Goal: Information Seeking & Learning: Find contact information

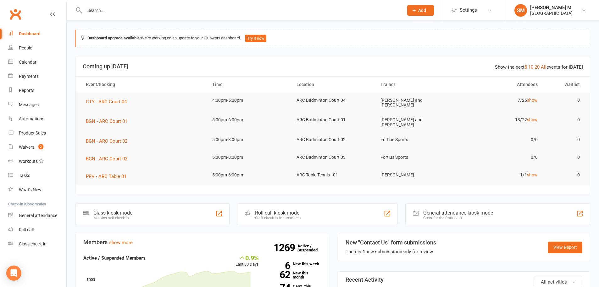
click at [121, 11] on input "text" at bounding box center [241, 10] width 317 height 9
paste input "Aanya Manu"
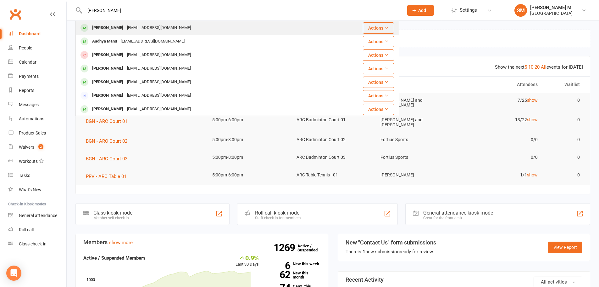
type input "Aanya Manu"
click at [125, 31] on div "manu369@gmail.com" at bounding box center [159, 27] width 68 height 9
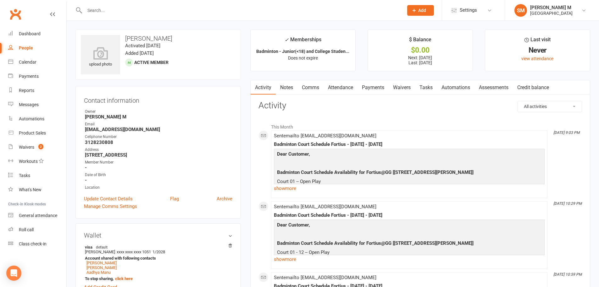
click at [334, 83] on link "Attendance" at bounding box center [341, 87] width 34 height 14
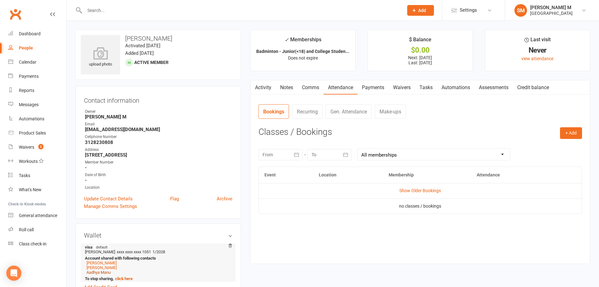
click at [92, 273] on link "Aadhya Manu" at bounding box center [99, 272] width 24 height 5
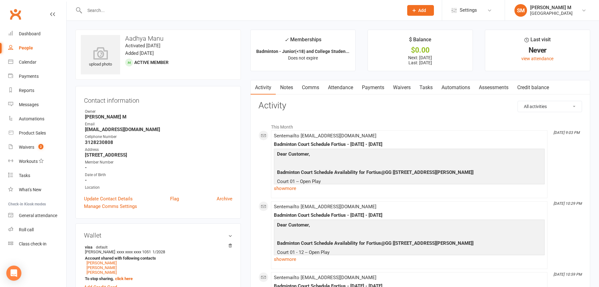
click at [371, 82] on link "Payments" at bounding box center [373, 87] width 31 height 14
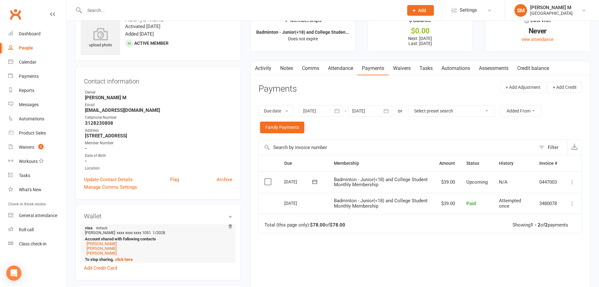
scroll to position [63, 0]
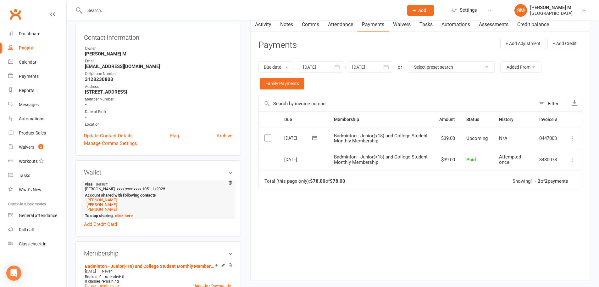
click at [114, 203] on link "Yashaswini Manu" at bounding box center [102, 204] width 30 height 5
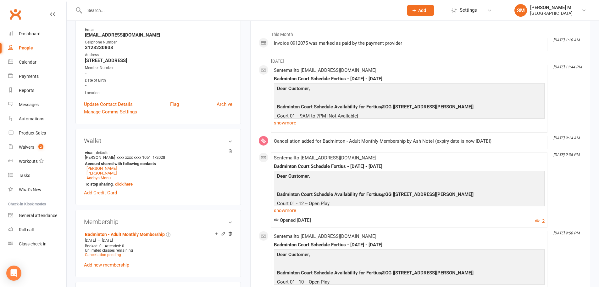
scroll to position [94, 0]
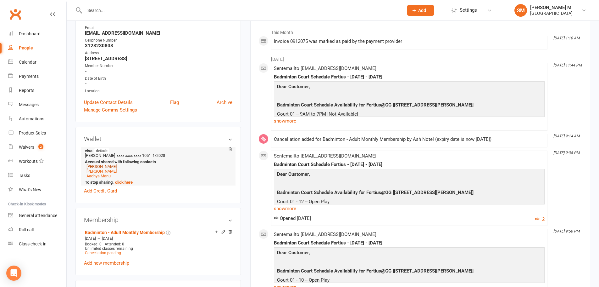
click at [105, 165] on link "Manu Pushpanath" at bounding box center [102, 166] width 30 height 5
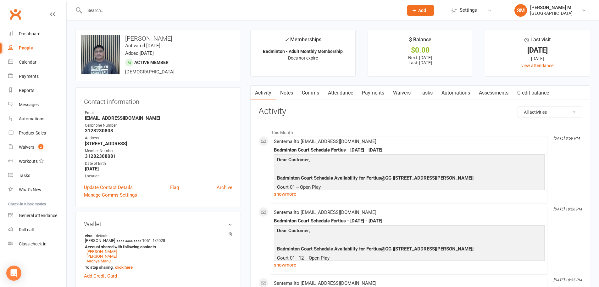
click at [374, 93] on link "Payments" at bounding box center [373, 93] width 31 height 14
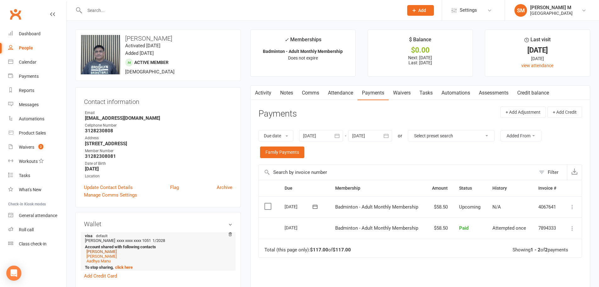
click at [102, 250] on link "Yashaswini Manu" at bounding box center [102, 251] width 30 height 5
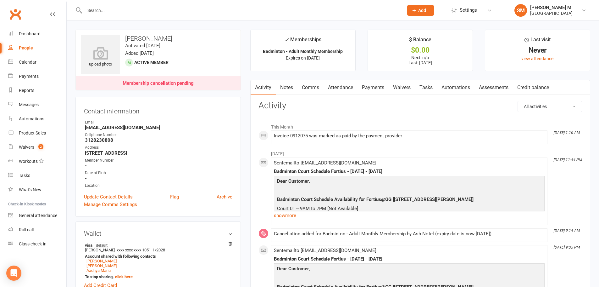
click at [378, 87] on link "Payments" at bounding box center [373, 87] width 31 height 14
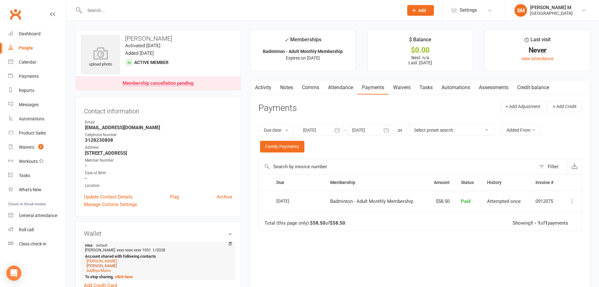
click at [90, 266] on link "Aanya Manu" at bounding box center [102, 265] width 30 height 5
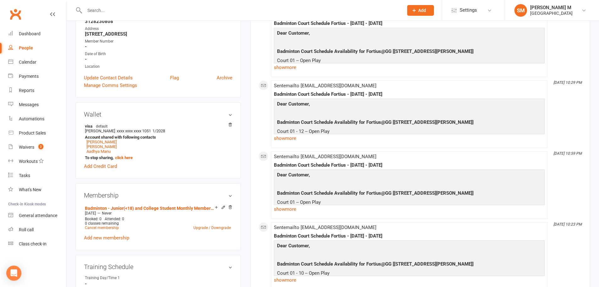
scroll to position [126, 0]
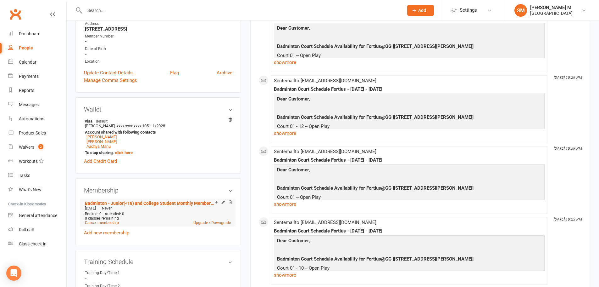
click at [106, 221] on link "Cancel membership" at bounding box center [102, 222] width 34 height 4
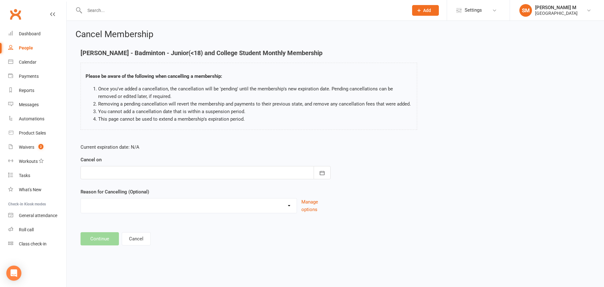
click at [113, 172] on div at bounding box center [206, 172] width 250 height 13
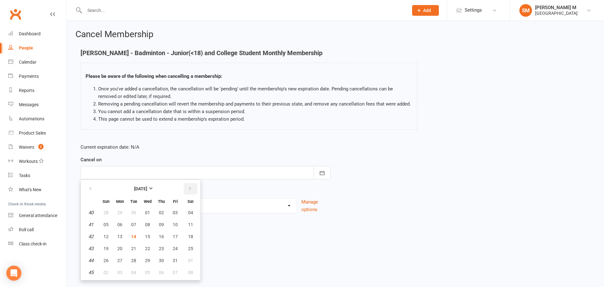
click at [188, 189] on icon "button" at bounding box center [190, 188] width 4 height 5
click at [187, 258] on button "29" at bounding box center [191, 260] width 16 height 11
type input "29 Nov 2025"
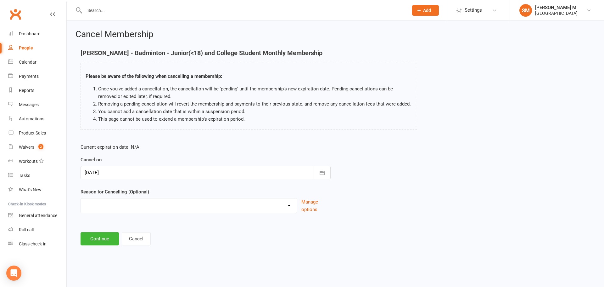
click at [130, 204] on select "Coaches Request Coaching is Complete Coach Request Customer requested via email…" at bounding box center [189, 204] width 216 height 13
select select "3"
click at [81, 198] on select "Coaches Request Coaching is Complete Coach Request Customer requested via email…" at bounding box center [189, 204] width 216 height 13
click at [98, 238] on button "Continue" at bounding box center [100, 238] width 38 height 13
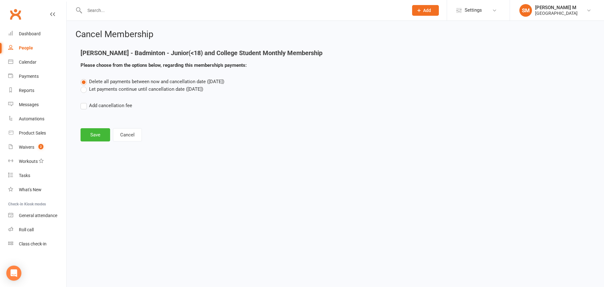
click at [99, 88] on label "Let payments continue until cancellation date (Nov 29, 2025)" at bounding box center [142, 89] width 123 height 8
click at [85, 85] on input "Let payments continue until cancellation date (Nov 29, 2025)" at bounding box center [83, 85] width 4 height 0
click at [108, 77] on div "Aanya Manu - Badminton - Junior(<18) and College Student Monthly Membership Ple…" at bounding box center [249, 63] width 346 height 28
click at [98, 135] on button "Save" at bounding box center [96, 134] width 30 height 13
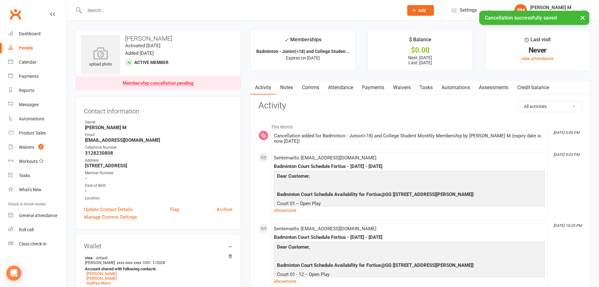
scroll to position [94, 0]
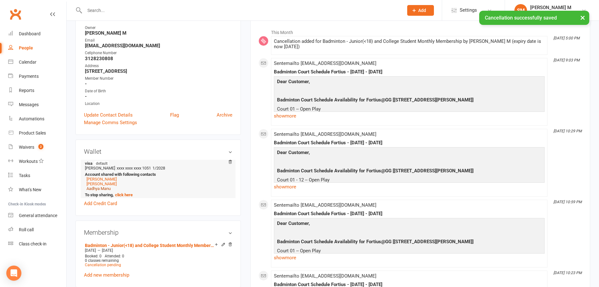
click at [103, 188] on link "Aadhya Manu" at bounding box center [99, 188] width 24 height 5
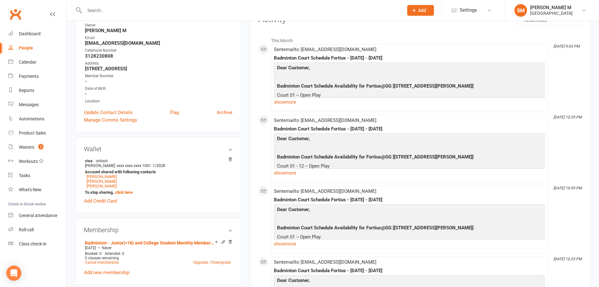
scroll to position [126, 0]
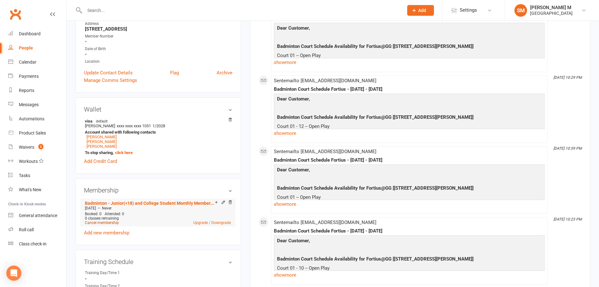
click at [113, 223] on link "Cancel membership" at bounding box center [102, 222] width 34 height 4
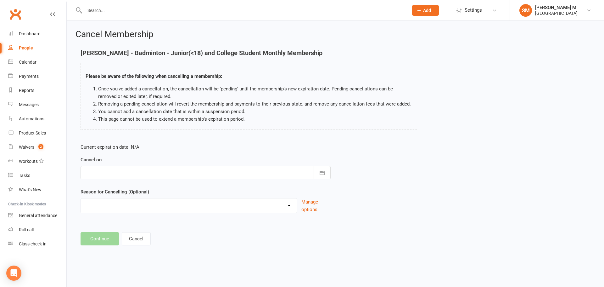
click at [141, 173] on div at bounding box center [206, 172] width 250 height 13
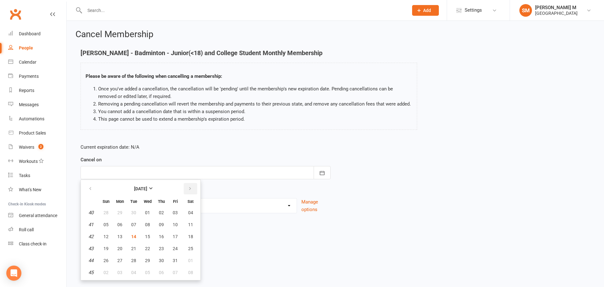
click at [184, 188] on button "button" at bounding box center [191, 188] width 14 height 11
click at [188, 262] on span "29" at bounding box center [190, 260] width 5 height 5
type input "29 Nov 2025"
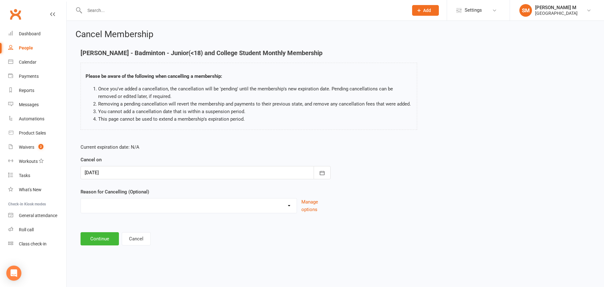
click at [160, 205] on select "Coaches Request Coaching is Complete Coach Request Customer requested via email…" at bounding box center [189, 204] width 216 height 13
select select "3"
click at [81, 198] on select "Coaches Request Coaching is Complete Coach Request Customer requested via email…" at bounding box center [189, 204] width 216 height 13
click at [110, 235] on button "Continue" at bounding box center [100, 238] width 38 height 13
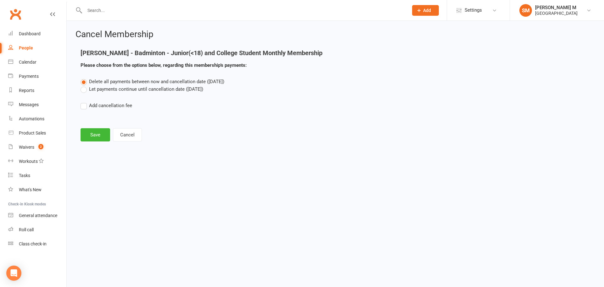
click at [90, 93] on div "Delete all payments between now and cancellation date (Nov 29, 2025) Let paymen…" at bounding box center [335, 98] width 519 height 40
click at [90, 89] on label "Let payments continue until cancellation date (Nov 29, 2025)" at bounding box center [142, 89] width 123 height 8
click at [85, 85] on input "Let payments continue until cancellation date (Nov 29, 2025)" at bounding box center [83, 85] width 4 height 0
click at [91, 133] on button "Save" at bounding box center [96, 134] width 30 height 13
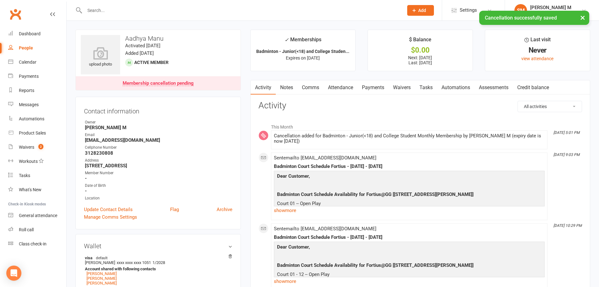
click at [367, 87] on link "Payments" at bounding box center [373, 87] width 31 height 14
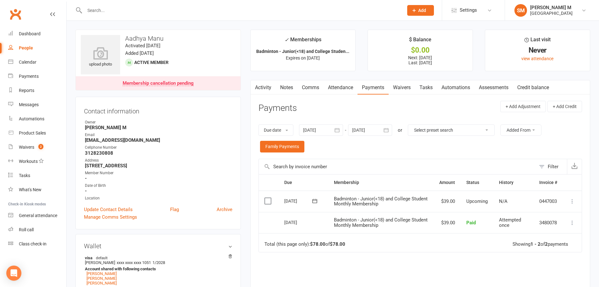
click at [338, 131] on icon "button" at bounding box center [337, 130] width 6 height 6
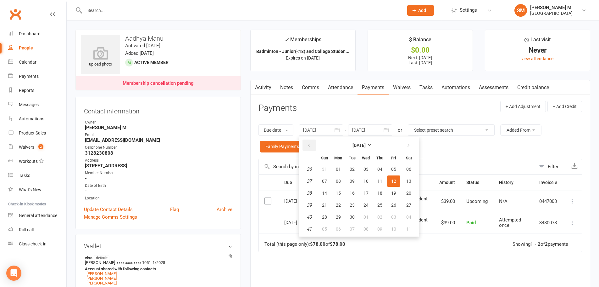
click at [313, 145] on button "button" at bounding box center [310, 144] width 14 height 11
click at [342, 171] on button "02" at bounding box center [338, 168] width 13 height 11
type input "02 Jun 2025"
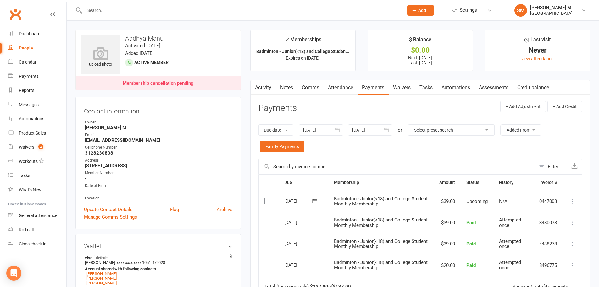
scroll to position [63, 0]
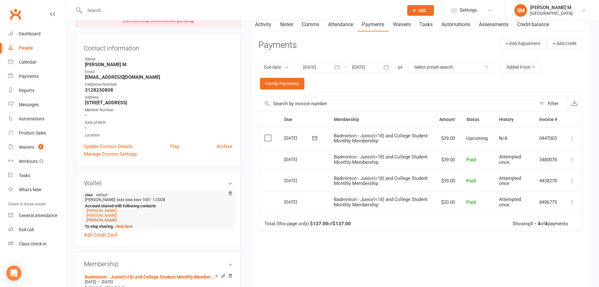
click at [105, 219] on link "[PERSON_NAME]" at bounding box center [102, 219] width 30 height 5
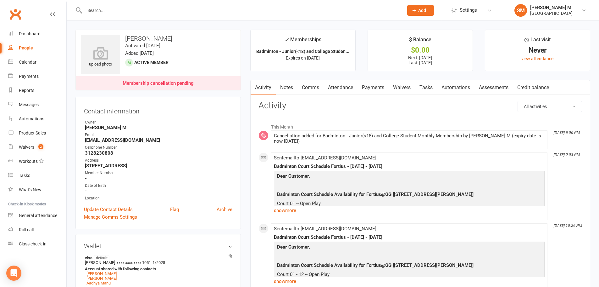
click at [373, 89] on link "Payments" at bounding box center [373, 87] width 31 height 14
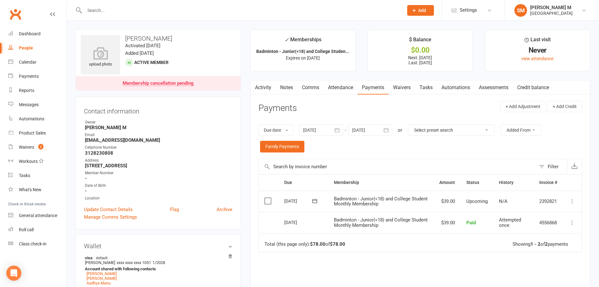
click at [340, 130] on icon "button" at bounding box center [337, 130] width 5 height 4
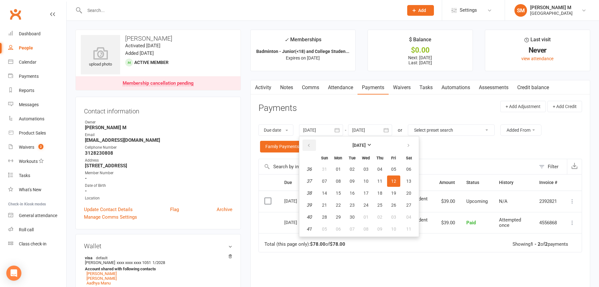
click at [312, 142] on button "button" at bounding box center [310, 144] width 14 height 11
click at [368, 174] on button "04" at bounding box center [366, 168] width 13 height 11
type input "04 Jun 2025"
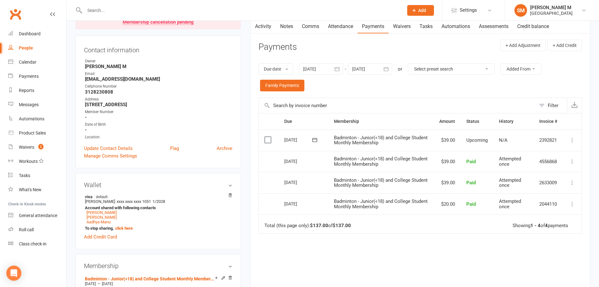
scroll to position [63, 0]
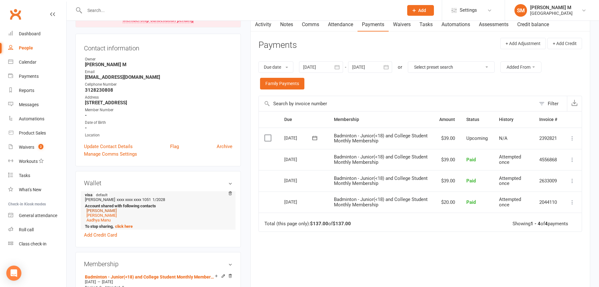
click at [97, 209] on link "[PERSON_NAME]" at bounding box center [102, 210] width 30 height 5
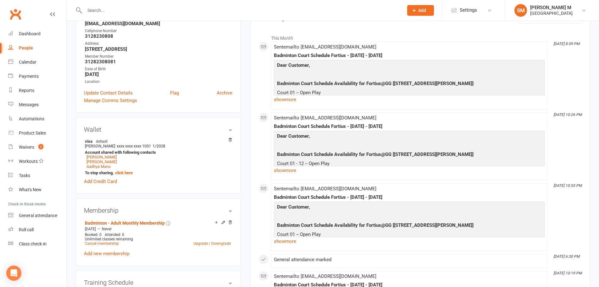
scroll to position [157, 0]
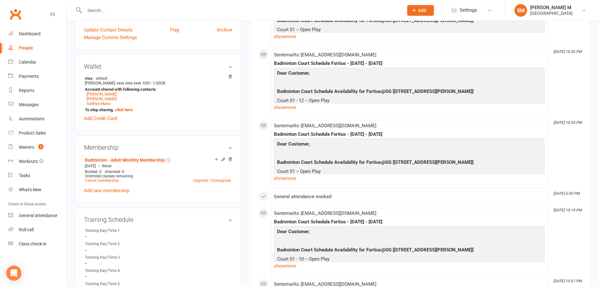
click at [224, 158] on icon at bounding box center [223, 159] width 3 height 3
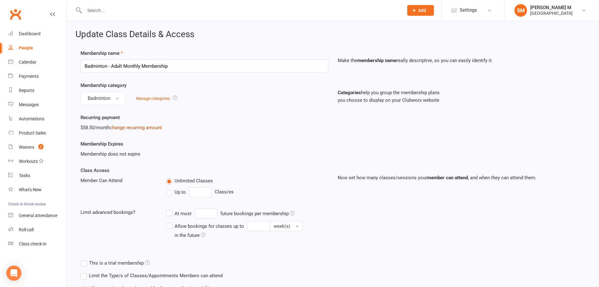
click at [139, 129] on link "change recurring amount" at bounding box center [136, 128] width 52 height 6
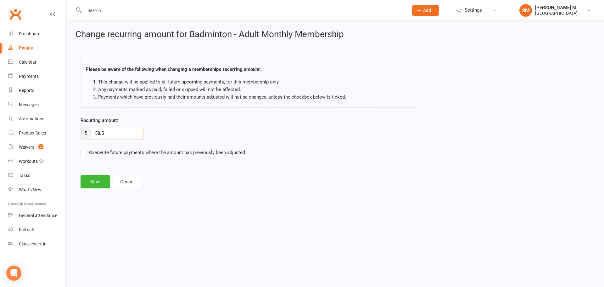
drag, startPoint x: 119, startPoint y: 136, endPoint x: 88, endPoint y: 139, distance: 30.6
click at [88, 139] on div "$ 58.5" at bounding box center [112, 132] width 63 height 13
type input "65"
click at [104, 183] on button "Save" at bounding box center [96, 181] width 30 height 13
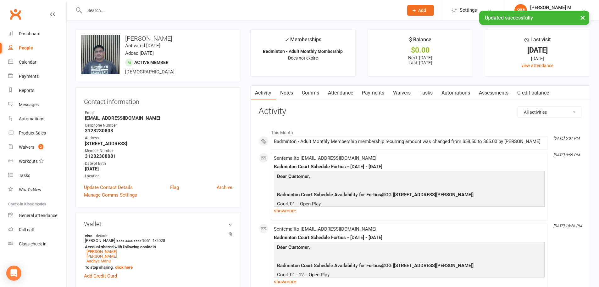
drag, startPoint x: 376, startPoint y: 89, endPoint x: 370, endPoint y: 91, distance: 6.5
click at [373, 89] on link "Payments" at bounding box center [373, 93] width 31 height 14
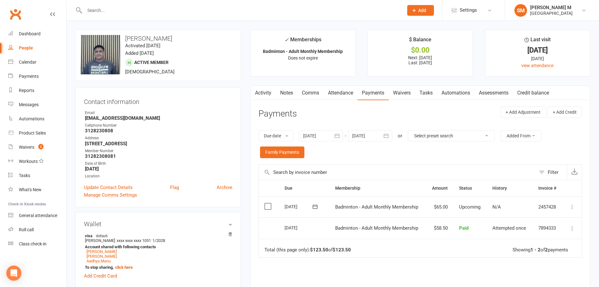
click at [571, 208] on icon at bounding box center [573, 207] width 6 height 6
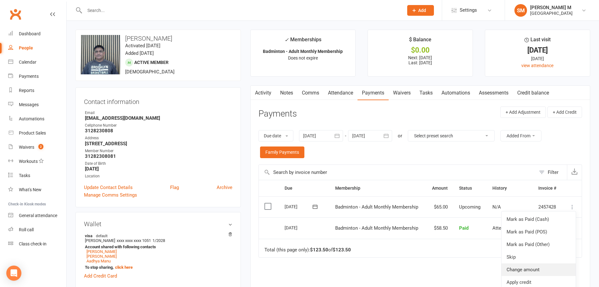
click at [519, 270] on link "Change amount" at bounding box center [539, 269] width 74 height 13
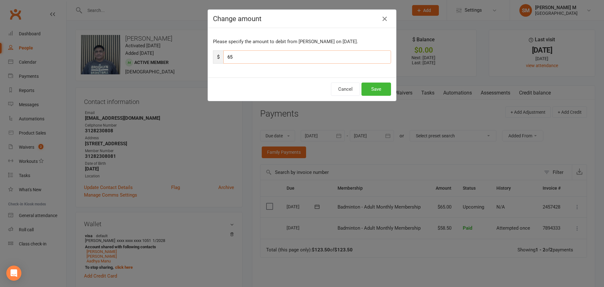
drag, startPoint x: 233, startPoint y: 61, endPoint x: 222, endPoint y: 63, distance: 10.8
click at [223, 63] on input "65" at bounding box center [307, 56] width 168 height 13
type input "58.5"
click at [376, 92] on button "Save" at bounding box center [377, 88] width 30 height 13
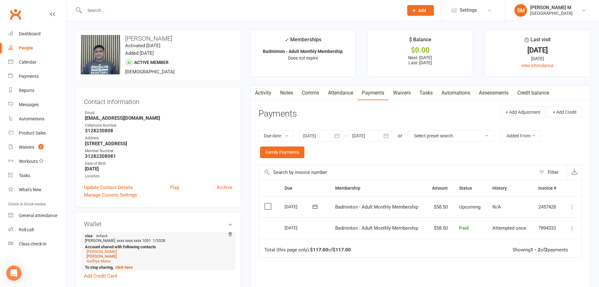
click at [96, 254] on link "Aanya Manu" at bounding box center [102, 256] width 30 height 5
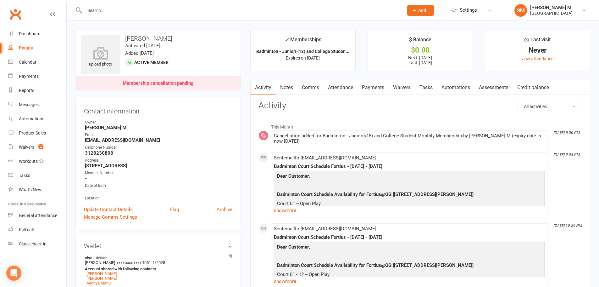
click at [378, 90] on link "Payments" at bounding box center [373, 87] width 31 height 14
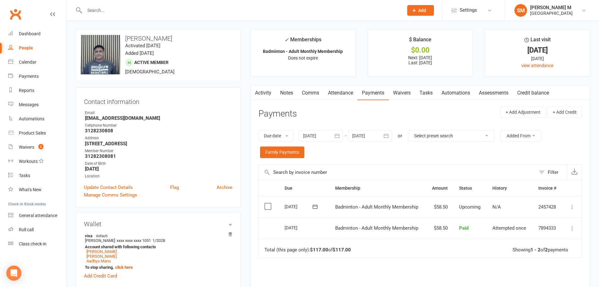
click at [341, 117] on header "Payments + Add Adjustment + Add Credit" at bounding box center [421, 114] width 324 height 17
click at [255, 92] on icon "button" at bounding box center [255, 91] width 4 height 7
click at [261, 93] on link "Activity" at bounding box center [263, 93] width 25 height 14
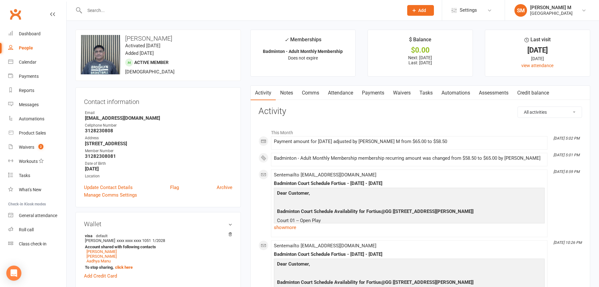
click at [121, 12] on input "text" at bounding box center [241, 10] width 317 height 9
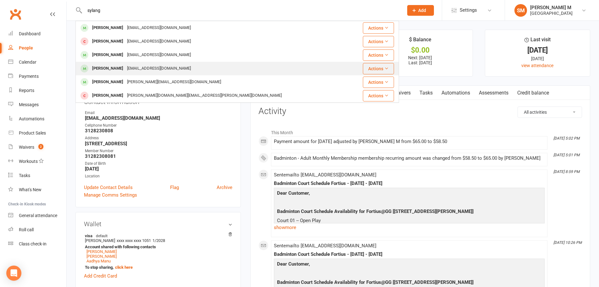
type input "sylang"
click at [132, 68] on div "Dsnijn2017@gmail.com" at bounding box center [159, 68] width 68 height 9
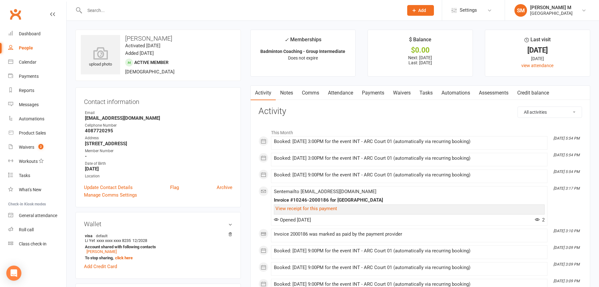
click at [373, 91] on link "Payments" at bounding box center [373, 93] width 31 height 14
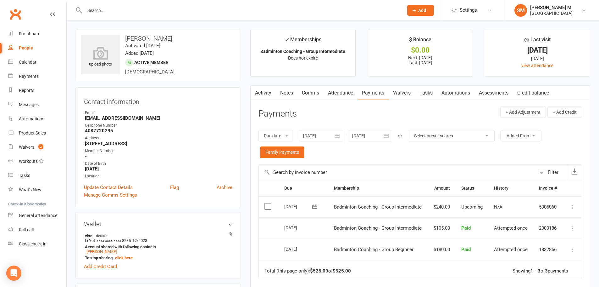
click at [337, 135] on icon "button" at bounding box center [337, 135] width 6 height 6
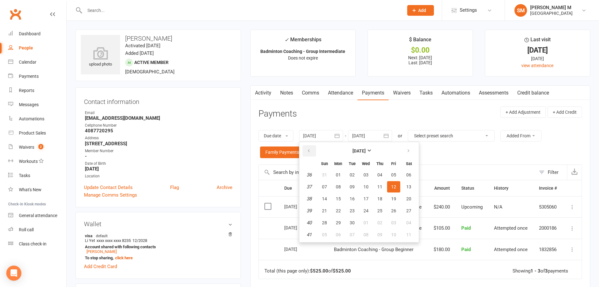
click at [305, 151] on button "button" at bounding box center [310, 150] width 14 height 11
click at [335, 192] on button "07" at bounding box center [338, 186] width 13 height 11
type input "07 Jul 2025"
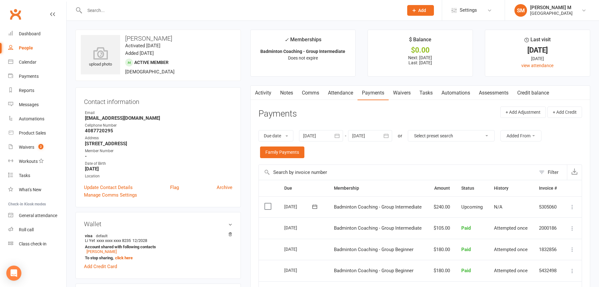
click at [323, 106] on header "Payments + Add Adjustment + Add Credit" at bounding box center [421, 114] width 324 height 17
click at [261, 94] on link "Activity" at bounding box center [263, 93] width 25 height 14
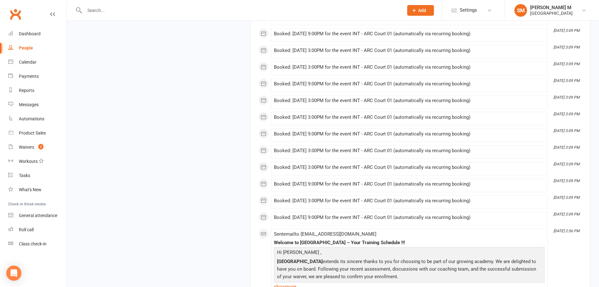
scroll to position [1794, 0]
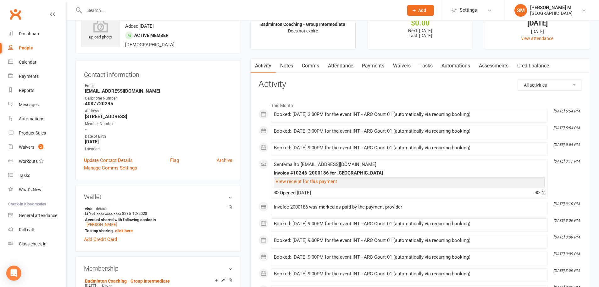
scroll to position [0, 0]
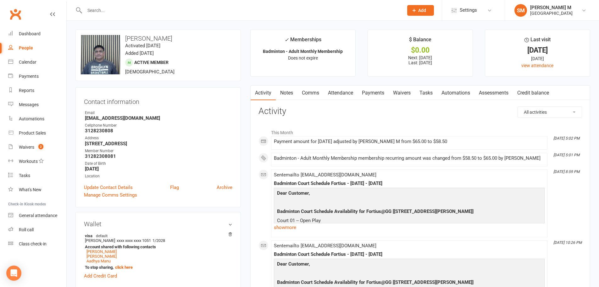
click at [294, 91] on link "Notes" at bounding box center [287, 93] width 22 height 14
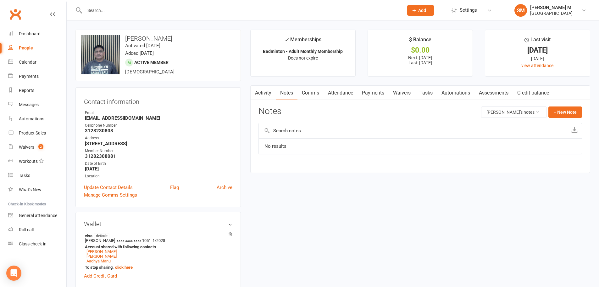
click at [263, 93] on link "Activity" at bounding box center [263, 93] width 25 height 14
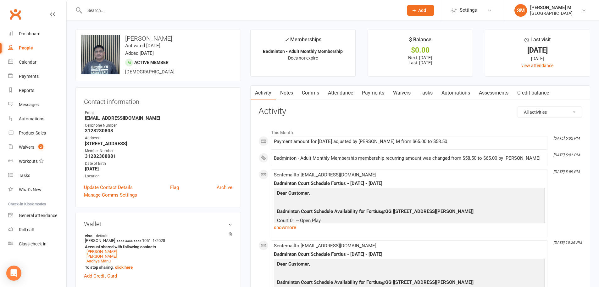
click at [348, 91] on link "Attendance" at bounding box center [341, 93] width 34 height 14
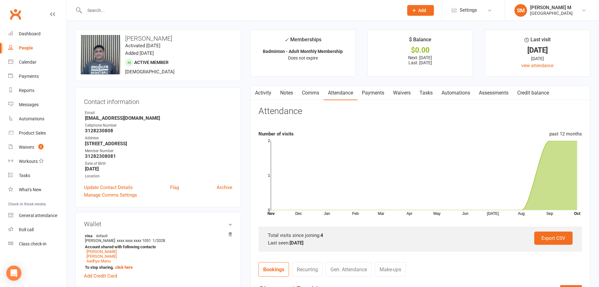
click at [261, 96] on link "Activity" at bounding box center [263, 93] width 25 height 14
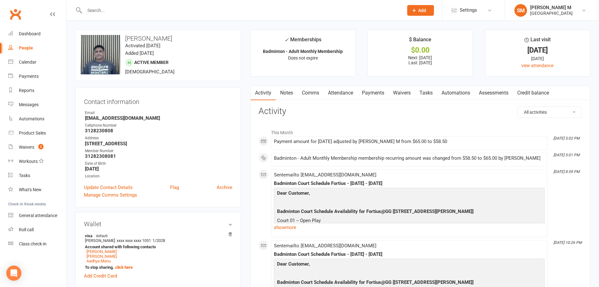
click at [365, 94] on link "Payments" at bounding box center [373, 93] width 31 height 14
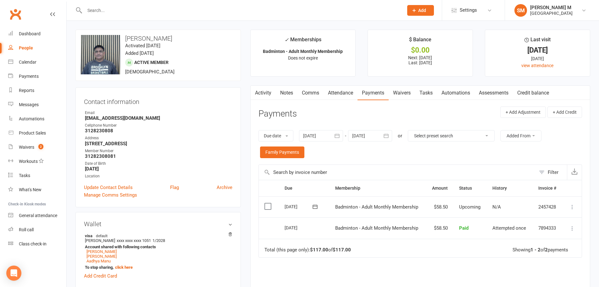
click at [261, 93] on link "Activity" at bounding box center [263, 93] width 25 height 14
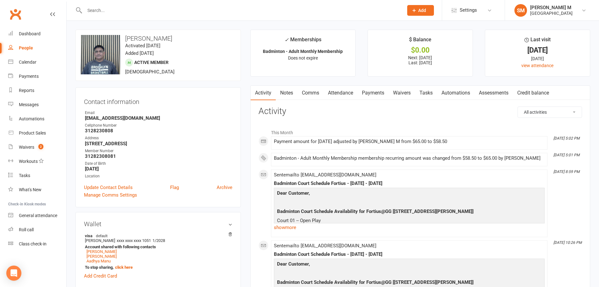
click at [115, 14] on input "text" at bounding box center [241, 10] width 317 height 9
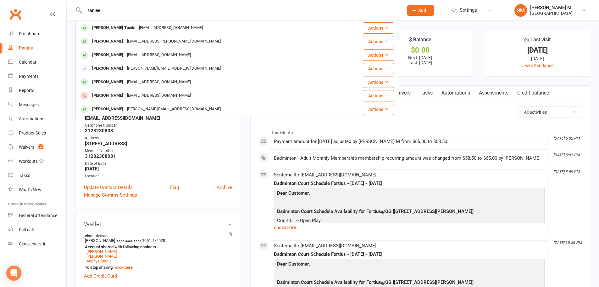
type input "sanjeev"
drag, startPoint x: 111, startPoint y: 10, endPoint x: 84, endPoint y: 9, distance: 27.1
click at [84, 9] on input "sanjeev" at bounding box center [241, 10] width 317 height 9
click at [114, 12] on input "sanjeev" at bounding box center [241, 10] width 317 height 9
drag, startPoint x: 103, startPoint y: 10, endPoint x: 82, endPoint y: 8, distance: 21.2
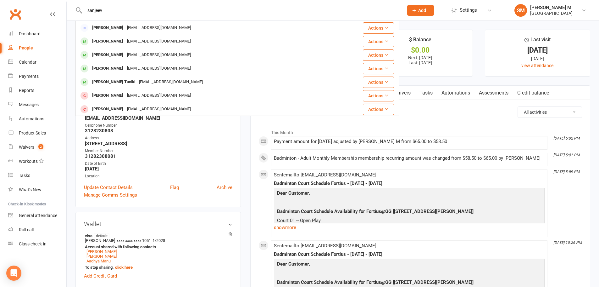
click at [82, 8] on div "sanjeev Sanjeev Mokhasi Mr_sanheev@yahoo.com Actions Sanvi Mokhasi Mr_sanjeev@y…" at bounding box center [238, 10] width 324 height 20
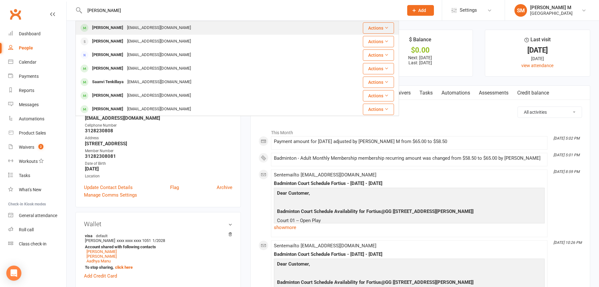
type input "saanvi mokha"
click at [135, 29] on div "Mr_sanjeev@yahoo.com" at bounding box center [159, 27] width 68 height 9
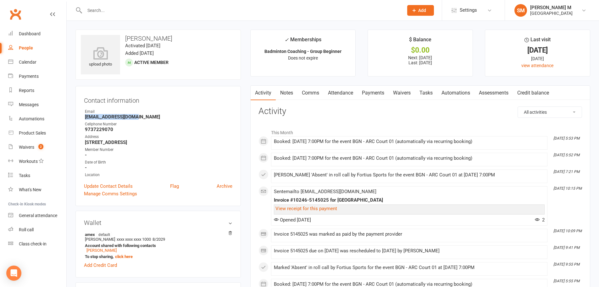
drag, startPoint x: 82, startPoint y: 117, endPoint x: 139, endPoint y: 118, distance: 56.3
click at [139, 118] on div "Contact information Owner Email Mr_sanjeev@yahoo.com Cellphone Number 973722907…" at bounding box center [159, 146] width 166 height 120
copy strong "Mr_sanjeev@yahoo.com"
click at [143, 110] on div "Email" at bounding box center [159, 112] width 148 height 6
click at [370, 95] on link "Payments" at bounding box center [373, 93] width 31 height 14
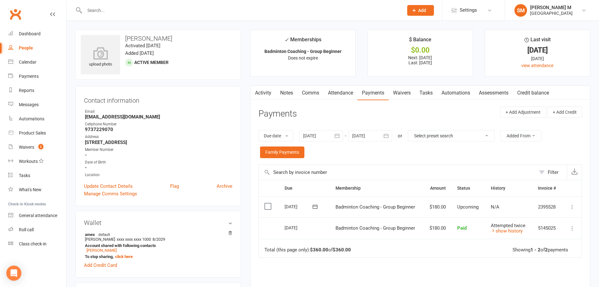
click at [342, 137] on button "button" at bounding box center [337, 135] width 11 height 11
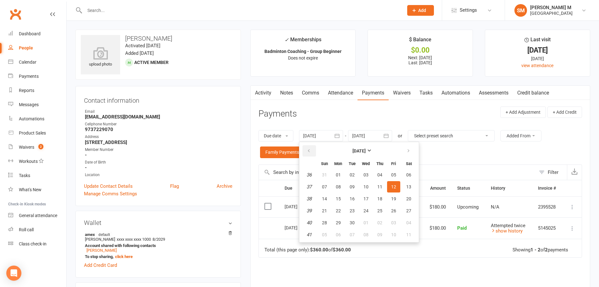
click at [308, 150] on icon "button" at bounding box center [309, 150] width 4 height 5
click at [324, 182] on button "06" at bounding box center [324, 186] width 13 height 11
type input "06 Jul 2025"
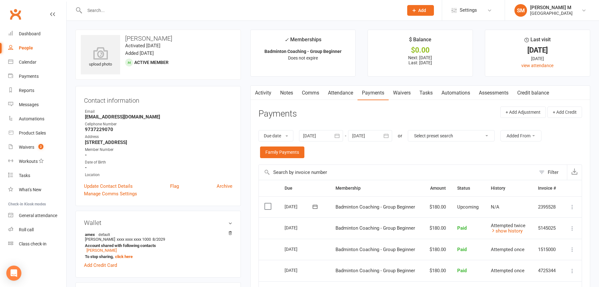
click at [391, 138] on button "button" at bounding box center [386, 135] width 11 height 11
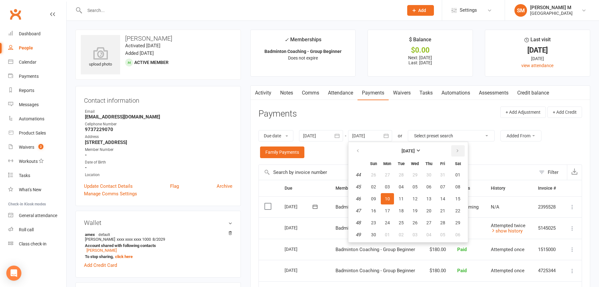
click at [456, 152] on button "button" at bounding box center [459, 150] width 14 height 11
click at [440, 174] on button "05" at bounding box center [442, 174] width 13 height 11
type input "05 Dec 2025"
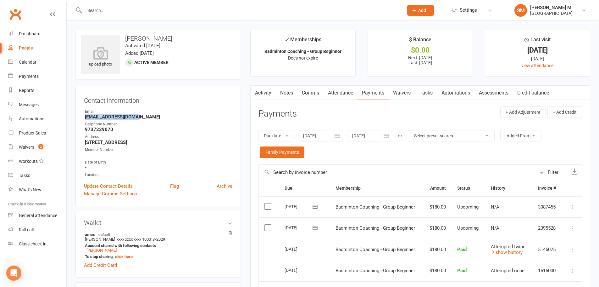
drag, startPoint x: 84, startPoint y: 119, endPoint x: 138, endPoint y: 120, distance: 54.1
click at [138, 120] on div "Contact information Owner Email Mr_sanjeev@yahoo.com Cellphone Number 973722907…" at bounding box center [159, 146] width 166 height 120
copy strong "Mr_sanjeev@yahoo.com"
click at [157, 114] on strong "Mr_sanjeev@yahoo.com" at bounding box center [159, 117] width 148 height 6
drag, startPoint x: 83, startPoint y: 116, endPoint x: 152, endPoint y: 116, distance: 69.2
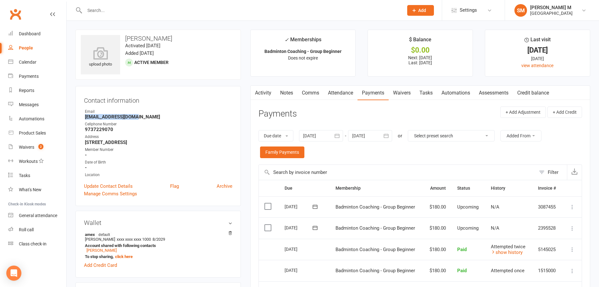
click at [152, 116] on div "Contact information Owner Email Mr_sanjeev@yahoo.com Cellphone Number 973722907…" at bounding box center [159, 146] width 166 height 120
copy strong "Mr_sanjeev@yahoo.com"
click at [152, 116] on strong "Mr_sanjeev@yahoo.com" at bounding box center [159, 117] width 148 height 6
drag, startPoint x: 84, startPoint y: 117, endPoint x: 141, endPoint y: 115, distance: 57.0
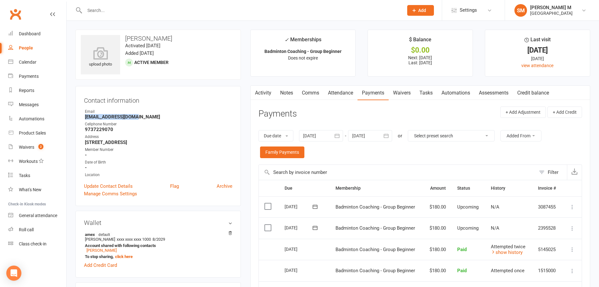
click at [141, 115] on div "Contact information Owner Email Mr_sanjeev@yahoo.com Cellphone Number 973722907…" at bounding box center [159, 146] width 166 height 120
copy strong "Mr_sanjeev@yahoo.com"
click at [141, 115] on strong "Mr_sanjeev@yahoo.com" at bounding box center [159, 117] width 148 height 6
drag, startPoint x: 84, startPoint y: 117, endPoint x: 142, endPoint y: 116, distance: 57.3
click at [142, 116] on li "Email Mr_sanjeev@yahoo.com" at bounding box center [158, 114] width 149 height 11
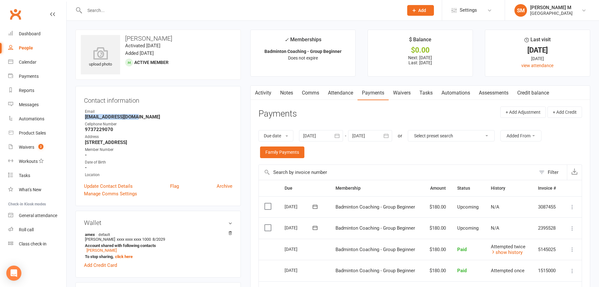
copy strong "Mr_sanjeev@yahoo.com"
click at [176, 105] on div "Contact information Owner Email Mr_sanjeev@yahoo.com Cellphone Number 973722907…" at bounding box center [159, 146] width 166 height 120
click at [290, 97] on link "Notes" at bounding box center [287, 93] width 22 height 14
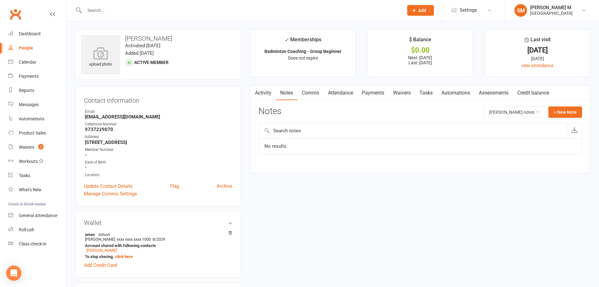
click at [374, 95] on link "Payments" at bounding box center [373, 93] width 31 height 14
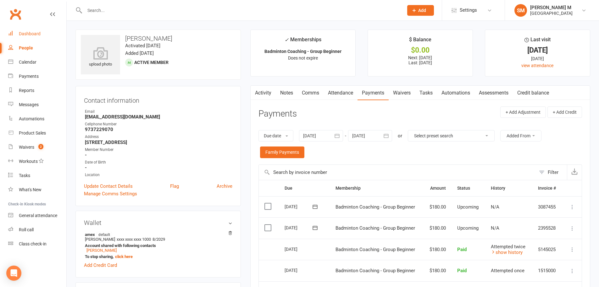
click at [33, 33] on div "Dashboard" at bounding box center [30, 33] width 22 height 5
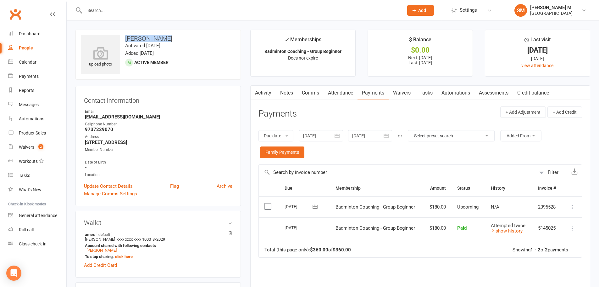
drag, startPoint x: 166, startPoint y: 40, endPoint x: 126, endPoint y: 40, distance: 40.3
click at [126, 40] on h3 "Sanvi Mokhasi" at bounding box center [158, 38] width 155 height 7
copy h3 "Sanvi Mokhasi"
drag, startPoint x: 80, startPoint y: 117, endPoint x: 140, endPoint y: 117, distance: 59.8
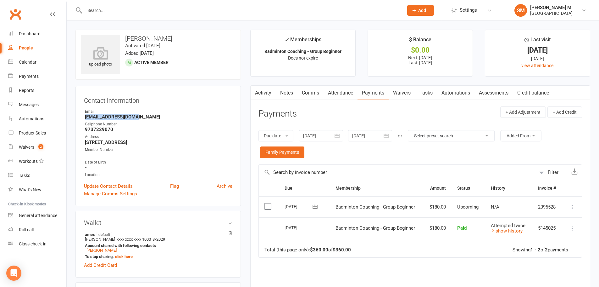
click at [140, 117] on div "Contact information Owner Email Mr_sanjeev@yahoo.com Cellphone Number 973722907…" at bounding box center [159, 146] width 166 height 120
copy strong "Mr_sanjeev@yahoo.com"
click at [144, 114] on div "Email" at bounding box center [159, 112] width 148 height 6
click at [271, 92] on link "Activity" at bounding box center [263, 93] width 25 height 14
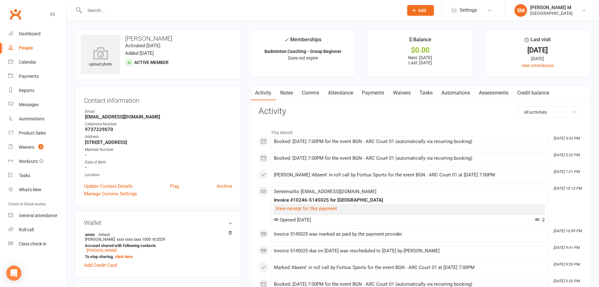
click at [364, 95] on link "Payments" at bounding box center [373, 93] width 31 height 14
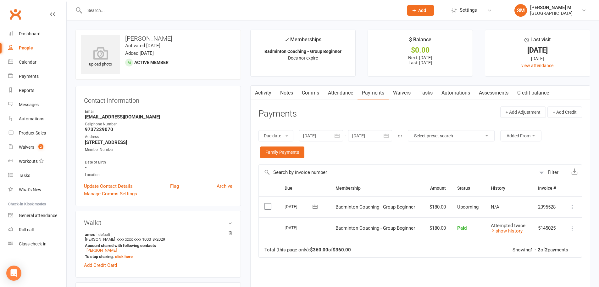
click at [271, 94] on link "Activity" at bounding box center [263, 93] width 25 height 14
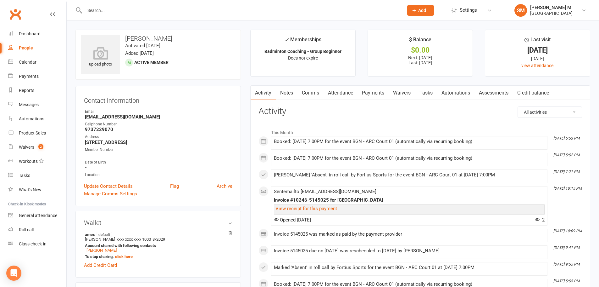
click at [373, 95] on link "Payments" at bounding box center [373, 93] width 31 height 14
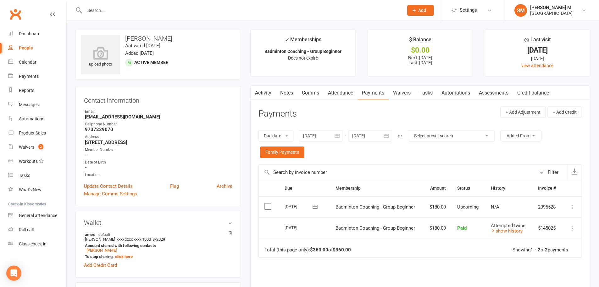
click at [257, 93] on button "button" at bounding box center [255, 93] width 8 height 14
click at [339, 133] on icon "button" at bounding box center [337, 135] width 6 height 6
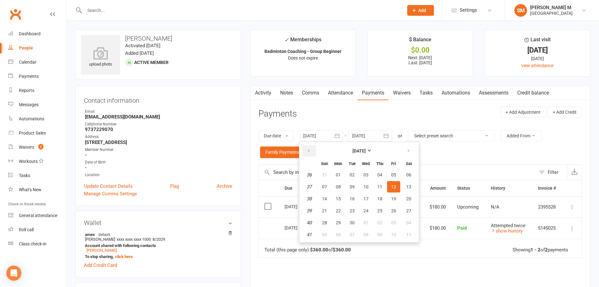
click at [313, 150] on button "button" at bounding box center [310, 150] width 14 height 11
click at [331, 178] on button "27" at bounding box center [324, 174] width 13 height 11
type input "[DATE]"
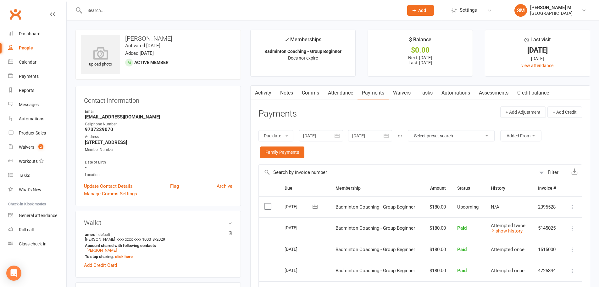
click at [387, 136] on icon "button" at bounding box center [386, 135] width 6 height 6
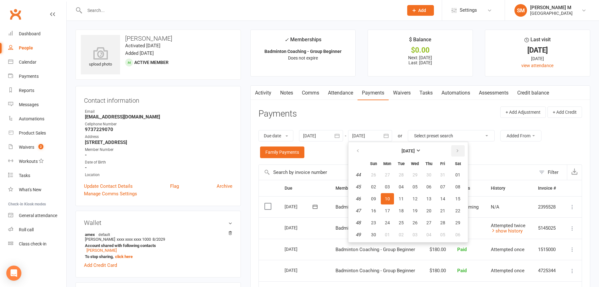
click at [458, 154] on button "button" at bounding box center [459, 150] width 14 height 11
click at [458, 178] on button "06" at bounding box center [458, 174] width 16 height 11
type input "[DATE]"
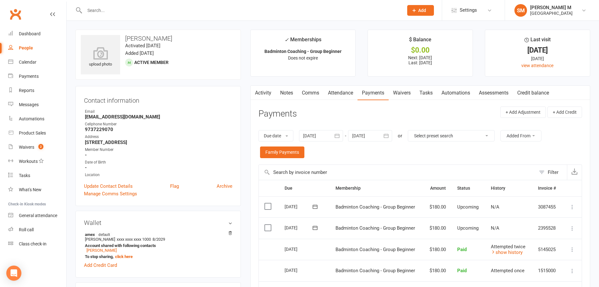
click at [264, 93] on link "Activity" at bounding box center [263, 93] width 25 height 14
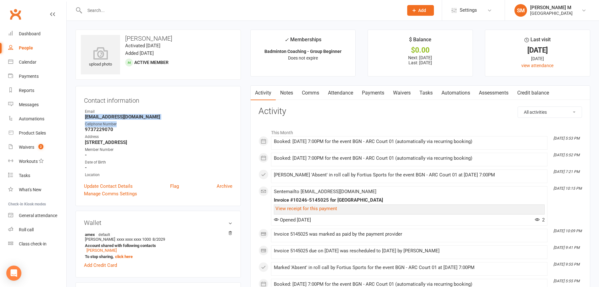
drag, startPoint x: 81, startPoint y: 119, endPoint x: 154, endPoint y: 120, distance: 72.4
click at [154, 120] on div "Contact information Owner Email Mr_sanjeev@yahoo.com Cellphone Number 973722907…" at bounding box center [159, 146] width 166 height 120
click at [154, 120] on ul "Owner Email Mr_sanjeev@yahoo.com Cellphone Number 9737229070 Address 6831 Augus…" at bounding box center [158, 143] width 149 height 69
drag, startPoint x: 79, startPoint y: 118, endPoint x: 149, endPoint y: 118, distance: 70.5
click at [149, 118] on div "Contact information Owner Email Mr_sanjeev@yahoo.com Cellphone Number 973722907…" at bounding box center [159, 146] width 166 height 120
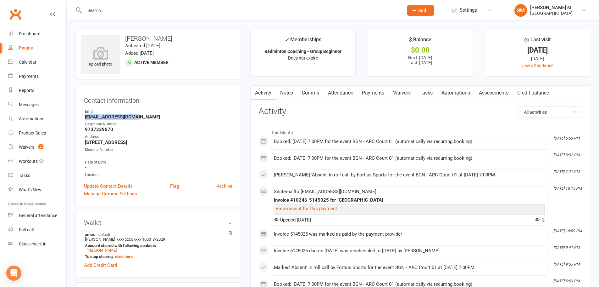
copy strong "Mr_sanjeev@yahoo.com"
click at [149, 118] on strong "Mr_sanjeev@yahoo.com" at bounding box center [159, 117] width 148 height 6
click at [373, 88] on link "Payments" at bounding box center [373, 93] width 31 height 14
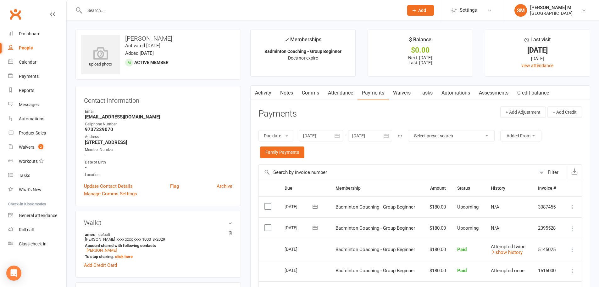
click at [263, 97] on link "Activity" at bounding box center [263, 93] width 25 height 14
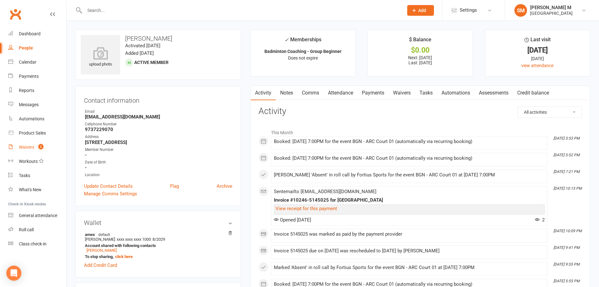
click at [32, 151] on link "Waivers 2" at bounding box center [37, 147] width 58 height 14
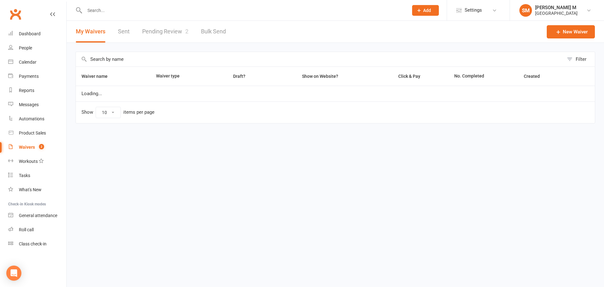
select select "50"
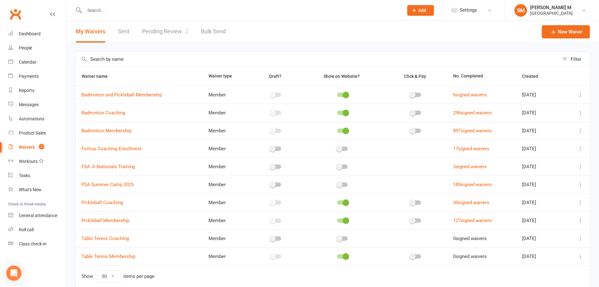
click at [155, 31] on link "Pending Review 2" at bounding box center [165, 32] width 46 height 22
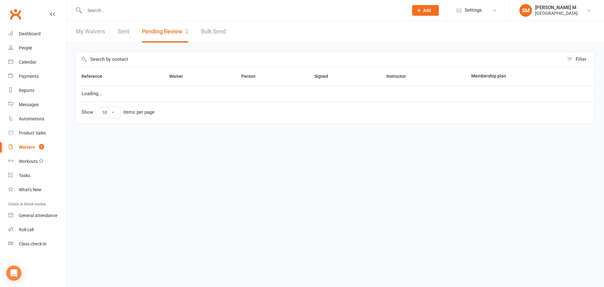
select select "100"
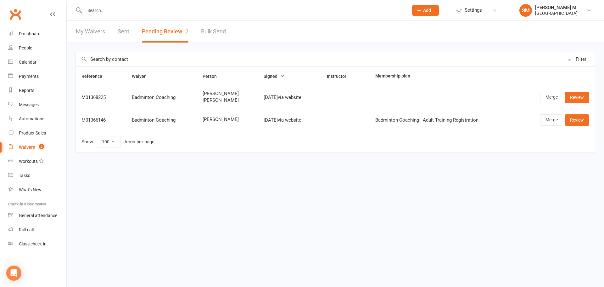
click at [380, 179] on html "Prospect Member Non-attending contact Class / event Appointment Task Bulk messa…" at bounding box center [302, 89] width 604 height 179
click at [414, 179] on html "Prospect Member Non-attending contact Class / event Appointment Task Bulk messa…" at bounding box center [302, 89] width 604 height 179
click at [131, 13] on input "text" at bounding box center [243, 10] width 321 height 9
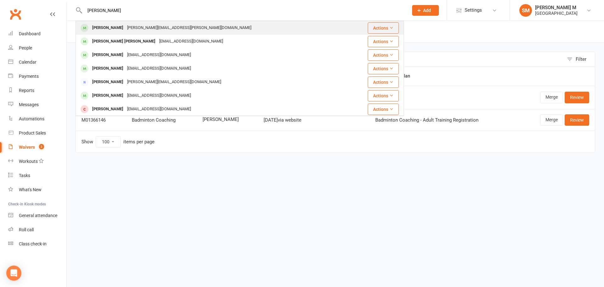
type input "yashwanth"
click at [138, 26] on div "yashwanth.pannala@gmail.com" at bounding box center [189, 27] width 128 height 9
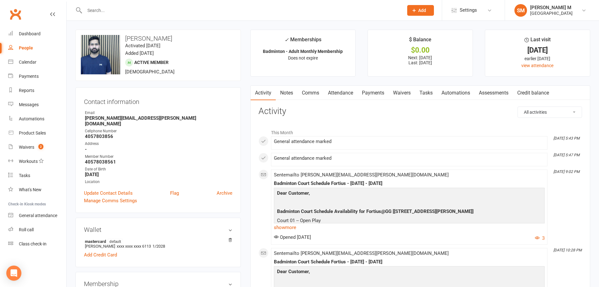
click at [368, 95] on link "Payments" at bounding box center [373, 93] width 31 height 14
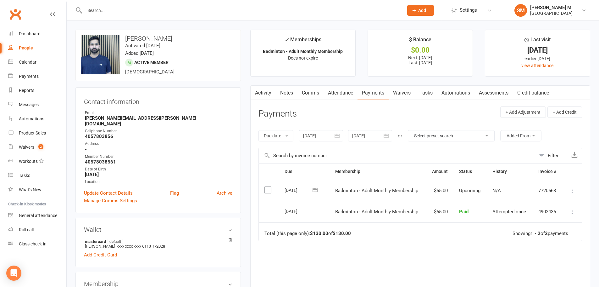
click at [266, 94] on link "Activity" at bounding box center [263, 93] width 25 height 14
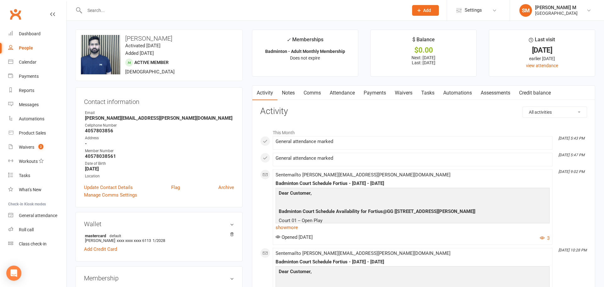
select select "100"
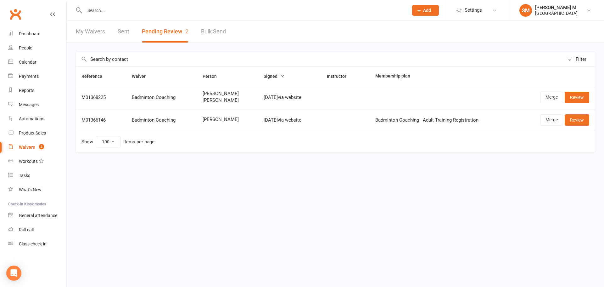
click at [92, 31] on link "My Waivers" at bounding box center [90, 32] width 29 height 22
select select "50"
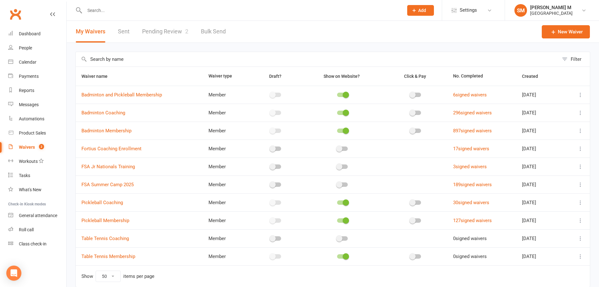
click at [26, 147] on div "Waivers" at bounding box center [27, 146] width 16 height 5
click at [152, 33] on link "Pending Review 2" at bounding box center [165, 32] width 46 height 22
select select "100"
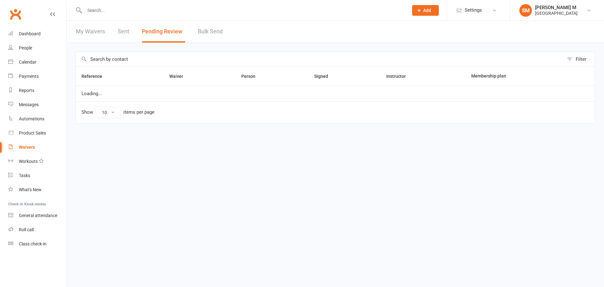
select select "100"
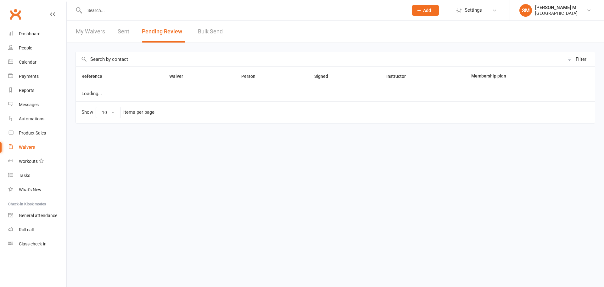
select select "100"
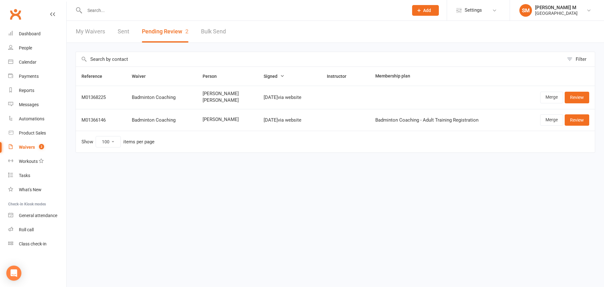
click at [95, 28] on link "My Waivers" at bounding box center [90, 32] width 29 height 22
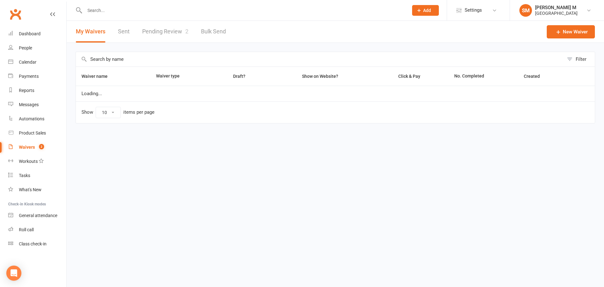
select select "50"
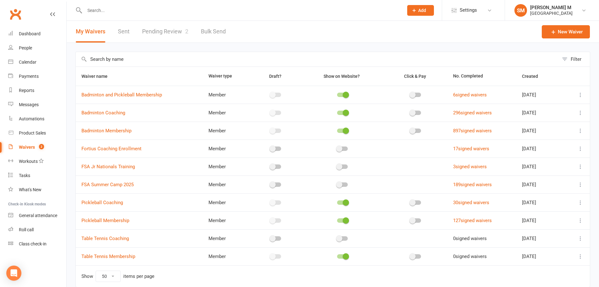
click at [40, 147] on span "2" at bounding box center [41, 146] width 5 height 5
click at [157, 32] on link "Pending Review 2" at bounding box center [165, 32] width 46 height 22
select select "100"
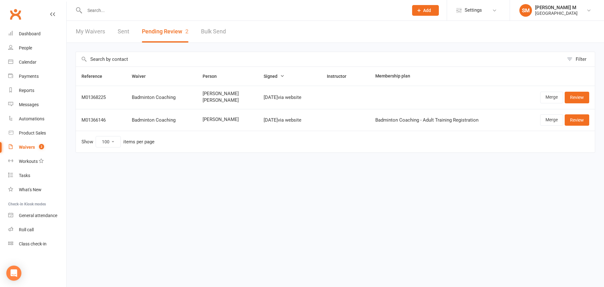
click at [88, 35] on link "My Waivers" at bounding box center [90, 32] width 29 height 22
select select "50"
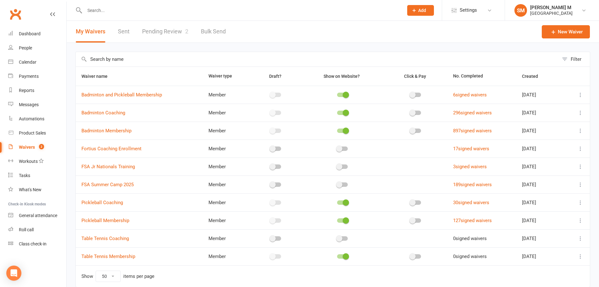
click at [161, 33] on link "Pending Review 2" at bounding box center [165, 32] width 46 height 22
select select "100"
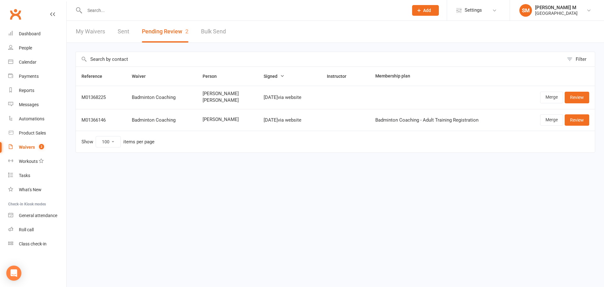
click at [90, 33] on link "My Waivers" at bounding box center [90, 32] width 29 height 22
select select "50"
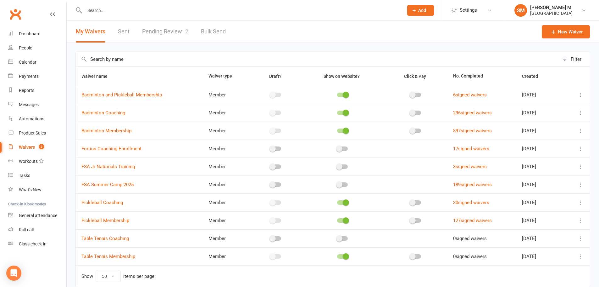
click at [165, 35] on link "Pending Review 2" at bounding box center [165, 32] width 46 height 22
select select "100"
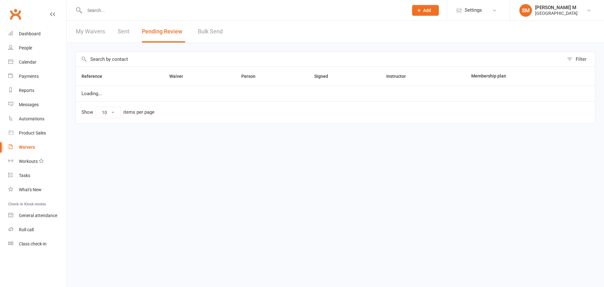
select select "100"
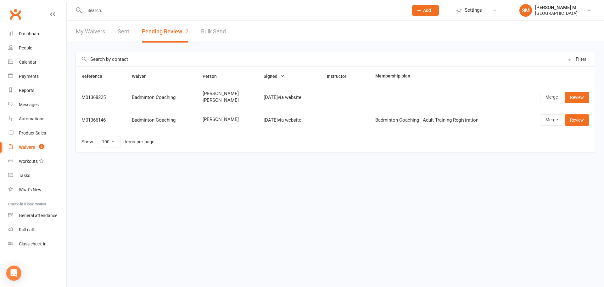
click at [97, 37] on link "My Waivers" at bounding box center [90, 32] width 29 height 22
select select "50"
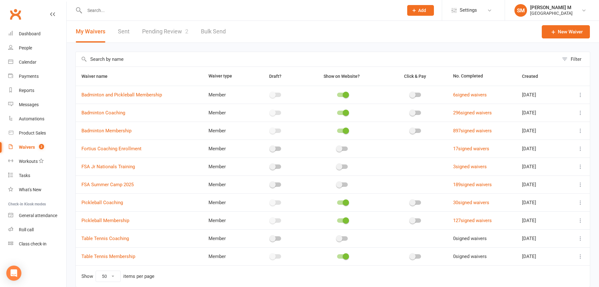
click at [123, 35] on link "Sent" at bounding box center [124, 32] width 12 height 22
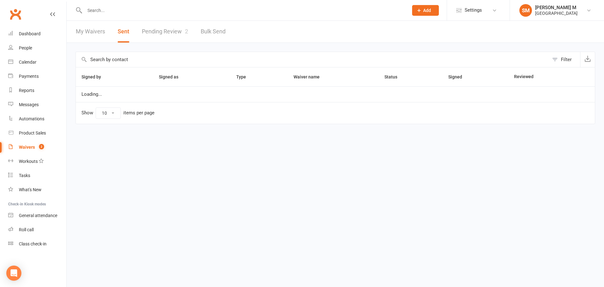
select select "50"
click at [99, 34] on link "My Waivers" at bounding box center [90, 32] width 29 height 22
select select "50"
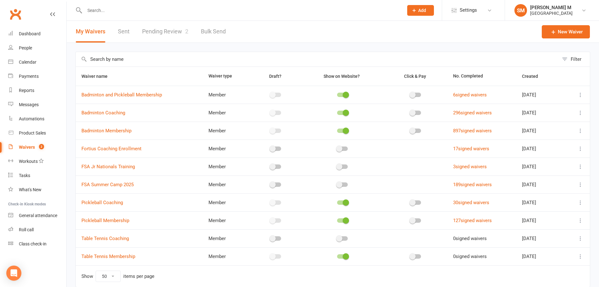
click at [100, 12] on input "text" at bounding box center [241, 10] width 317 height 9
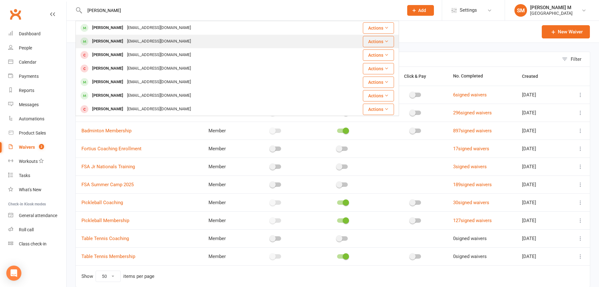
type input "[PERSON_NAME]"
click at [107, 43] on div "[PERSON_NAME]" at bounding box center [107, 41] width 35 height 9
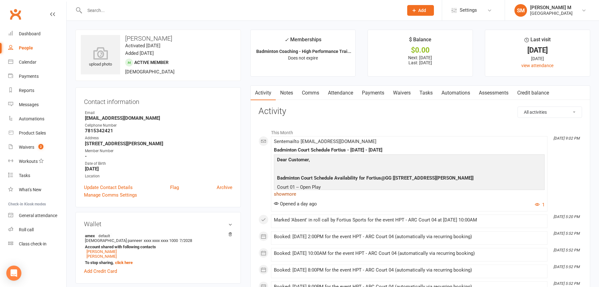
click at [290, 196] on link "show more" at bounding box center [409, 193] width 271 height 9
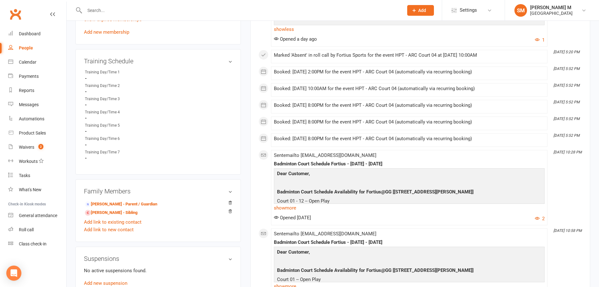
scroll to position [378, 0]
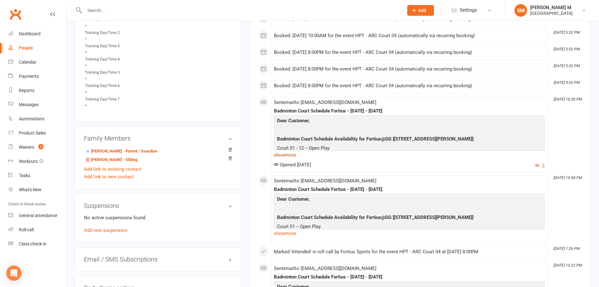
click at [282, 156] on link "show more" at bounding box center [409, 154] width 271 height 9
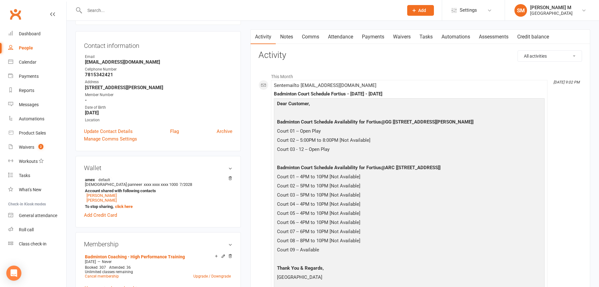
scroll to position [31, 0]
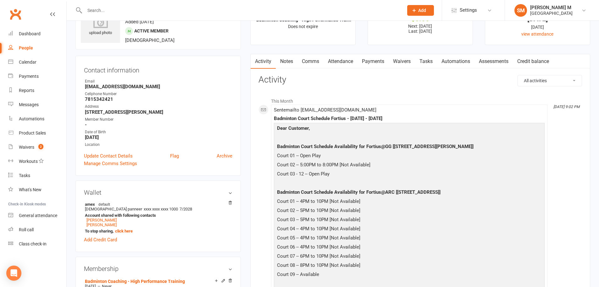
click at [286, 60] on link "Notes" at bounding box center [287, 61] width 22 height 14
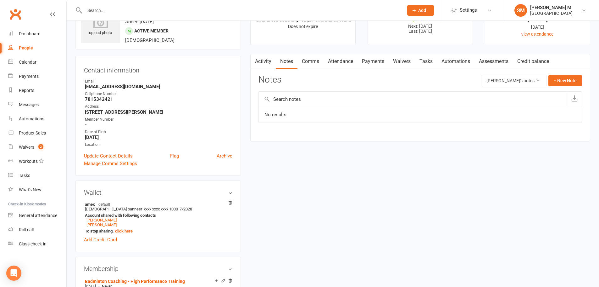
click at [273, 60] on link "Activity" at bounding box center [263, 61] width 25 height 14
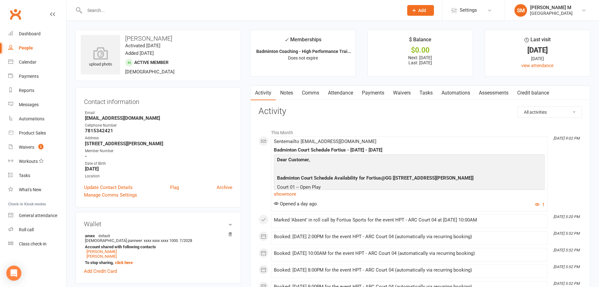
scroll to position [31, 0]
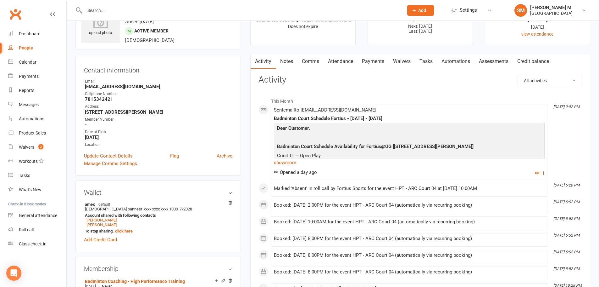
select select "50"
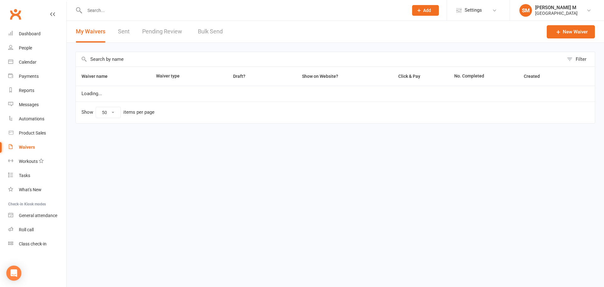
select select "50"
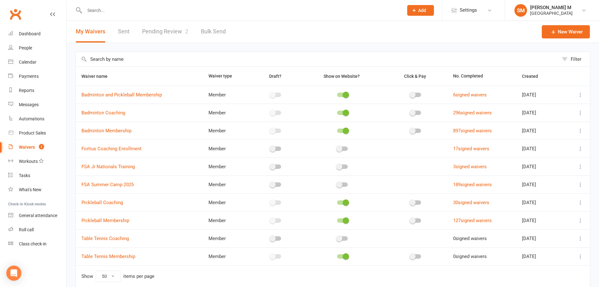
click at [29, 149] on div "Waivers" at bounding box center [27, 146] width 16 height 5
click at [33, 144] on div "Waivers" at bounding box center [27, 146] width 16 height 5
click at [158, 31] on link "Pending Review 2" at bounding box center [165, 32] width 46 height 22
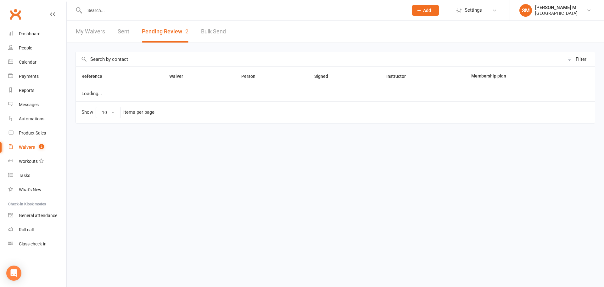
select select "100"
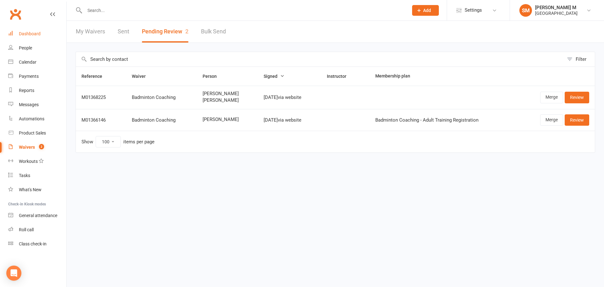
click at [24, 33] on div "Dashboard" at bounding box center [30, 33] width 22 height 5
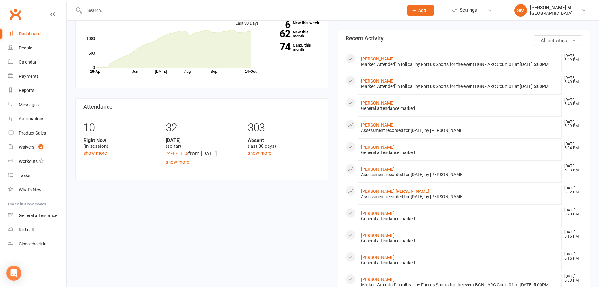
scroll to position [204, 0]
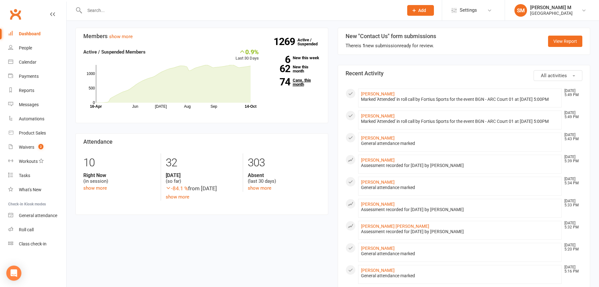
click at [298, 81] on link "74 Canx. this month" at bounding box center [294, 82] width 52 height 8
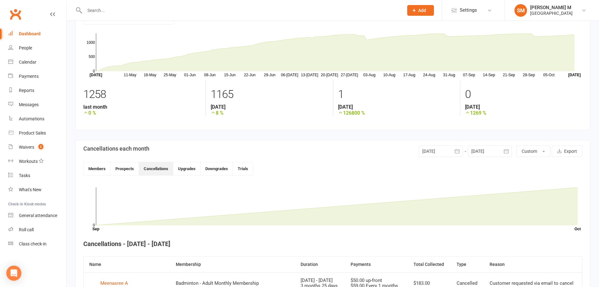
scroll to position [31, 0]
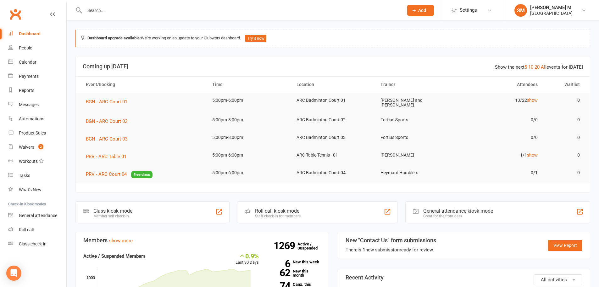
click at [116, 10] on input "text" at bounding box center [241, 10] width 317 height 9
click at [341, 72] on header "Show the next 5 10 20 All events for [DATE] Coming up [DATE]" at bounding box center [333, 66] width 514 height 20
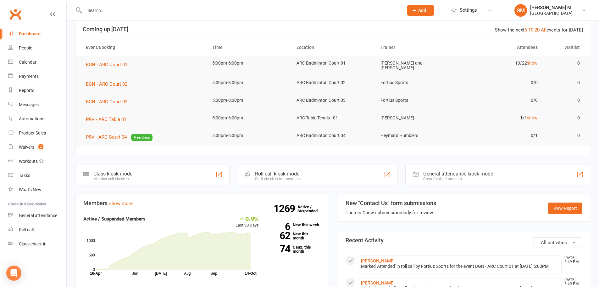
scroll to position [94, 0]
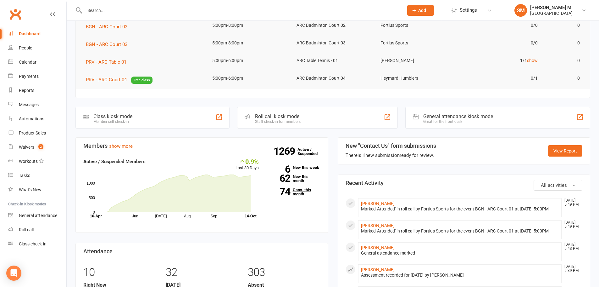
click at [292, 191] on link "74 Canx. this month" at bounding box center [294, 192] width 52 height 8
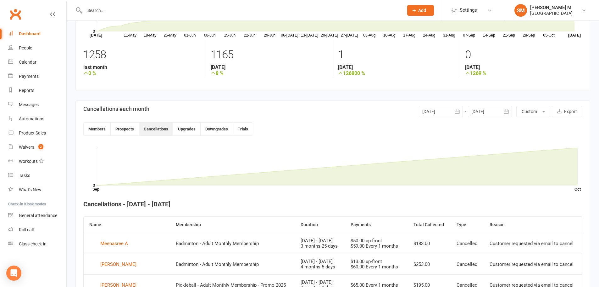
scroll to position [36, 0]
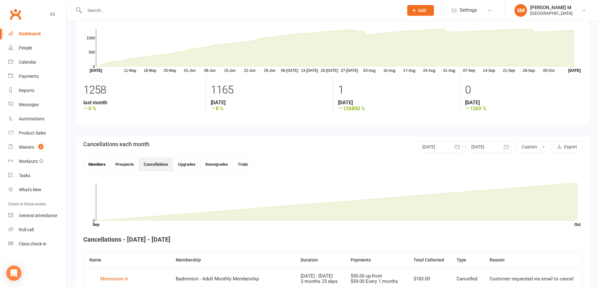
click at [93, 163] on button "Members" at bounding box center [97, 164] width 27 height 13
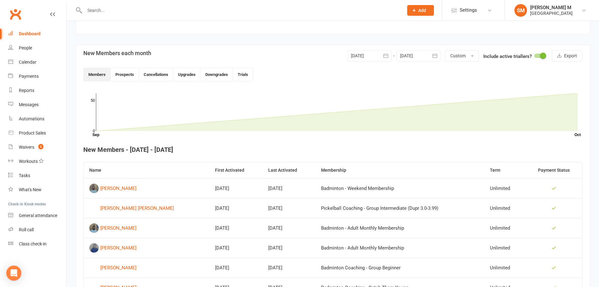
scroll to position [131, 0]
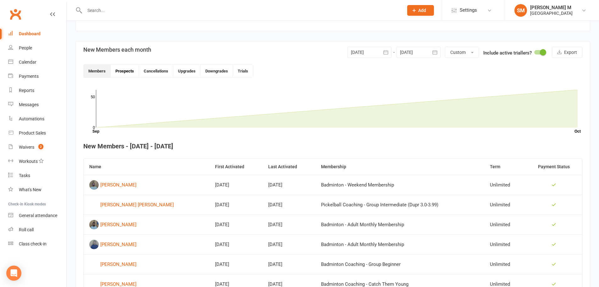
click at [129, 73] on button "Prospects" at bounding box center [125, 71] width 28 height 13
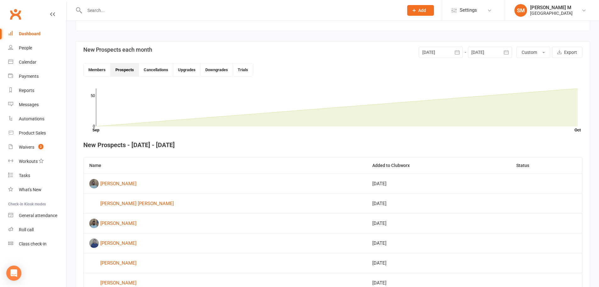
scroll to position [81, 0]
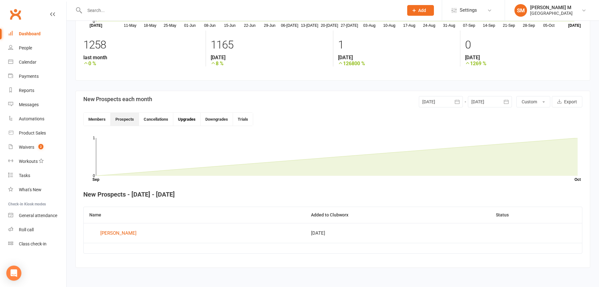
click at [180, 121] on button "Upgrades" at bounding box center [186, 119] width 27 height 13
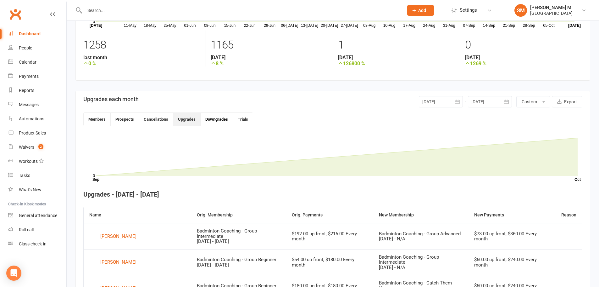
click at [211, 121] on button "Downgrades" at bounding box center [217, 119] width 32 height 13
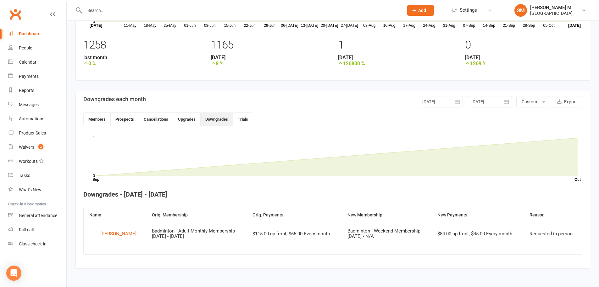
click at [253, 121] on div "Members Prospects Cancellations Upgrades Downgrades Trials" at bounding box center [168, 119] width 170 height 14
click at [247, 121] on button "Trials" at bounding box center [243, 119] width 20 height 13
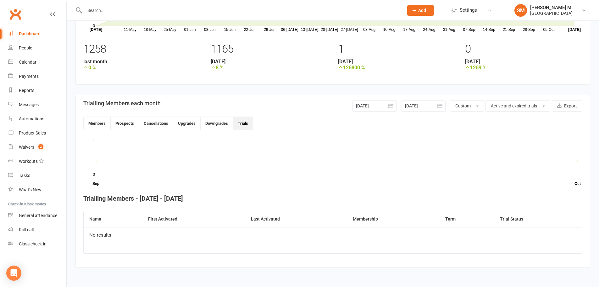
scroll to position [77, 0]
click at [103, 124] on button "Members" at bounding box center [97, 123] width 27 height 13
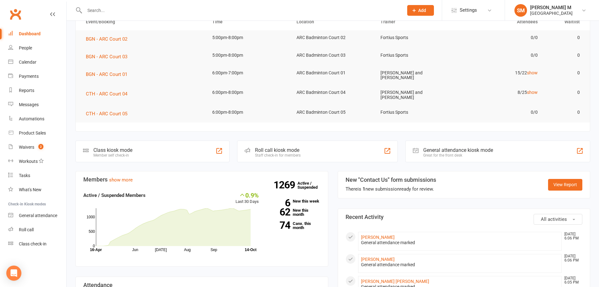
scroll to position [63, 0]
click at [301, 184] on link "1269 Active / Suspended" at bounding box center [312, 185] width 28 height 18
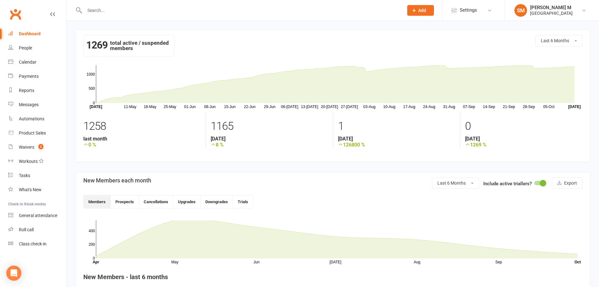
scroll to position [94, 0]
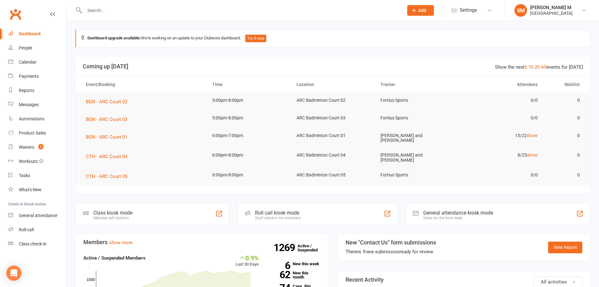
click at [351, 58] on header "Show the next 5 10 20 All events for today Coming up Today" at bounding box center [333, 66] width 514 height 20
click at [252, 10] on input "text" at bounding box center [241, 10] width 317 height 9
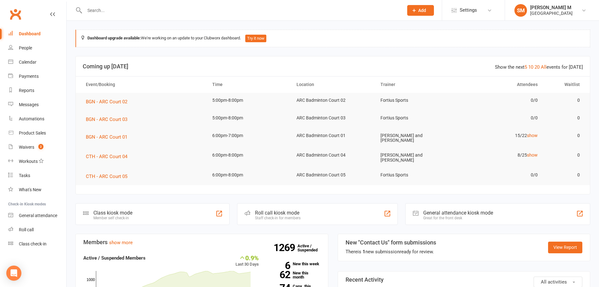
click at [127, 14] on input "text" at bounding box center [241, 10] width 317 height 9
click at [391, 191] on section "Show the next 5 10 20 All events for today Coming up Today Event/Booking Time L…" at bounding box center [333, 125] width 515 height 138
click at [445, 56] on header "Show the next 5 10 20 All events for today Coming up Today" at bounding box center [333, 66] width 514 height 20
click at [110, 14] on input "text" at bounding box center [241, 10] width 317 height 9
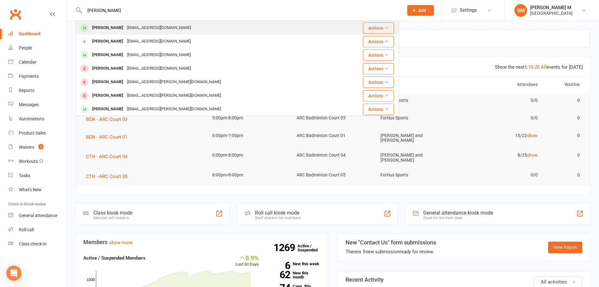
type input "sanvi mokhasi"
click at [119, 33] on div "Sanvi Mokhasi Mr_sanjeev@yahoo.com" at bounding box center [214, 27] width 276 height 13
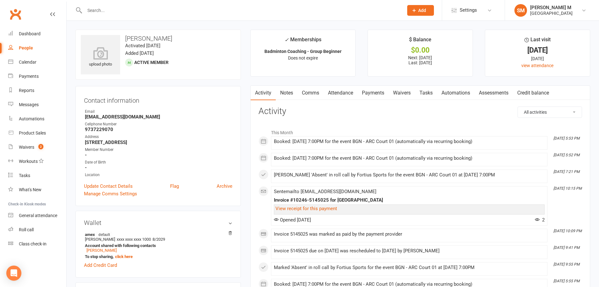
click at [384, 97] on link "Payments" at bounding box center [373, 93] width 31 height 14
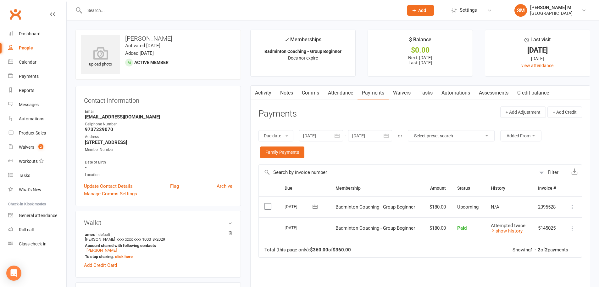
click at [263, 93] on link "Activity" at bounding box center [263, 93] width 25 height 14
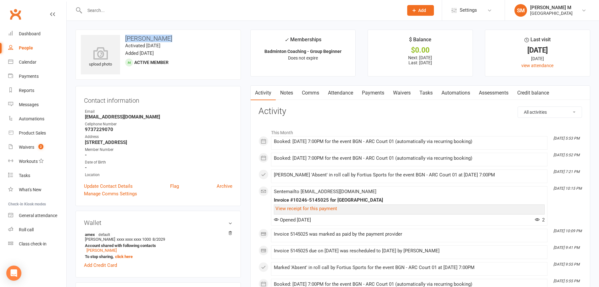
drag, startPoint x: 124, startPoint y: 37, endPoint x: 175, endPoint y: 41, distance: 51.4
click at [175, 41] on h3 "[PERSON_NAME]" at bounding box center [158, 38] width 155 height 7
click at [180, 50] on div "upload photo Sanvi Mokhasi Activated 20 May, 2025 Added 20 May, 2025 Active mem…" at bounding box center [159, 55] width 166 height 50
drag, startPoint x: 123, startPoint y: 38, endPoint x: 189, endPoint y: 41, distance: 66.1
click at [189, 41] on h3 "[PERSON_NAME]" at bounding box center [158, 38] width 155 height 7
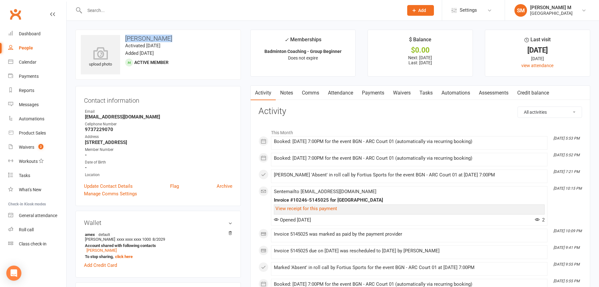
copy h3 "[PERSON_NAME]"
click at [208, 32] on div "upload photo Sanvi Mokhasi Activated 20 May, 2025 Added 20 May, 2025 Active mem…" at bounding box center [159, 55] width 166 height 50
click at [282, 96] on link "Notes" at bounding box center [287, 93] width 22 height 14
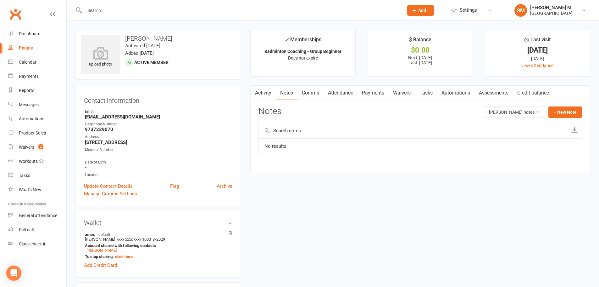
click at [377, 93] on link "Payments" at bounding box center [373, 93] width 31 height 14
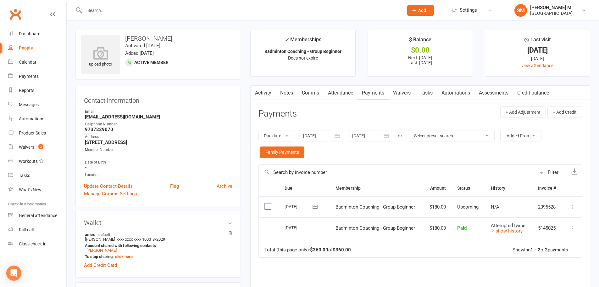
click at [261, 96] on link "Activity" at bounding box center [263, 93] width 25 height 14
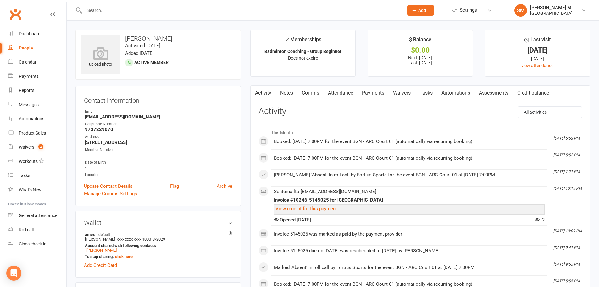
click at [365, 94] on link "Payments" at bounding box center [373, 93] width 31 height 14
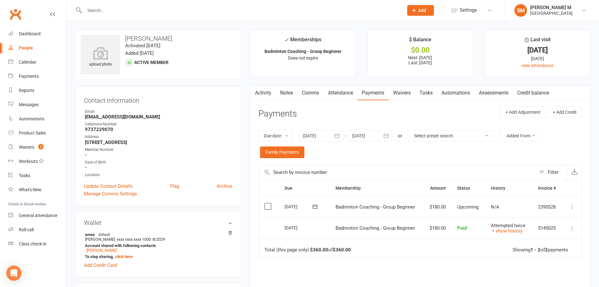
click at [261, 95] on link "Activity" at bounding box center [263, 93] width 25 height 14
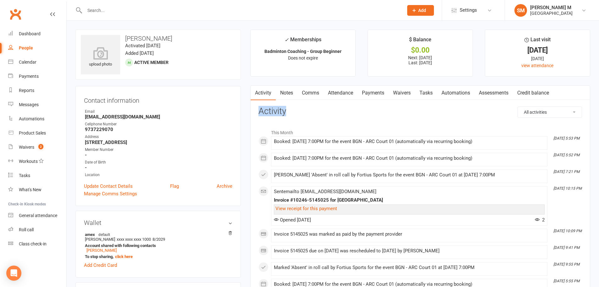
drag, startPoint x: 267, startPoint y: 112, endPoint x: 255, endPoint y: 112, distance: 12.3
click at [399, 94] on link "Waivers" at bounding box center [402, 93] width 26 height 14
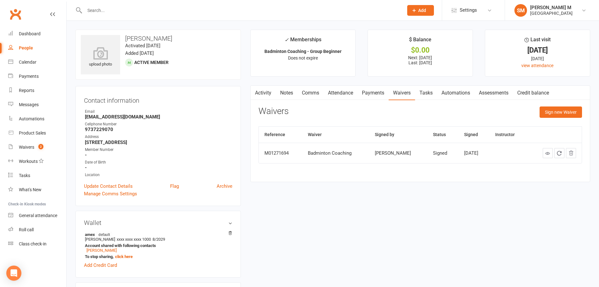
click at [378, 95] on link "Payments" at bounding box center [373, 93] width 31 height 14
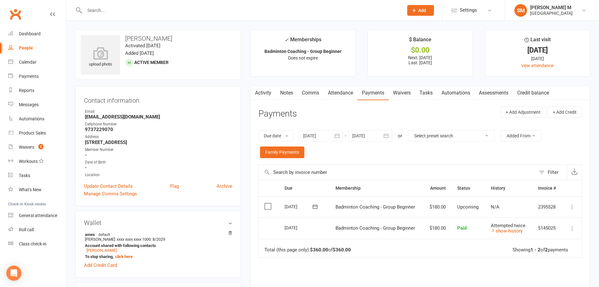
click at [426, 260] on div "Due Contact Membership Amount Status History Invoice # Select this 01 Nov 2025 …" at bounding box center [421, 259] width 324 height 159
click at [434, 267] on div "Due Contact Membership Amount Status History Invoice # Select this 01 Nov 2025 …" at bounding box center [421, 259] width 324 height 159
click at [258, 98] on button "button" at bounding box center [255, 93] width 8 height 14
click at [264, 91] on link "Activity" at bounding box center [263, 93] width 25 height 14
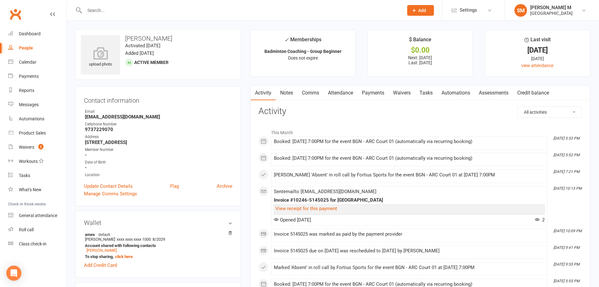
click at [290, 92] on link "Notes" at bounding box center [287, 93] width 22 height 14
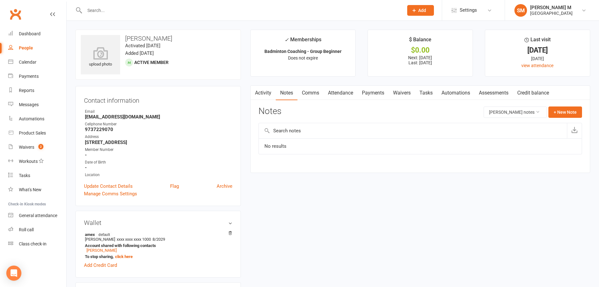
click at [264, 91] on link "Activity" at bounding box center [263, 93] width 25 height 14
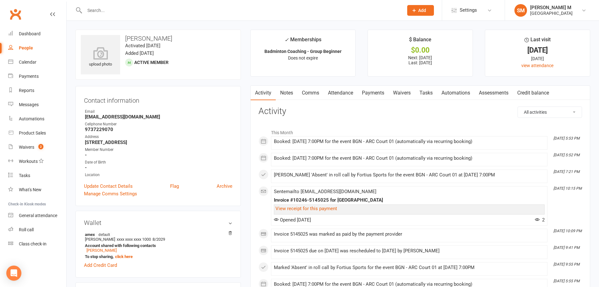
click at [285, 94] on link "Notes" at bounding box center [287, 93] width 22 height 14
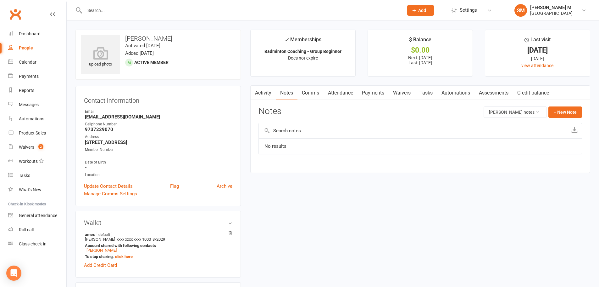
click at [270, 94] on link "Activity" at bounding box center [263, 93] width 25 height 14
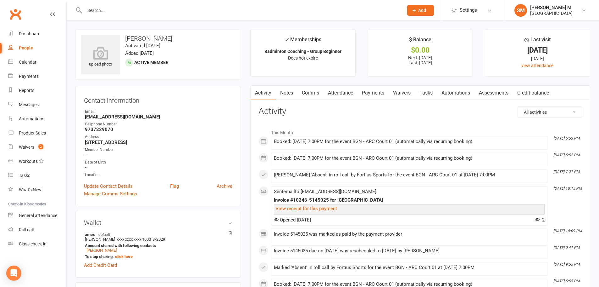
click at [288, 94] on link "Notes" at bounding box center [287, 93] width 22 height 14
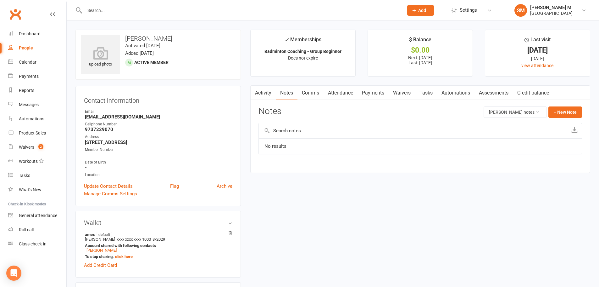
click at [272, 94] on link "Activity" at bounding box center [263, 93] width 25 height 14
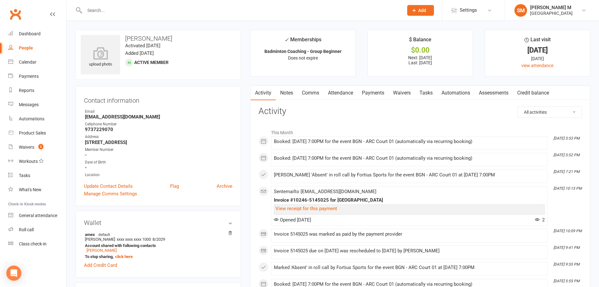
click at [371, 93] on link "Payments" at bounding box center [373, 93] width 31 height 14
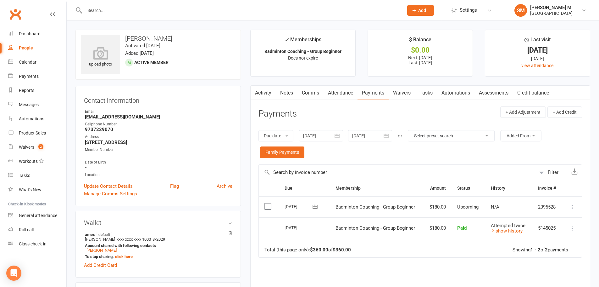
click at [260, 94] on link "Activity" at bounding box center [263, 93] width 25 height 14
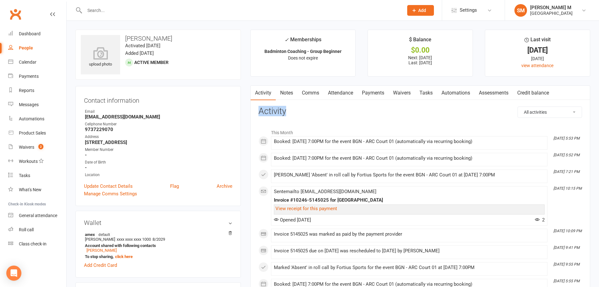
drag, startPoint x: 260, startPoint y: 109, endPoint x: 286, endPoint y: 112, distance: 26.3
click at [286, 112] on h3 "Activity" at bounding box center [421, 111] width 324 height 10
drag, startPoint x: 292, startPoint y: 114, endPoint x: 254, endPoint y: 112, distance: 38.5
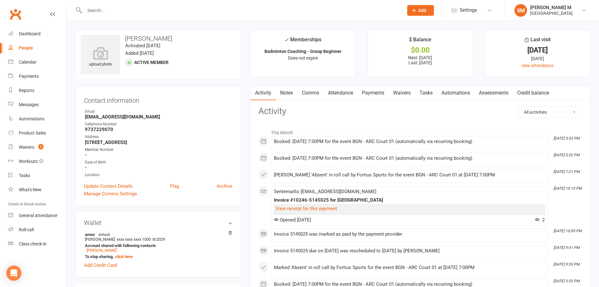
drag, startPoint x: 258, startPoint y: 107, endPoint x: 286, endPoint y: 116, distance: 29.4
drag, startPoint x: 289, startPoint y: 114, endPoint x: 258, endPoint y: 115, distance: 30.2
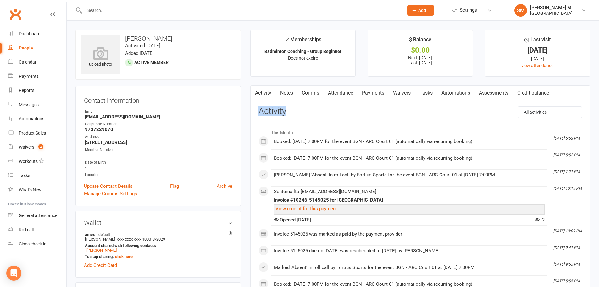
click at [259, 115] on h3 "Activity" at bounding box center [421, 111] width 324 height 10
drag, startPoint x: 261, startPoint y: 112, endPoint x: 270, endPoint y: 114, distance: 9.0
click at [270, 114] on h3 "Activity" at bounding box center [421, 111] width 324 height 10
click at [259, 110] on h3 "Activity" at bounding box center [421, 111] width 324 height 10
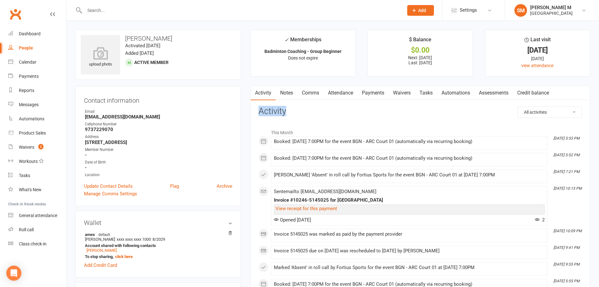
drag, startPoint x: 258, startPoint y: 110, endPoint x: 267, endPoint y: 112, distance: 9.0
click at [267, 112] on h3 "Activity" at bounding box center [421, 111] width 324 height 10
click at [289, 95] on link "Notes" at bounding box center [287, 93] width 22 height 14
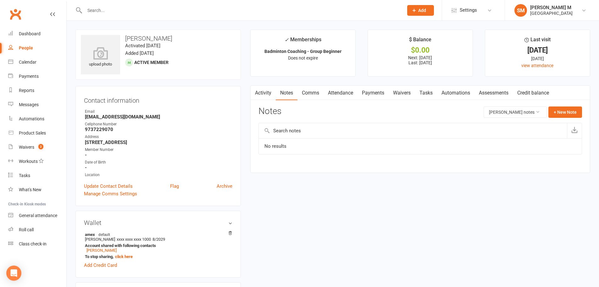
click at [262, 96] on link "Activity" at bounding box center [263, 93] width 25 height 14
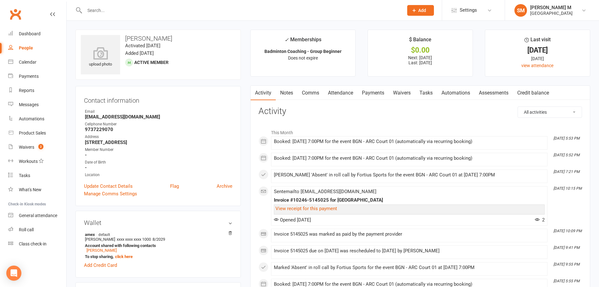
click at [371, 93] on link "Payments" at bounding box center [373, 93] width 31 height 14
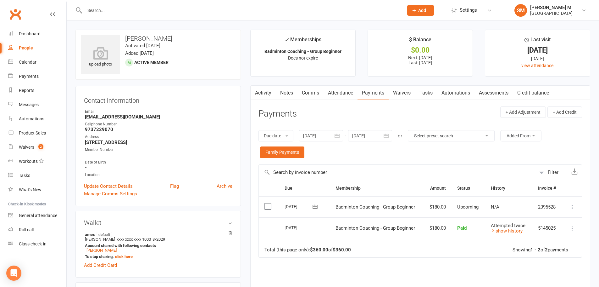
click at [269, 91] on link "Activity" at bounding box center [263, 93] width 25 height 14
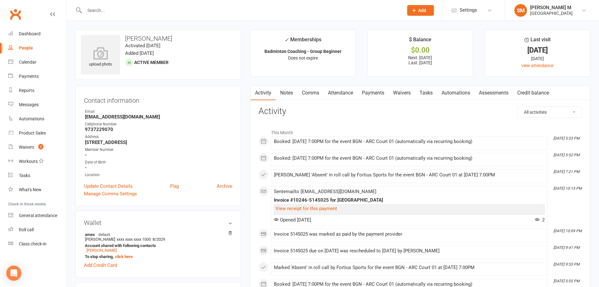
click at [391, 112] on h3 "Activity" at bounding box center [421, 111] width 324 height 10
click at [362, 93] on link "Payments" at bounding box center [373, 93] width 31 height 14
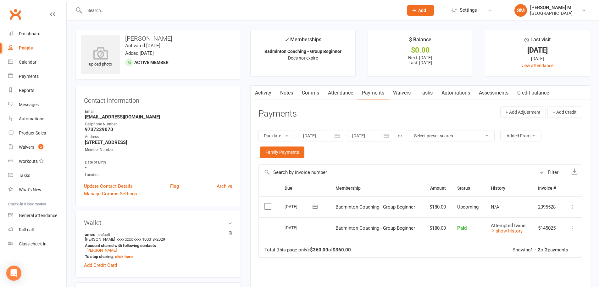
click at [268, 93] on link "Activity" at bounding box center [263, 93] width 25 height 14
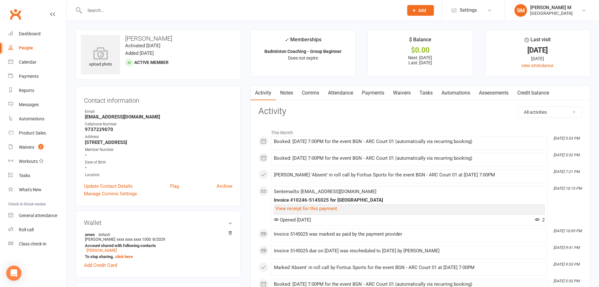
click at [431, 127] on li "This Month" at bounding box center [421, 131] width 324 height 10
click at [372, 97] on link "Payments" at bounding box center [373, 93] width 31 height 14
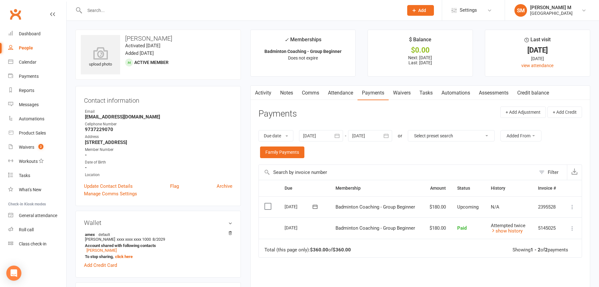
click at [271, 94] on link "Activity" at bounding box center [263, 93] width 25 height 14
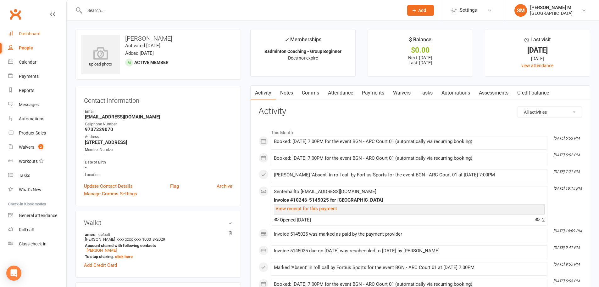
click at [24, 37] on link "Dashboard" at bounding box center [37, 34] width 58 height 14
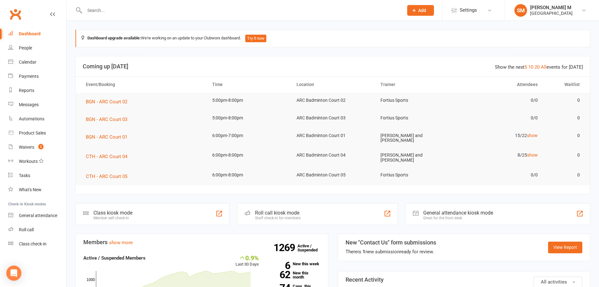
click at [372, 64] on h3 "Coming up [DATE]" at bounding box center [333, 66] width 501 height 6
click at [380, 57] on header "Show the next 5 10 20 All events for today Coming up Today" at bounding box center [333, 66] width 514 height 20
click at [29, 47] on div "People" at bounding box center [25, 47] width 13 height 5
select select "100"
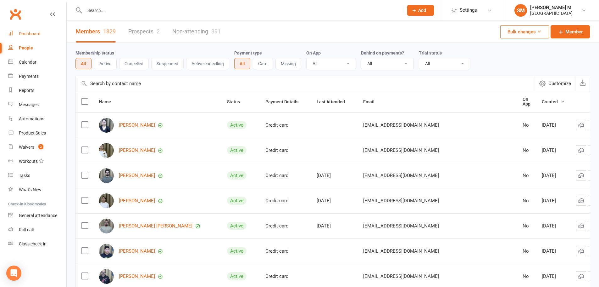
click at [35, 35] on div "Dashboard" at bounding box center [30, 33] width 22 height 5
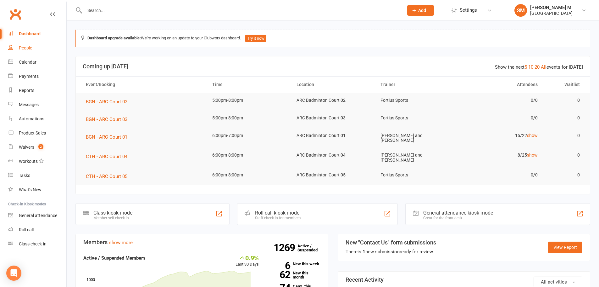
click at [29, 51] on link "People" at bounding box center [37, 48] width 58 height 14
select select "100"
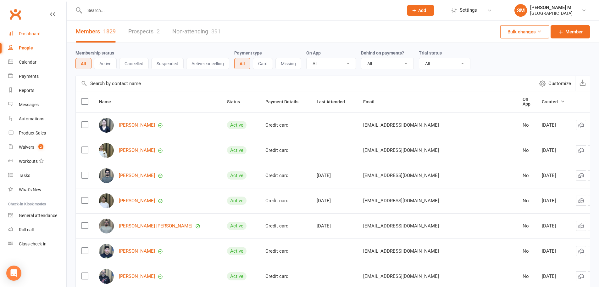
click at [39, 31] on link "Dashboard" at bounding box center [37, 34] width 58 height 14
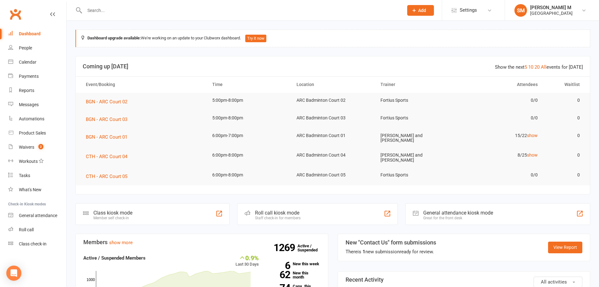
click at [103, 9] on input "text" at bounding box center [241, 10] width 317 height 9
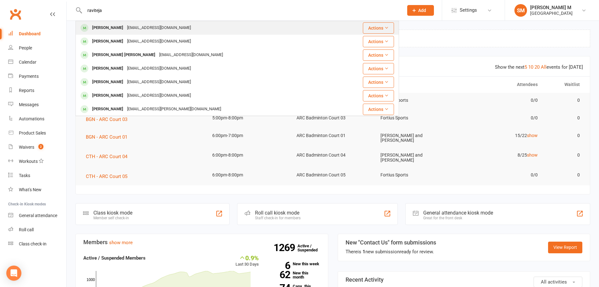
type input "raviteja"
click at [126, 25] on div "tejbandaru53@gmail.com" at bounding box center [159, 27] width 68 height 9
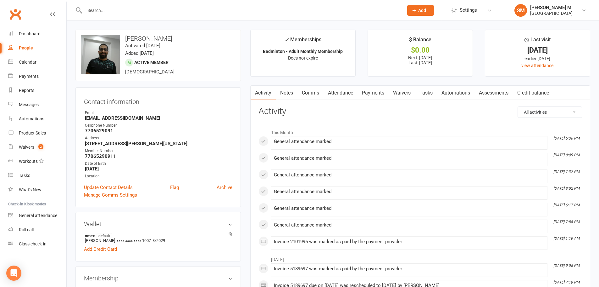
click at [383, 93] on link "Payments" at bounding box center [373, 93] width 31 height 14
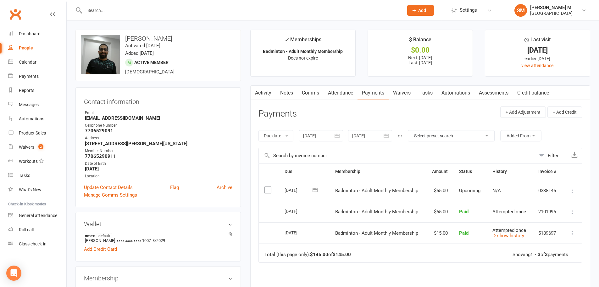
click at [263, 96] on link "Activity" at bounding box center [263, 93] width 25 height 14
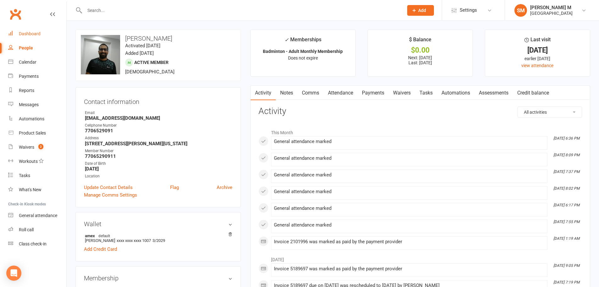
click at [23, 33] on div "Dashboard" at bounding box center [30, 33] width 22 height 5
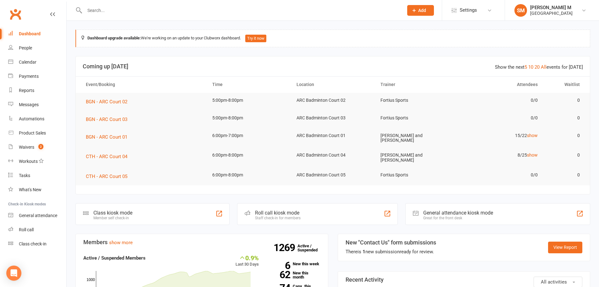
click at [429, 57] on header "Show the next 5 10 20 All events for today Coming up Today" at bounding box center [333, 66] width 514 height 20
click at [104, 8] on input "text" at bounding box center [241, 10] width 317 height 9
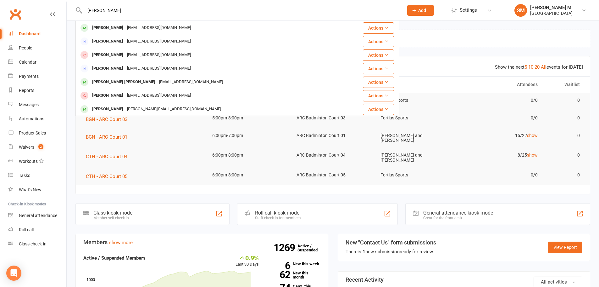
click at [118, 16] on div "gautham Suhana Gowdham gau.cbe@gmail.com Actions Goutham Telukuntla Goutham129@…" at bounding box center [238, 10] width 324 height 20
click at [117, 9] on input "gautham" at bounding box center [241, 10] width 317 height 9
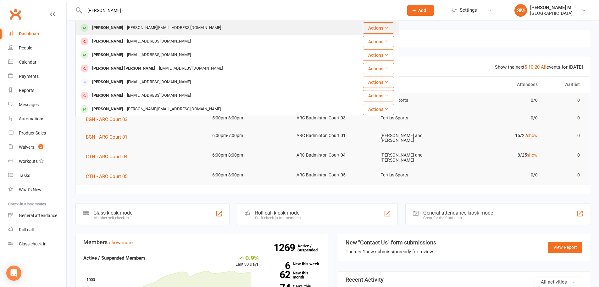
type input "gautham konda"
click at [137, 24] on div "gowtham.venkata18@gmail.com" at bounding box center [174, 27] width 98 height 9
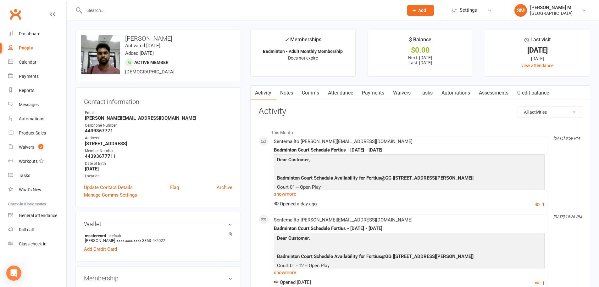
click at [374, 93] on link "Payments" at bounding box center [373, 93] width 31 height 14
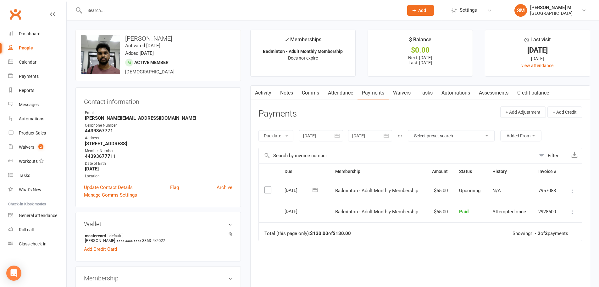
click at [264, 89] on link "Activity" at bounding box center [263, 93] width 25 height 14
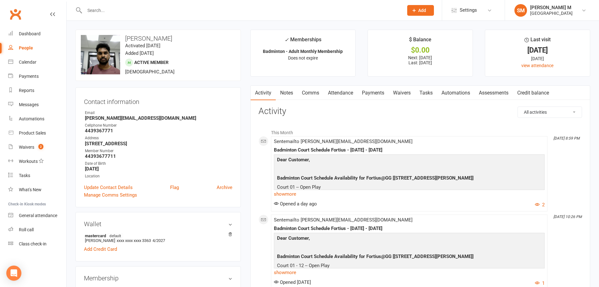
click at [288, 95] on link "Notes" at bounding box center [287, 93] width 22 height 14
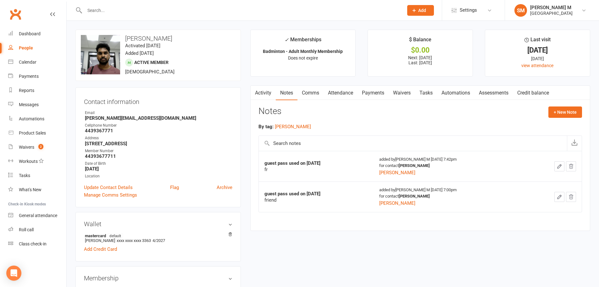
click at [269, 92] on link "Activity" at bounding box center [263, 93] width 25 height 14
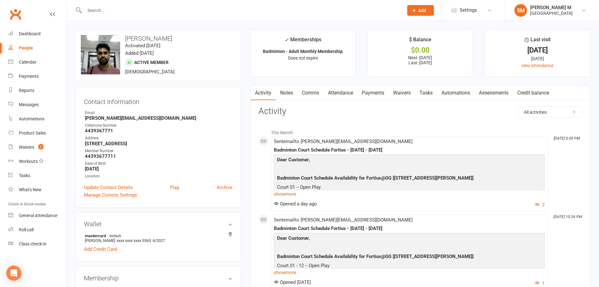
click at [286, 95] on link "Notes" at bounding box center [287, 93] width 22 height 14
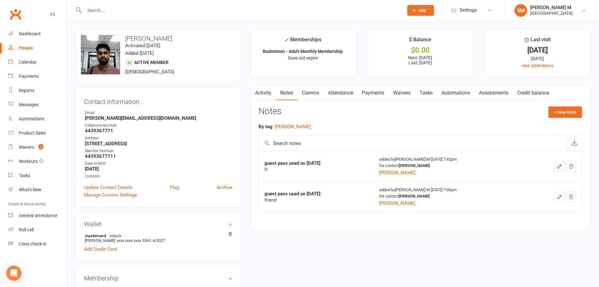
click at [271, 94] on link "Activity" at bounding box center [263, 93] width 25 height 14
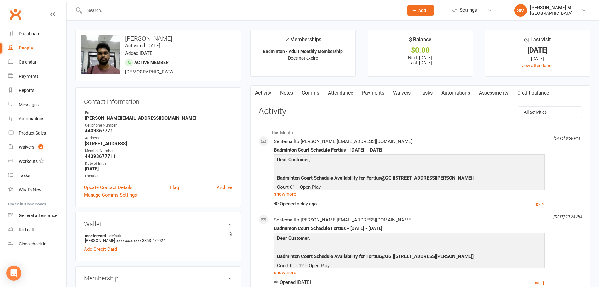
click at [88, 8] on input "text" at bounding box center [241, 10] width 317 height 9
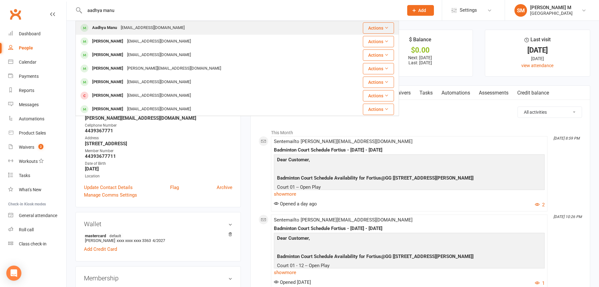
type input "aadhya manu"
click at [114, 26] on div "Aadhya Manu" at bounding box center [104, 27] width 29 height 9
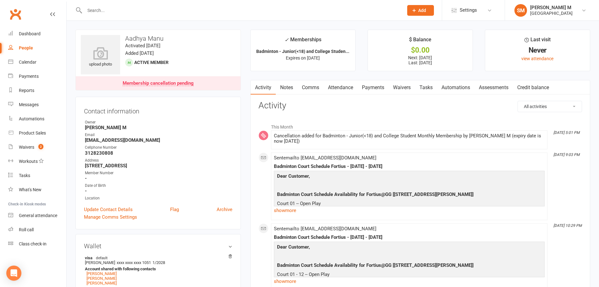
click at [377, 85] on link "Payments" at bounding box center [373, 87] width 31 height 14
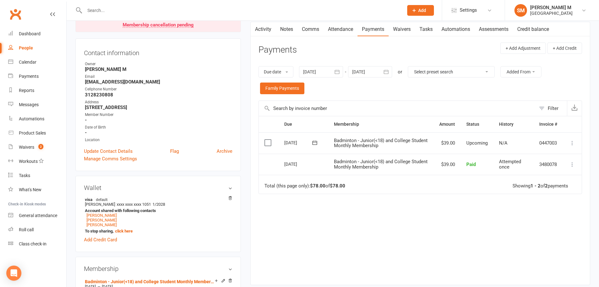
scroll to position [63, 0]
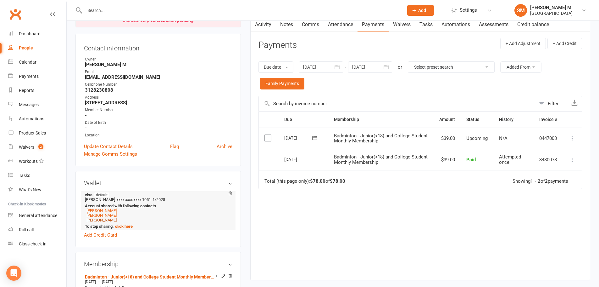
click at [97, 222] on link "[PERSON_NAME]" at bounding box center [102, 219] width 30 height 5
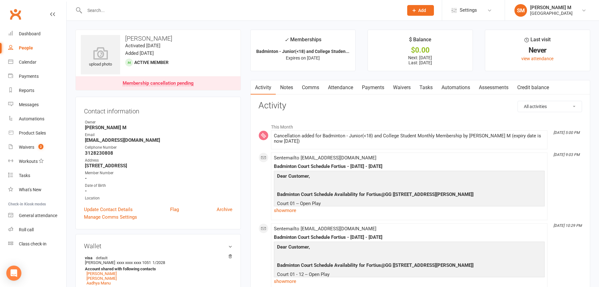
click at [372, 87] on link "Payments" at bounding box center [373, 87] width 31 height 14
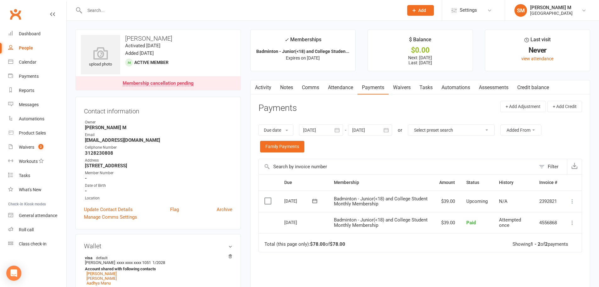
click at [123, 9] on input "text" at bounding box center [241, 10] width 317 height 9
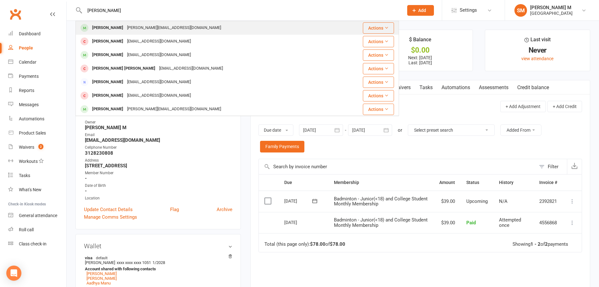
type input "gautham konda"
click at [127, 24] on div "gowtham.venkata18@gmail.com" at bounding box center [174, 27] width 98 height 9
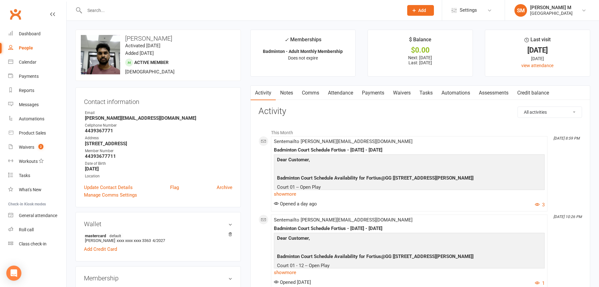
click at [371, 96] on link "Payments" at bounding box center [373, 93] width 31 height 14
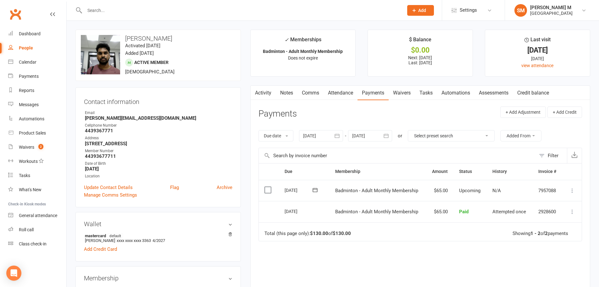
click at [267, 92] on link "Activity" at bounding box center [263, 93] width 25 height 14
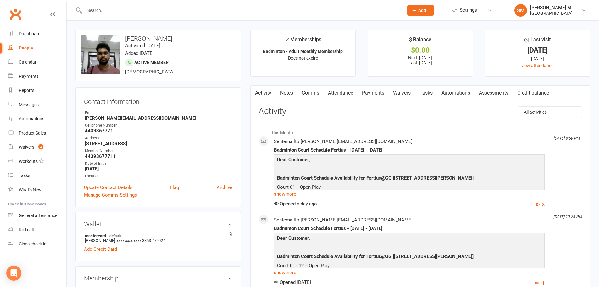
click at [93, 8] on input "text" at bounding box center [241, 10] width 317 height 9
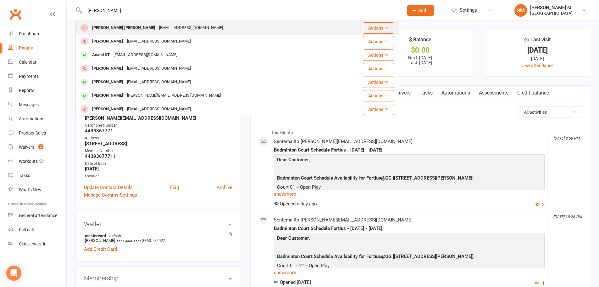
type input "kavin anand"
click at [188, 31] on div "kavinanand10@gmail.com" at bounding box center [191, 27] width 68 height 9
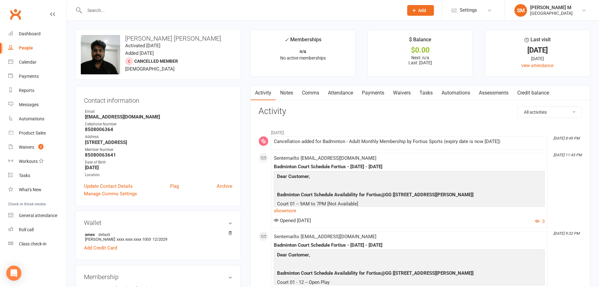
click at [375, 91] on link "Payments" at bounding box center [373, 93] width 31 height 14
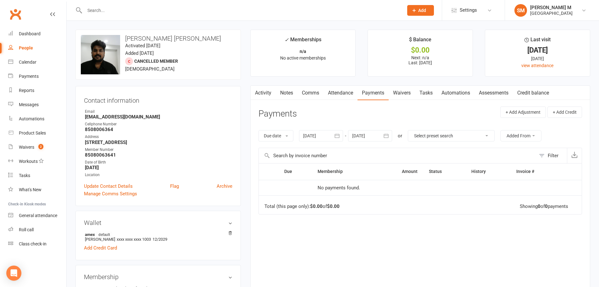
click at [268, 96] on link "Activity" at bounding box center [263, 93] width 25 height 14
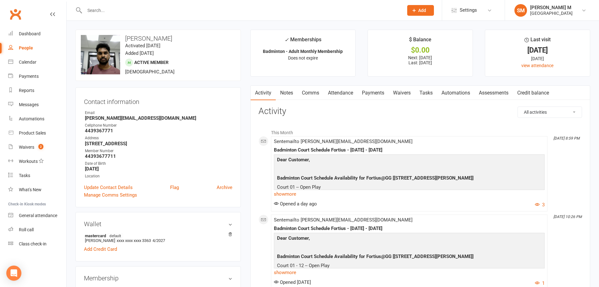
click at [107, 11] on input "text" at bounding box center [241, 10] width 317 height 9
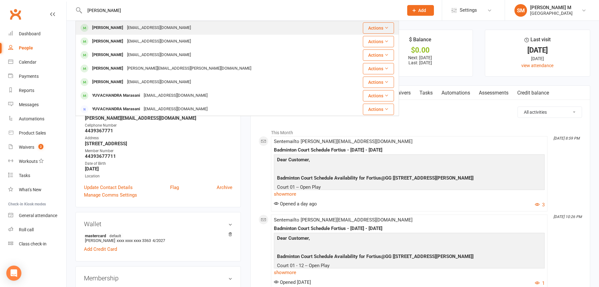
type input "mahendran"
click at [115, 29] on div "Pranavi Mahendran" at bounding box center [107, 27] width 35 height 9
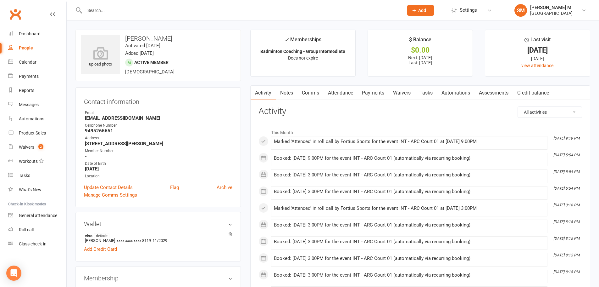
click at [376, 89] on link "Payments" at bounding box center [373, 93] width 31 height 14
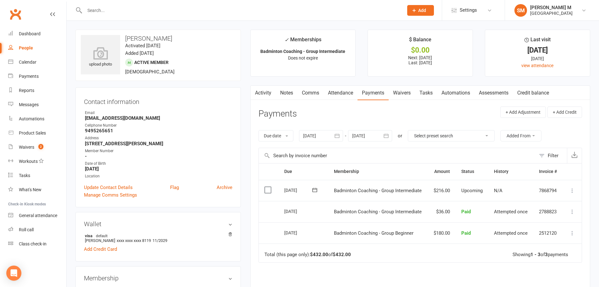
click at [388, 137] on icon "button" at bounding box center [386, 135] width 6 height 6
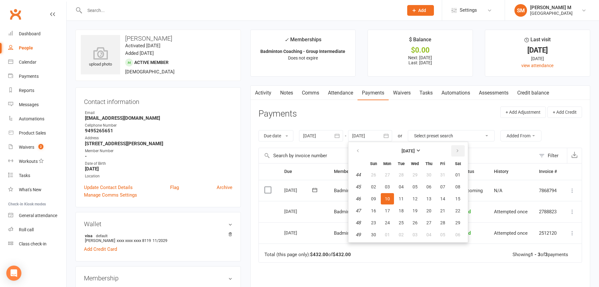
click at [457, 152] on icon "button" at bounding box center [458, 150] width 4 height 5
click at [455, 174] on button "06" at bounding box center [458, 174] width 16 height 11
type input "[DATE]"
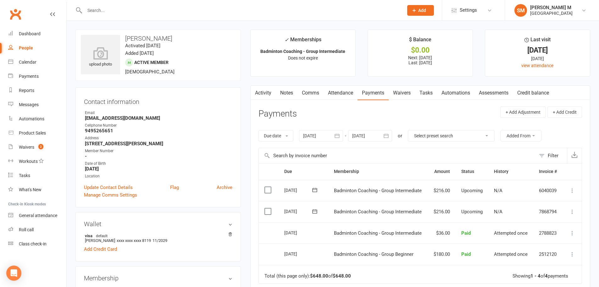
click at [333, 136] on div at bounding box center [321, 135] width 44 height 11
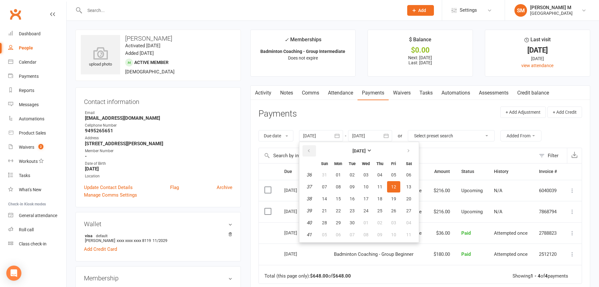
click at [308, 150] on icon "button" at bounding box center [309, 150] width 4 height 5
click at [339, 191] on button "07" at bounding box center [338, 186] width 13 height 11
type input "07 Jul 2025"
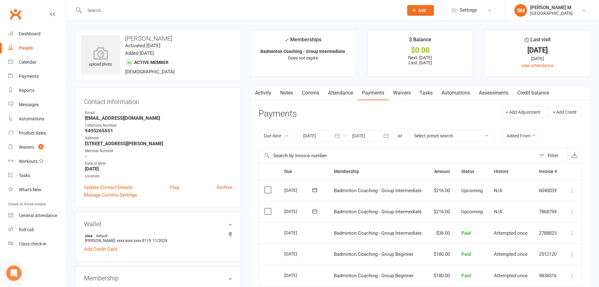
click at [263, 91] on link "Activity" at bounding box center [263, 93] width 25 height 14
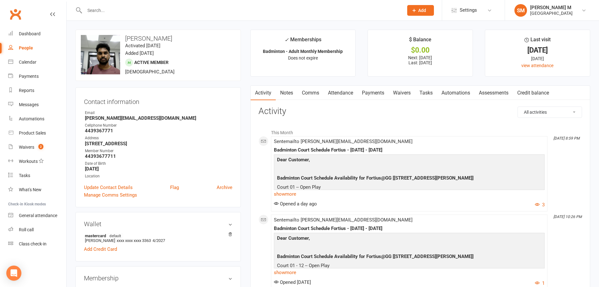
click at [368, 93] on link "Payments" at bounding box center [373, 93] width 31 height 14
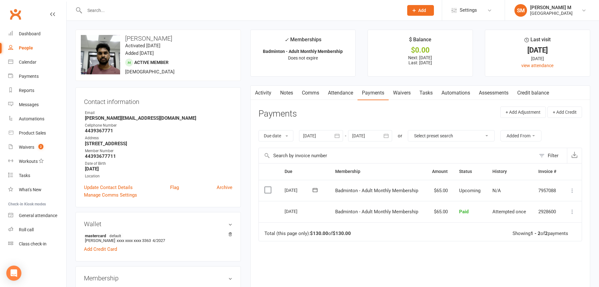
click at [269, 95] on link "Activity" at bounding box center [263, 93] width 25 height 14
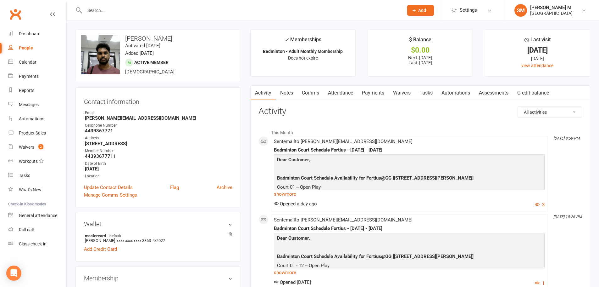
click at [382, 98] on link "Payments" at bounding box center [373, 93] width 31 height 14
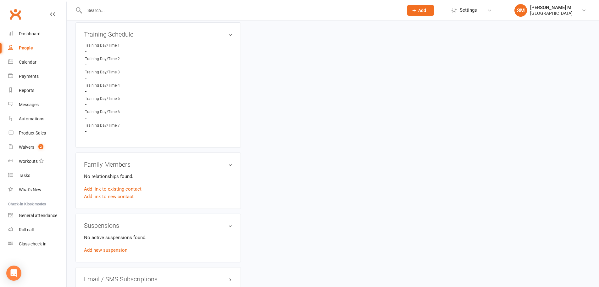
scroll to position [378, 0]
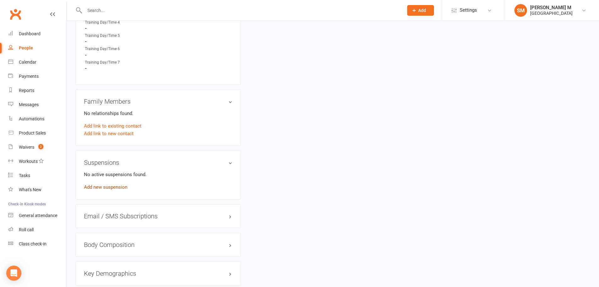
click at [114, 189] on link "Add new suspension" at bounding box center [105, 187] width 43 height 6
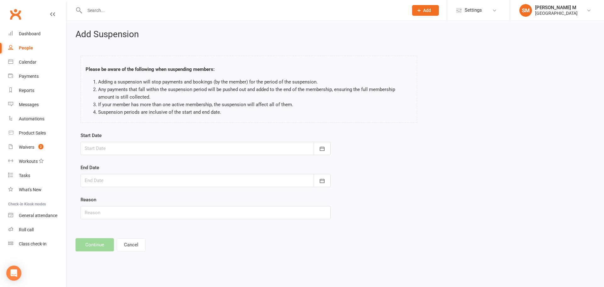
click at [145, 145] on div at bounding box center [206, 148] width 250 height 13
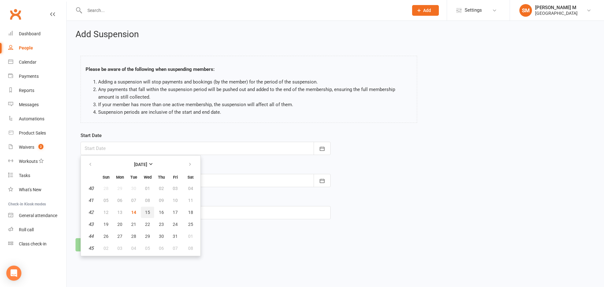
click at [148, 212] on span "15" at bounding box center [147, 212] width 5 height 5
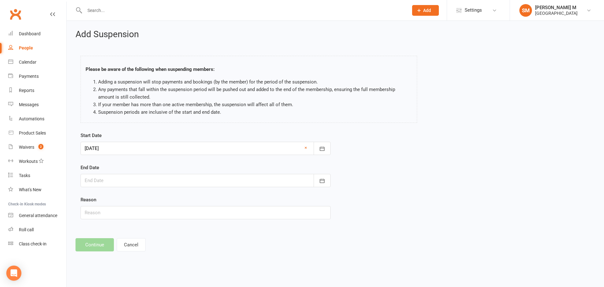
click at [114, 183] on div at bounding box center [206, 180] width 250 height 13
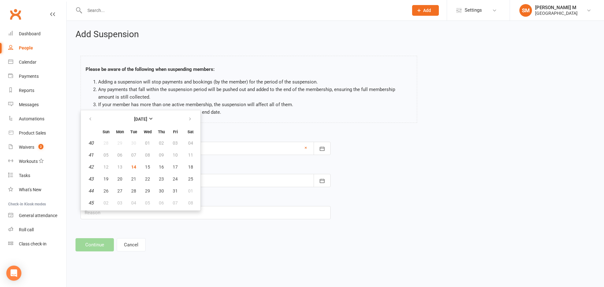
click at [203, 149] on div at bounding box center [206, 148] width 250 height 13
click at [203, 126] on div "Please be aware of the following when suspending members: Adding a suspension w…" at bounding box center [249, 90] width 346 height 82
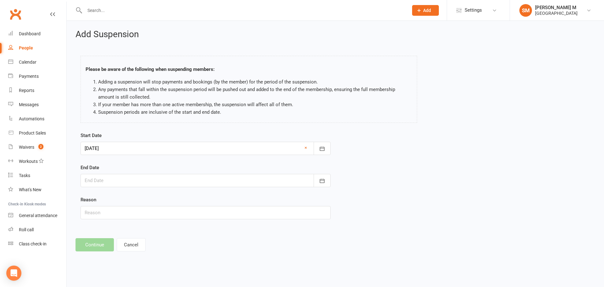
click at [135, 154] on div at bounding box center [206, 148] width 250 height 13
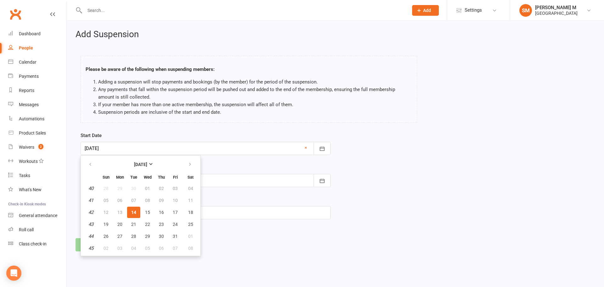
click at [135, 210] on span "14" at bounding box center [133, 212] width 5 height 5
type input "14 Oct 2025"
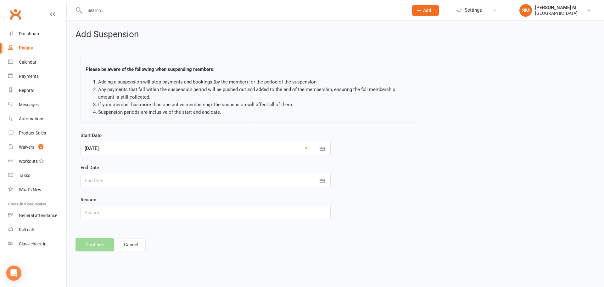
click at [123, 180] on div at bounding box center [206, 180] width 250 height 13
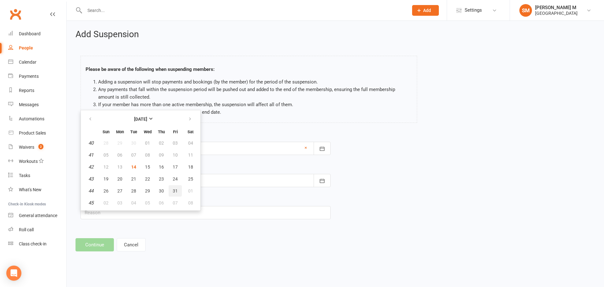
click at [173, 191] on span "31" at bounding box center [175, 190] width 5 height 5
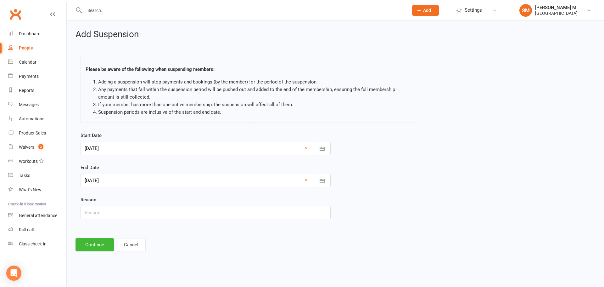
click at [140, 180] on div at bounding box center [206, 180] width 250 height 13
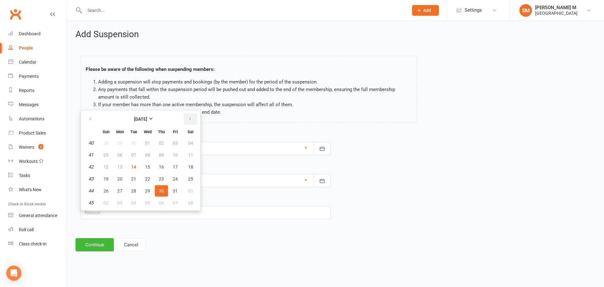
click at [192, 115] on button "button" at bounding box center [191, 118] width 14 height 11
click at [184, 166] on button "15" at bounding box center [191, 166] width 16 height 11
type input "15 Nov 2025"
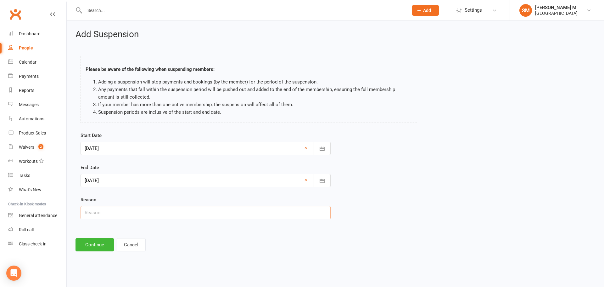
click at [112, 212] on input "text" at bounding box center [206, 212] width 250 height 13
type input "Customer requested via email"
click at [99, 244] on button "Continue" at bounding box center [95, 244] width 38 height 13
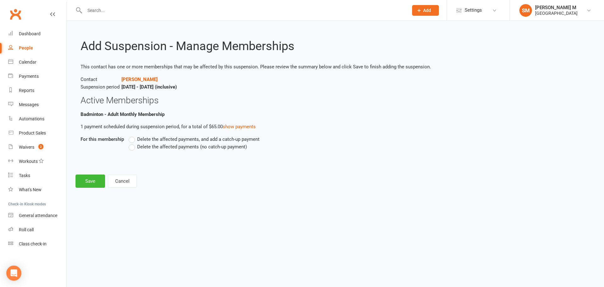
click at [155, 139] on span "Delete the affected payments, and add a catch-up payment" at bounding box center [198, 138] width 122 height 7
click at [133, 135] on input "Delete the affected payments, and add a catch-up payment" at bounding box center [131, 135] width 4 height 0
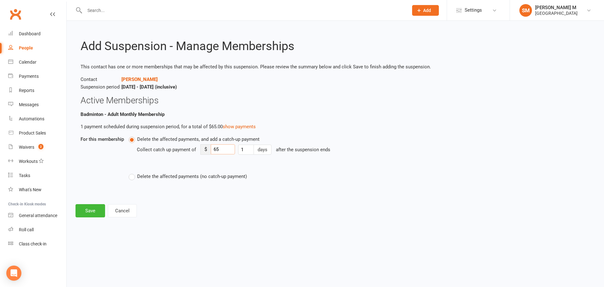
click at [219, 149] on input "65" at bounding box center [223, 149] width 24 height 10
type input "6"
type input "15"
click at [246, 151] on input "1" at bounding box center [246, 149] width 16 height 10
type input "1"
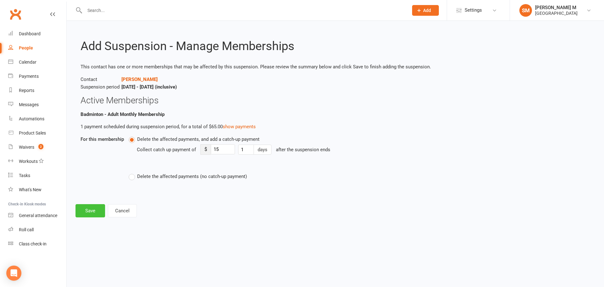
click at [89, 211] on button "Save" at bounding box center [91, 210] width 30 height 13
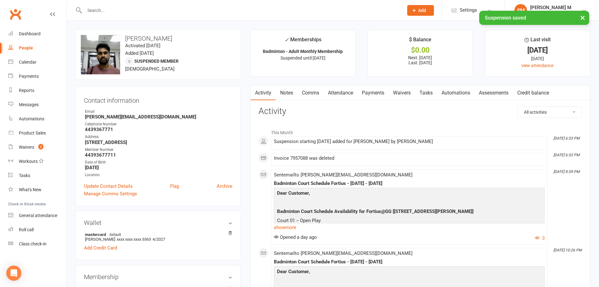
click at [374, 94] on link "Payments" at bounding box center [373, 93] width 31 height 14
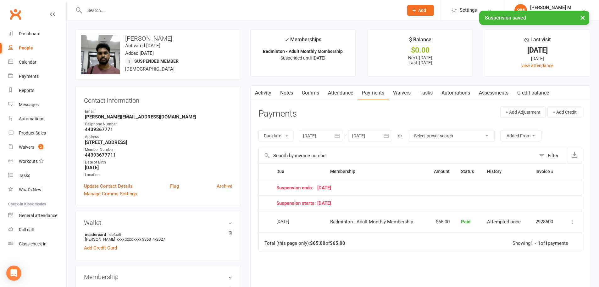
click at [389, 140] on button "button" at bounding box center [386, 135] width 11 height 11
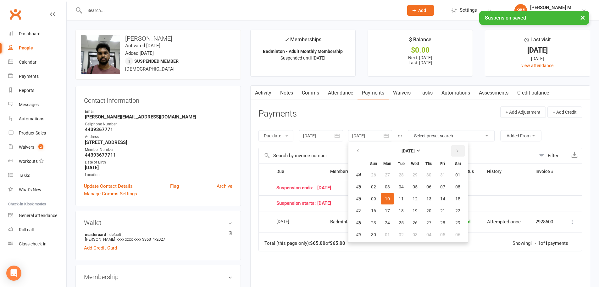
click at [456, 153] on button "button" at bounding box center [459, 150] width 14 height 11
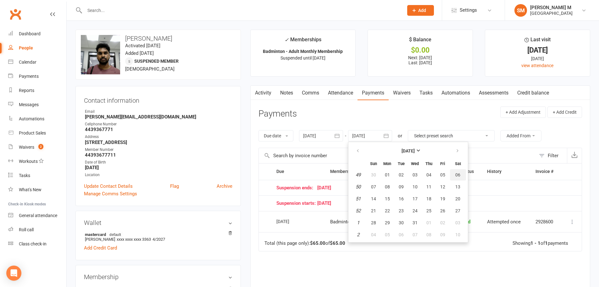
click at [456, 172] on span "06" at bounding box center [458, 174] width 5 height 5
type input "[DATE]"
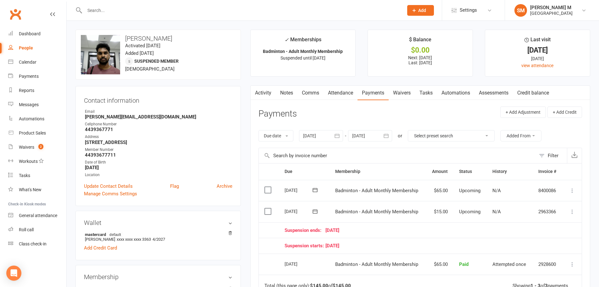
click at [99, 12] on input "text" at bounding box center [241, 10] width 317 height 9
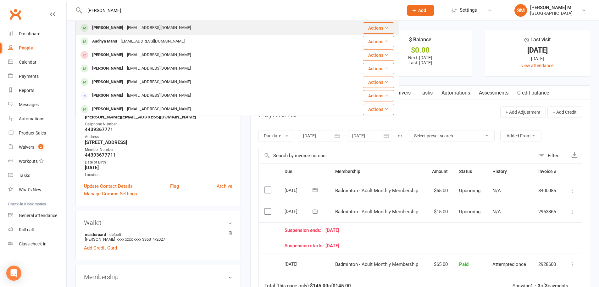
type input "aanya manu"
click at [101, 29] on div "Aanya Manu" at bounding box center [107, 27] width 35 height 9
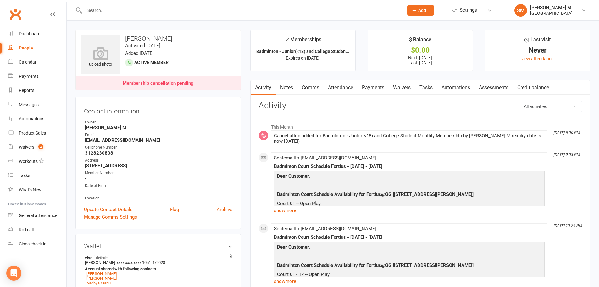
click at [377, 92] on link "Payments" at bounding box center [373, 87] width 31 height 14
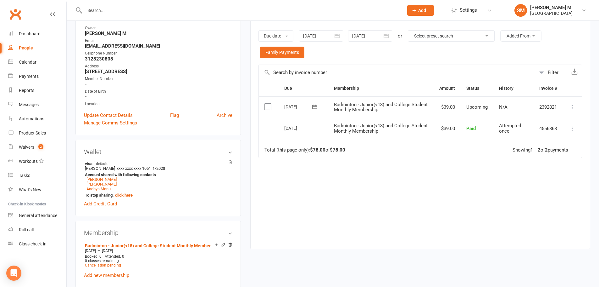
scroll to position [94, 0]
click at [91, 188] on link "Aadhya Manu" at bounding box center [99, 188] width 24 height 5
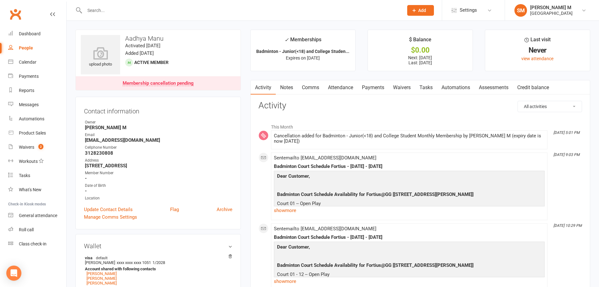
click at [376, 84] on link "Payments" at bounding box center [373, 87] width 31 height 14
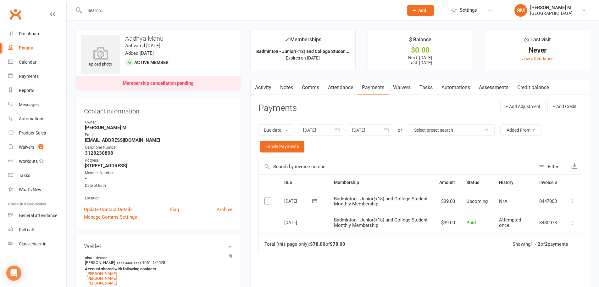
click at [95, 10] on input "text" at bounding box center [241, 10] width 317 height 9
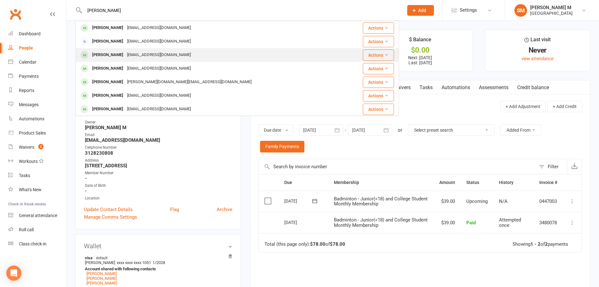
type input "sanjeev benera"
click at [131, 55] on div "sanjib31@gmail.com" at bounding box center [159, 54] width 68 height 9
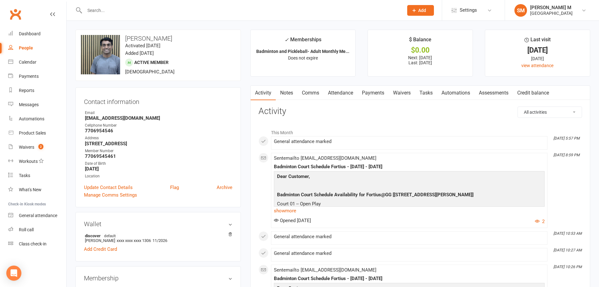
click at [371, 92] on link "Payments" at bounding box center [373, 93] width 31 height 14
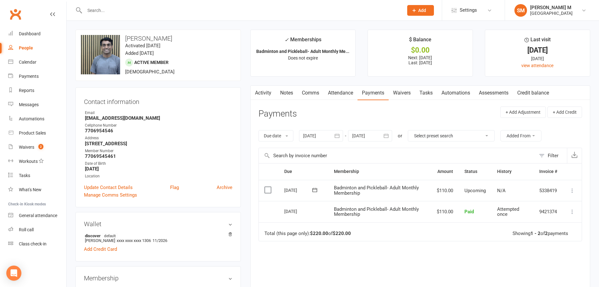
click at [265, 89] on link "Activity" at bounding box center [263, 93] width 25 height 14
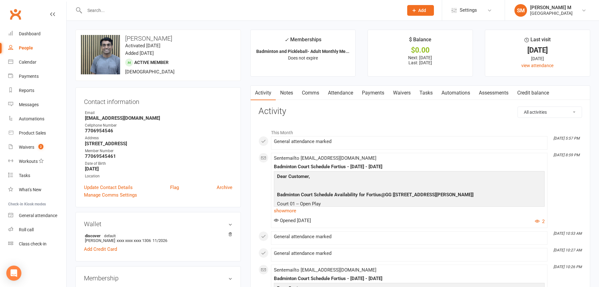
drag, startPoint x: 123, startPoint y: 37, endPoint x: 173, endPoint y: 40, distance: 50.4
click at [173, 40] on h3 "Sanjib Banerjee" at bounding box center [158, 38] width 155 height 7
copy h3 "Sanjib Banerjee"
click at [186, 41] on h3 "Sanjib Banerjee" at bounding box center [158, 38] width 155 height 7
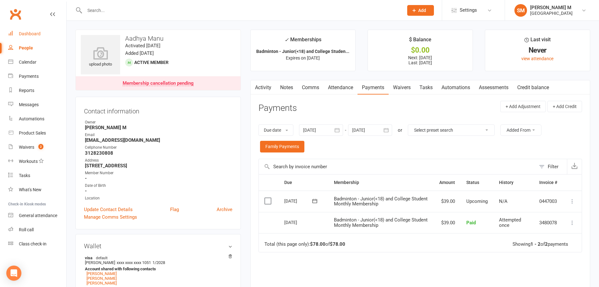
click at [32, 34] on div "Dashboard" at bounding box center [30, 33] width 22 height 5
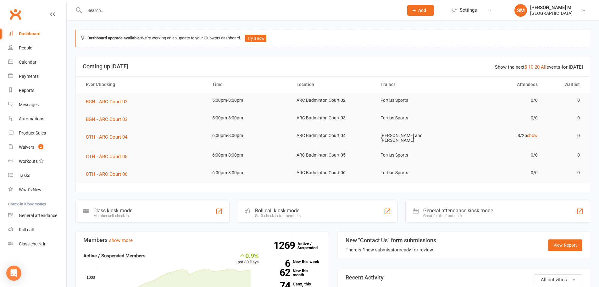
click at [439, 211] on div "General attendance kiosk mode" at bounding box center [459, 210] width 70 height 6
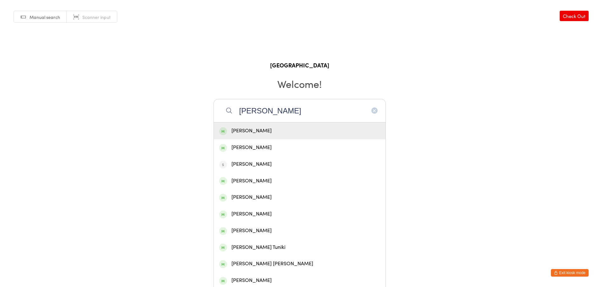
type input "[PERSON_NAME]"
click at [289, 129] on div "[PERSON_NAME]" at bounding box center [299, 130] width 161 height 8
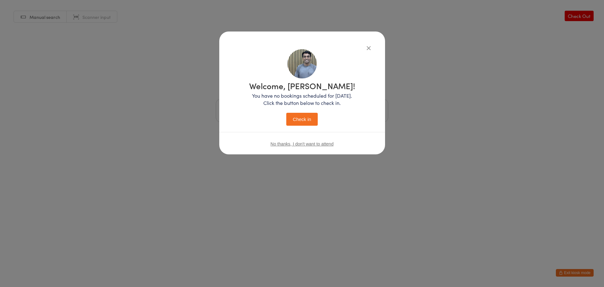
click at [303, 113] on button "Check in" at bounding box center [301, 119] width 31 height 13
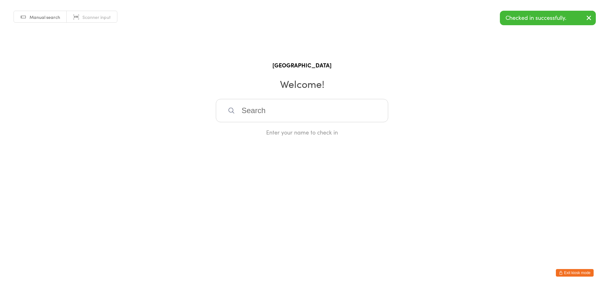
click at [579, 271] on button "Exit kiosk mode" at bounding box center [575, 273] width 38 height 8
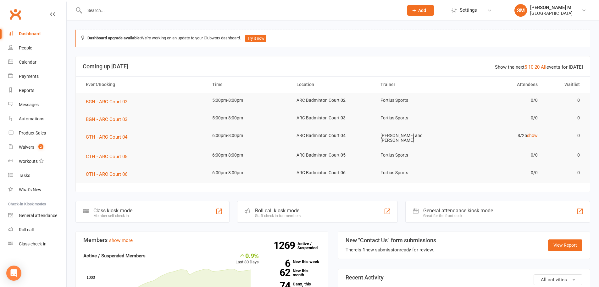
click at [116, 10] on input "text" at bounding box center [241, 10] width 317 height 9
type input "qui"
click at [29, 49] on div "People" at bounding box center [25, 47] width 13 height 5
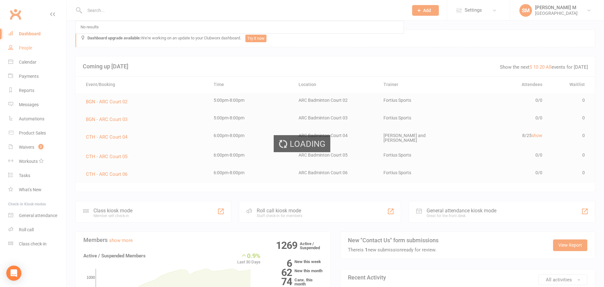
select select "100"
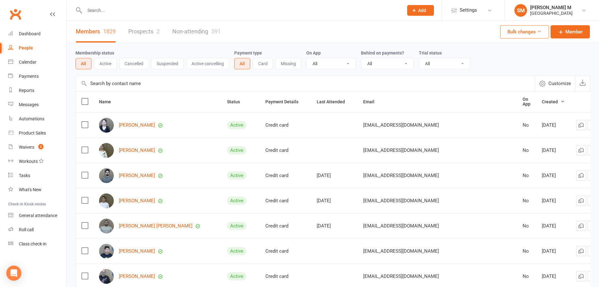
click at [98, 10] on input "text" at bounding box center [241, 10] width 317 height 9
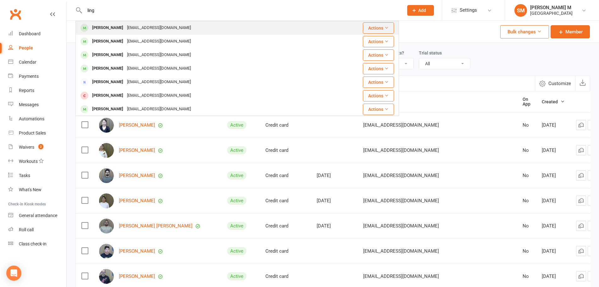
type input "ling"
click at [102, 28] on div "[PERSON_NAME]" at bounding box center [107, 27] width 35 height 9
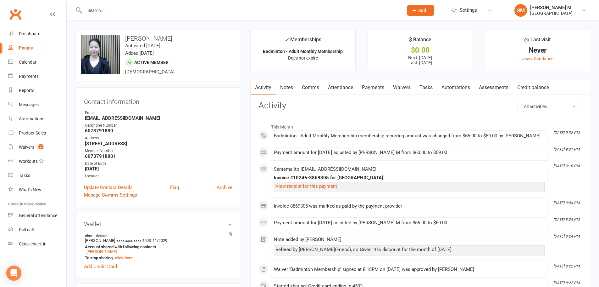
click at [284, 87] on link "Notes" at bounding box center [287, 87] width 22 height 14
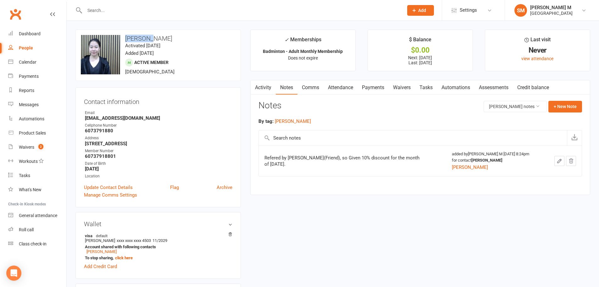
drag, startPoint x: 123, startPoint y: 37, endPoint x: 148, endPoint y: 37, distance: 24.5
click at [148, 37] on h3 "[PERSON_NAME]" at bounding box center [158, 38] width 155 height 7
copy h3 "[PERSON_NAME]"
click at [196, 33] on div "upload photo change photo [PERSON_NAME] Activated [DATE] Added [DATE] Active me…" at bounding box center [159, 55] width 166 height 51
click at [287, 158] on div "Refered by [PERSON_NAME](Friend), so Given 10% discount for the month of [DATE]." at bounding box center [343, 161] width 157 height 13
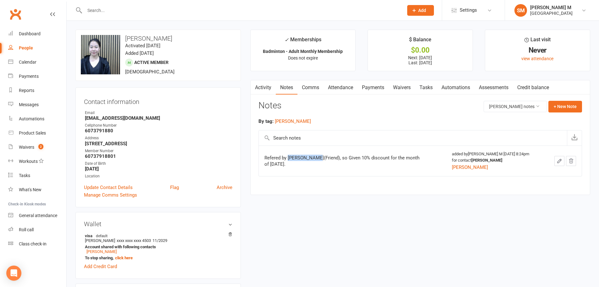
drag, startPoint x: 289, startPoint y: 156, endPoint x: 315, endPoint y: 158, distance: 26.2
click at [315, 158] on div "Refered by [PERSON_NAME](Friend), so Given 10% discount for the month of [DATE]." at bounding box center [343, 161] width 157 height 13
copy div "[PERSON_NAME]"
click at [307, 169] on td "Refered by [PERSON_NAME](Friend), so Given 10% discount for the month of [DATE]." at bounding box center [353, 160] width 188 height 31
click at [120, 11] on input "text" at bounding box center [241, 10] width 317 height 9
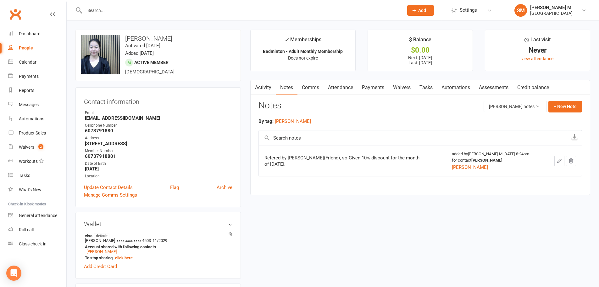
paste input "[PERSON_NAME]"
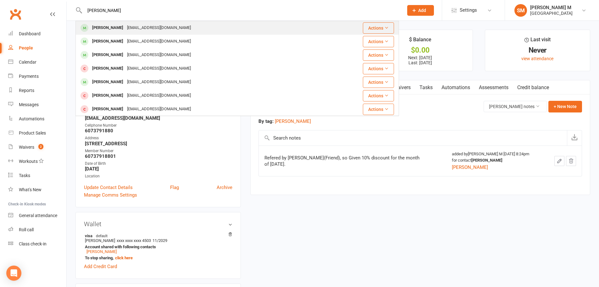
type input "[PERSON_NAME]"
click at [125, 26] on div "[EMAIL_ADDRESS][DOMAIN_NAME]" at bounding box center [159, 27] width 68 height 9
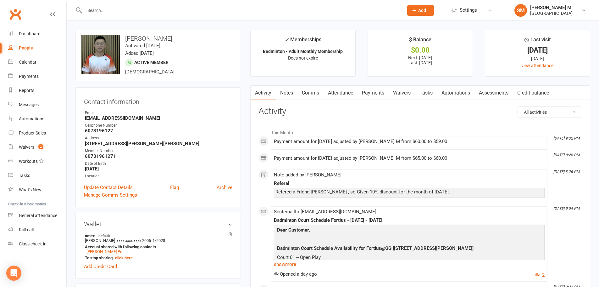
click at [97, 8] on input "text" at bounding box center [241, 10] width 317 height 9
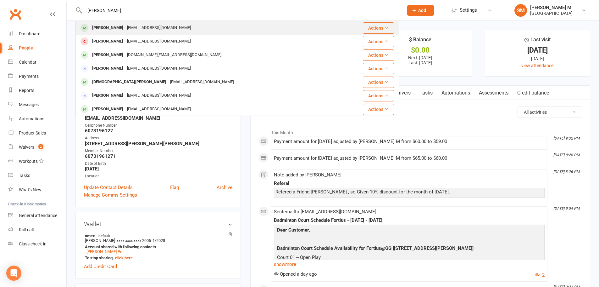
type input "[PERSON_NAME]"
click at [98, 28] on div "[PERSON_NAME]" at bounding box center [107, 27] width 35 height 9
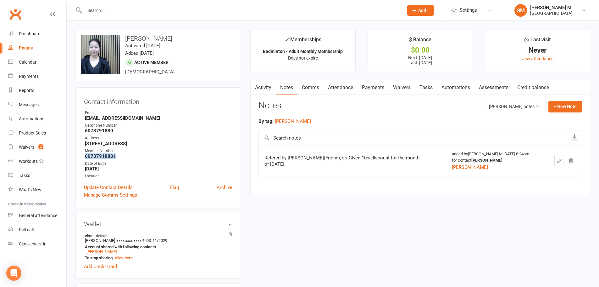
drag, startPoint x: 84, startPoint y: 157, endPoint x: 116, endPoint y: 156, distance: 32.1
click at [116, 156] on li "Member Number 60737918801" at bounding box center [158, 153] width 149 height 11
copy strong "60737918801"
click at [117, 156] on strong "60737918801" at bounding box center [159, 156] width 148 height 6
drag, startPoint x: 84, startPoint y: 128, endPoint x: 107, endPoint y: 128, distance: 23.0
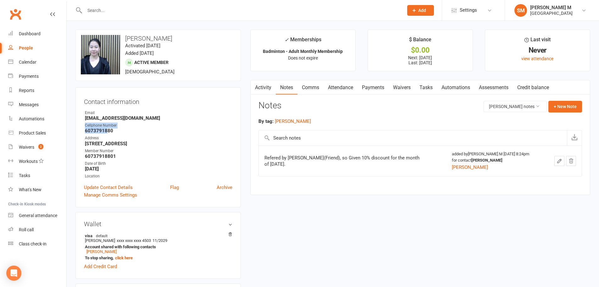
click at [107, 128] on div "Contact information Owner Email [EMAIL_ADDRESS][DOMAIN_NAME] Cellphone Number […" at bounding box center [159, 147] width 166 height 120
click at [114, 132] on strong "6073791880" at bounding box center [159, 131] width 148 height 6
drag, startPoint x: 114, startPoint y: 132, endPoint x: 88, endPoint y: 132, distance: 26.1
click at [88, 132] on strong "6073791880" at bounding box center [159, 131] width 148 height 6
copy render-form-field "6073791880"
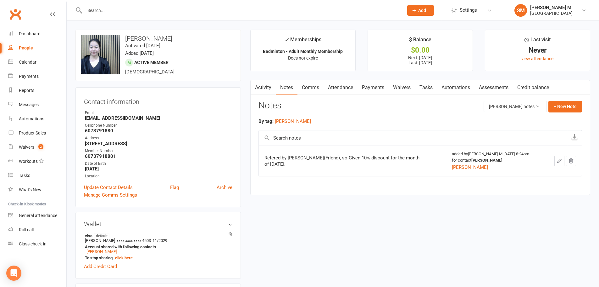
click at [122, 134] on ul "Owner Email [EMAIL_ADDRESS][DOMAIN_NAME] Cellphone Number [PHONE_NUMBER] Addres…" at bounding box center [158, 144] width 149 height 69
drag, startPoint x: 294, startPoint y: 157, endPoint x: 315, endPoint y: 158, distance: 20.8
click at [315, 158] on div "Refered by [PERSON_NAME](Friend), so Given 10% discount for the month of [DATE]." at bounding box center [343, 161] width 157 height 13
copy div "[PERSON_NAME]"
click at [294, 108] on div "Notes [PERSON_NAME] notes + New Note" at bounding box center [421, 109] width 324 height 16
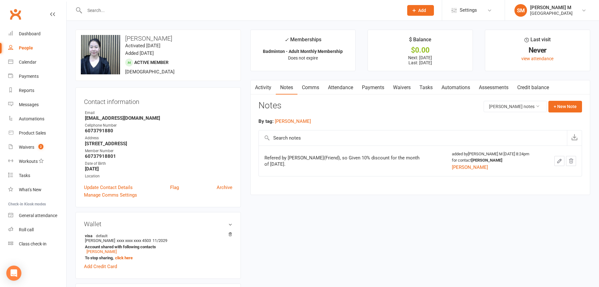
click at [115, 6] on input "text" at bounding box center [241, 10] width 317 height 9
paste input "[PERSON_NAME]"
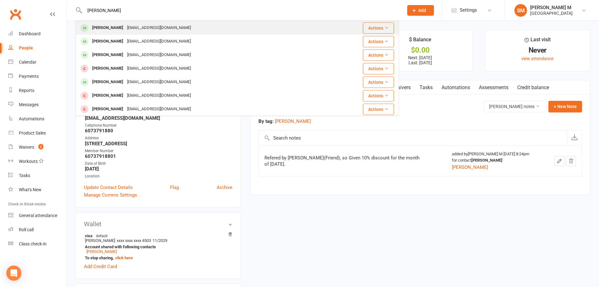
type input "[PERSON_NAME]"
click at [113, 26] on div "[PERSON_NAME]" at bounding box center [107, 27] width 35 height 9
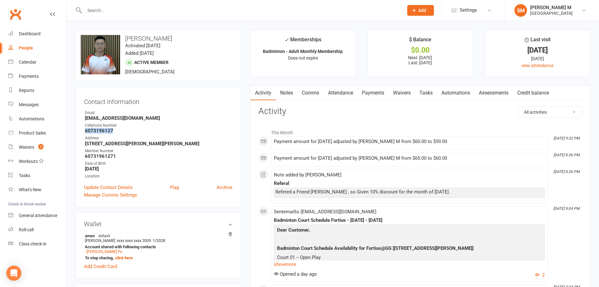
drag, startPoint x: 84, startPoint y: 132, endPoint x: 113, endPoint y: 132, distance: 29.3
click at [113, 132] on div "Contact information Owner Email [EMAIL_ADDRESS][DOMAIN_NAME] Cellphone Number […" at bounding box center [159, 147] width 166 height 120
copy strong "6073196127"
click at [139, 132] on strong "6073196127" at bounding box center [159, 131] width 148 height 6
drag, startPoint x: 82, startPoint y: 117, endPoint x: 130, endPoint y: 117, distance: 47.8
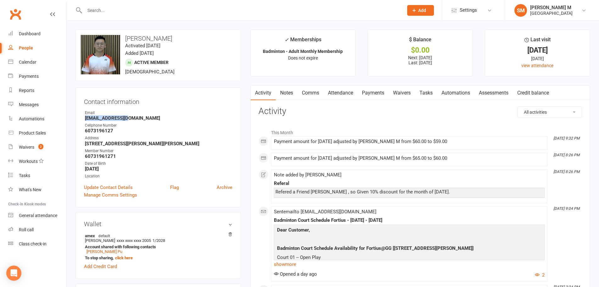
click at [130, 117] on div "Contact information Owner Email [EMAIL_ADDRESS][DOMAIN_NAME] Cellphone Number […" at bounding box center [159, 147] width 166 height 120
copy strong "[EMAIL_ADDRESS][DOMAIN_NAME]"
click at [139, 116] on strong "[EMAIL_ADDRESS][DOMAIN_NAME]" at bounding box center [159, 118] width 148 height 6
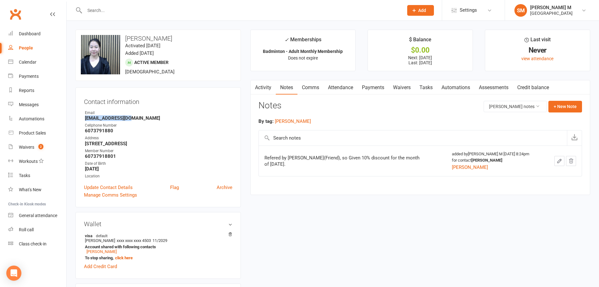
drag, startPoint x: 82, startPoint y: 118, endPoint x: 133, endPoint y: 118, distance: 51.3
click at [133, 118] on div "Contact information Owner Email [EMAIL_ADDRESS][DOMAIN_NAME] Cellphone Number […" at bounding box center [159, 147] width 166 height 120
copy strong "[EMAIL_ADDRESS][DOMAIN_NAME]"
click at [144, 117] on strong "[EMAIL_ADDRESS][DOMAIN_NAME]" at bounding box center [159, 118] width 148 height 6
click at [267, 88] on link "Activity" at bounding box center [263, 87] width 25 height 14
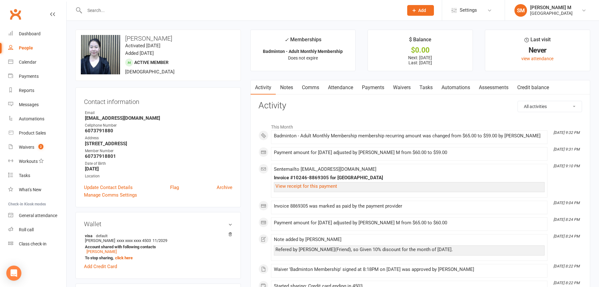
click at [103, 16] on div at bounding box center [238, 10] width 324 height 20
click at [106, 10] on input "text" at bounding box center [241, 10] width 317 height 9
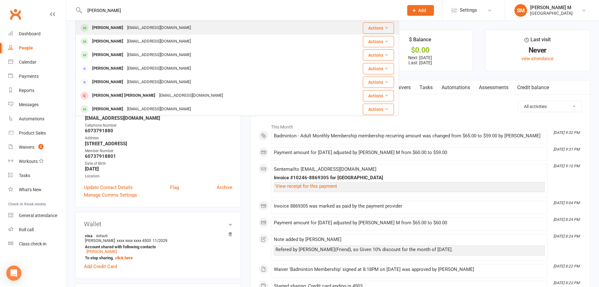
type input "[PERSON_NAME]"
click at [213, 29] on div "[PERSON_NAME] [EMAIL_ADDRESS][DOMAIN_NAME]" at bounding box center [206, 27] width 261 height 13
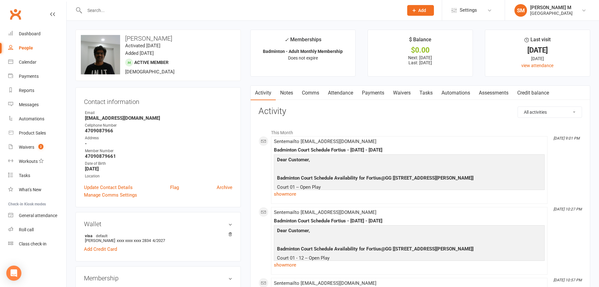
click at [180, 11] on input "text" at bounding box center [241, 10] width 317 height 9
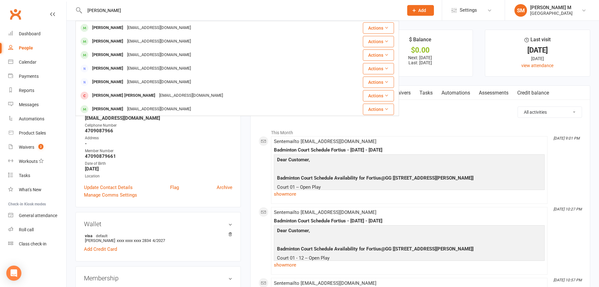
type input "[PERSON_NAME]"
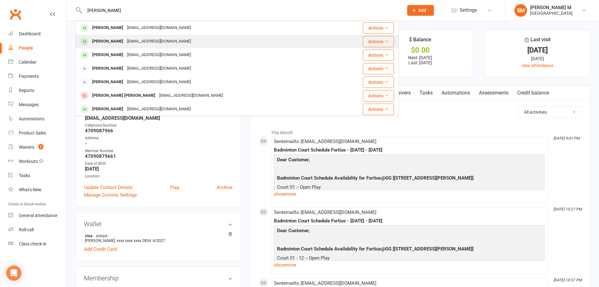
click at [96, 42] on div "[PERSON_NAME]" at bounding box center [107, 41] width 35 height 9
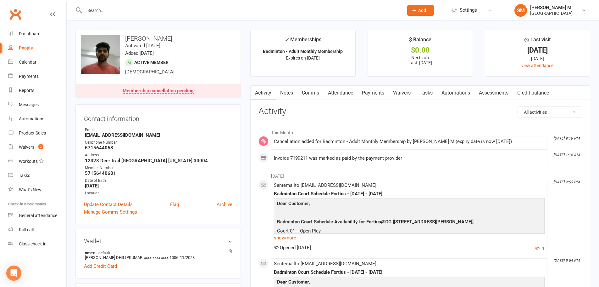
click at [368, 95] on link "Payments" at bounding box center [373, 93] width 31 height 14
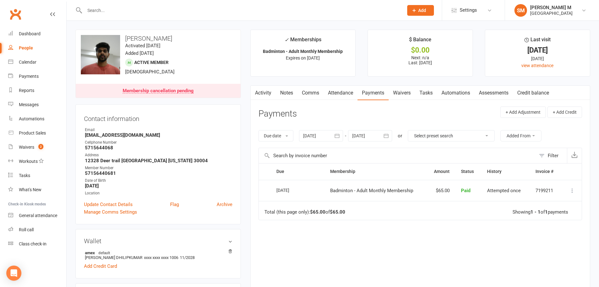
click at [386, 136] on icon "button" at bounding box center [386, 135] width 6 height 6
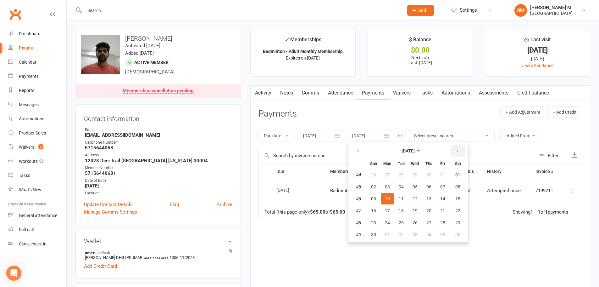
click at [462, 150] on button "button" at bounding box center [459, 150] width 14 height 11
click at [454, 176] on button "06" at bounding box center [458, 174] width 16 height 11
type input "[DATE]"
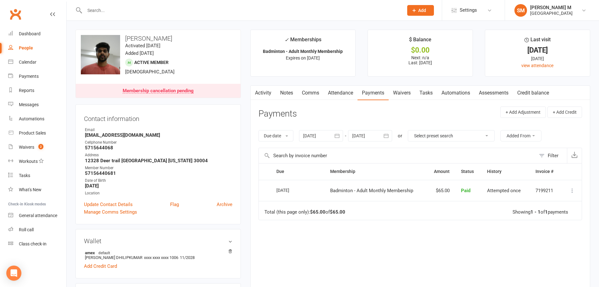
click at [268, 89] on link "Activity" at bounding box center [263, 93] width 25 height 14
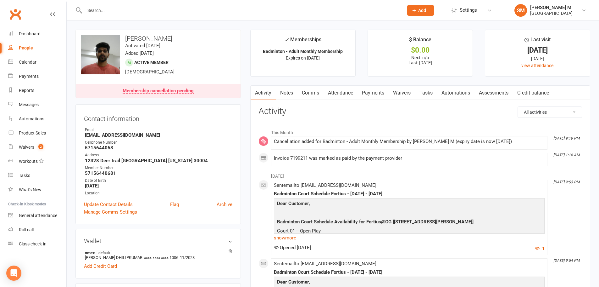
click at [282, 91] on link "Notes" at bounding box center [287, 93] width 22 height 14
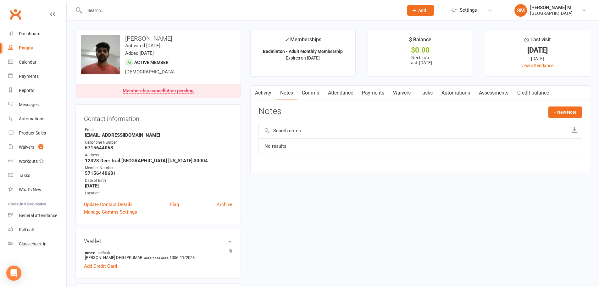
click at [268, 97] on link "Activity" at bounding box center [263, 93] width 25 height 14
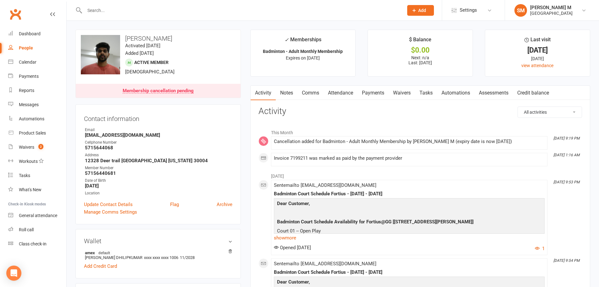
click at [295, 93] on link "Notes" at bounding box center [287, 93] width 22 height 14
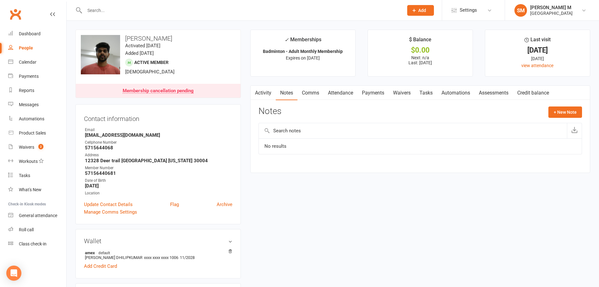
click at [264, 93] on link "Activity" at bounding box center [263, 93] width 25 height 14
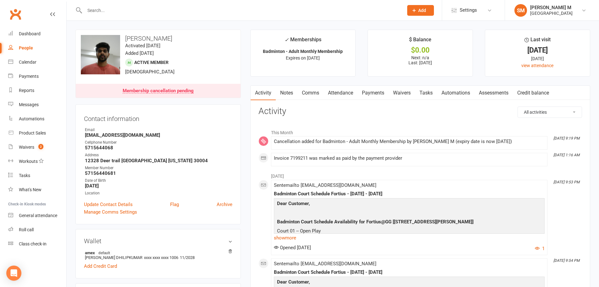
click at [101, 10] on input "text" at bounding box center [241, 10] width 317 height 9
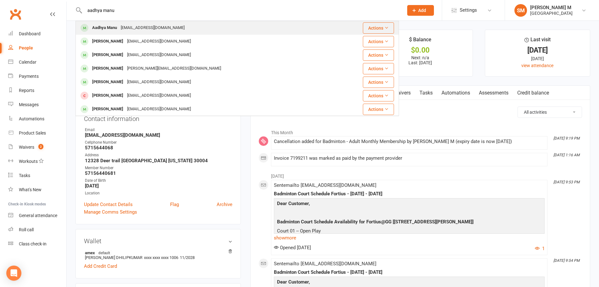
type input "aadhya manu"
click at [124, 32] on div "manu369@gmail.com" at bounding box center [153, 27] width 68 height 9
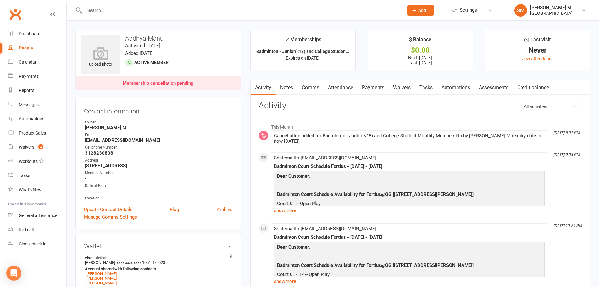
click at [371, 85] on link "Payments" at bounding box center [373, 87] width 31 height 14
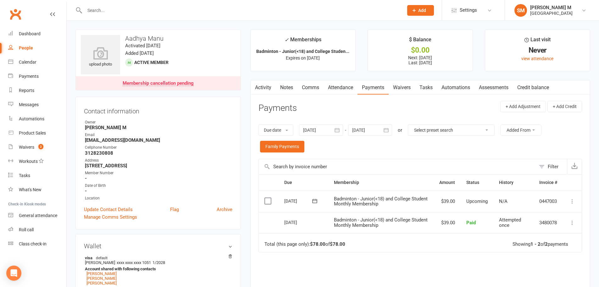
click at [385, 130] on icon "button" at bounding box center [386, 130] width 5 height 4
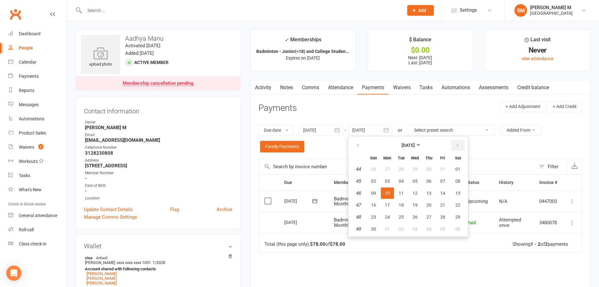
click at [457, 148] on button "button" at bounding box center [459, 144] width 14 height 11
click at [456, 176] on button "13" at bounding box center [458, 180] width 16 height 11
type input "13 Dec 2025"
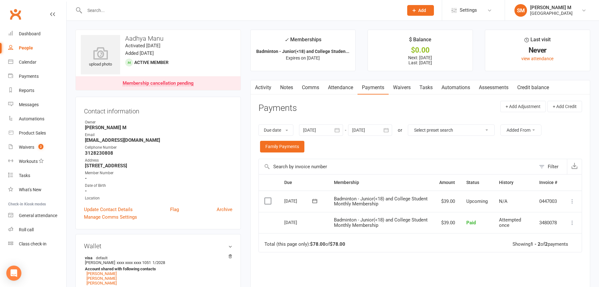
click at [263, 89] on link "Activity" at bounding box center [263, 87] width 25 height 14
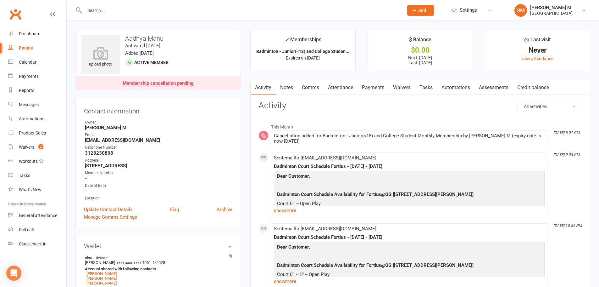
click at [158, 9] on input "text" at bounding box center [241, 10] width 317 height 9
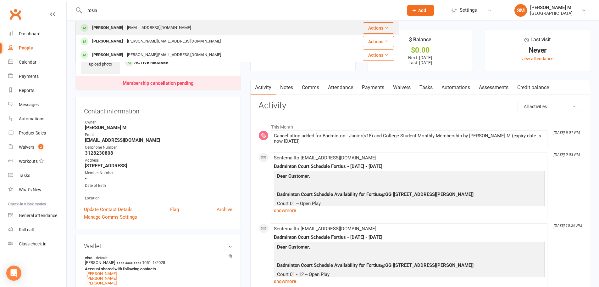
type input "rosin"
click at [145, 25] on div "[EMAIL_ADDRESS][DOMAIN_NAME]" at bounding box center [159, 27] width 68 height 9
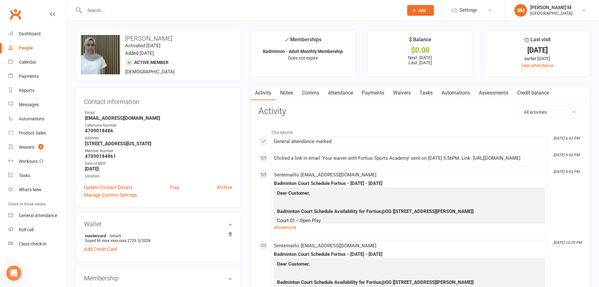
click at [370, 92] on link "Payments" at bounding box center [373, 93] width 31 height 14
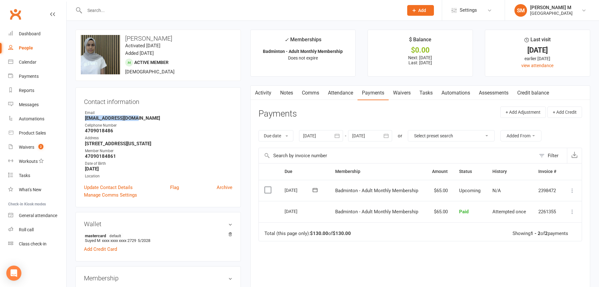
drag, startPoint x: 84, startPoint y: 119, endPoint x: 141, endPoint y: 115, distance: 57.1
click at [141, 115] on div "Contact information Owner Email rozinraut8@gmail.com Cellphone Number 470901848…" at bounding box center [159, 147] width 166 height 120
copy strong "rozinraut8@gmail.com"
click at [147, 112] on div "Email" at bounding box center [159, 113] width 148 height 6
click at [333, 138] on button "button" at bounding box center [337, 135] width 11 height 11
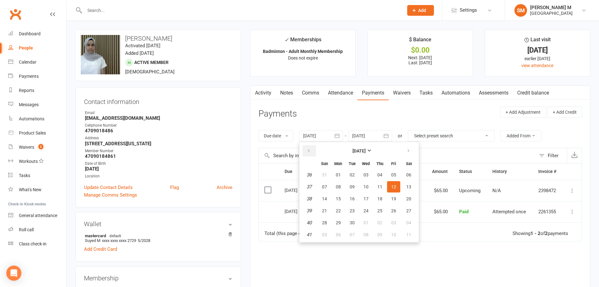
click at [313, 150] on button "button" at bounding box center [310, 150] width 14 height 11
click at [331, 206] on button "22" at bounding box center [324, 210] width 13 height 11
type input "22 Jun 2025"
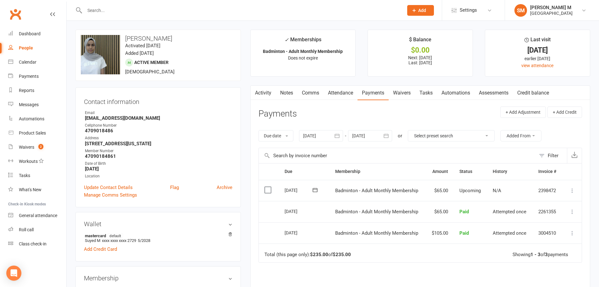
click at [388, 136] on icon "button" at bounding box center [386, 135] width 6 height 6
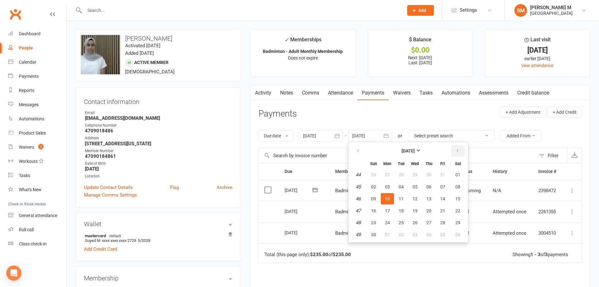
click at [462, 150] on button "button" at bounding box center [459, 150] width 14 height 11
click at [449, 176] on button "05" at bounding box center [442, 174] width 13 height 11
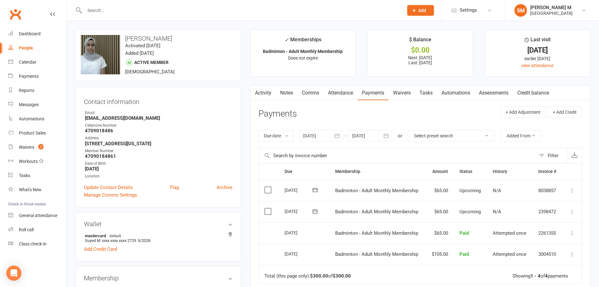
drag, startPoint x: 356, startPoint y: 122, endPoint x: 336, endPoint y: 110, distance: 23.7
click at [336, 110] on header "Payments + Add Adjustment + Add Credit" at bounding box center [421, 114] width 324 height 17
click at [384, 134] on button "button" at bounding box center [386, 135] width 11 height 11
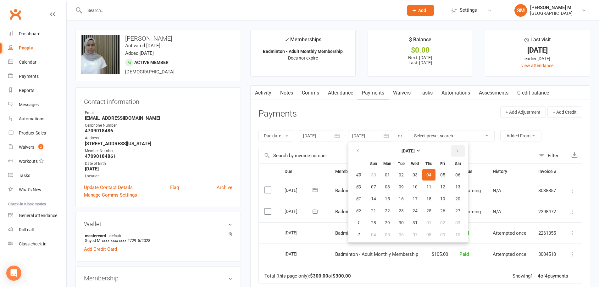
click at [457, 150] on icon "button" at bounding box center [458, 150] width 4 height 5
click at [453, 174] on button "03" at bounding box center [458, 174] width 16 height 11
type input "03 Jan 2026"
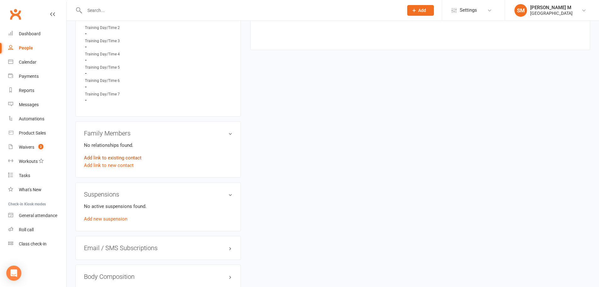
scroll to position [346, 0]
click at [117, 218] on link "Add new suspension" at bounding box center [105, 219] width 43 height 6
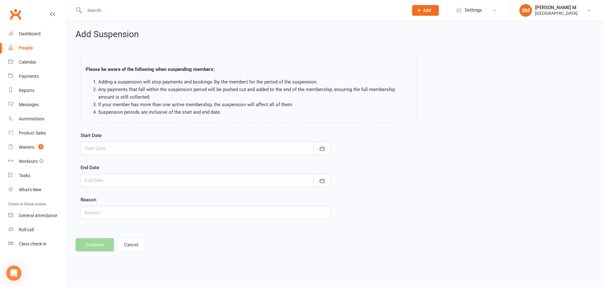
click at [186, 148] on div at bounding box center [206, 148] width 250 height 13
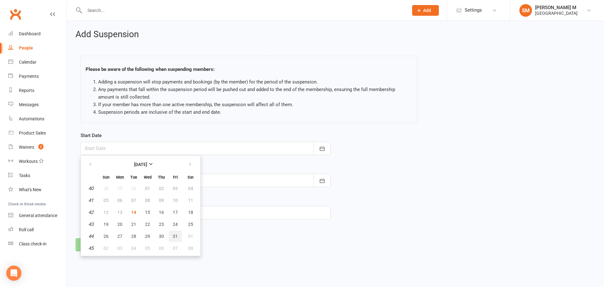
click at [176, 232] on button "31" at bounding box center [175, 235] width 13 height 11
type input "31 Oct 2025"
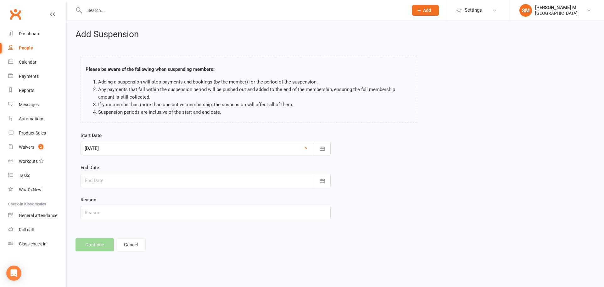
click at [160, 180] on div at bounding box center [206, 180] width 250 height 13
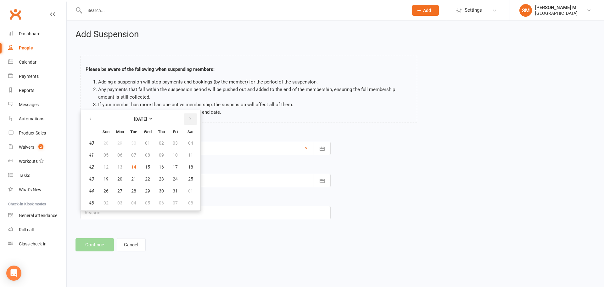
click at [190, 120] on icon "button" at bounding box center [190, 118] width 4 height 5
click at [188, 191] on span "31" at bounding box center [190, 190] width 5 height 5
type input "31 Jan 2026"
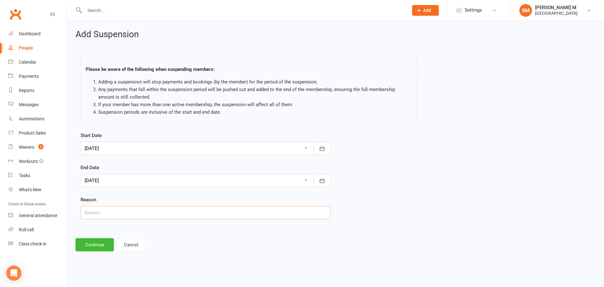
click at [136, 212] on input "text" at bounding box center [206, 212] width 250 height 13
type input "Customer requested via email"
click at [103, 242] on button "Continue" at bounding box center [95, 244] width 38 height 13
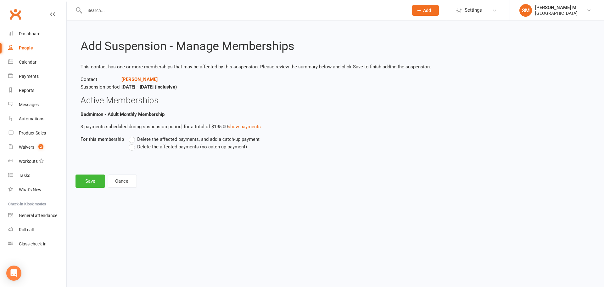
click at [148, 139] on span "Delete the affected payments, and add a catch-up payment" at bounding box center [198, 138] width 122 height 7
click at [133, 135] on input "Delete the affected payments, and add a catch-up payment" at bounding box center [131, 135] width 4 height 0
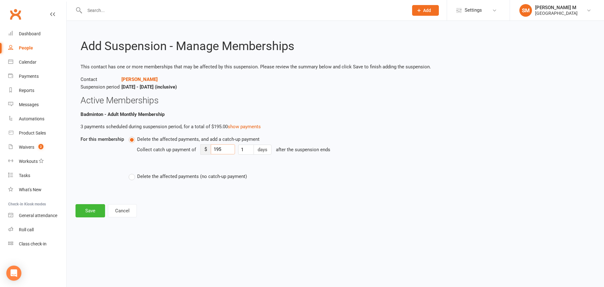
click at [223, 151] on input "195" at bounding box center [223, 149] width 24 height 10
type input "1"
type input "45"
click at [256, 172] on div "Delete the affected payments, and add a catch-up payment Collect catch up payme…" at bounding box center [294, 157] width 330 height 45
click at [93, 209] on button "Save" at bounding box center [91, 210] width 30 height 13
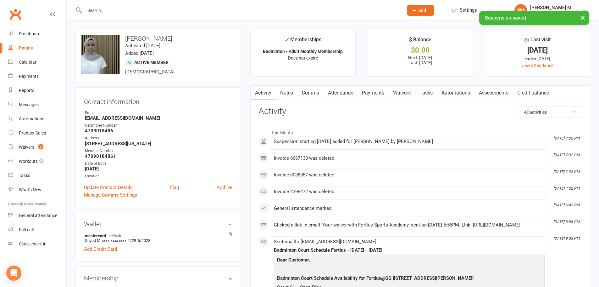
click at [375, 92] on link "Payments" at bounding box center [373, 93] width 31 height 14
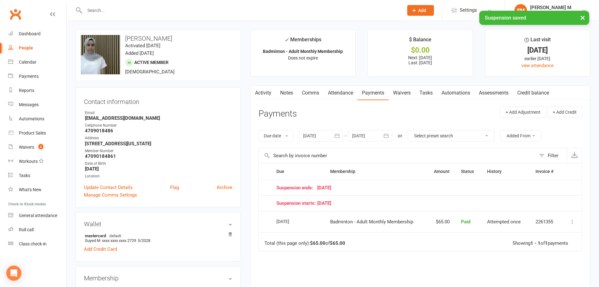
click at [389, 135] on icon "button" at bounding box center [386, 135] width 5 height 4
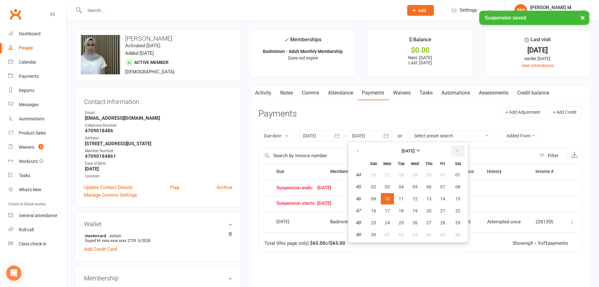
click at [458, 151] on icon "button" at bounding box center [458, 150] width 4 height 5
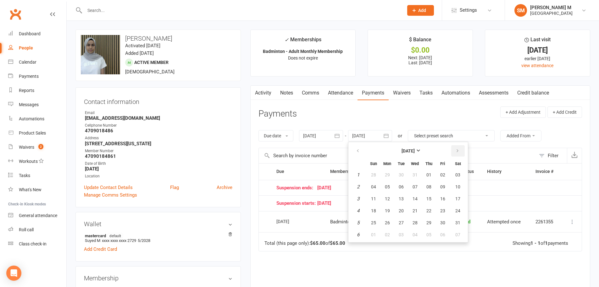
click at [458, 151] on icon "button" at bounding box center [458, 150] width 4 height 5
click at [458, 175] on span "07" at bounding box center [458, 174] width 5 height 5
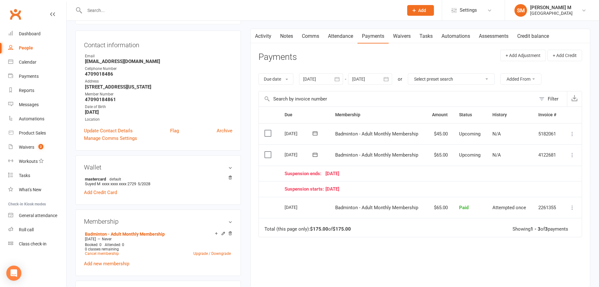
scroll to position [63, 0]
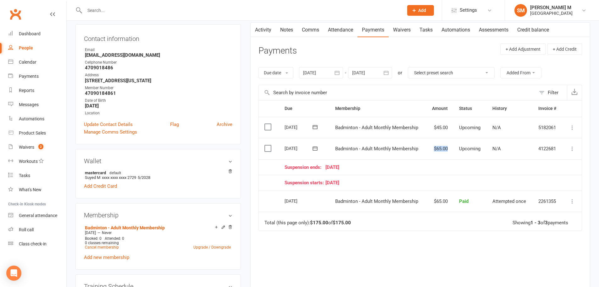
drag, startPoint x: 448, startPoint y: 148, endPoint x: 433, endPoint y: 151, distance: 15.6
click at [433, 150] on td "$65.00" at bounding box center [440, 148] width 28 height 21
click at [426, 168] on div "Suspension ends: 31 January 26" at bounding box center [421, 167] width 273 height 5
click at [388, 70] on icon "button" at bounding box center [386, 73] width 6 height 6
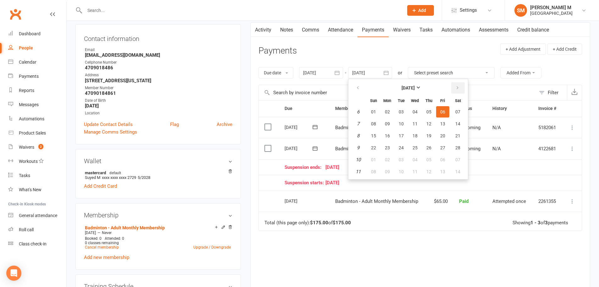
click at [459, 91] on button "button" at bounding box center [459, 87] width 14 height 11
click at [453, 115] on button "07" at bounding box center [458, 111] width 16 height 11
type input "07 Mar 2026"
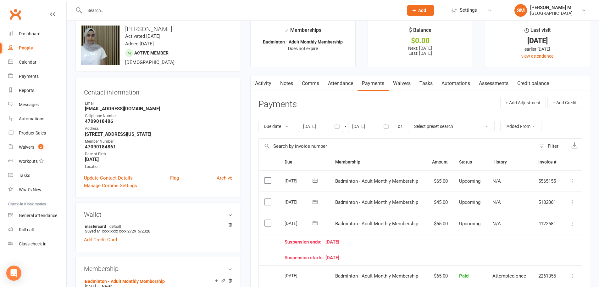
scroll to position [0, 0]
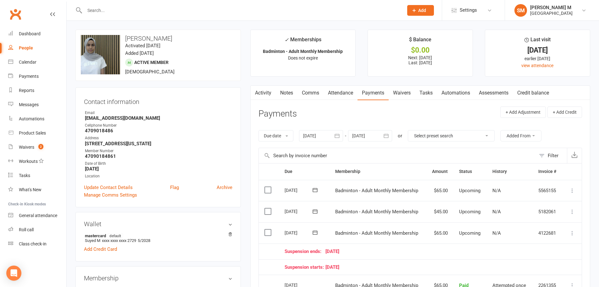
click at [267, 95] on link "Activity" at bounding box center [263, 93] width 25 height 14
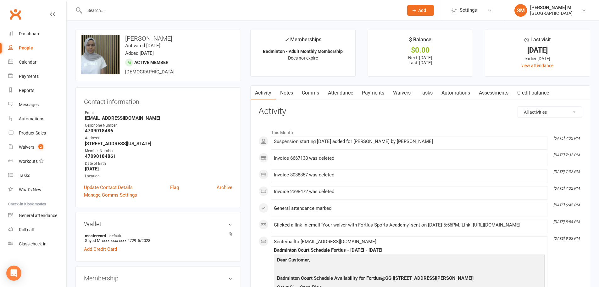
click at [361, 97] on link "Payments" at bounding box center [373, 93] width 31 height 14
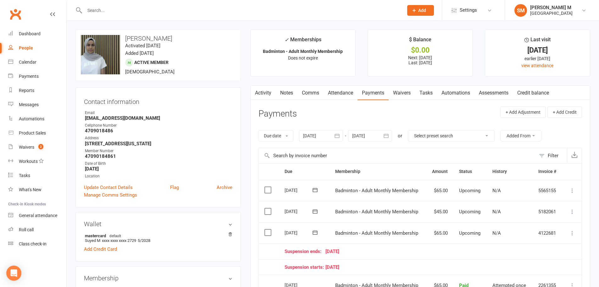
click at [262, 95] on link "Activity" at bounding box center [263, 93] width 25 height 14
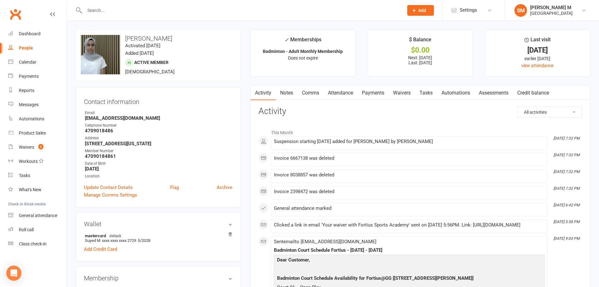
click at [291, 90] on link "Notes" at bounding box center [287, 93] width 22 height 14
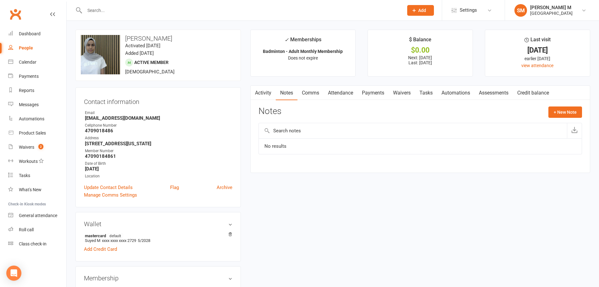
click at [261, 97] on link "Activity" at bounding box center [263, 93] width 25 height 14
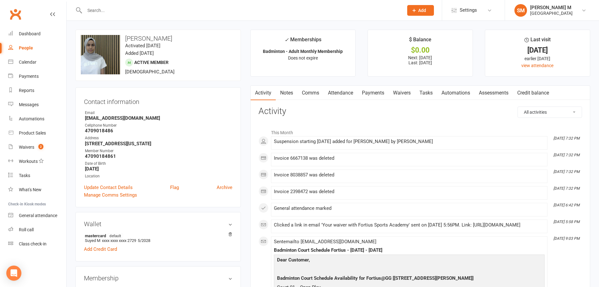
click at [382, 93] on link "Payments" at bounding box center [373, 93] width 31 height 14
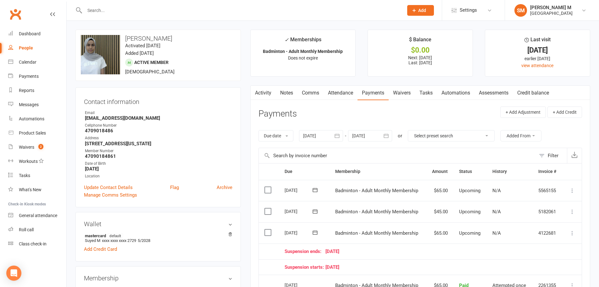
click at [261, 96] on link "Activity" at bounding box center [263, 93] width 25 height 14
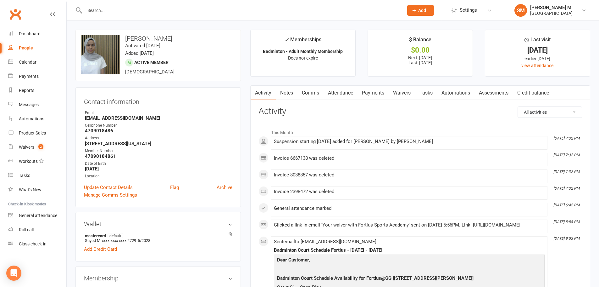
click at [443, 99] on link "Automations" at bounding box center [455, 93] width 37 height 14
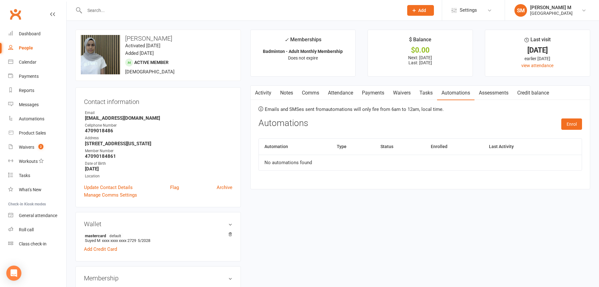
click at [259, 92] on link "Activity" at bounding box center [263, 93] width 25 height 14
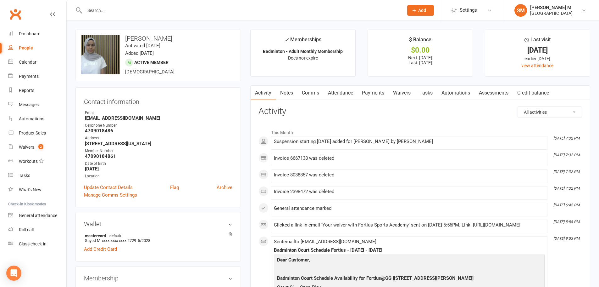
click at [282, 95] on link "Notes" at bounding box center [287, 93] width 22 height 14
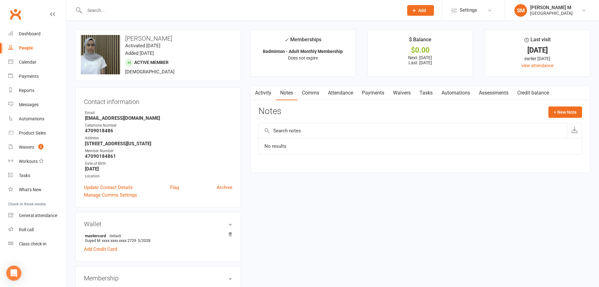
click at [260, 95] on link "Activity" at bounding box center [263, 93] width 25 height 14
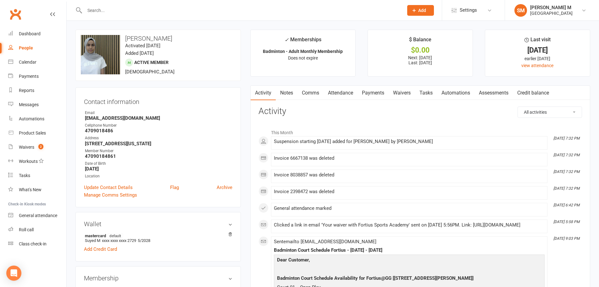
click at [287, 94] on link "Notes" at bounding box center [287, 93] width 22 height 14
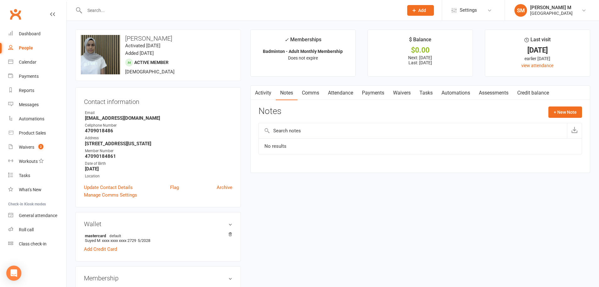
click at [267, 96] on link "Activity" at bounding box center [263, 93] width 25 height 14
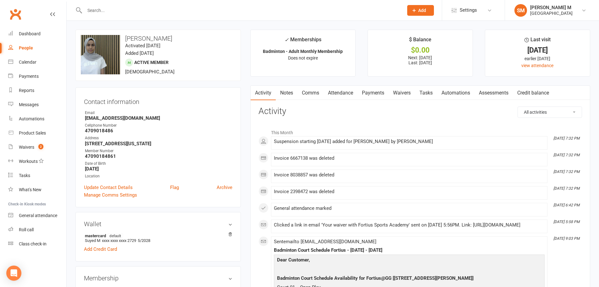
click at [283, 96] on link "Notes" at bounding box center [287, 93] width 22 height 14
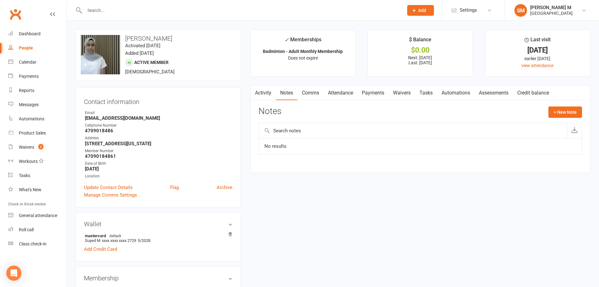
click at [267, 93] on link "Activity" at bounding box center [263, 93] width 25 height 14
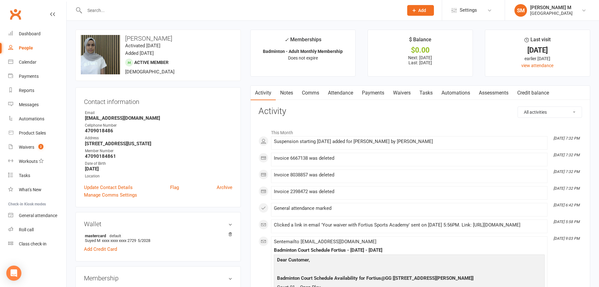
click at [378, 93] on link "Payments" at bounding box center [373, 93] width 31 height 14
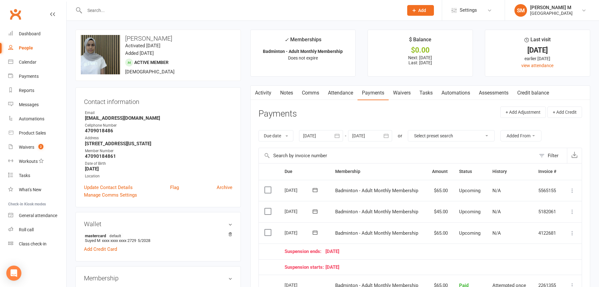
click at [263, 95] on link "Activity" at bounding box center [263, 93] width 25 height 14
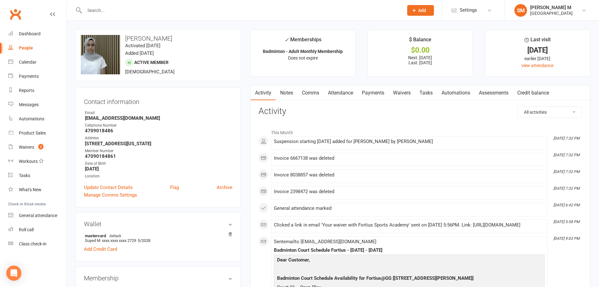
click at [475, 112] on h3 "Activity" at bounding box center [421, 111] width 324 height 10
click at [371, 93] on link "Payments" at bounding box center [373, 93] width 31 height 14
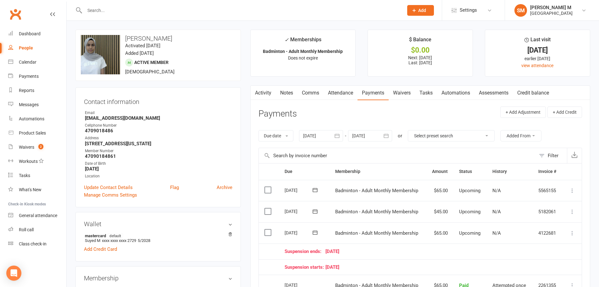
click at [267, 94] on link "Activity" at bounding box center [263, 93] width 25 height 14
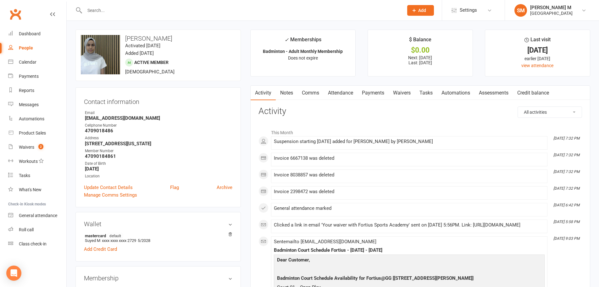
click at [362, 95] on link "Payments" at bounding box center [373, 93] width 31 height 14
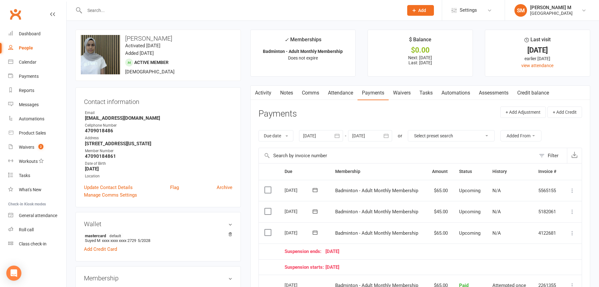
click at [268, 93] on link "Activity" at bounding box center [263, 93] width 25 height 14
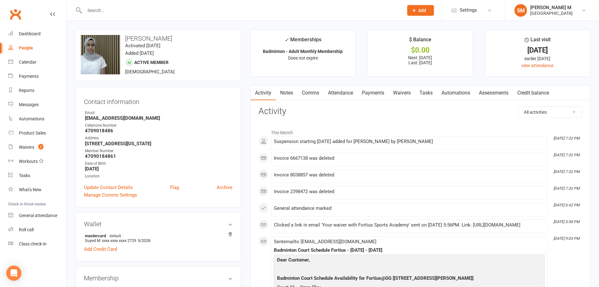
click at [286, 96] on link "Notes" at bounding box center [287, 93] width 22 height 14
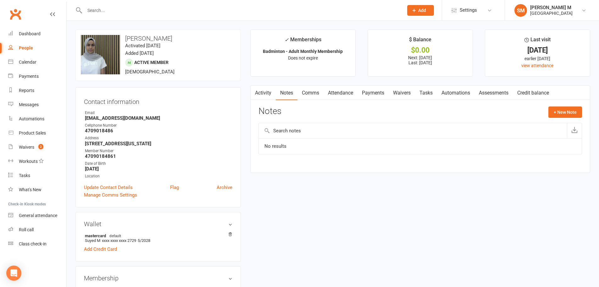
click at [263, 93] on link "Activity" at bounding box center [263, 93] width 25 height 14
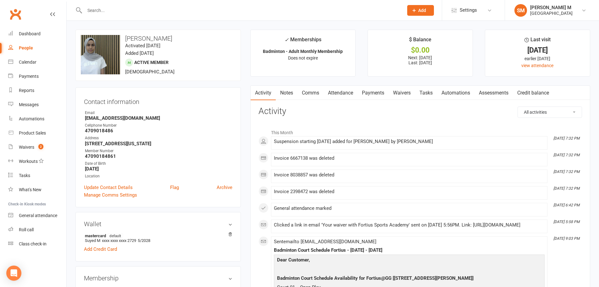
click at [161, 10] on input "text" at bounding box center [241, 10] width 317 height 9
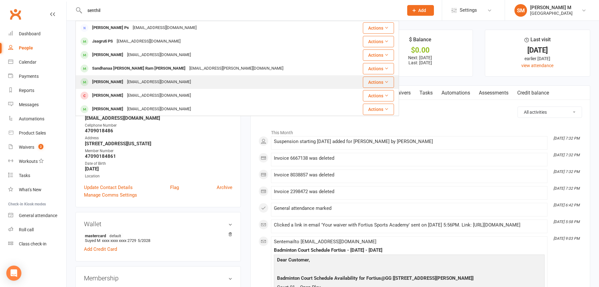
type input "senthil"
click at [141, 79] on div "[EMAIL_ADDRESS][DOMAIN_NAME]" at bounding box center [159, 81] width 68 height 9
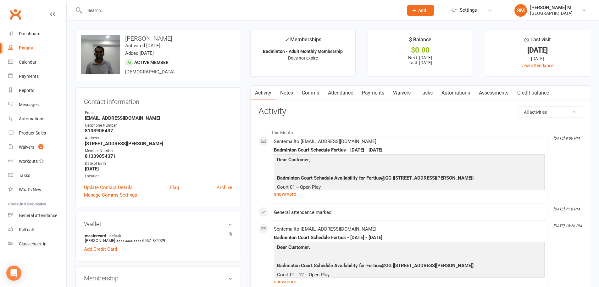
click at [371, 95] on link "Payments" at bounding box center [373, 93] width 31 height 14
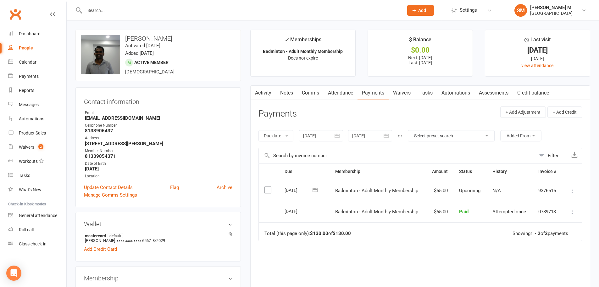
drag, startPoint x: 124, startPoint y: 37, endPoint x: 211, endPoint y: 41, distance: 86.9
click at [211, 41] on h3 "[PERSON_NAME]" at bounding box center [158, 38] width 155 height 7
copy h3 "[PERSON_NAME]"
click at [211, 41] on h3 "[PERSON_NAME]" at bounding box center [158, 38] width 155 height 7
click at [33, 35] on div "Dashboard" at bounding box center [30, 33] width 22 height 5
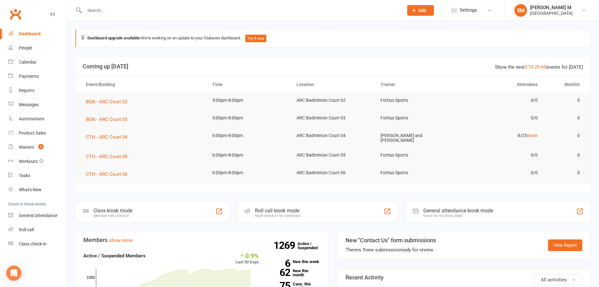
click at [428, 210] on div "General attendance kiosk mode" at bounding box center [459, 210] width 70 height 6
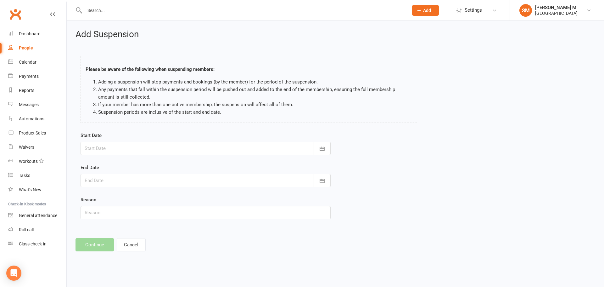
click at [114, 8] on input "text" at bounding box center [243, 10] width 321 height 9
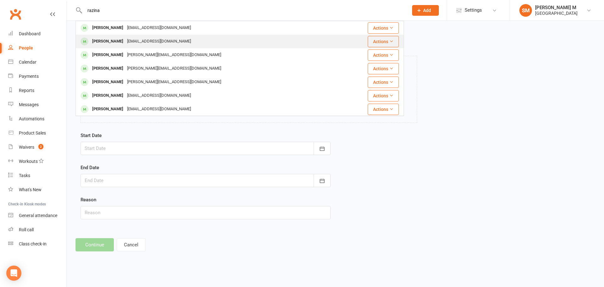
type input "razina"
click at [125, 41] on div "[EMAIL_ADDRESS][DOMAIN_NAME]" at bounding box center [159, 41] width 68 height 9
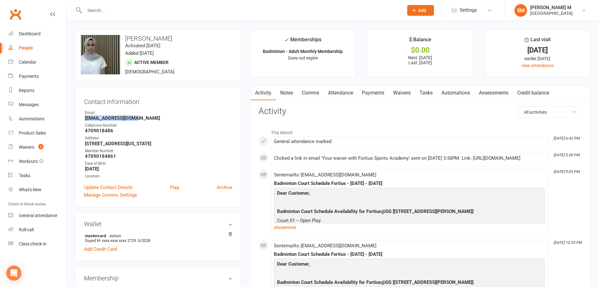
drag, startPoint x: 81, startPoint y: 120, endPoint x: 136, endPoint y: 117, distance: 54.8
click at [136, 117] on div "Contact information Owner Email [EMAIL_ADDRESS][DOMAIN_NAME] Cellphone Number […" at bounding box center [159, 147] width 166 height 120
copy strong "[EMAIL_ADDRESS][DOMAIN_NAME]"
click at [143, 116] on strong "[EMAIL_ADDRESS][DOMAIN_NAME]" at bounding box center [159, 118] width 148 height 6
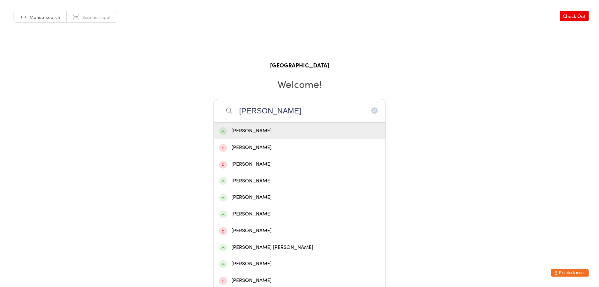
type input "[PERSON_NAME]"
click at [273, 131] on div "[PERSON_NAME]" at bounding box center [299, 130] width 161 height 8
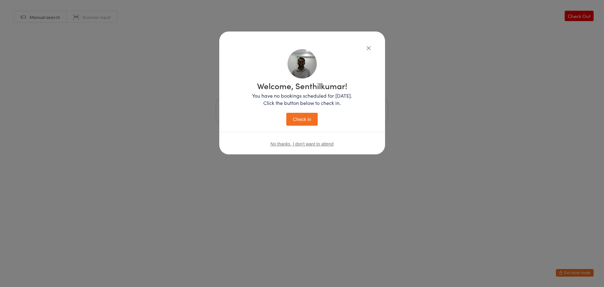
click at [294, 121] on button "Check in" at bounding box center [301, 119] width 31 height 13
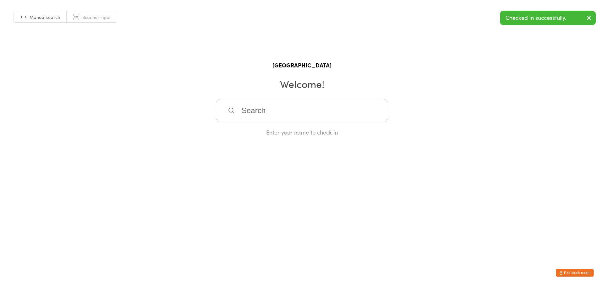
click at [562, 273] on icon "button" at bounding box center [561, 273] width 4 height 4
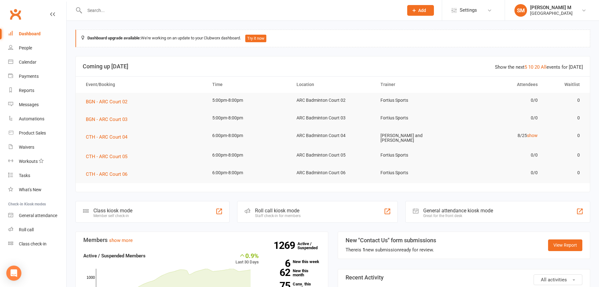
click at [91, 9] on input "text" at bounding box center [241, 10] width 317 height 9
paste input "[PERSON_NAME]"
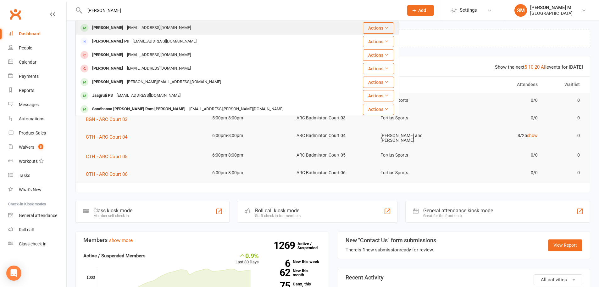
type input "[PERSON_NAME]"
click at [125, 25] on div "[PERSON_NAME]" at bounding box center [107, 27] width 35 height 9
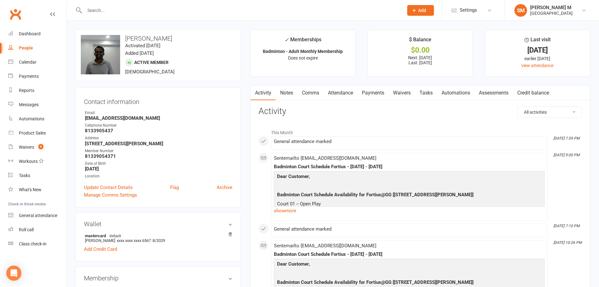
click at [111, 9] on input "text" at bounding box center [241, 10] width 317 height 9
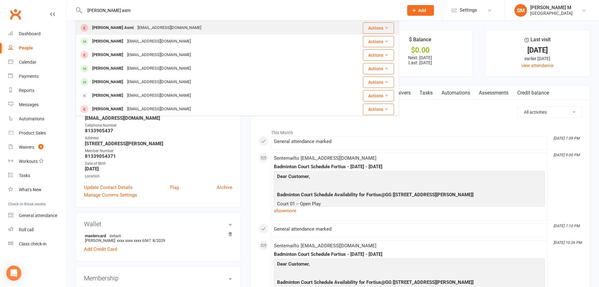
type input "[PERSON_NAME] asm"
click at [136, 28] on div "[EMAIL_ADDRESS][DOMAIN_NAME]" at bounding box center [170, 27] width 68 height 9
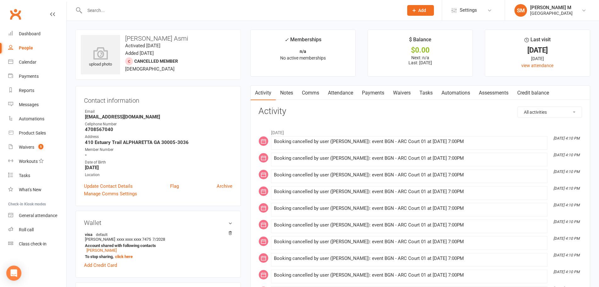
click at [373, 90] on link "Payments" at bounding box center [373, 93] width 31 height 14
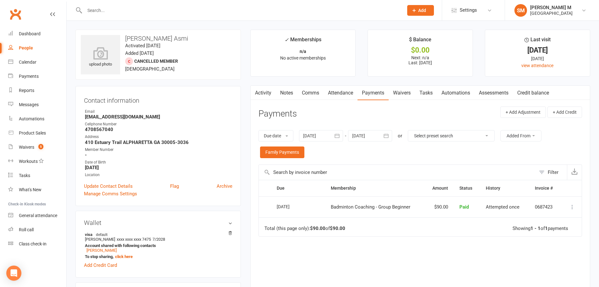
click at [264, 94] on link "Activity" at bounding box center [263, 93] width 25 height 14
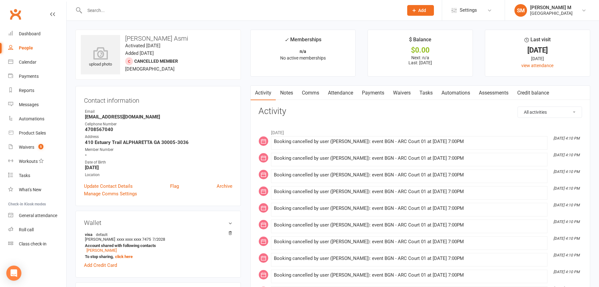
click at [375, 96] on link "Payments" at bounding box center [373, 93] width 31 height 14
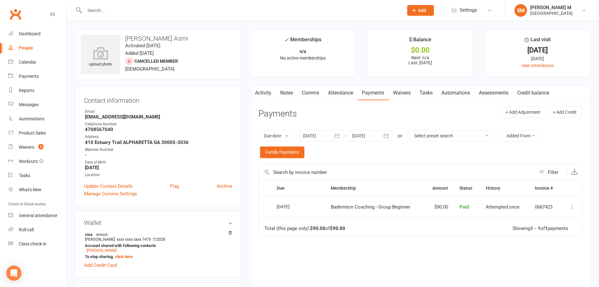
click at [340, 137] on icon "button" at bounding box center [337, 135] width 6 height 6
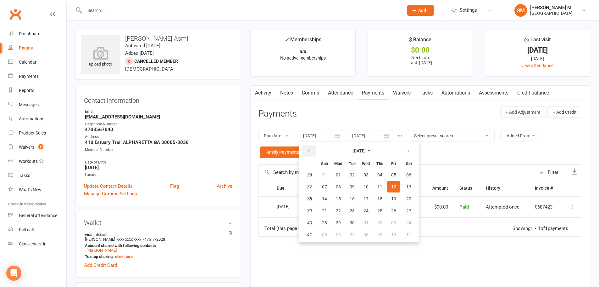
click at [310, 153] on icon "button" at bounding box center [309, 150] width 4 height 5
click at [329, 172] on button "27" at bounding box center [324, 174] width 13 height 11
type input "27 Jul 2025"
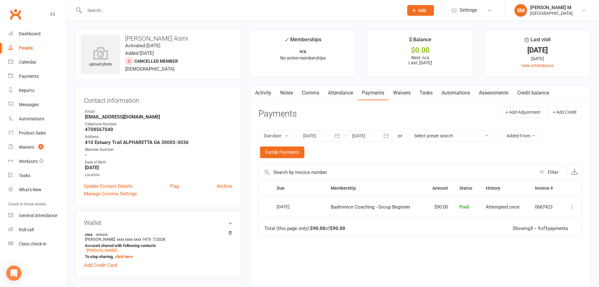
click at [384, 135] on button "button" at bounding box center [386, 135] width 11 height 11
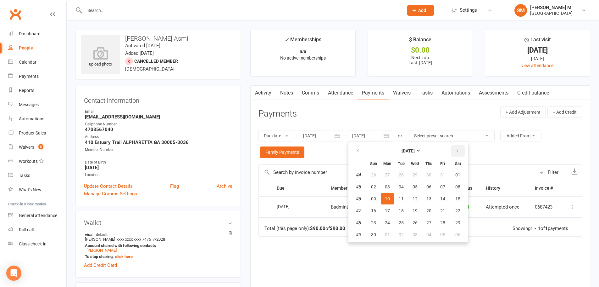
click at [459, 150] on icon "button" at bounding box center [458, 150] width 4 height 5
click at [452, 179] on button "06" at bounding box center [458, 174] width 16 height 11
type input "06 Dec 2025"
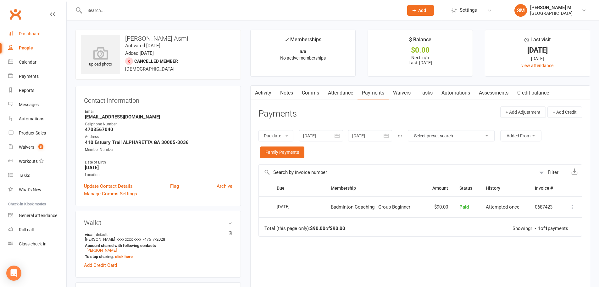
click at [25, 33] on div "Dashboard" at bounding box center [30, 33] width 22 height 5
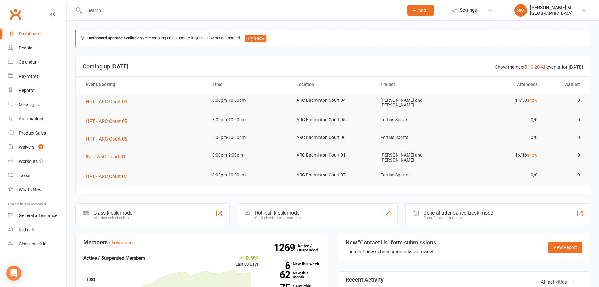
click at [114, 13] on input "text" at bounding box center [241, 10] width 317 height 9
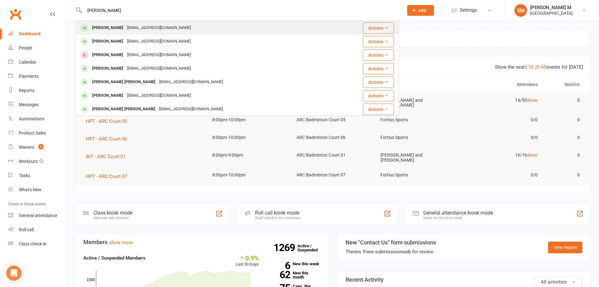
type input "teja gulli"
click at [146, 29] on div "abhinavvarma1992@gmail.com" at bounding box center [159, 27] width 68 height 9
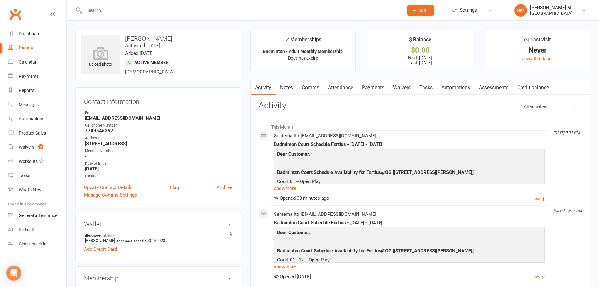
click at [377, 89] on link "Payments" at bounding box center [373, 87] width 31 height 14
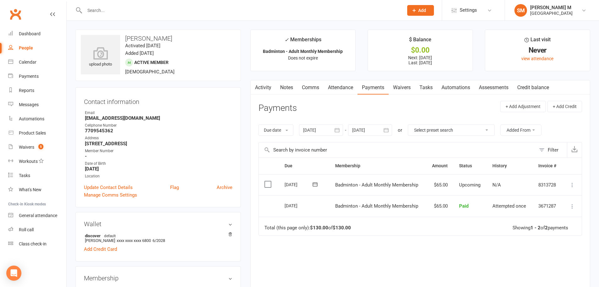
drag, startPoint x: 125, startPoint y: 37, endPoint x: 181, endPoint y: 37, distance: 56.3
click at [181, 37] on h3 "tejaswi gullipalli" at bounding box center [158, 38] width 155 height 7
copy h3 "tejaswi gullipalli"
click at [196, 42] on h3 "tejaswi gullipalli" at bounding box center [158, 38] width 155 height 7
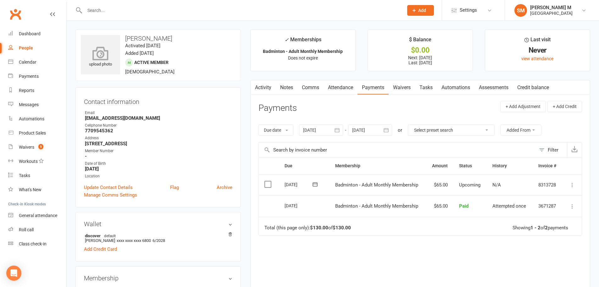
click at [87, 63] on div "upload photo" at bounding box center [100, 57] width 39 height 21
click at [93, 183] on link "Update Contact Details" at bounding box center [108, 187] width 49 height 8
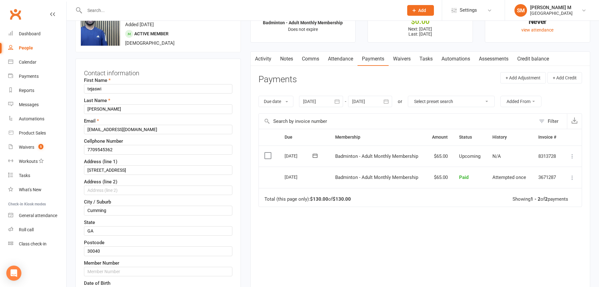
scroll to position [30, 0]
drag, startPoint x: 116, startPoint y: 145, endPoint x: 79, endPoint y: 149, distance: 37.3
click at [79, 149] on div "Contact information First Name tejaswi Last Name gullipalli Email abhinavvarma1…" at bounding box center [159, 201] width 166 height 286
click at [108, 271] on input "text" at bounding box center [158, 270] width 149 height 9
paste input "7709545362"
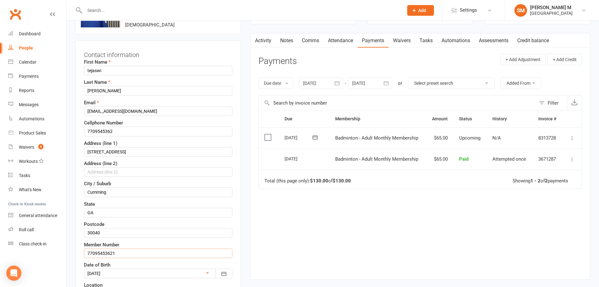
scroll to position [61, 0]
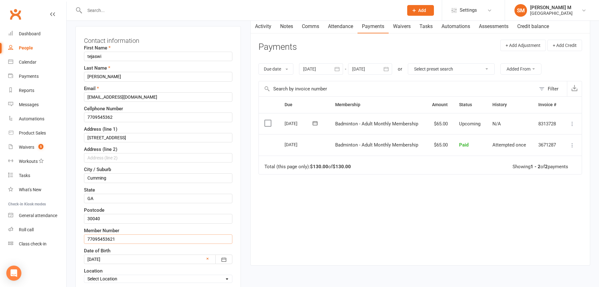
type input "77095453621"
click at [132, 247] on div "Date of Birth 13 Jul 1989 1981 - 2000 1981 1982 1983 1984 1985 1986 1987 1988 1…" at bounding box center [158, 255] width 149 height 17
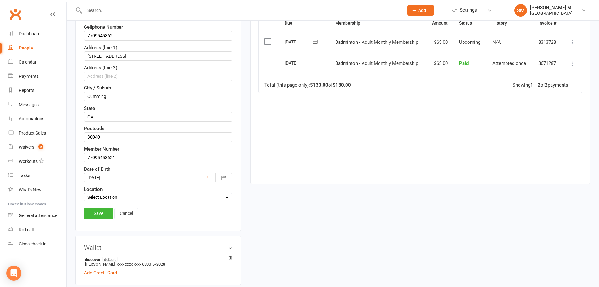
scroll to position [155, 0]
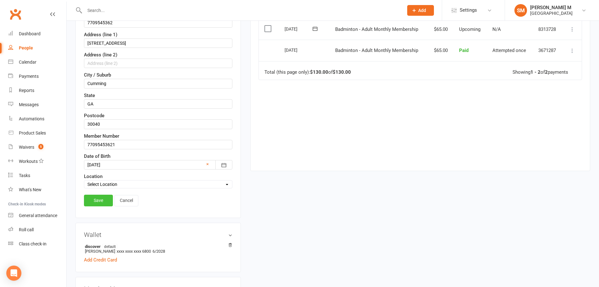
click at [103, 200] on link "Save" at bounding box center [98, 199] width 29 height 11
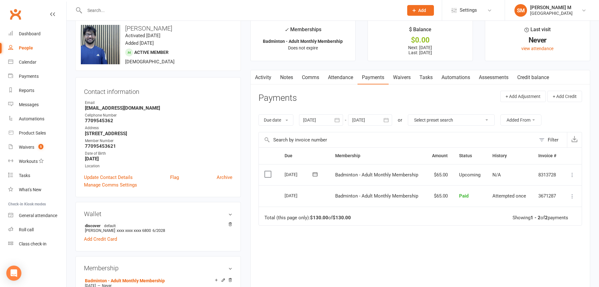
scroll to position [0, 0]
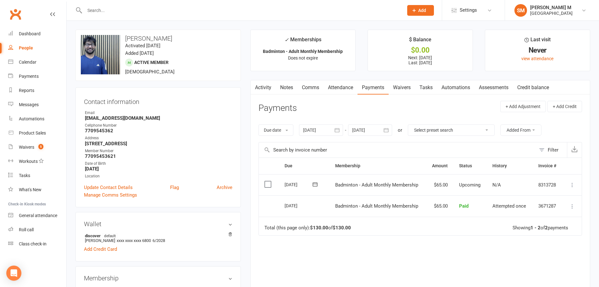
click at [263, 84] on link "Activity" at bounding box center [263, 87] width 25 height 14
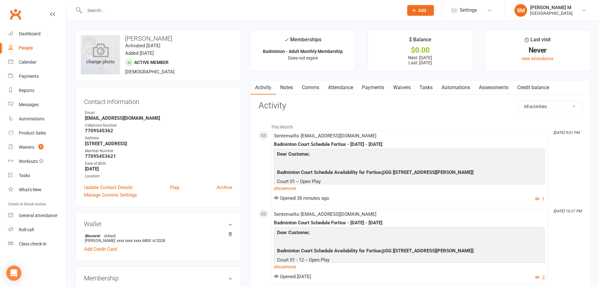
click at [109, 64] on div "change photo" at bounding box center [100, 54] width 39 height 39
click at [106, 63] on div "change photo" at bounding box center [100, 54] width 39 height 39
click at [109, 55] on icon at bounding box center [101, 50] width 16 height 14
click at [101, 51] on icon at bounding box center [101, 50] width 16 height 14
click at [105, 54] on icon at bounding box center [101, 50] width 16 height 14
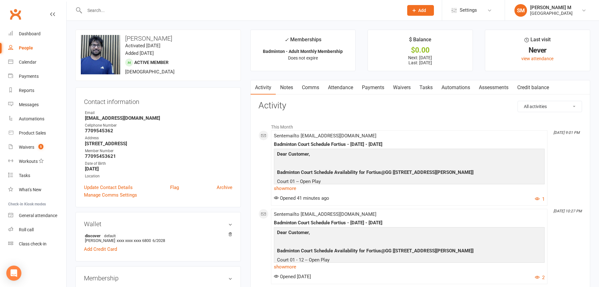
click at [374, 92] on link "Payments" at bounding box center [373, 87] width 31 height 14
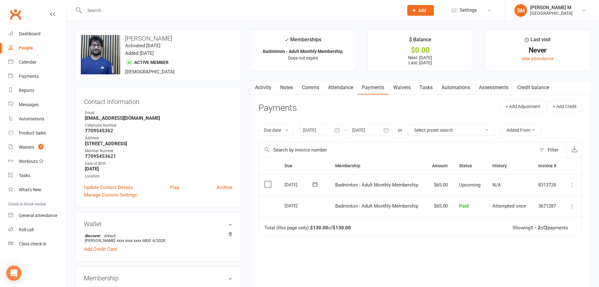
click at [267, 87] on link "Activity" at bounding box center [263, 87] width 25 height 14
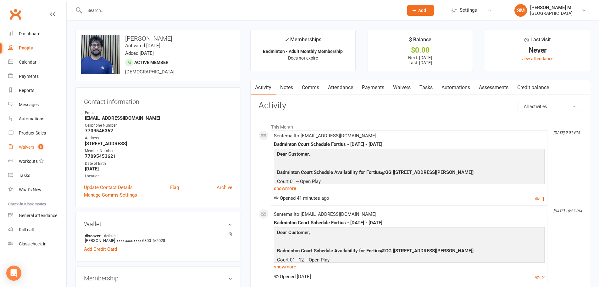
click at [30, 145] on div "Waivers" at bounding box center [26, 146] width 15 height 5
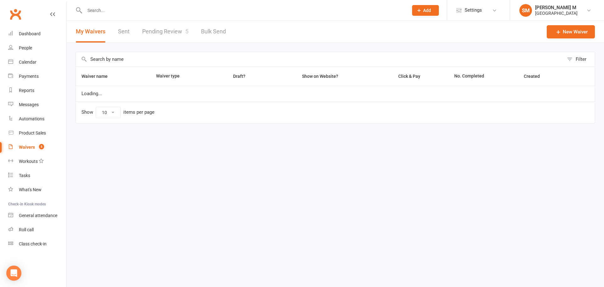
select select "50"
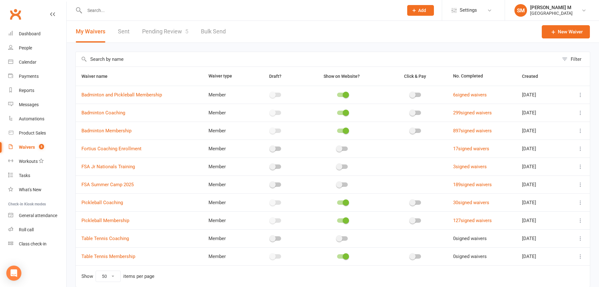
click at [152, 34] on link "Pending Review 5" at bounding box center [165, 32] width 46 height 22
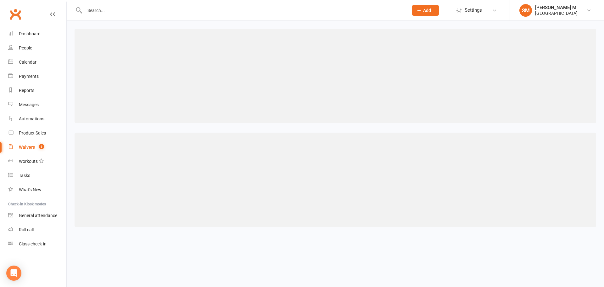
select select "100"
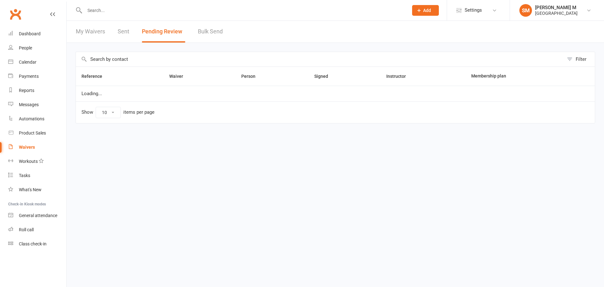
select select "100"
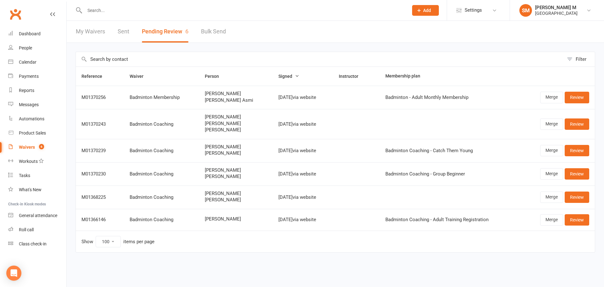
drag, startPoint x: 195, startPoint y: 93, endPoint x: 236, endPoint y: 94, distance: 41.2
click at [236, 94] on td "Avinash Rudresh Anvita Asmi" at bounding box center [236, 97] width 74 height 23
copy span "[PERSON_NAME]"
click at [246, 74] on th "Person" at bounding box center [236, 76] width 74 height 19
drag, startPoint x: 193, startPoint y: 99, endPoint x: 235, endPoint y: 101, distance: 41.9
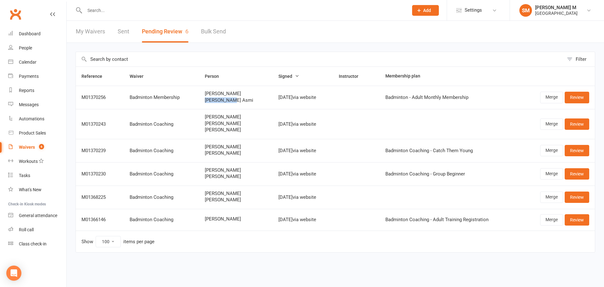
click at [235, 101] on td "Avinash Rudresh Anvita Asmi" at bounding box center [236, 97] width 74 height 23
copy span "[PERSON_NAME] Asmi"
click at [239, 99] on span "[PERSON_NAME] Asmi" at bounding box center [236, 100] width 62 height 5
click at [571, 99] on link "Review" at bounding box center [577, 97] width 25 height 11
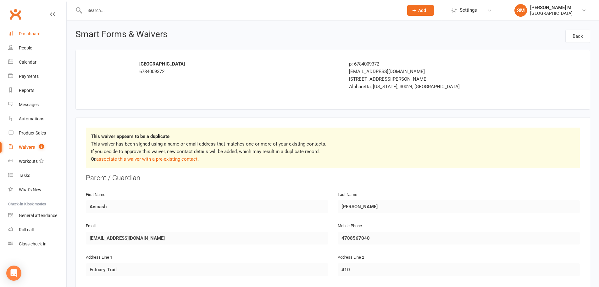
click at [31, 33] on div "Dashboard" at bounding box center [30, 33] width 22 height 5
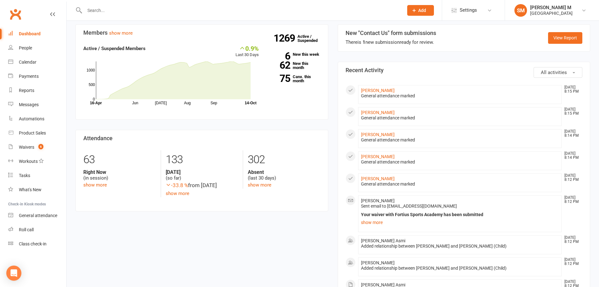
scroll to position [220, 0]
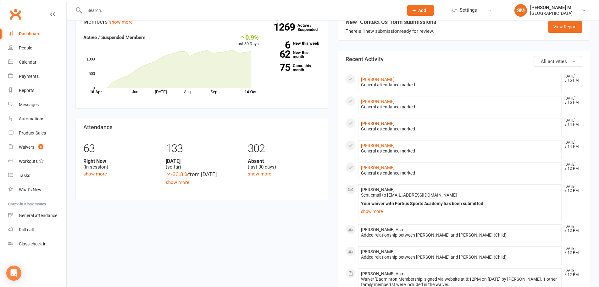
click at [378, 124] on link "[PERSON_NAME]" at bounding box center [378, 123] width 34 height 5
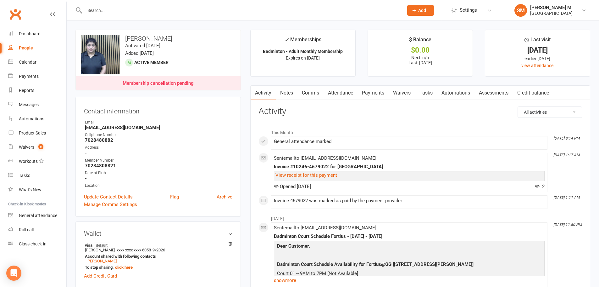
click at [377, 93] on link "Payments" at bounding box center [373, 93] width 31 height 14
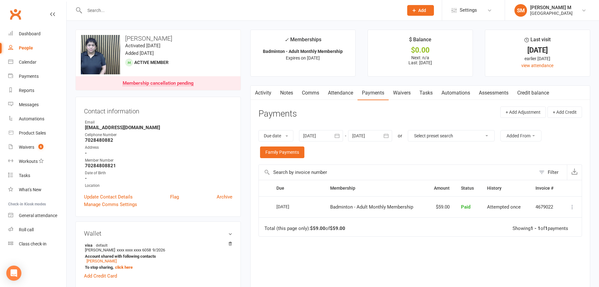
click at [272, 91] on link "Activity" at bounding box center [263, 93] width 25 height 14
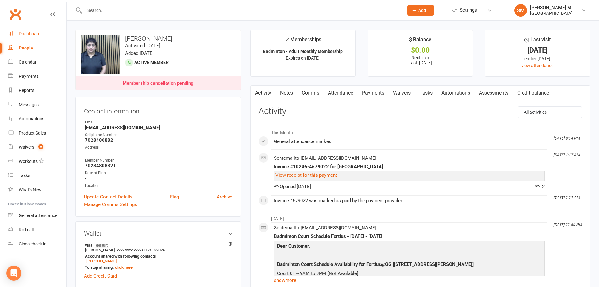
click at [31, 35] on div "Dashboard" at bounding box center [30, 33] width 22 height 5
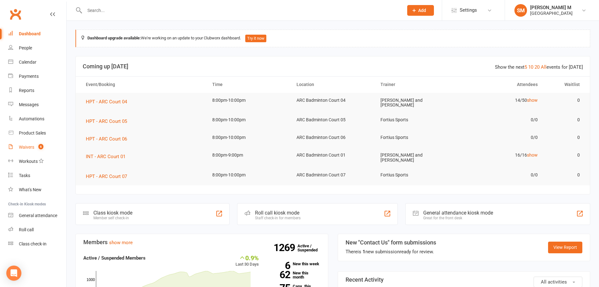
click at [23, 147] on div "Waivers" at bounding box center [26, 146] width 15 height 5
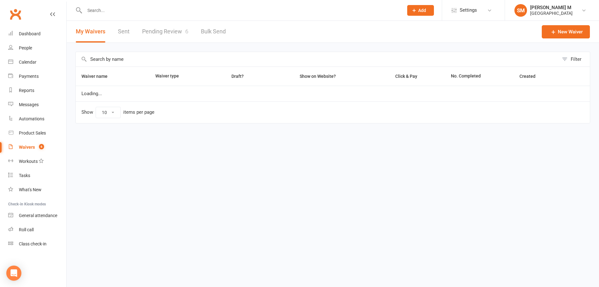
select select "50"
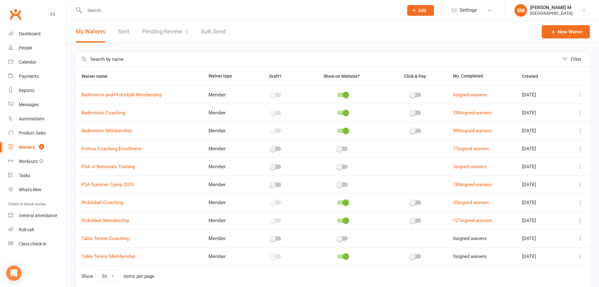
click at [158, 32] on link "Pending Review 6" at bounding box center [165, 32] width 46 height 22
select select "100"
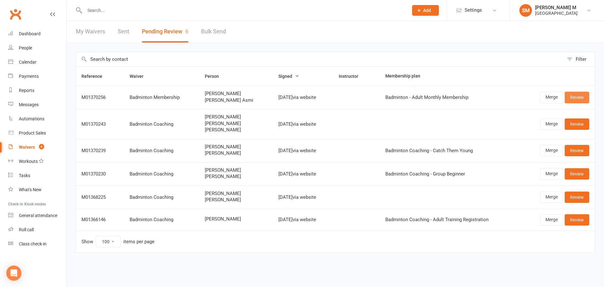
click at [582, 97] on link "Review" at bounding box center [577, 97] width 25 height 11
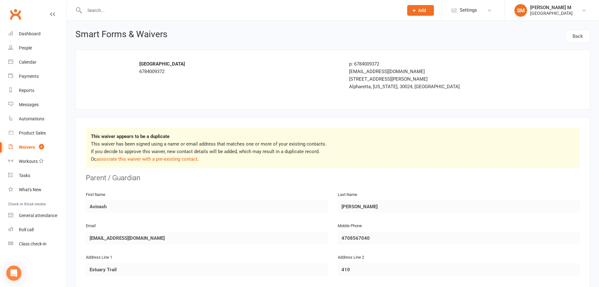
click at [128, 10] on input "text" at bounding box center [241, 10] width 317 height 9
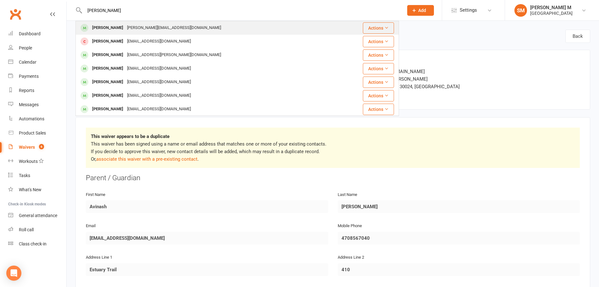
type input "nikalya jaykumar"
click at [134, 26] on div "k.r.jayakumar@gmail.com" at bounding box center [174, 27] width 98 height 9
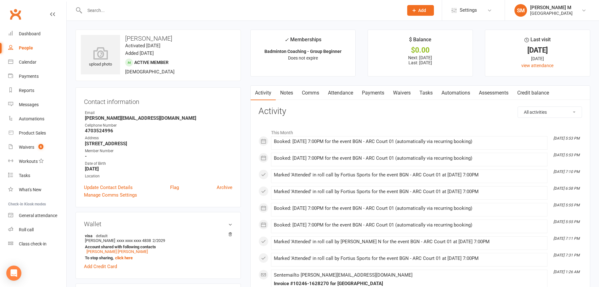
drag, startPoint x: 125, startPoint y: 37, endPoint x: 184, endPoint y: 40, distance: 58.6
click at [184, 40] on h3 "Nikalya Jayakumar" at bounding box center [158, 38] width 155 height 7
copy h3 "Nikalya Jayakumar"
click at [193, 32] on div "upload photo Nikalya Jayakumar Activated 7 June, 2025 Added 7 June, 2025 Active…" at bounding box center [159, 55] width 166 height 51
click at [347, 93] on link "Attendance" at bounding box center [341, 93] width 34 height 14
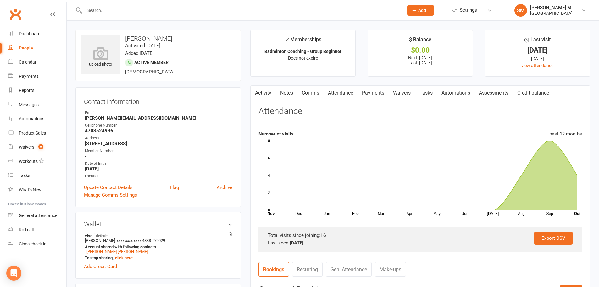
click at [270, 92] on link "Activity" at bounding box center [263, 93] width 25 height 14
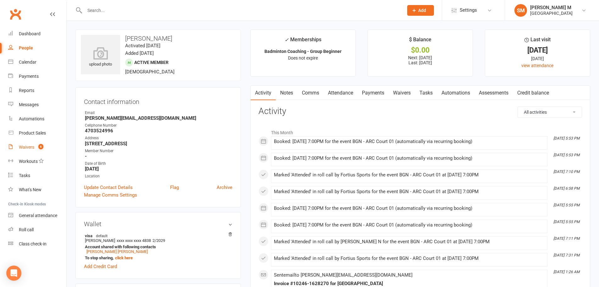
click at [31, 147] on div "Waivers" at bounding box center [26, 146] width 15 height 5
select select "50"
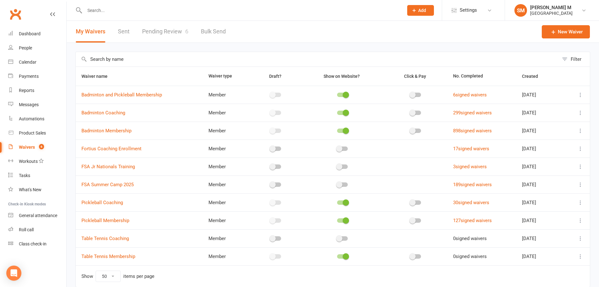
click at [145, 36] on link "Pending Review 6" at bounding box center [165, 32] width 46 height 22
select select "100"
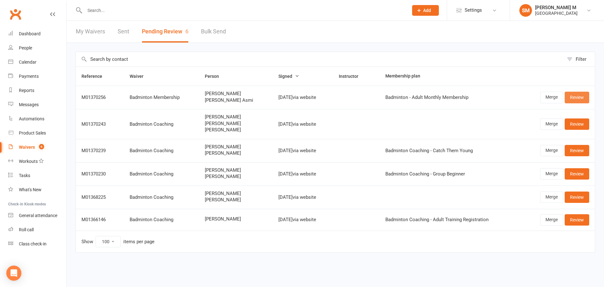
click at [580, 96] on link "Review" at bounding box center [577, 97] width 25 height 11
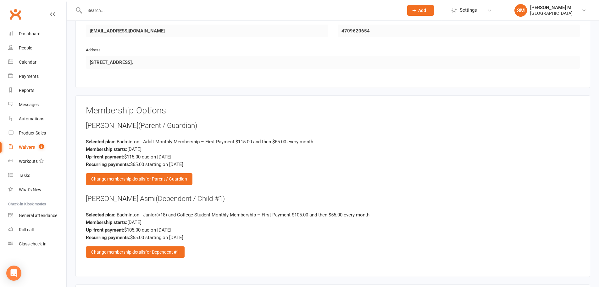
scroll to position [692, 0]
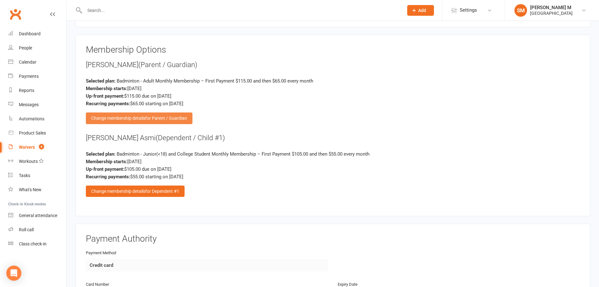
click at [151, 119] on span "for Parent / Guardian" at bounding box center [166, 117] width 42 height 5
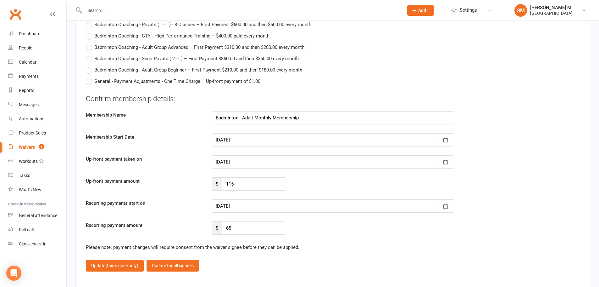
scroll to position [1416, 0]
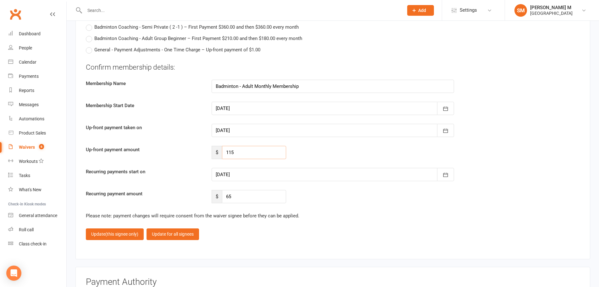
click at [242, 153] on input "115" at bounding box center [254, 152] width 64 height 13
type input "1"
type input "88"
click at [230, 174] on div at bounding box center [333, 174] width 243 height 13
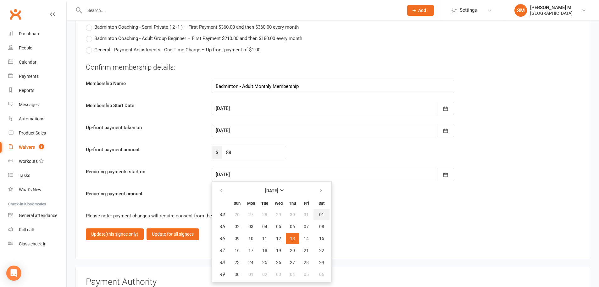
click at [324, 214] on button "01" at bounding box center [322, 214] width 16 height 11
type input "[DATE]"
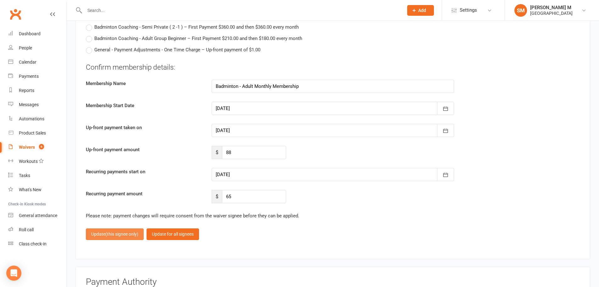
click at [119, 231] on span "(this signee only)" at bounding box center [121, 233] width 33 height 5
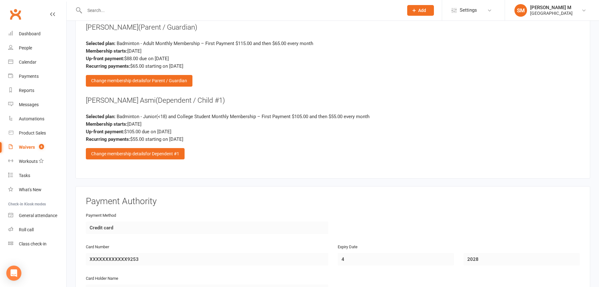
scroll to position [697, 0]
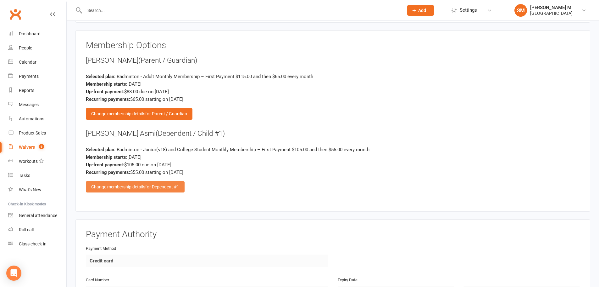
click at [149, 191] on div "Change membership details for Dependent #1" at bounding box center [135, 186] width 99 height 11
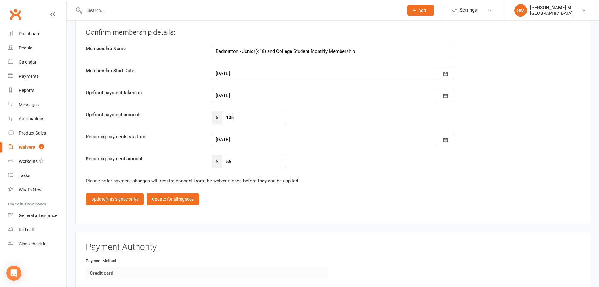
scroll to position [1420, 0]
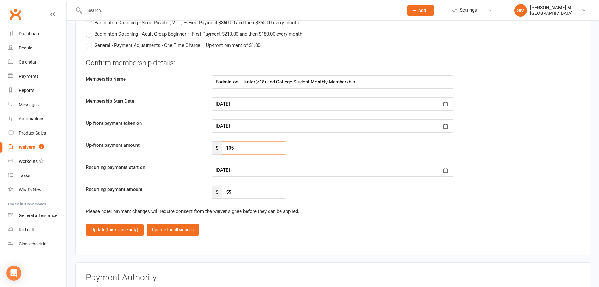
click at [239, 147] on input "105" at bounding box center [254, 147] width 64 height 13
type input "1"
type input "55"
click at [243, 170] on div at bounding box center [333, 169] width 243 height 13
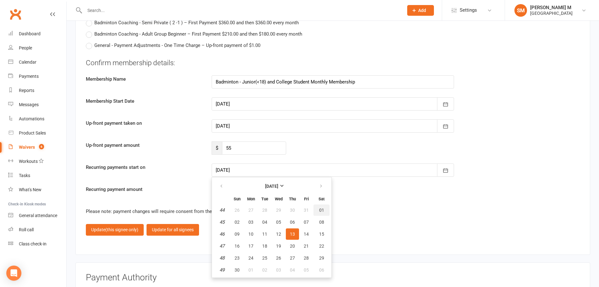
click at [321, 212] on span "01" at bounding box center [321, 209] width 5 height 5
type input "[DATE]"
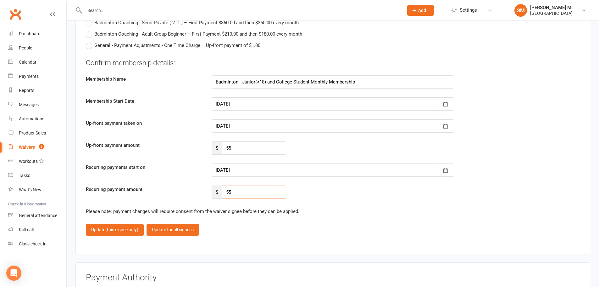
click at [245, 192] on input "55" at bounding box center [254, 191] width 64 height 13
type input "50"
click at [316, 195] on div "Recurring payment amount $ 50" at bounding box center [333, 191] width 504 height 13
click at [90, 232] on button "Update (this signee only)" at bounding box center [115, 229] width 58 height 11
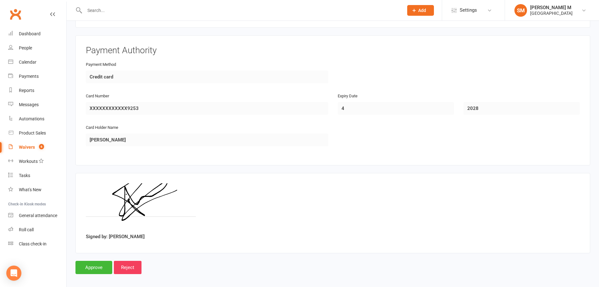
scroll to position [885, 0]
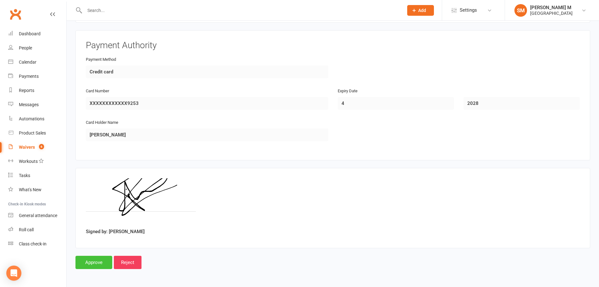
click at [92, 260] on input "Approve" at bounding box center [94, 262] width 37 height 13
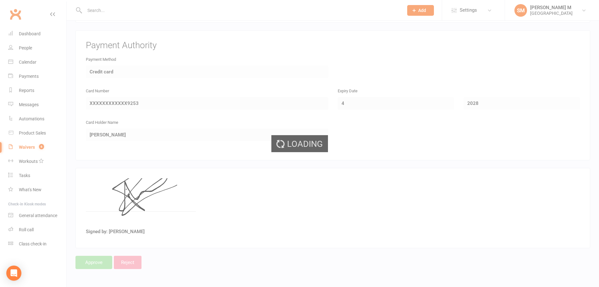
select select "100"
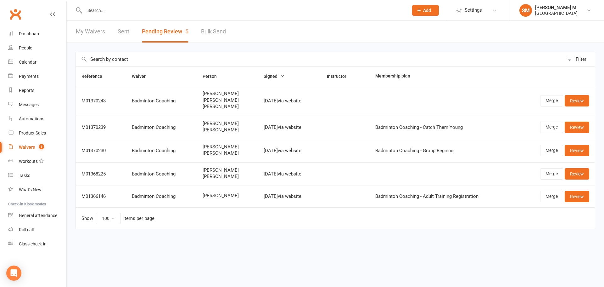
click at [96, 33] on link "My Waivers" at bounding box center [90, 32] width 29 height 22
select select "50"
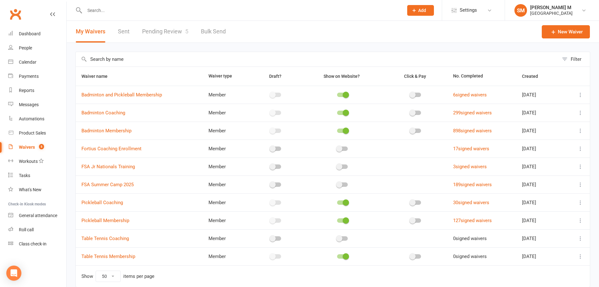
click at [158, 40] on link "Pending Review 5" at bounding box center [165, 32] width 46 height 22
select select "100"
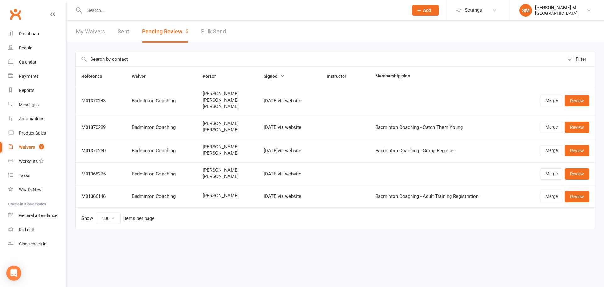
click at [114, 37] on div "My Waivers Sent Pending Review 5 Bulk Send" at bounding box center [151, 32] width 168 height 22
click at [121, 33] on link "Sent" at bounding box center [124, 32] width 12 height 22
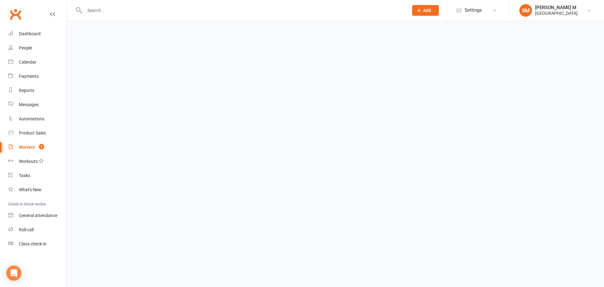
select select "50"
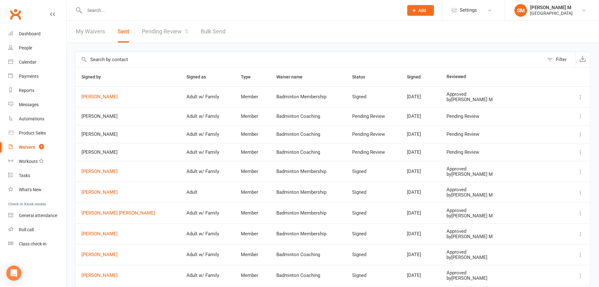
click at [99, 93] on td "[PERSON_NAME]" at bounding box center [128, 96] width 105 height 21
click at [99, 97] on link "[PERSON_NAME]" at bounding box center [129, 96] width 94 height 5
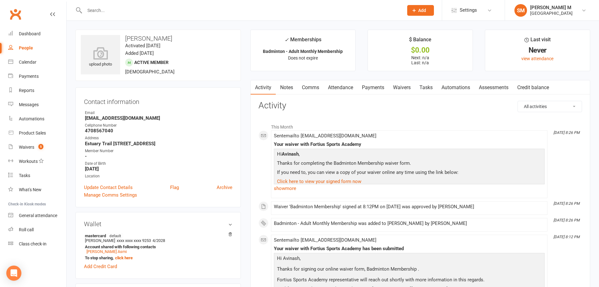
click at [379, 87] on link "Payments" at bounding box center [373, 87] width 31 height 14
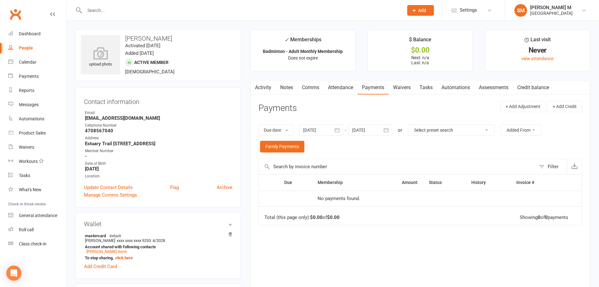
click at [340, 128] on icon "button" at bounding box center [337, 130] width 5 height 4
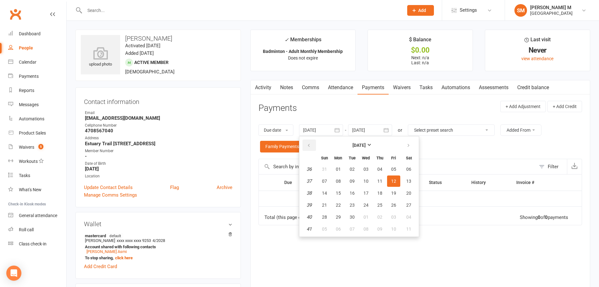
click at [314, 144] on button "button" at bounding box center [310, 144] width 14 height 11
click at [344, 181] on button "04" at bounding box center [338, 180] width 13 height 11
type input "[DATE]"
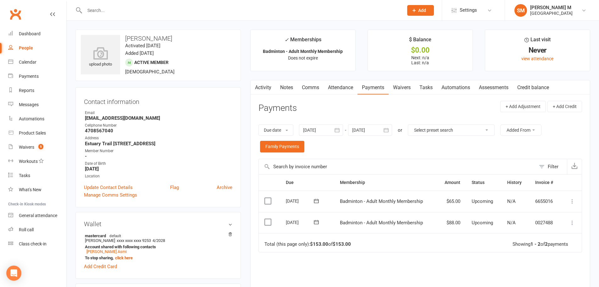
click at [389, 131] on icon "button" at bounding box center [386, 130] width 5 height 4
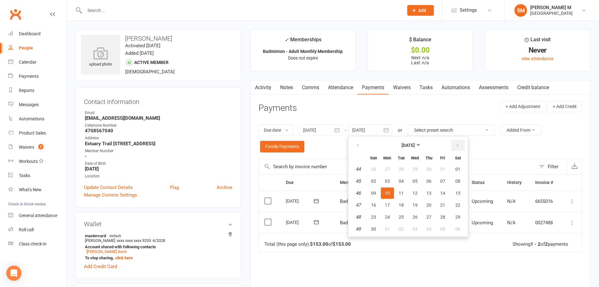
click at [461, 146] on button "button" at bounding box center [459, 144] width 14 height 11
click at [449, 173] on button "05" at bounding box center [442, 168] width 13 height 11
type input "[DATE]"
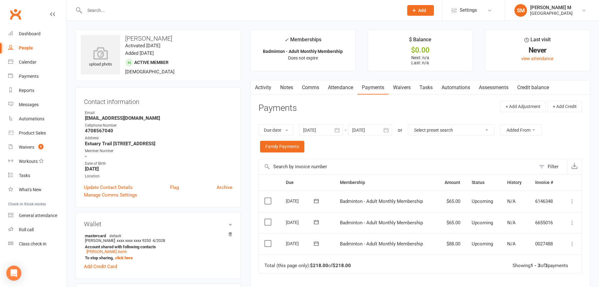
click at [572, 223] on icon at bounding box center [573, 222] width 6 height 6
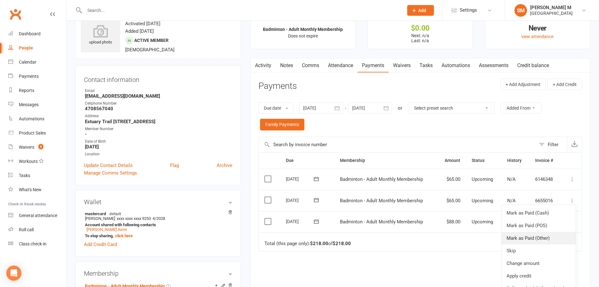
scroll to position [31, 0]
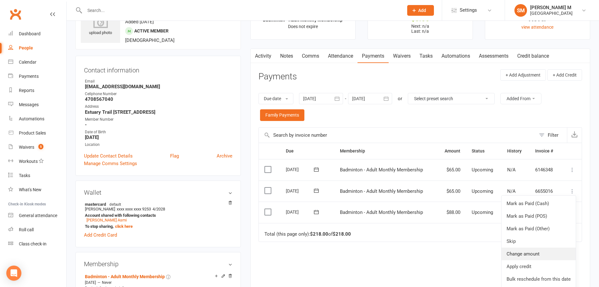
click at [532, 258] on link "Change amount" at bounding box center [539, 253] width 74 height 13
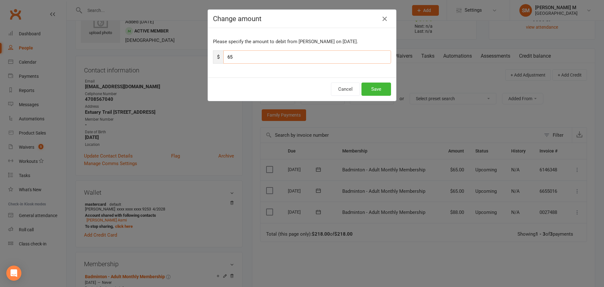
click at [249, 53] on input "65" at bounding box center [307, 56] width 168 height 13
type input "6"
type input "59"
click at [371, 89] on button "Save" at bounding box center [377, 88] width 30 height 13
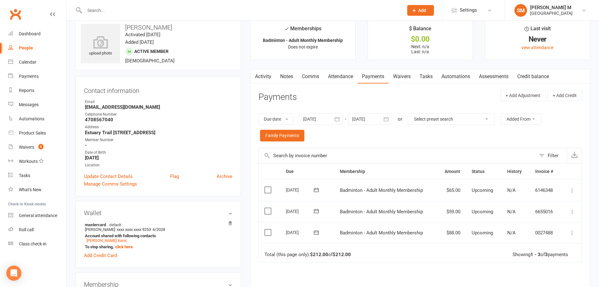
scroll to position [0, 0]
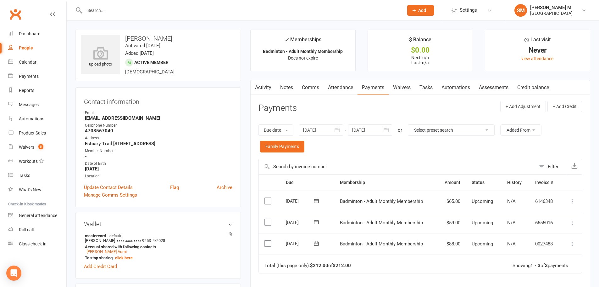
click at [286, 90] on link "Notes" at bounding box center [287, 87] width 22 height 14
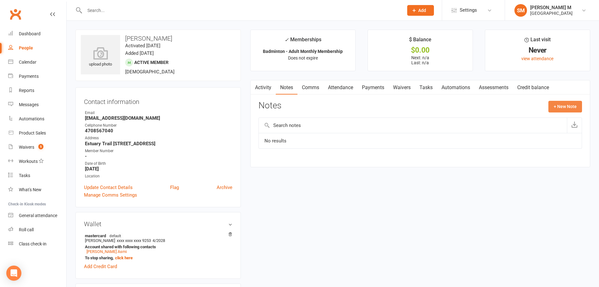
click at [555, 104] on button "+ New Note" at bounding box center [566, 106] width 34 height 11
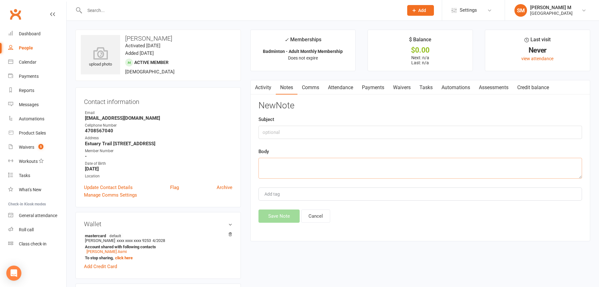
click at [306, 170] on textarea at bounding box center [421, 168] width 324 height 21
type textarea "F"
paste textarea "[PERSON_NAME] Patakam"
drag, startPoint x: 261, startPoint y: 163, endPoint x: 447, endPoint y: 171, distance: 185.8
click at [447, 171] on textarea "Refered by [PERSON_NAME], So given 10% discount for the month of [DATE]." at bounding box center [421, 168] width 324 height 21
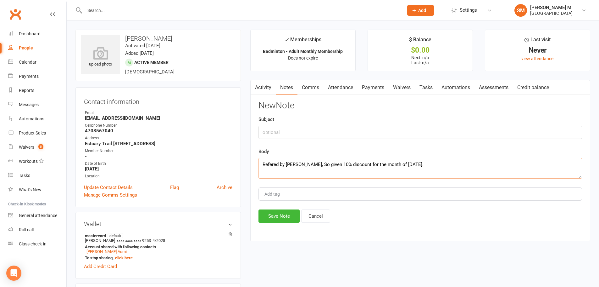
click at [450, 169] on textarea "Refered by [PERSON_NAME], So given 10% discount for the month of [DATE]." at bounding box center [421, 168] width 324 height 21
click at [276, 164] on textarea "Refered by [PERSON_NAME], So given 10% discount for the month of [DATE]." at bounding box center [421, 168] width 324 height 21
click at [454, 171] on textarea "Refered by [PERSON_NAME], So given 10% discount for the month of [DATE]." at bounding box center [421, 168] width 324 height 21
type textarea "Refered by [PERSON_NAME], So given 10% discount for the month of [DATE]."
click at [294, 192] on div "Add tag" at bounding box center [421, 193] width 324 height 13
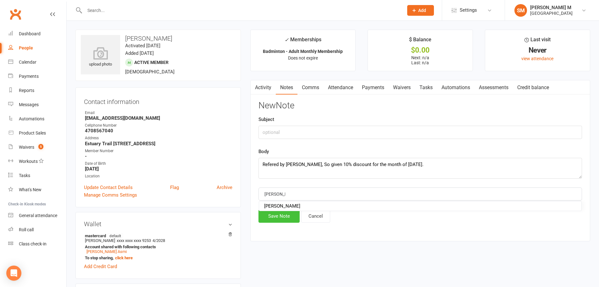
type input "[PERSON_NAME]"
click at [293, 218] on button "Save Note" at bounding box center [279, 215] width 41 height 13
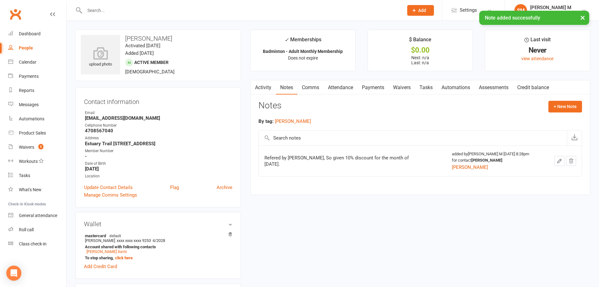
click at [373, 87] on link "Payments" at bounding box center [373, 87] width 31 height 14
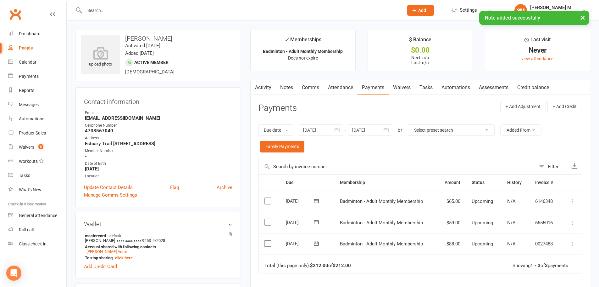
click at [98, 7] on input "text" at bounding box center [241, 10] width 317 height 9
paste input "Refered by Siva Karthick Patakam, So given 10% discount for the month of Nov 20…"
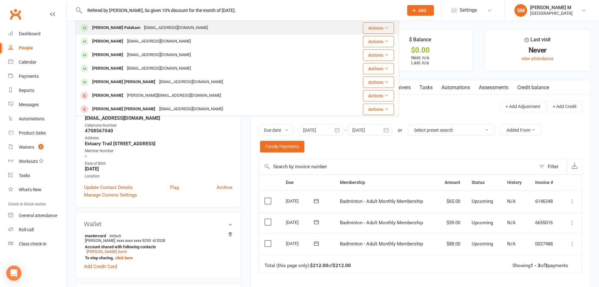
type input "Refered by Siva Karthick Patakam, So given 10% discount for the month of Nov 20…"
click at [119, 28] on div "[PERSON_NAME] Patakam" at bounding box center [116, 27] width 52 height 9
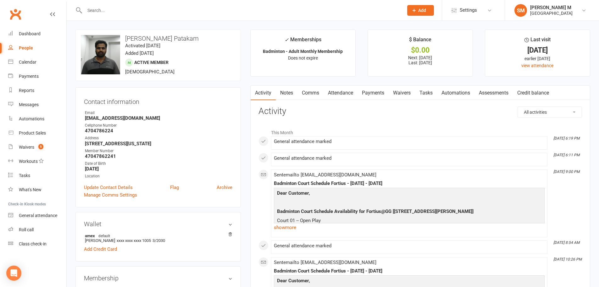
click at [286, 95] on link "Notes" at bounding box center [287, 93] width 22 height 14
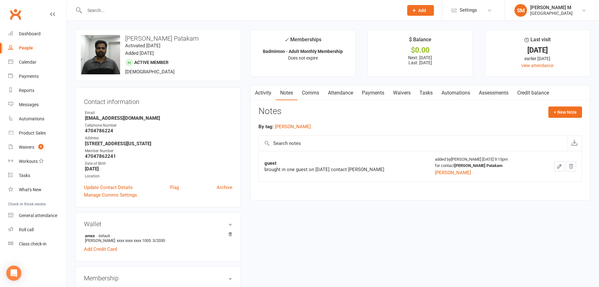
click at [372, 94] on link "Payments" at bounding box center [373, 93] width 31 height 14
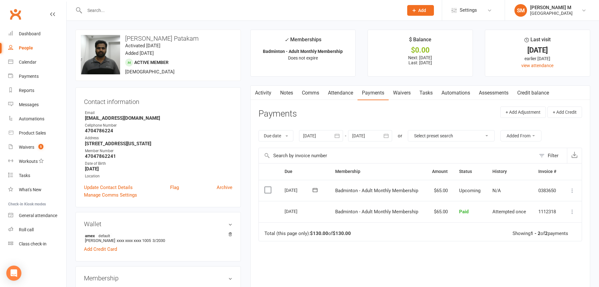
click at [263, 93] on link "Activity" at bounding box center [263, 93] width 25 height 14
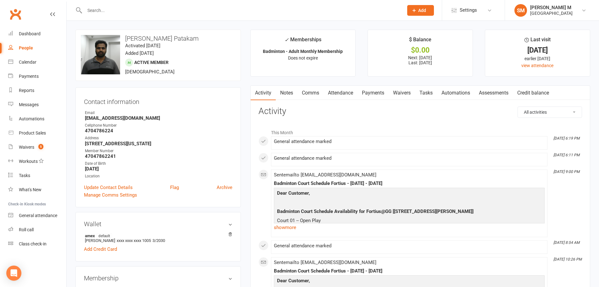
click at [369, 95] on link "Payments" at bounding box center [373, 93] width 31 height 14
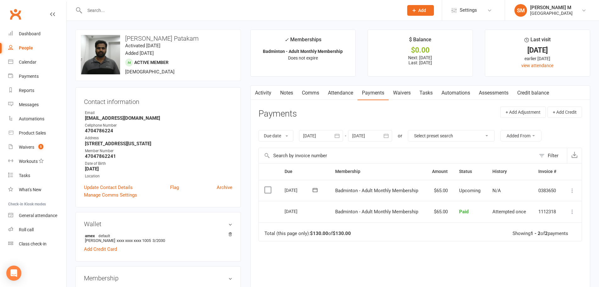
click at [259, 90] on link "Activity" at bounding box center [263, 93] width 25 height 14
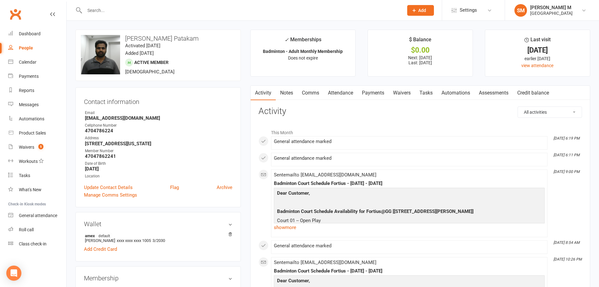
click at [372, 91] on link "Payments" at bounding box center [373, 93] width 31 height 14
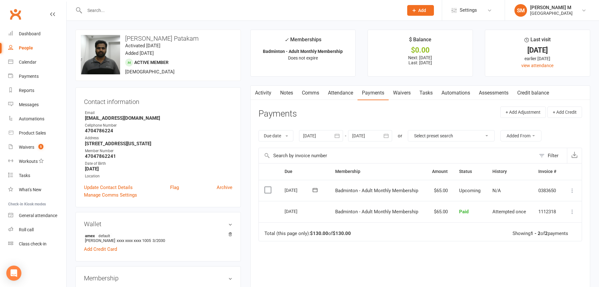
click at [269, 91] on link "Activity" at bounding box center [263, 93] width 25 height 14
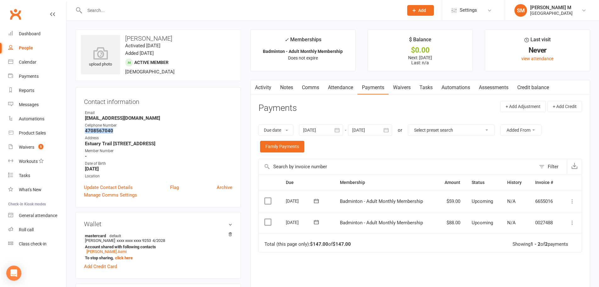
drag, startPoint x: 84, startPoint y: 130, endPoint x: 117, endPoint y: 132, distance: 32.8
click at [117, 132] on li "Cellphone Number 4708567040" at bounding box center [158, 127] width 149 height 11
copy strong "4708567040"
click at [149, 137] on div "Address" at bounding box center [159, 138] width 148 height 6
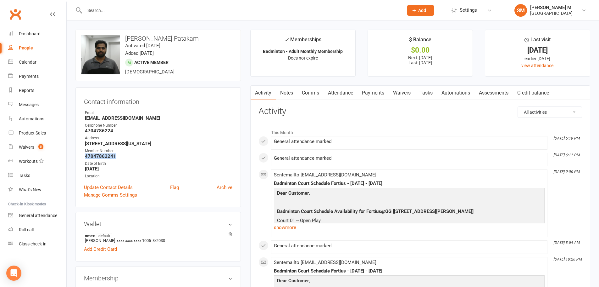
drag, startPoint x: 86, startPoint y: 155, endPoint x: 115, endPoint y: 156, distance: 29.0
click at [115, 156] on strong "47047862241" at bounding box center [159, 156] width 148 height 6
copy strong "47047862241"
click at [142, 153] on strong "47047862241" at bounding box center [159, 156] width 148 height 6
drag, startPoint x: 84, startPoint y: 119, endPoint x: 159, endPoint y: 117, distance: 74.6
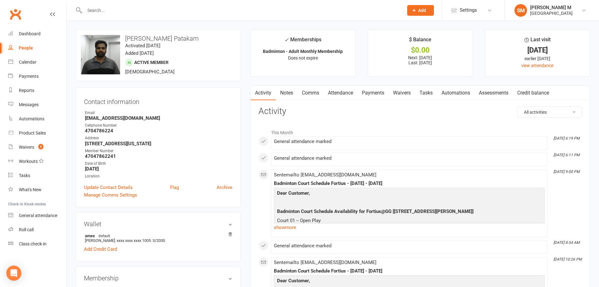
click at [159, 117] on li "Email sivakarthickpatakam@gmail.com" at bounding box center [158, 115] width 149 height 11
copy strong "[EMAIL_ADDRESS][DOMAIN_NAME]"
click at [163, 114] on div "Email" at bounding box center [159, 113] width 148 height 6
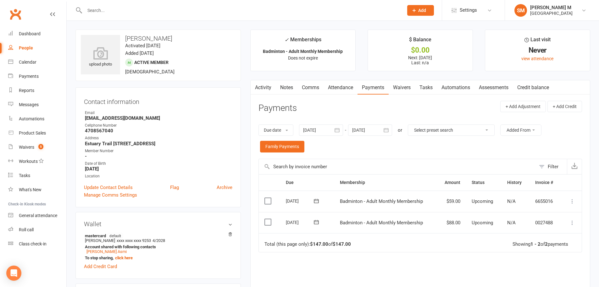
click at [127, 117] on strong "[EMAIL_ADDRESS][DOMAIN_NAME]" at bounding box center [159, 118] width 148 height 6
drag, startPoint x: 128, startPoint y: 117, endPoint x: 76, endPoint y: 118, distance: 51.3
click at [76, 118] on div "Contact information Owner Email avin2r@gmail.com Cellphone Number 4708567040 Ad…" at bounding box center [159, 147] width 166 height 120
copy strong "[EMAIL_ADDRESS][DOMAIN_NAME]"
click at [137, 113] on div "Email" at bounding box center [159, 113] width 148 height 6
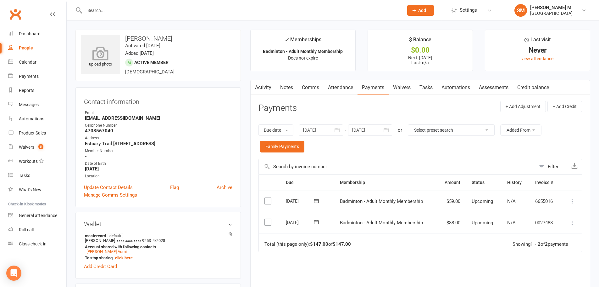
click at [99, 48] on icon at bounding box center [100, 53] width 43 height 14
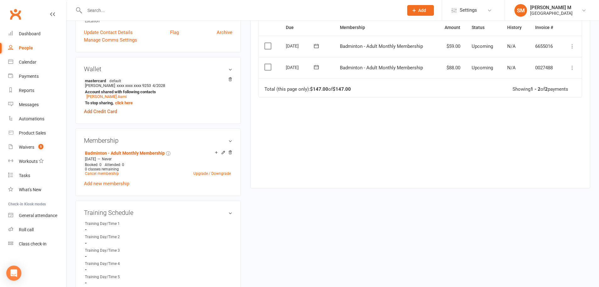
scroll to position [157, 0]
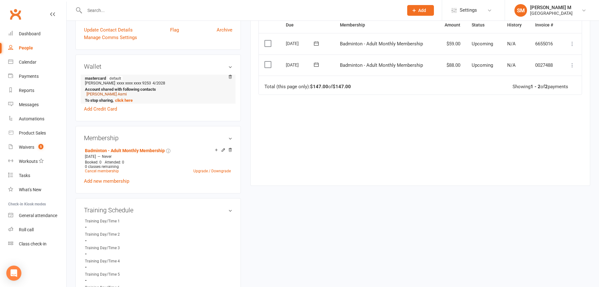
click at [100, 93] on link "[PERSON_NAME] Asmi" at bounding box center [107, 94] width 40 height 5
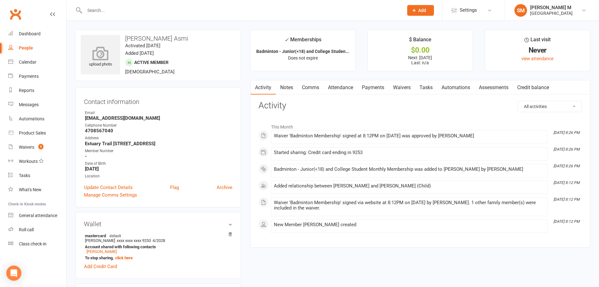
click at [103, 52] on icon at bounding box center [100, 53] width 43 height 14
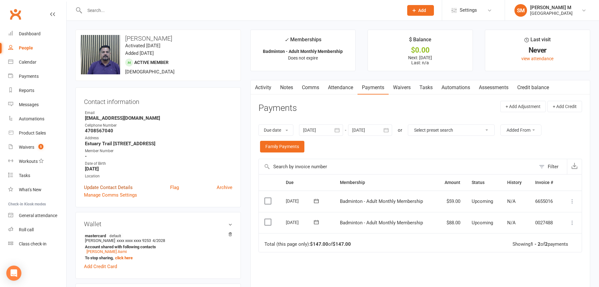
click at [119, 188] on link "Update Contact Details" at bounding box center [108, 187] width 49 height 8
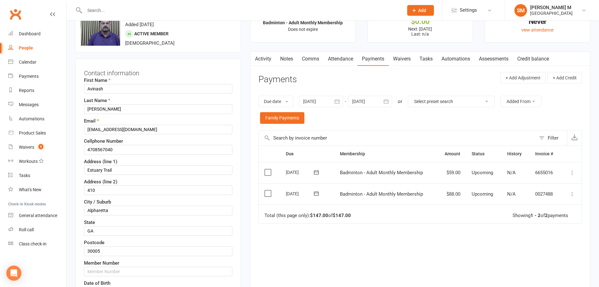
scroll to position [30, 0]
drag, startPoint x: 116, startPoint y: 149, endPoint x: 86, endPoint y: 150, distance: 29.6
click at [86, 150] on input "4708567040" at bounding box center [158, 148] width 149 height 9
click at [122, 151] on input "4708567040" at bounding box center [158, 148] width 149 height 9
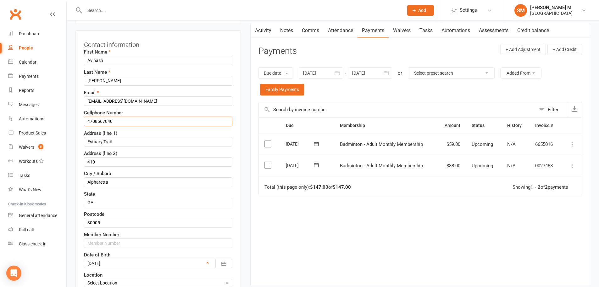
scroll to position [93, 0]
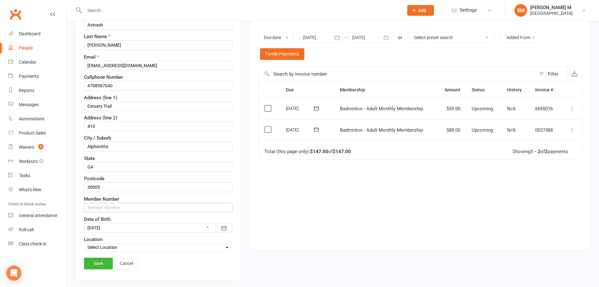
click at [122, 208] on input "text" at bounding box center [158, 207] width 149 height 9
paste input "4708567040"
type input "47085670401"
click at [103, 260] on link "Save" at bounding box center [98, 262] width 29 height 11
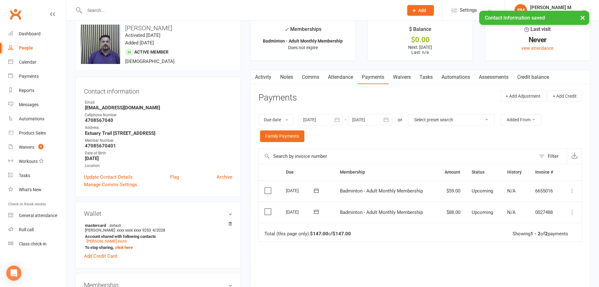
scroll to position [0, 0]
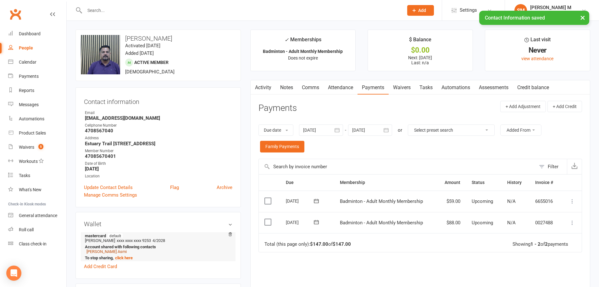
click at [106, 250] on link "[PERSON_NAME] Asmi" at bounding box center [107, 251] width 40 height 5
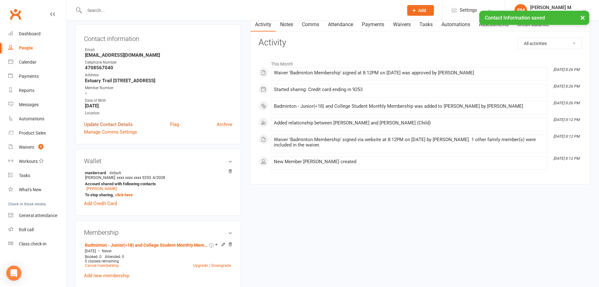
click at [101, 124] on link "Update Contact Details" at bounding box center [108, 125] width 49 height 8
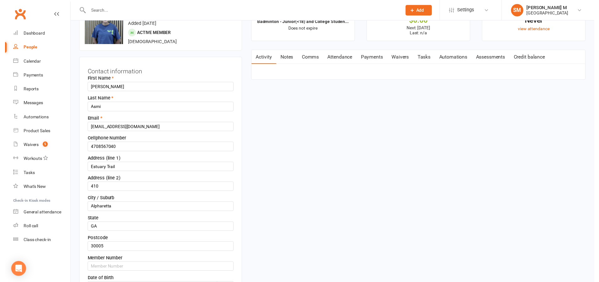
scroll to position [93, 0]
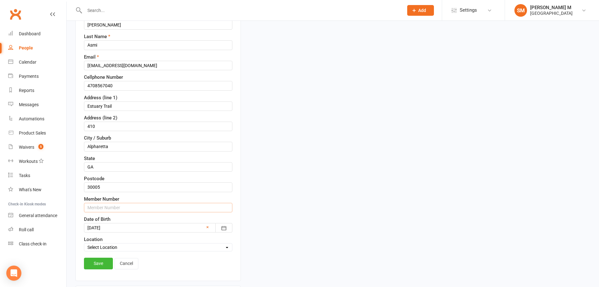
click at [99, 209] on input "text" at bounding box center [158, 207] width 149 height 9
paste input "4708567040"
type input "47085670402"
click at [109, 257] on link "Save" at bounding box center [98, 262] width 29 height 11
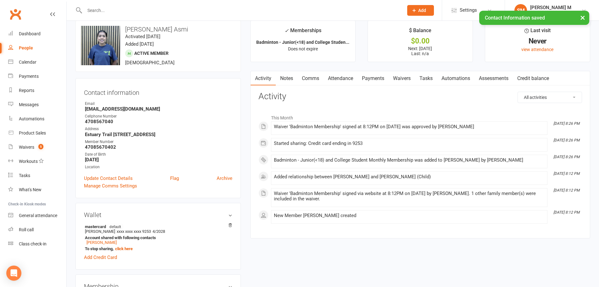
scroll to position [0, 0]
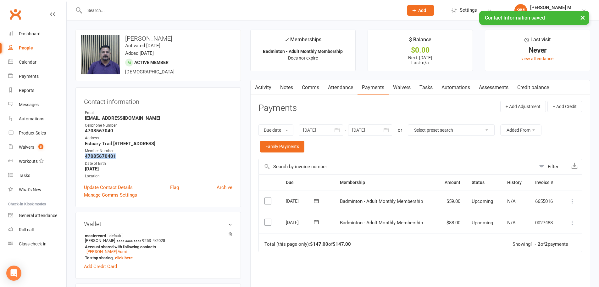
drag, startPoint x: 82, startPoint y: 157, endPoint x: 119, endPoint y: 159, distance: 36.6
click at [119, 159] on div "Contact information Owner Email avin2r@gmail.com Cellphone Number 4708567040 Ad…" at bounding box center [159, 147] width 166 height 120
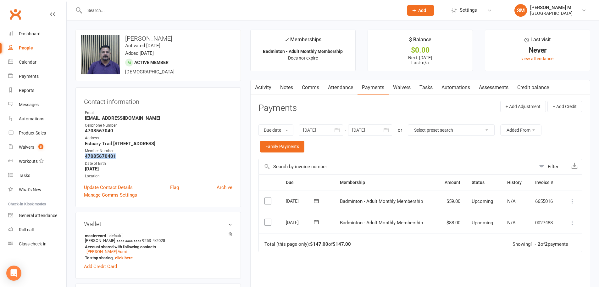
copy strong "47085670401"
click at [136, 157] on strong "47085670401" at bounding box center [159, 156] width 148 height 6
click at [93, 251] on link "Anvita Asmi" at bounding box center [107, 251] width 40 height 5
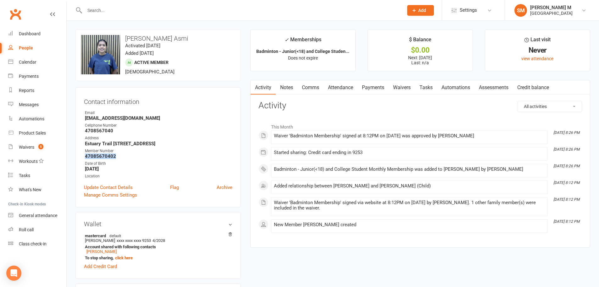
drag, startPoint x: 83, startPoint y: 157, endPoint x: 123, endPoint y: 158, distance: 40.0
click at [123, 158] on div "Contact information Owner Email avin2r@gmail.com Cellphone Number 4708567040 Ad…" at bounding box center [159, 147] width 166 height 120
copy strong "47085670402"
click at [126, 158] on strong "47085670402" at bounding box center [159, 156] width 148 height 6
click at [382, 90] on link "Payments" at bounding box center [373, 87] width 31 height 14
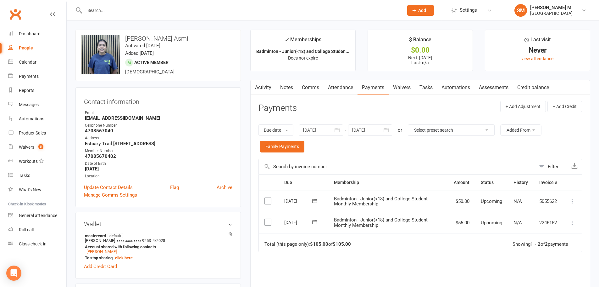
click at [268, 91] on link "Activity" at bounding box center [263, 87] width 25 height 14
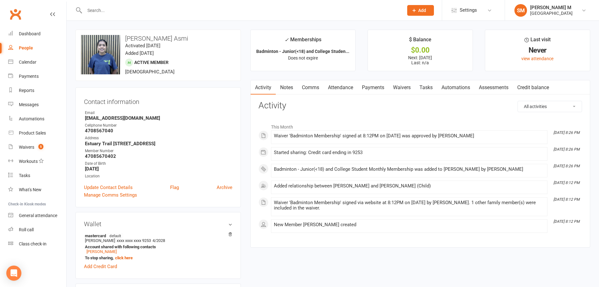
click at [107, 12] on input "text" at bounding box center [241, 10] width 317 height 9
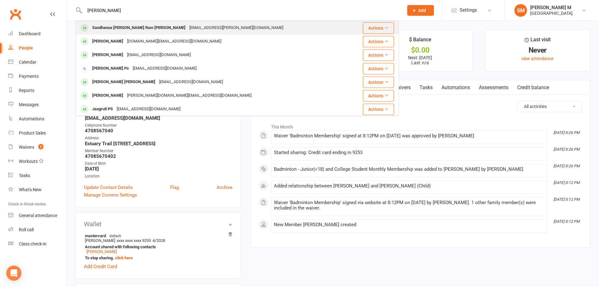
type input "sandana senthi"
click at [133, 26] on div "Sandhanaa Senthil Ram Prabu" at bounding box center [138, 27] width 97 height 9
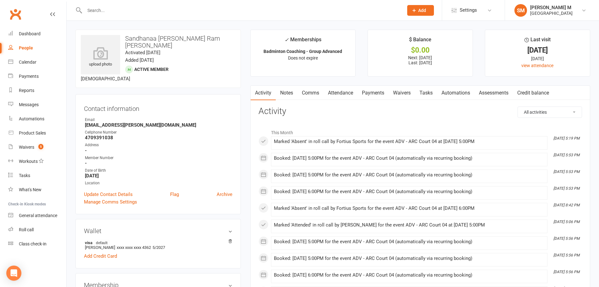
click at [370, 94] on link "Payments" at bounding box center [373, 93] width 31 height 14
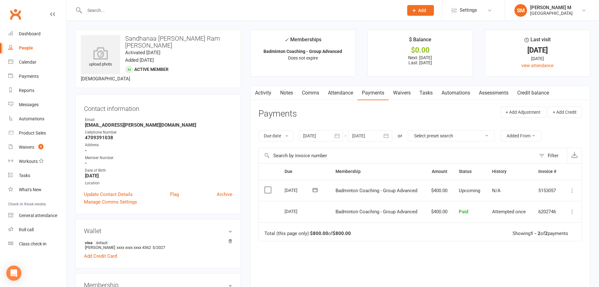
click at [269, 90] on link "Activity" at bounding box center [263, 93] width 25 height 14
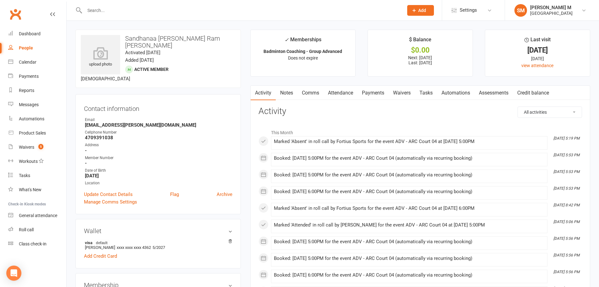
click at [351, 93] on link "Attendance" at bounding box center [341, 93] width 34 height 14
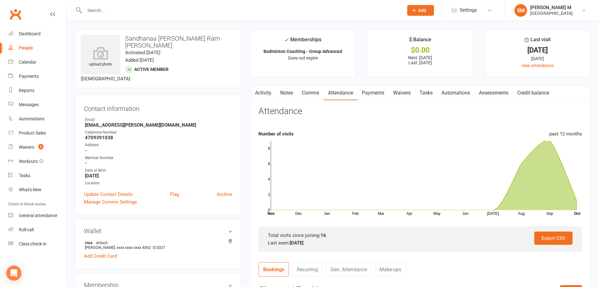
click at [377, 95] on link "Payments" at bounding box center [373, 93] width 31 height 14
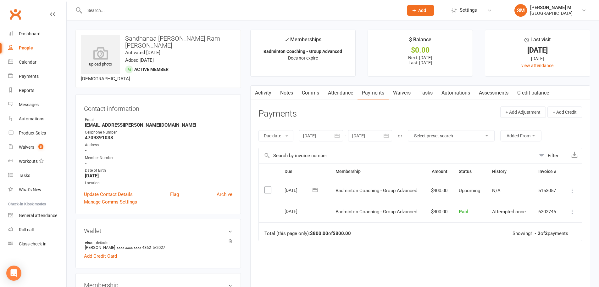
click at [259, 95] on link "Activity" at bounding box center [263, 93] width 25 height 14
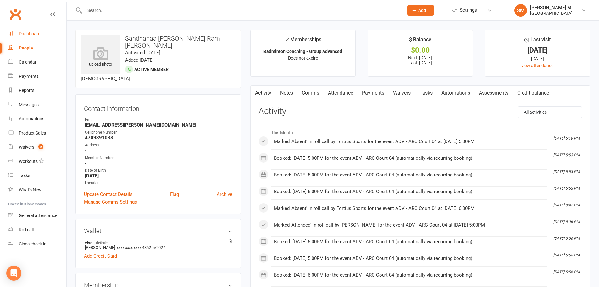
click at [27, 32] on div "Dashboard" at bounding box center [30, 33] width 22 height 5
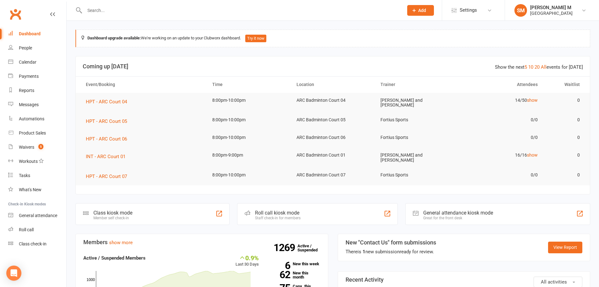
click at [122, 9] on input "text" at bounding box center [241, 10] width 317 height 9
paste input "Asmi"
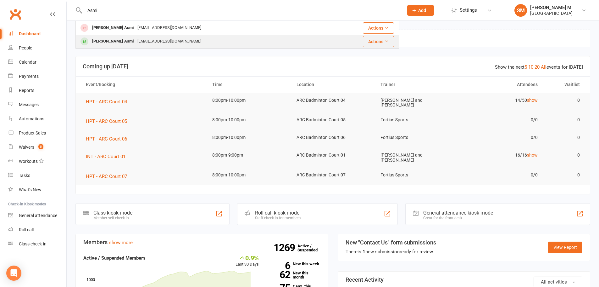
type input "Asmi"
click at [136, 41] on div "avin2r@gmail.com" at bounding box center [170, 41] width 68 height 9
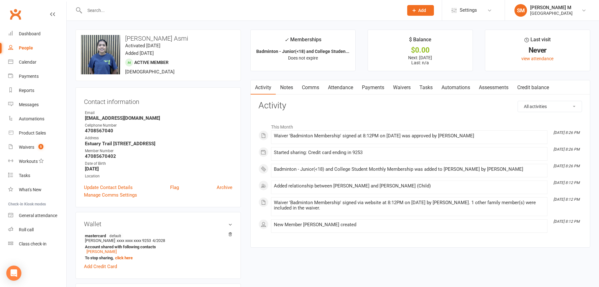
click at [374, 89] on link "Payments" at bounding box center [373, 87] width 31 height 14
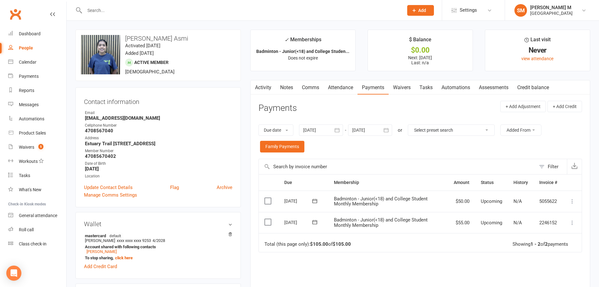
click at [248, 85] on main "✓ Memberships Badminton - Junior(<18) and College Studen... Does not expire $ B…" at bounding box center [421, 190] width 350 height 320
click at [260, 92] on link "Activity" at bounding box center [263, 87] width 25 height 14
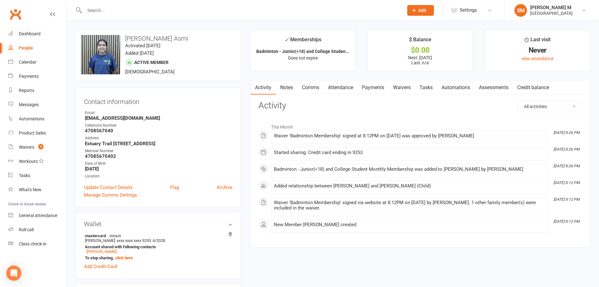
drag, startPoint x: 261, startPoint y: 207, endPoint x: 159, endPoint y: 208, distance: 102.0
drag, startPoint x: 159, startPoint y: 208, endPoint x: 31, endPoint y: 147, distance: 141.9
click at [31, 147] on div "Waivers" at bounding box center [26, 146] width 15 height 5
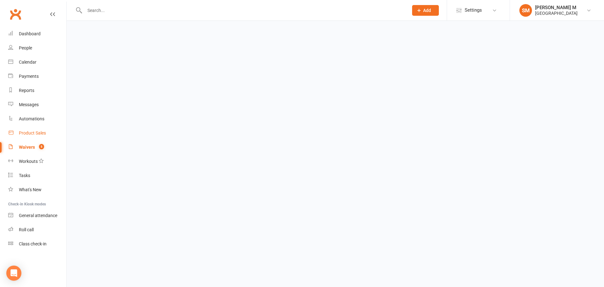
select select "50"
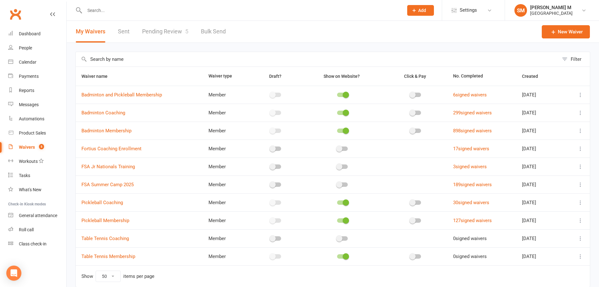
click at [184, 25] on link "Pending Review 5" at bounding box center [165, 32] width 46 height 22
select select "100"
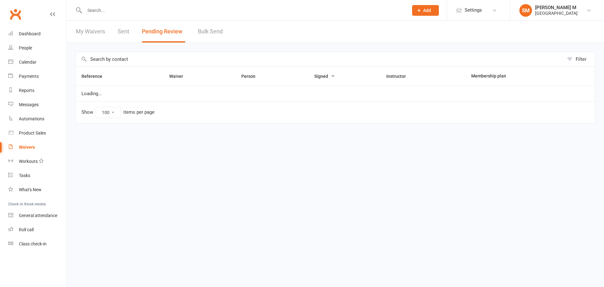
select select "100"
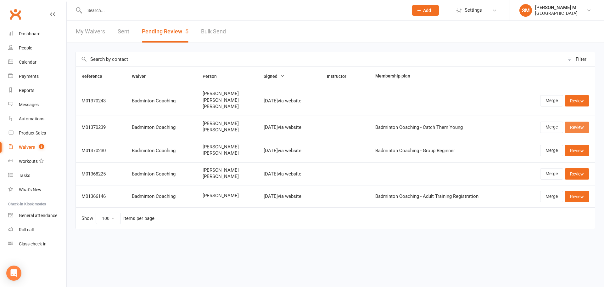
click at [586, 132] on link "Review" at bounding box center [577, 126] width 25 height 11
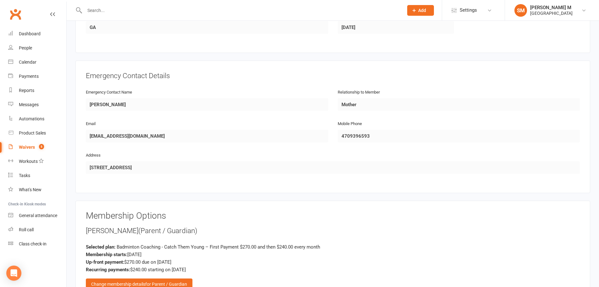
scroll to position [566, 0]
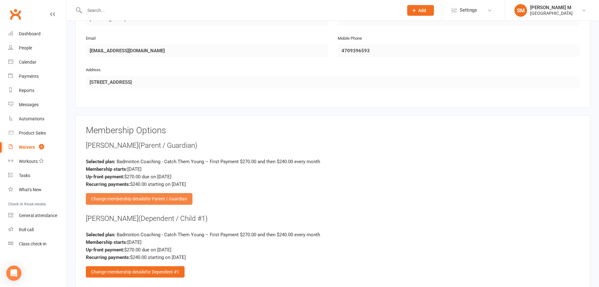
click at [158, 201] on span "for Parent / Guardian" at bounding box center [166, 198] width 42 height 5
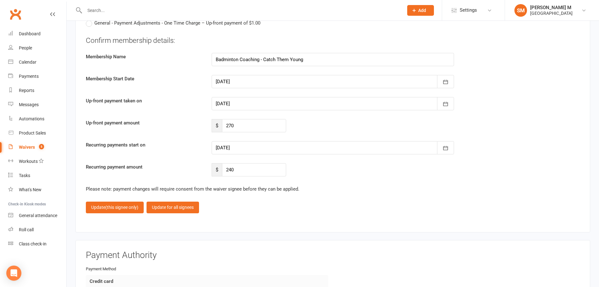
scroll to position [1385, 0]
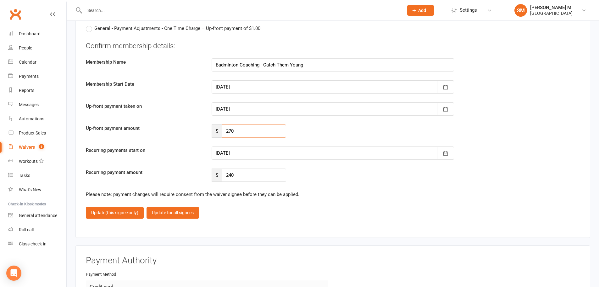
drag, startPoint x: 238, startPoint y: 130, endPoint x: 227, endPoint y: 131, distance: 11.0
click at [227, 131] on input "270" at bounding box center [254, 130] width 64 height 13
type input "0"
drag, startPoint x: 240, startPoint y: 179, endPoint x: 222, endPoint y: 171, distance: 19.7
click at [222, 171] on div "$ 240" at bounding box center [249, 174] width 75 height 13
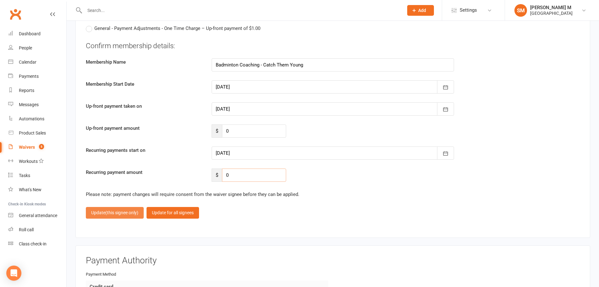
type input "0"
click at [112, 210] on span "(this signee only)" at bounding box center [121, 212] width 33 height 5
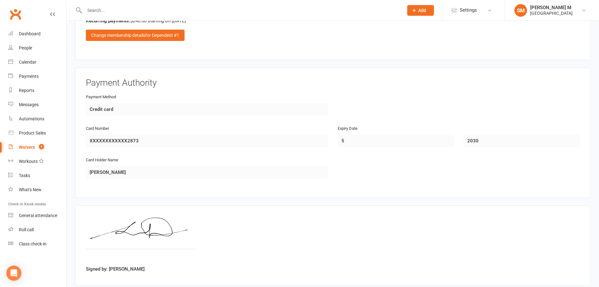
scroll to position [714, 0]
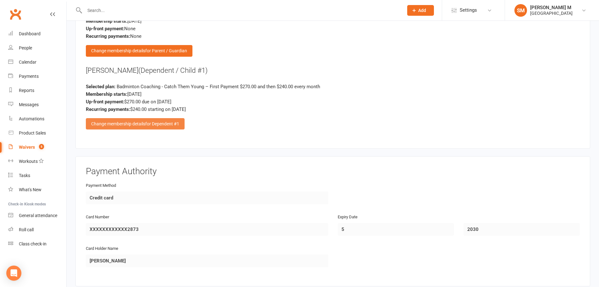
click at [160, 123] on span "for Dependent #1" at bounding box center [162, 123] width 34 height 5
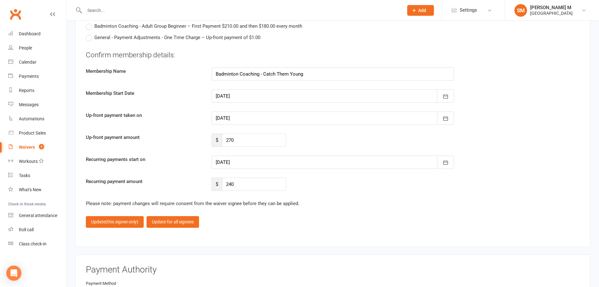
scroll to position [1375, 0]
click at [230, 141] on input "270" at bounding box center [254, 140] width 64 height 13
type input "240"
click at [262, 222] on div "Update (this signee only) Update for all signees" at bounding box center [333, 221] width 494 height 11
click at [250, 167] on div at bounding box center [333, 162] width 243 height 13
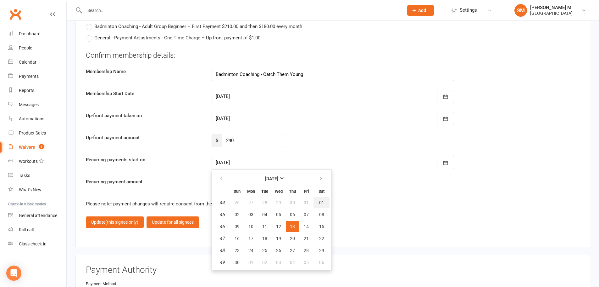
click at [318, 202] on button "01" at bounding box center [322, 202] width 16 height 11
type input "[DATE]"
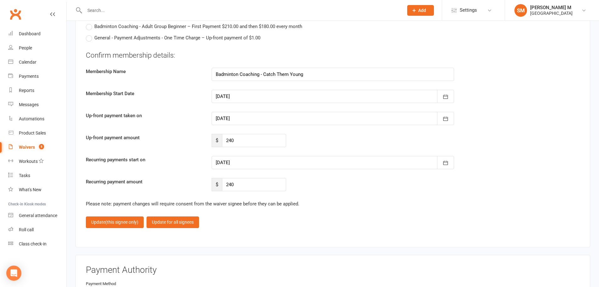
click at [28, 146] on div "Waivers" at bounding box center [27, 146] width 16 height 5
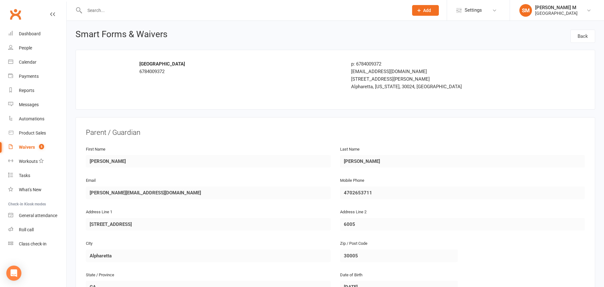
select select "50"
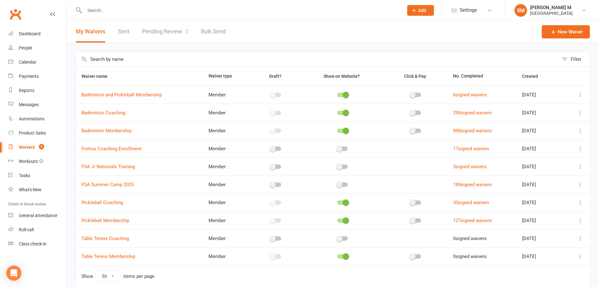
click at [161, 30] on link "Pending Review 5" at bounding box center [165, 32] width 46 height 22
select select "100"
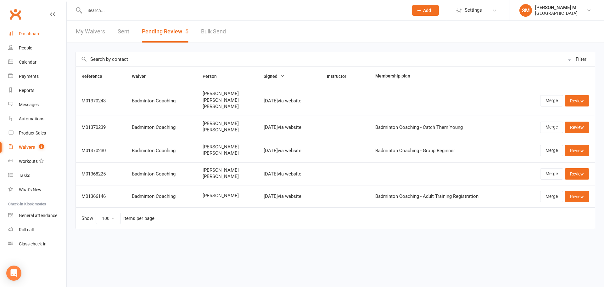
click at [24, 31] on div "Dashboard" at bounding box center [30, 33] width 22 height 5
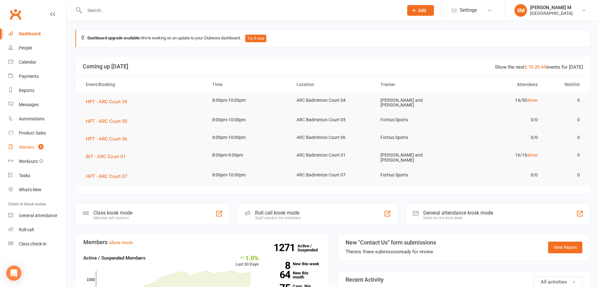
click at [28, 144] on link "Waivers 5" at bounding box center [37, 147] width 58 height 14
select select "50"
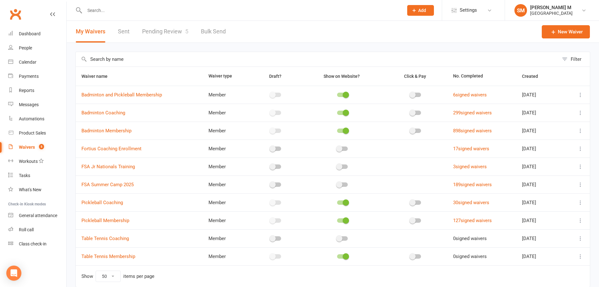
click at [171, 32] on link "Pending Review 5" at bounding box center [165, 32] width 46 height 22
select select "100"
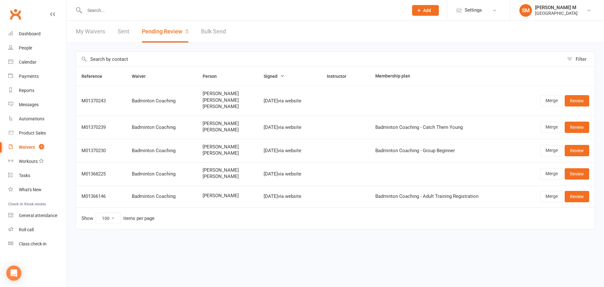
click at [96, 32] on link "My Waivers" at bounding box center [90, 32] width 29 height 22
select select "50"
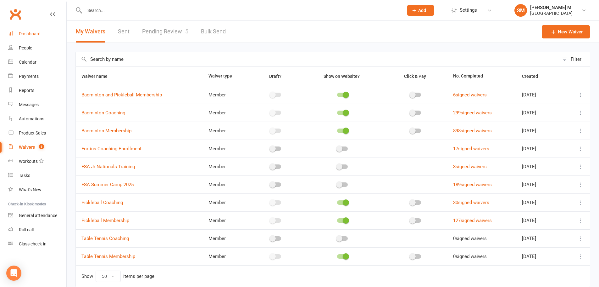
click at [24, 34] on div "Dashboard" at bounding box center [30, 33] width 22 height 5
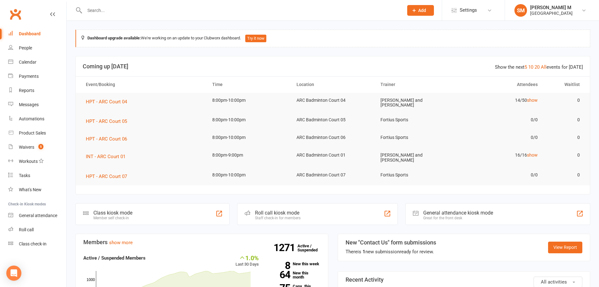
click at [116, 12] on input "text" at bounding box center [241, 10] width 317 height 9
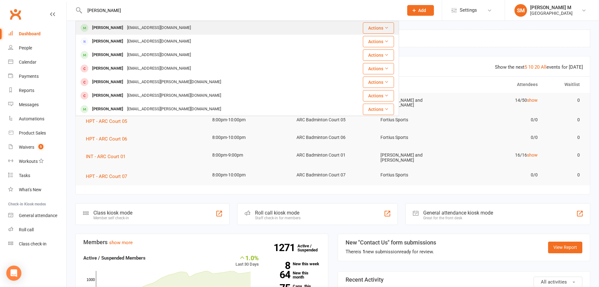
type input "[PERSON_NAME]"
click at [132, 25] on div "[EMAIL_ADDRESS][DOMAIN_NAME]" at bounding box center [159, 27] width 68 height 9
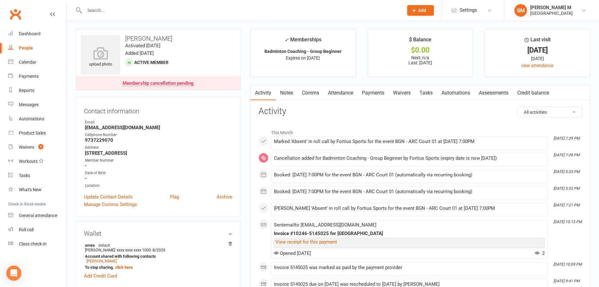
click at [364, 95] on link "Payments" at bounding box center [373, 93] width 31 height 14
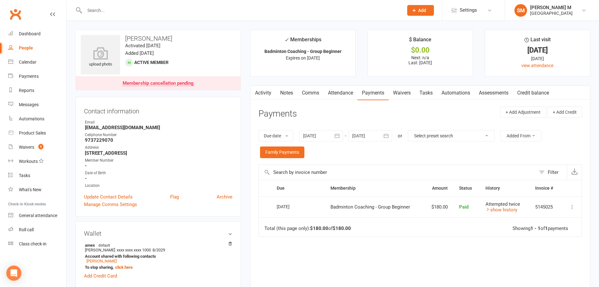
click at [260, 87] on link "Activity" at bounding box center [263, 93] width 25 height 14
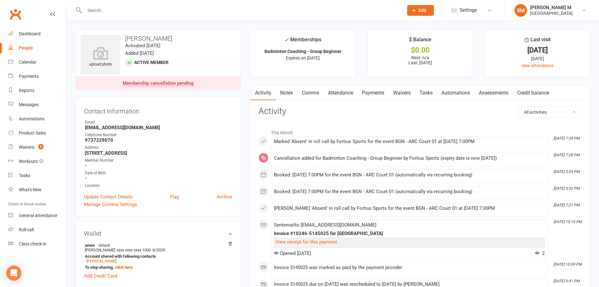
click at [375, 93] on link "Payments" at bounding box center [373, 93] width 31 height 14
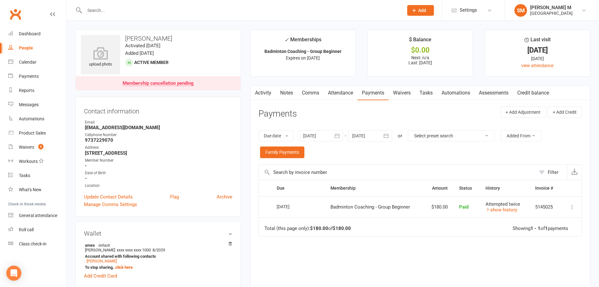
click at [385, 133] on icon "button" at bounding box center [386, 135] width 6 height 6
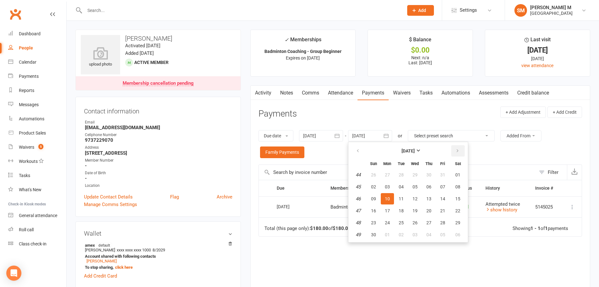
click at [455, 149] on button "button" at bounding box center [459, 150] width 14 height 11
click at [446, 175] on span "06" at bounding box center [443, 174] width 5 height 5
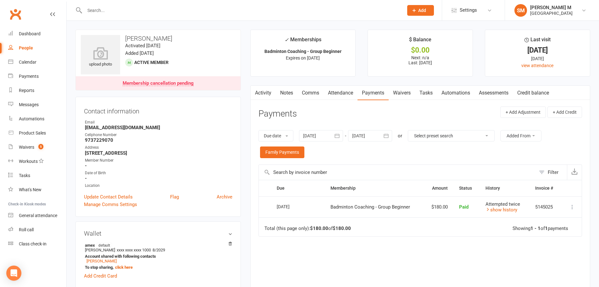
click at [265, 92] on link "Activity" at bounding box center [263, 93] width 25 height 14
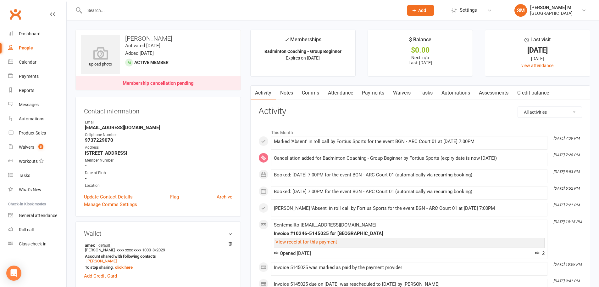
click at [366, 93] on link "Payments" at bounding box center [373, 93] width 31 height 14
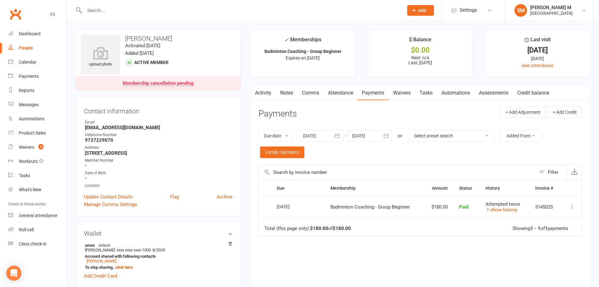
click at [391, 136] on button "button" at bounding box center [386, 135] width 11 height 11
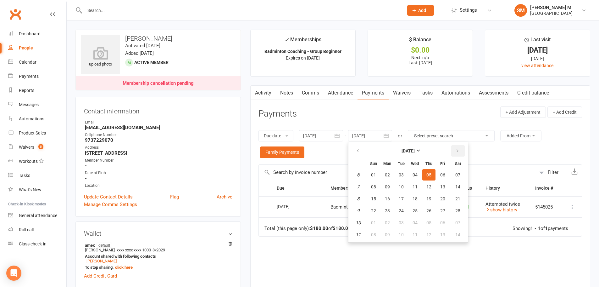
click at [456, 151] on icon "button" at bounding box center [458, 150] width 4 height 5
click at [453, 174] on button "07" at bounding box center [458, 174] width 16 height 11
type input "07 Mar 2026"
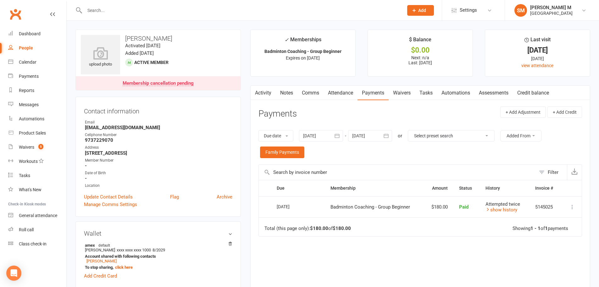
click at [262, 90] on link "Activity" at bounding box center [263, 93] width 25 height 14
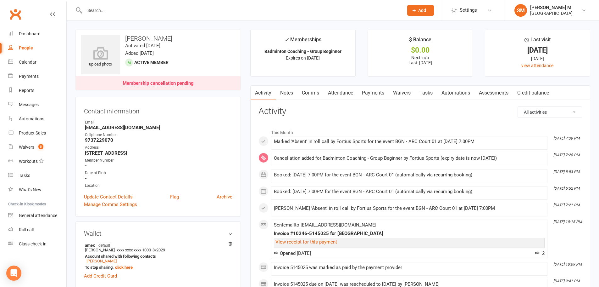
click at [363, 95] on link "Payments" at bounding box center [373, 93] width 31 height 14
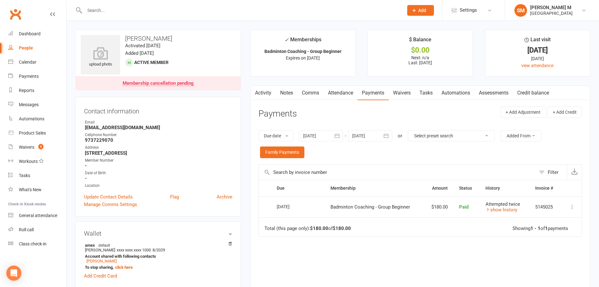
click at [267, 94] on link "Activity" at bounding box center [263, 93] width 25 height 14
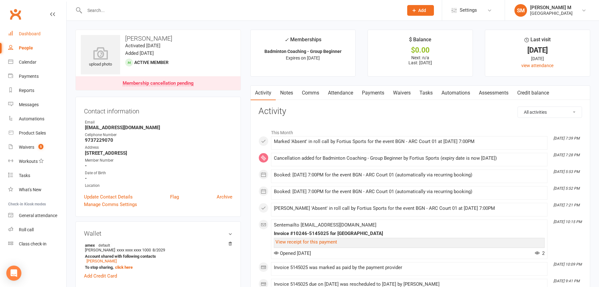
click at [44, 35] on link "Dashboard" at bounding box center [37, 34] width 58 height 14
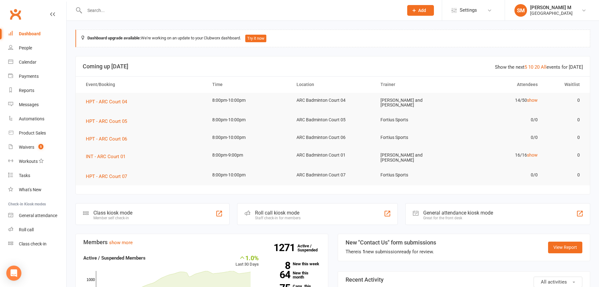
click at [108, 8] on input "text" at bounding box center [241, 10] width 317 height 9
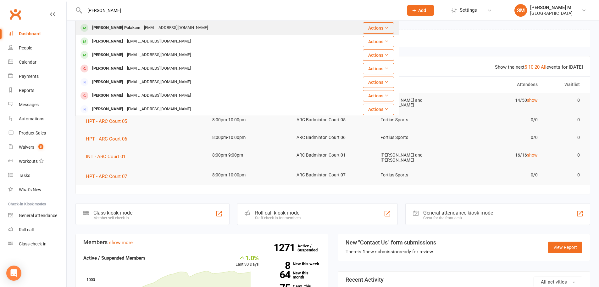
type input "shiva patak"
click at [117, 24] on div "Siva Karthick Patakam" at bounding box center [116, 27] width 52 height 9
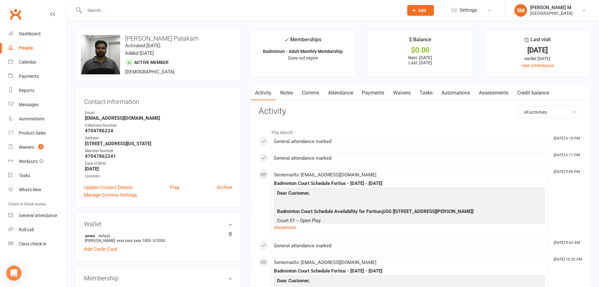
click at [368, 87] on link "Payments" at bounding box center [373, 93] width 31 height 14
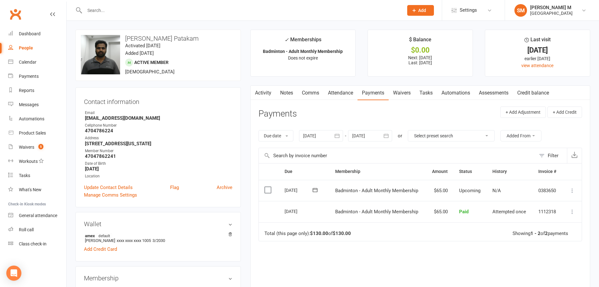
click at [262, 91] on link "Activity" at bounding box center [263, 93] width 25 height 14
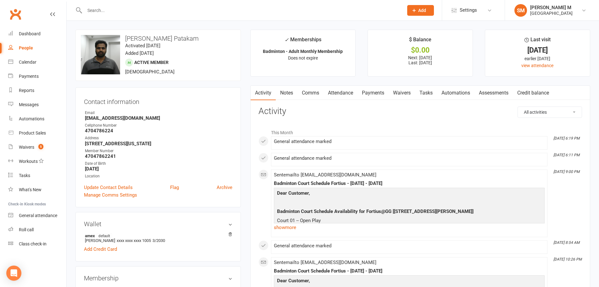
click at [367, 97] on link "Payments" at bounding box center [373, 93] width 31 height 14
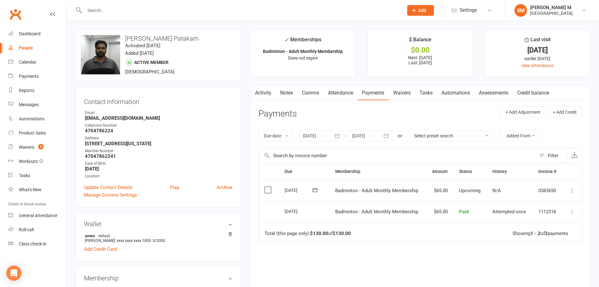
click at [273, 94] on link "Activity" at bounding box center [263, 93] width 25 height 14
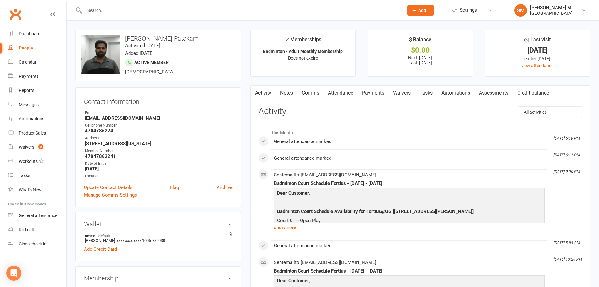
click at [284, 91] on link "Notes" at bounding box center [287, 93] width 22 height 14
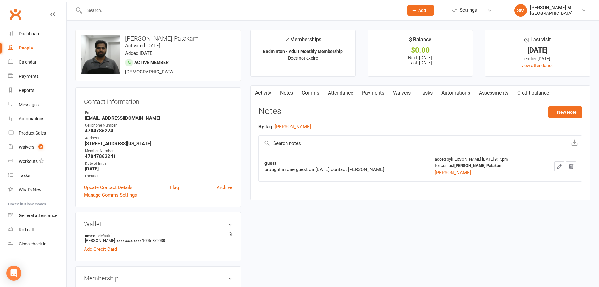
click at [268, 94] on link "Activity" at bounding box center [263, 93] width 25 height 14
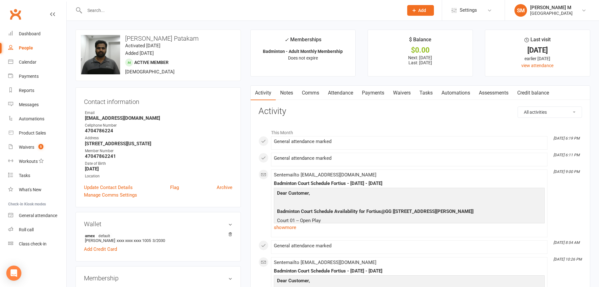
click at [367, 93] on link "Payments" at bounding box center [373, 93] width 31 height 14
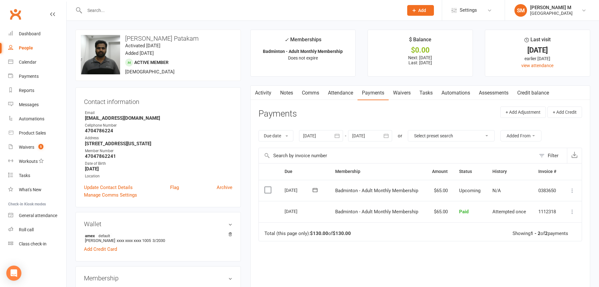
click at [269, 90] on link "Activity" at bounding box center [263, 93] width 25 height 14
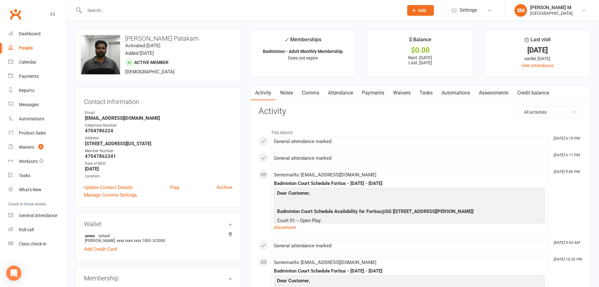
click at [102, 13] on input "text" at bounding box center [241, 10] width 317 height 9
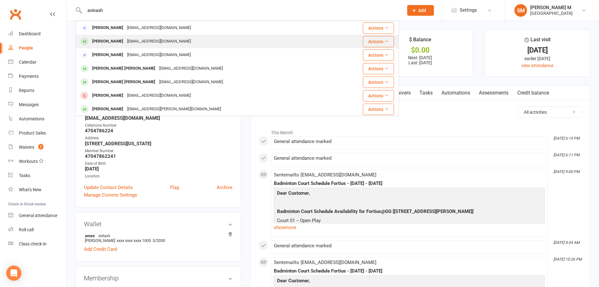
type input "avinash"
click at [118, 40] on div "Avinash Rudresh" at bounding box center [107, 41] width 35 height 9
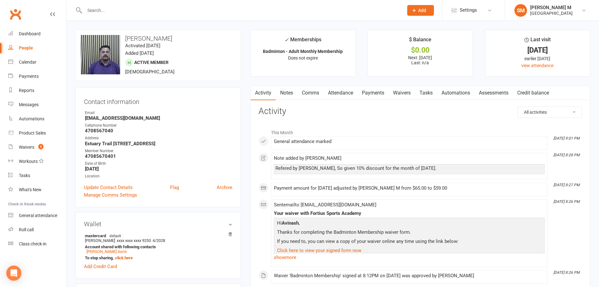
click at [373, 94] on link "Payments" at bounding box center [373, 93] width 31 height 14
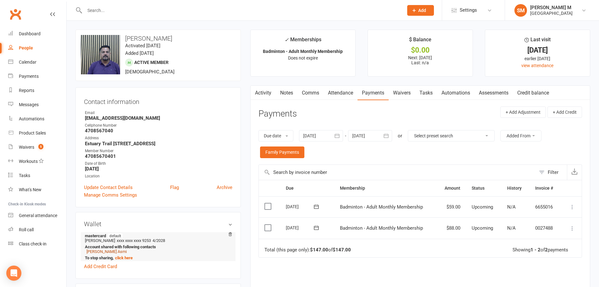
click at [93, 252] on link "Anvita Asmi" at bounding box center [107, 251] width 40 height 5
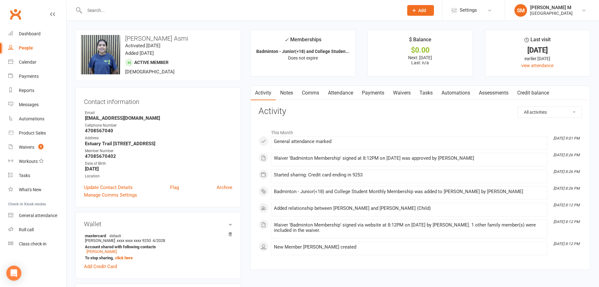
click at [372, 91] on link "Payments" at bounding box center [373, 93] width 31 height 14
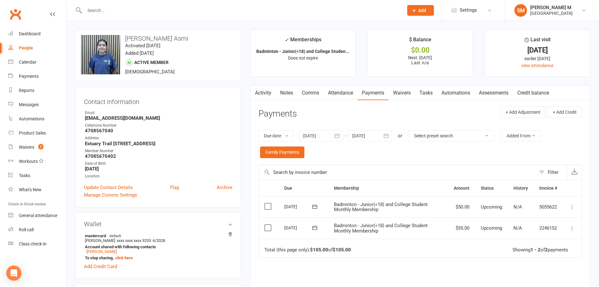
click at [384, 135] on button "button" at bounding box center [386, 135] width 11 height 11
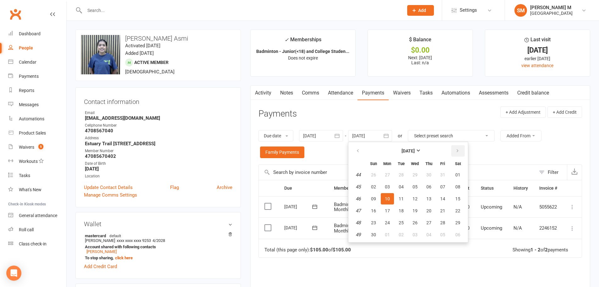
click at [455, 153] on button "button" at bounding box center [459, 150] width 14 height 11
click at [458, 173] on span "03" at bounding box center [458, 174] width 5 height 5
type input "03 Jan 2026"
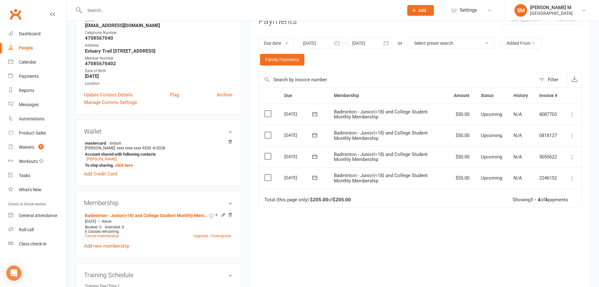
scroll to position [94, 0]
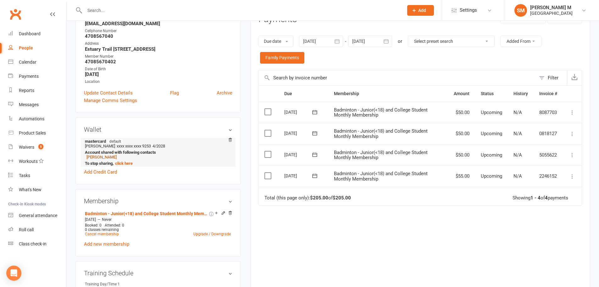
click at [95, 158] on link "Avinash Rudresh" at bounding box center [102, 157] width 30 height 5
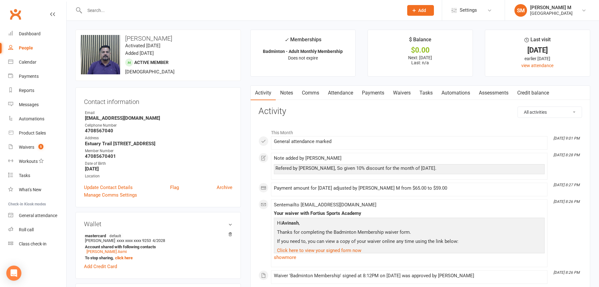
click at [375, 93] on link "Payments" at bounding box center [373, 93] width 31 height 14
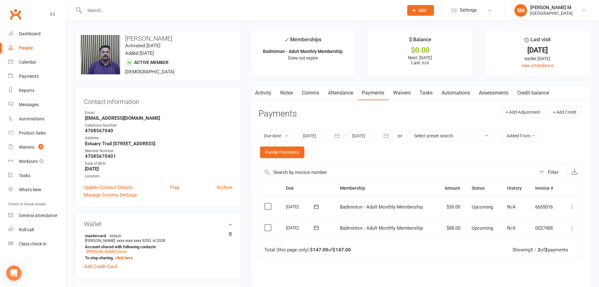
click at [387, 135] on icon "button" at bounding box center [386, 135] width 6 height 6
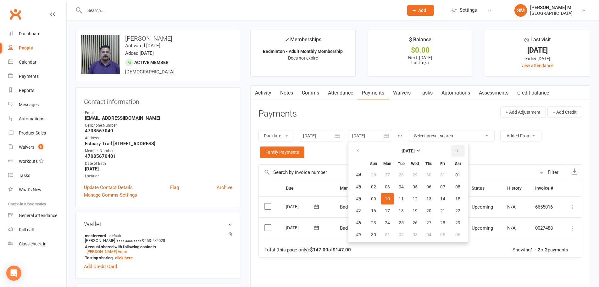
click at [459, 154] on button "button" at bounding box center [459, 150] width 14 height 11
click at [457, 171] on button "03" at bounding box center [458, 174] width 16 height 11
type input "03 Jan 2026"
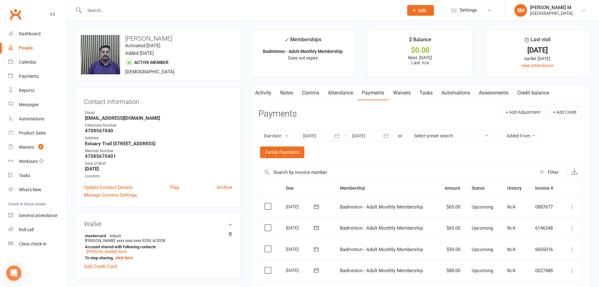
click at [260, 88] on link "Activity" at bounding box center [263, 93] width 25 height 14
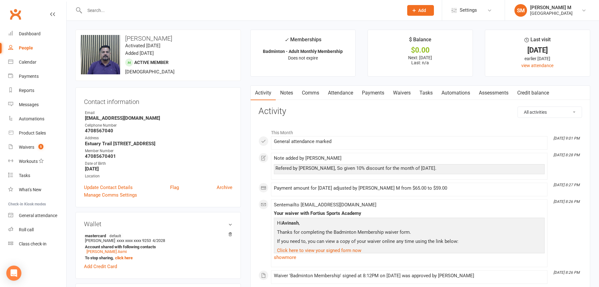
click at [151, 9] on input "text" at bounding box center [241, 10] width 317 height 9
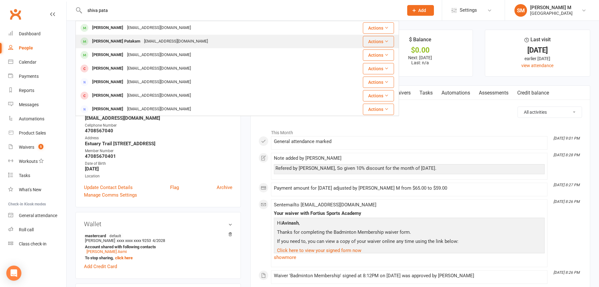
type input "shiva pata"
click at [149, 38] on div "sivakarthickpatakam@gmail.com" at bounding box center [176, 41] width 68 height 9
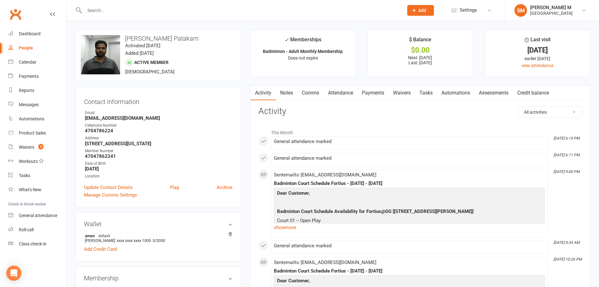
click at [366, 93] on link "Payments" at bounding box center [373, 93] width 31 height 14
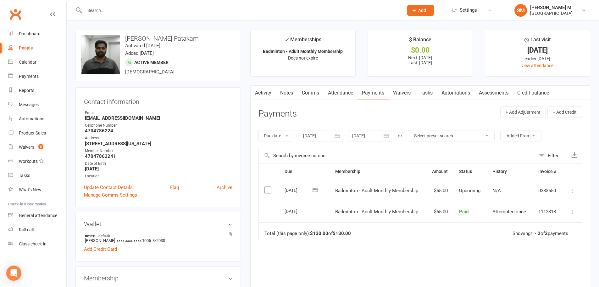
click at [387, 140] on button "button" at bounding box center [386, 135] width 11 height 11
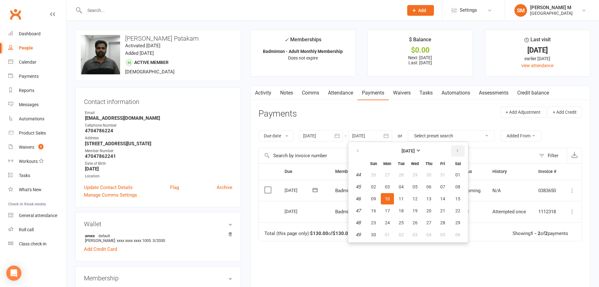
drag, startPoint x: 461, startPoint y: 150, endPoint x: 458, endPoint y: 160, distance: 10.2
click at [460, 150] on button "button" at bounding box center [459, 150] width 14 height 11
click at [459, 176] on span "06" at bounding box center [458, 174] width 5 height 5
type input "06 Dec 2025"
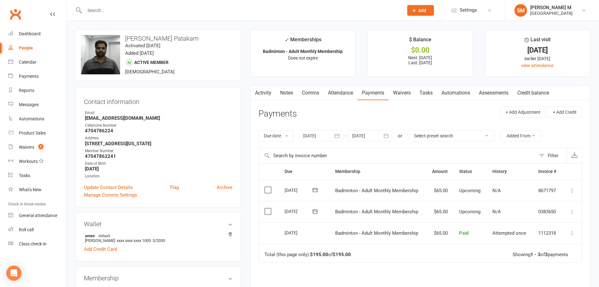
click at [265, 95] on link "Activity" at bounding box center [263, 93] width 25 height 14
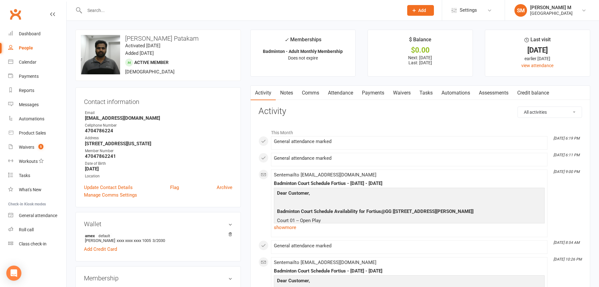
click at [378, 95] on link "Payments" at bounding box center [373, 93] width 31 height 14
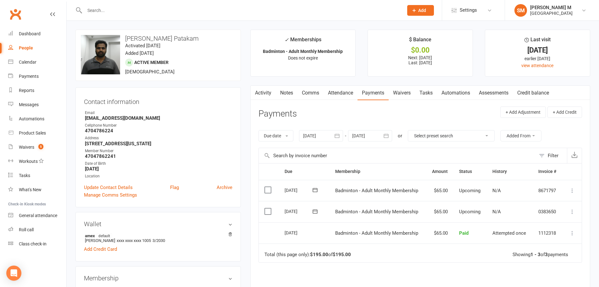
click at [268, 94] on link "Activity" at bounding box center [263, 93] width 25 height 14
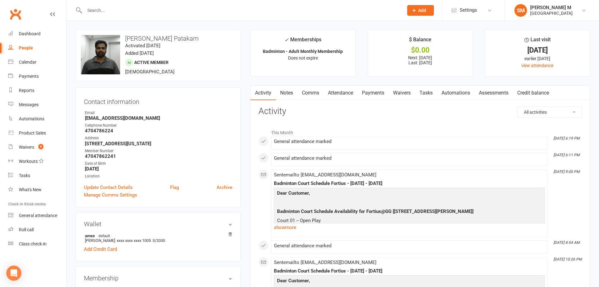
click at [292, 92] on link "Notes" at bounding box center [287, 93] width 22 height 14
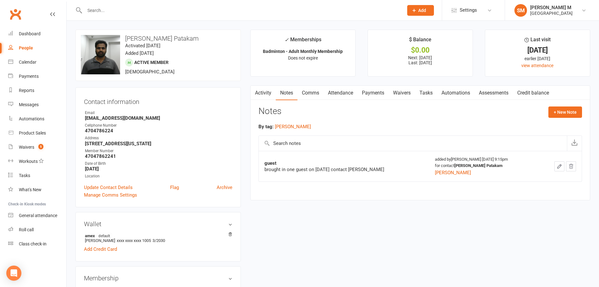
click at [264, 95] on link "Activity" at bounding box center [263, 93] width 25 height 14
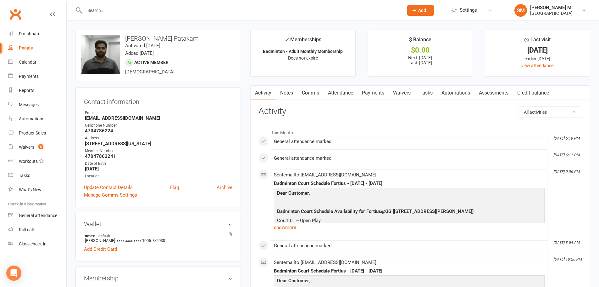
click at [288, 98] on link "Notes" at bounding box center [287, 93] width 22 height 14
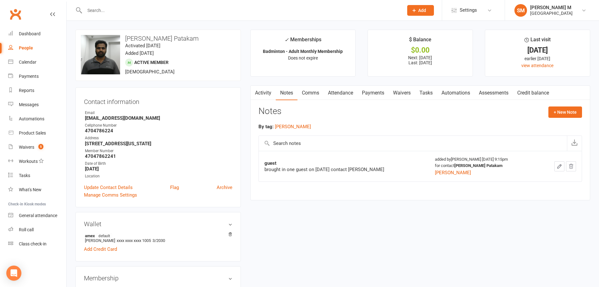
click at [270, 93] on link "Activity" at bounding box center [263, 93] width 25 height 14
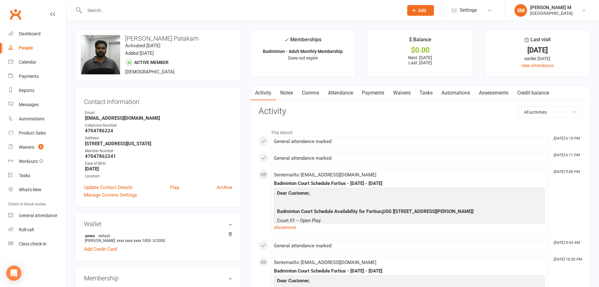
click at [101, 9] on input "text" at bounding box center [241, 10] width 317 height 9
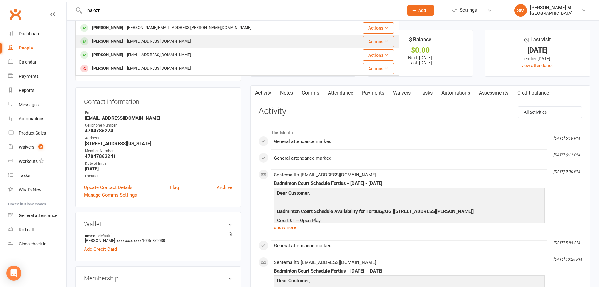
type input "halozh"
click at [153, 43] on div "tianhzhn@gmail.com" at bounding box center [159, 41] width 68 height 9
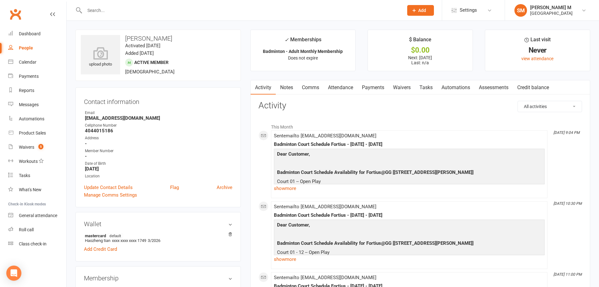
click at [384, 86] on link "Payments" at bounding box center [373, 87] width 31 height 14
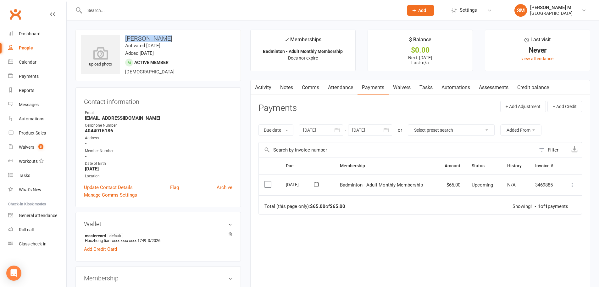
drag, startPoint x: 122, startPoint y: 37, endPoint x: 176, endPoint y: 35, distance: 53.5
click at [176, 35] on h3 "Haozheng Tian" at bounding box center [158, 38] width 155 height 7
copy h3 "Haozheng Tian"
click at [172, 31] on div "upload photo Haozheng Tian Activated 9 October, 2025 Added 9 October, 2025 Acti…" at bounding box center [159, 55] width 166 height 51
click at [117, 56] on icon at bounding box center [100, 53] width 43 height 14
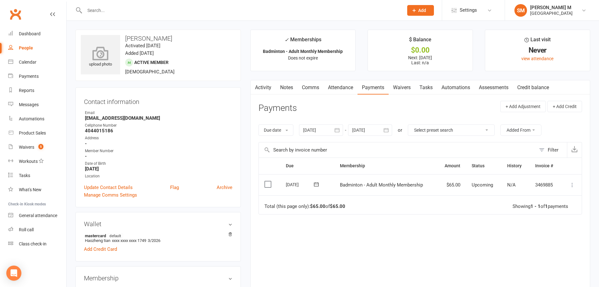
click at [115, 57] on icon at bounding box center [100, 53] width 43 height 14
click at [101, 57] on icon at bounding box center [101, 50] width 16 height 14
click at [95, 187] on link "Update Contact Details" at bounding box center [108, 187] width 49 height 8
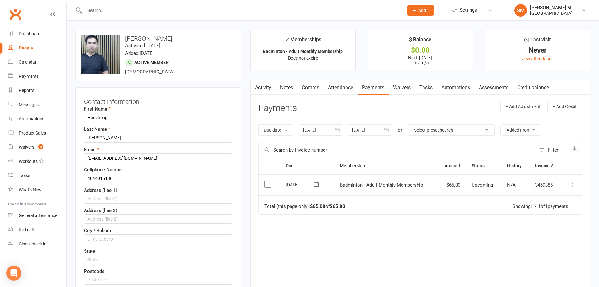
scroll to position [30, 0]
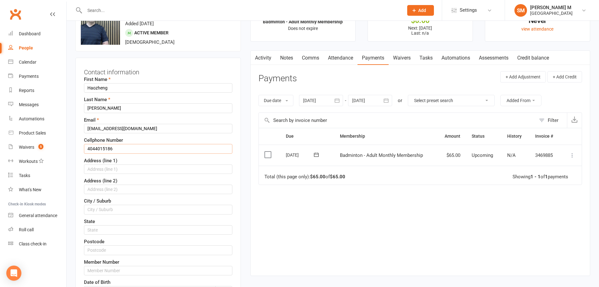
drag, startPoint x: 115, startPoint y: 149, endPoint x: 83, endPoint y: 147, distance: 32.2
click at [83, 147] on div "Contact information First Name Haozheng Last Name Tian Email tianhzhn@gmail.com…" at bounding box center [159, 201] width 166 height 286
click at [122, 152] on input "4044015186" at bounding box center [158, 148] width 149 height 9
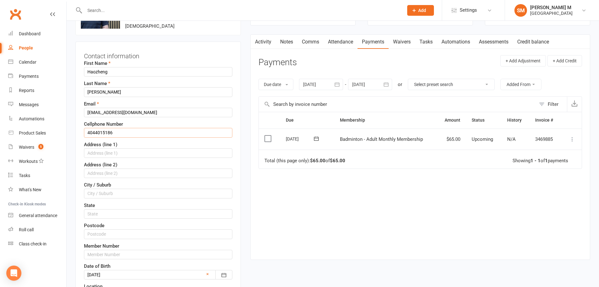
scroll to position [61, 0]
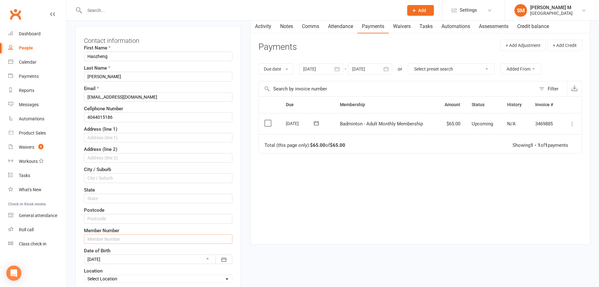
click at [125, 240] on input "text" at bounding box center [158, 238] width 149 height 9
paste input "4044015186"
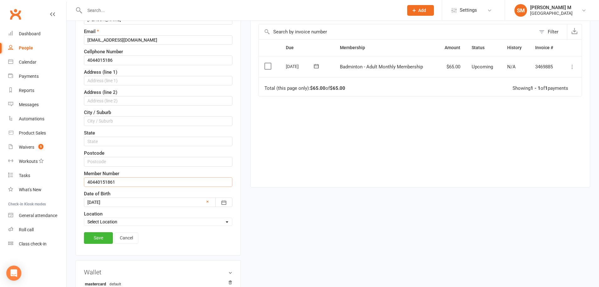
scroll to position [124, 0]
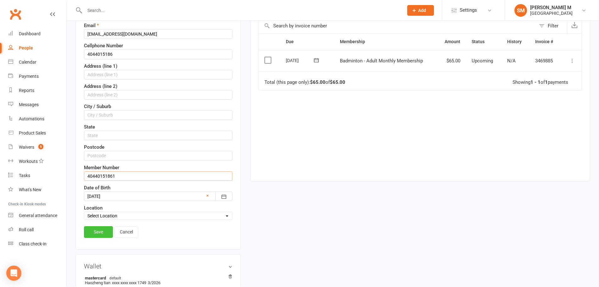
type input "40440151861"
click at [101, 232] on link "Save" at bounding box center [98, 231] width 29 height 11
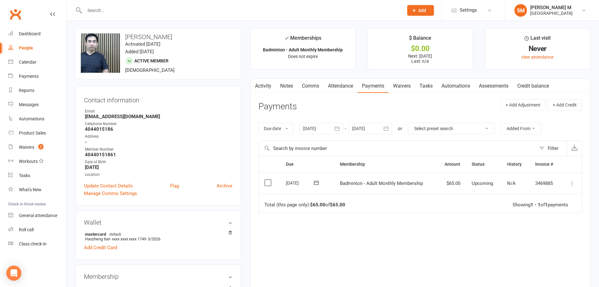
scroll to position [0, 0]
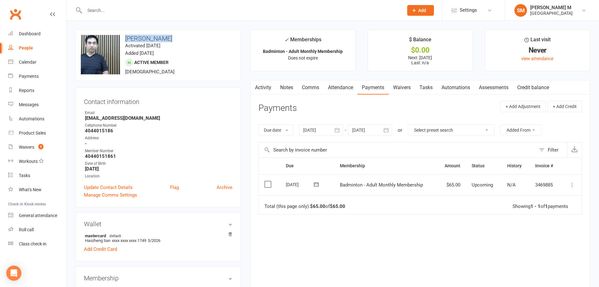
drag, startPoint x: 122, startPoint y: 37, endPoint x: 170, endPoint y: 37, distance: 47.8
click at [170, 37] on h3 "Haozheng Tian" at bounding box center [158, 38] width 155 height 7
copy h3 "Haozheng Tian"
click at [182, 40] on h3 "Haozheng Tian" at bounding box center [158, 38] width 155 height 7
click at [270, 88] on link "Activity" at bounding box center [263, 87] width 25 height 14
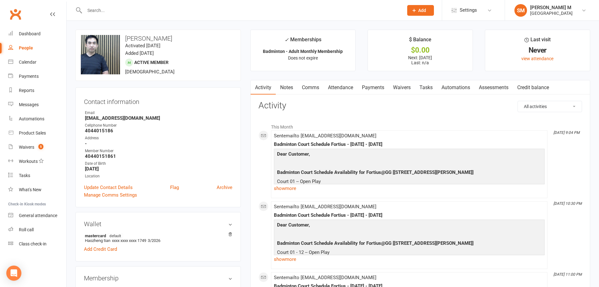
drag, startPoint x: 374, startPoint y: 88, endPoint x: 376, endPoint y: 107, distance: 18.9
click at [375, 93] on link "Payments" at bounding box center [373, 87] width 31 height 14
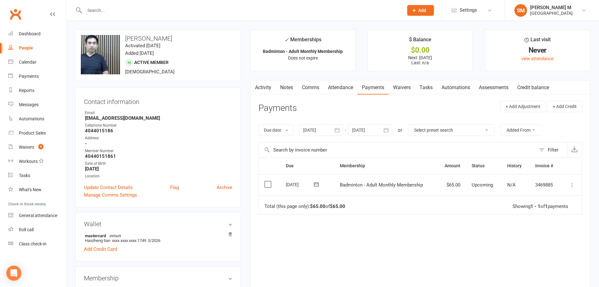
click at [260, 82] on link "Activity" at bounding box center [263, 87] width 25 height 14
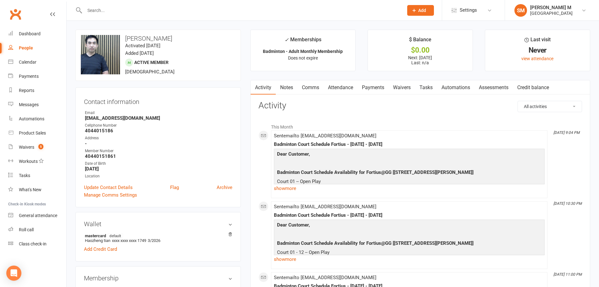
click at [370, 87] on link "Payments" at bounding box center [373, 87] width 31 height 14
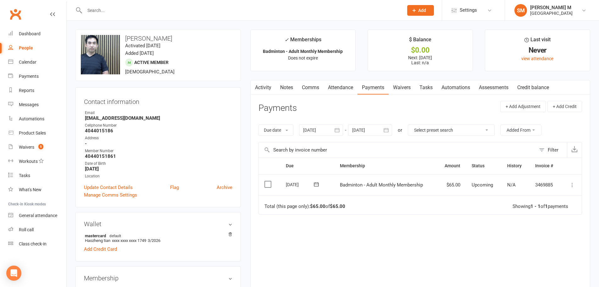
click at [261, 92] on link "Activity" at bounding box center [263, 87] width 25 height 14
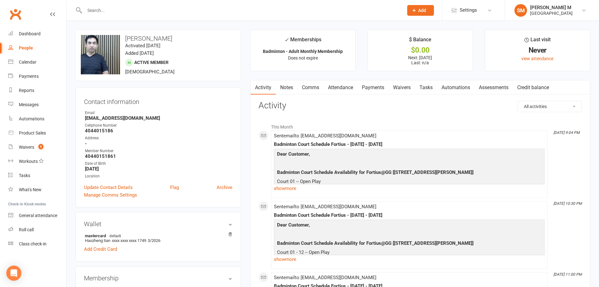
click at [359, 84] on link "Payments" at bounding box center [373, 87] width 31 height 14
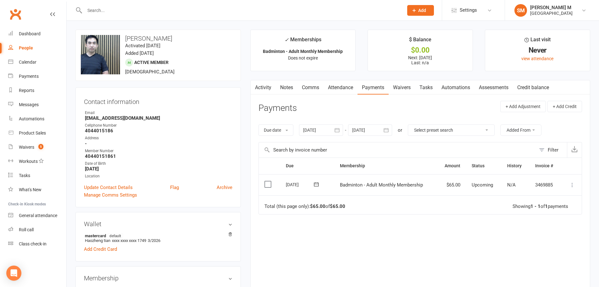
click at [265, 83] on link "Activity" at bounding box center [263, 87] width 25 height 14
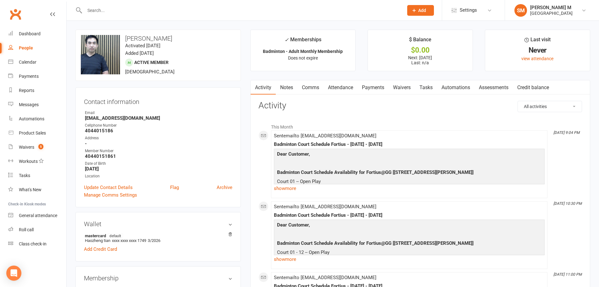
click at [104, 10] on input "text" at bounding box center [241, 10] width 317 height 9
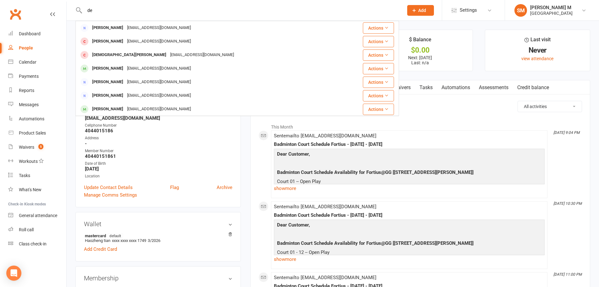
type input "d"
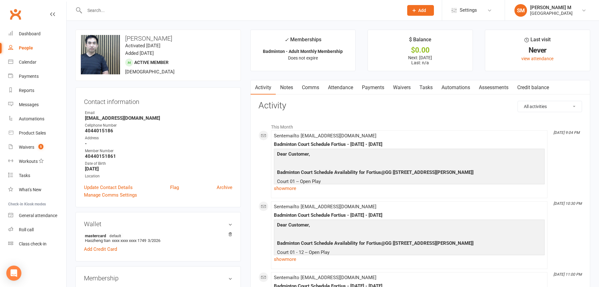
click at [288, 88] on link "Notes" at bounding box center [287, 87] width 22 height 14
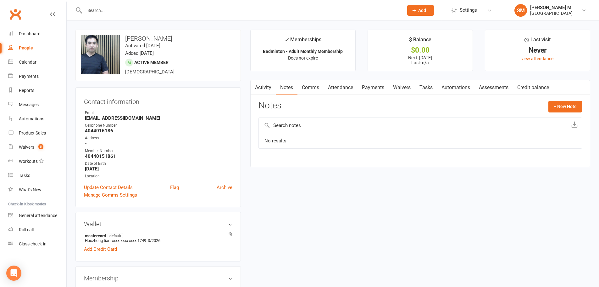
click at [266, 89] on link "Activity" at bounding box center [263, 87] width 25 height 14
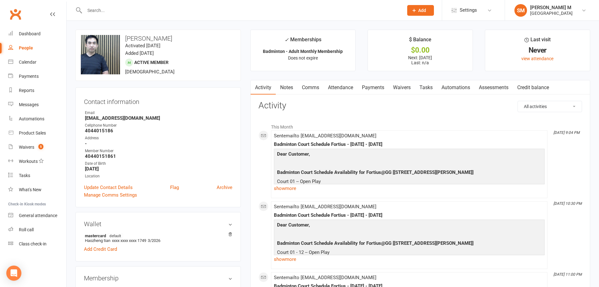
click at [167, 7] on input "text" at bounding box center [241, 10] width 317 height 9
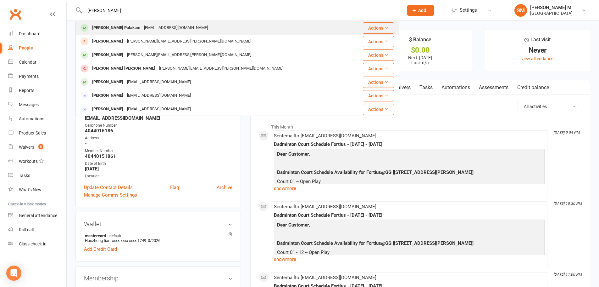
type input "siva pataka"
click at [154, 25] on div "sivakarthickpatakam@gmail.com" at bounding box center [176, 27] width 68 height 9
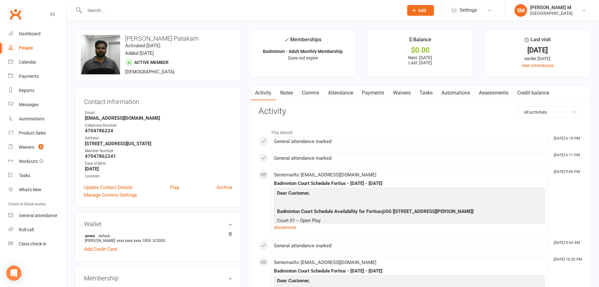
click at [376, 92] on link "Payments" at bounding box center [373, 93] width 31 height 14
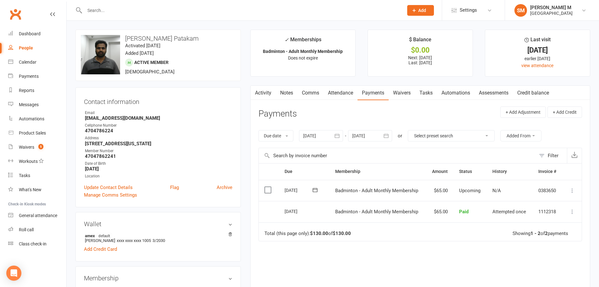
click at [96, 9] on input "text" at bounding box center [241, 10] width 317 height 9
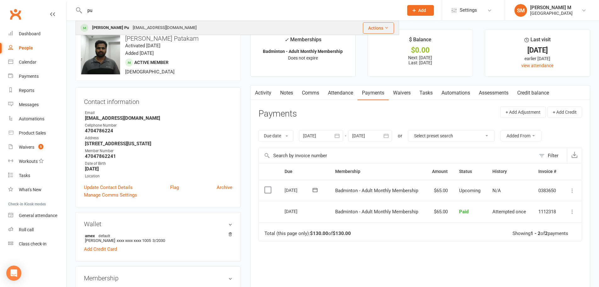
type input "pu"
click at [94, 32] on div "Xinran Pu" at bounding box center [110, 27] width 41 height 9
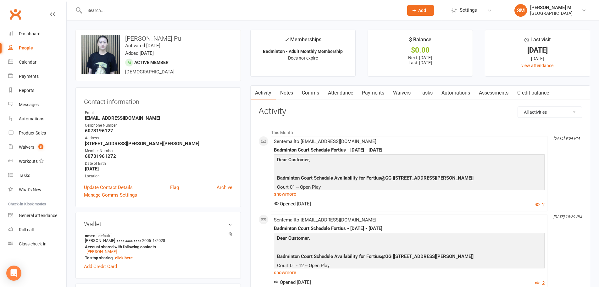
click at [367, 87] on link "Payments" at bounding box center [373, 93] width 31 height 14
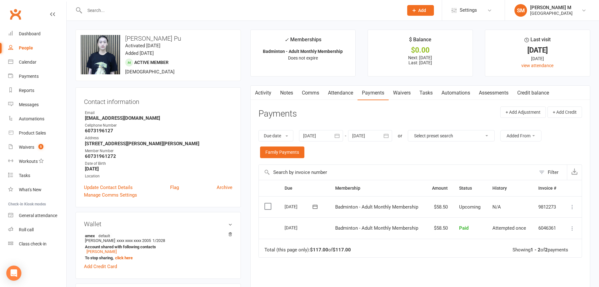
click at [266, 92] on link "Activity" at bounding box center [263, 93] width 25 height 14
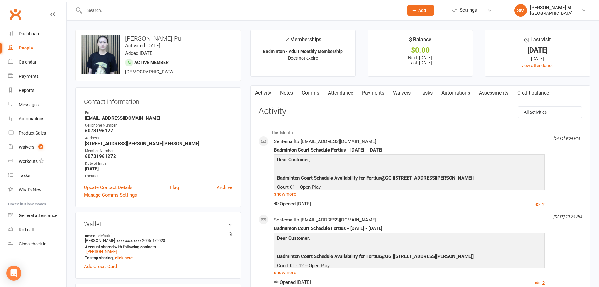
click at [362, 94] on link "Payments" at bounding box center [373, 93] width 31 height 14
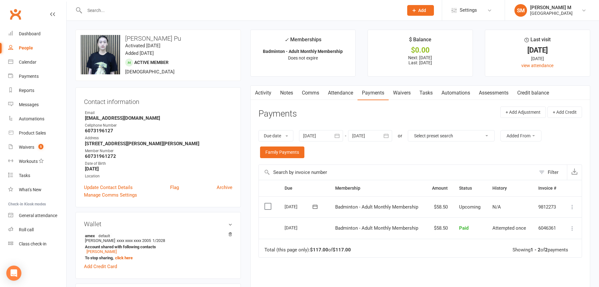
click at [263, 92] on link "Activity" at bounding box center [263, 93] width 25 height 14
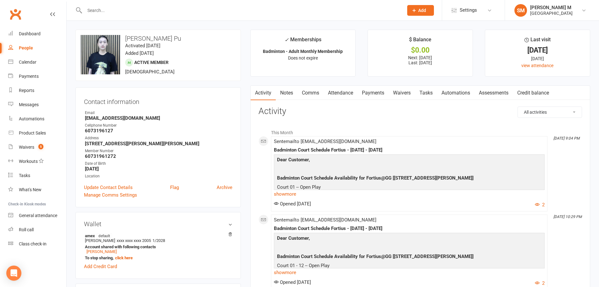
click at [287, 88] on link "Notes" at bounding box center [287, 93] width 22 height 14
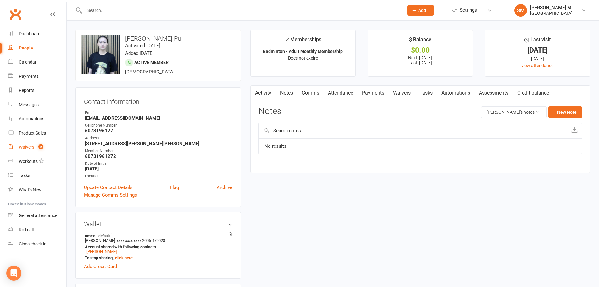
click at [38, 146] on count-badge "5" at bounding box center [39, 146] width 8 height 5
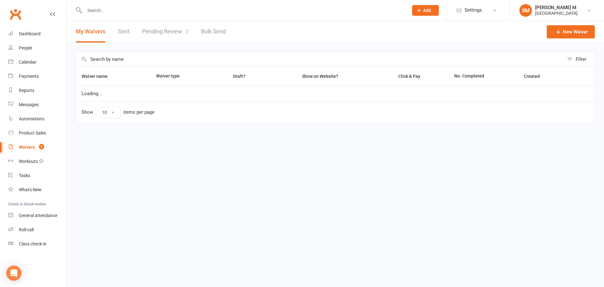
select select "50"
click at [172, 31] on link "Pending Review 5" at bounding box center [165, 32] width 46 height 22
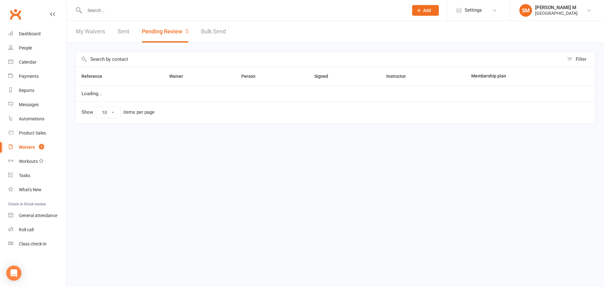
select select "100"
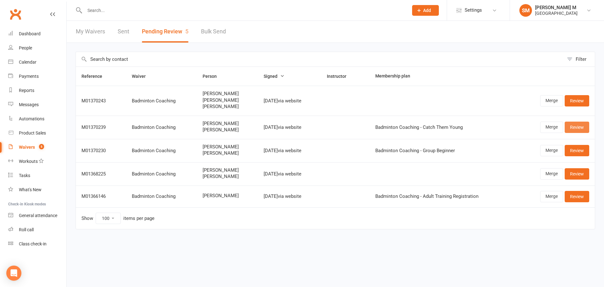
click at [574, 132] on link "Review" at bounding box center [577, 126] width 25 height 11
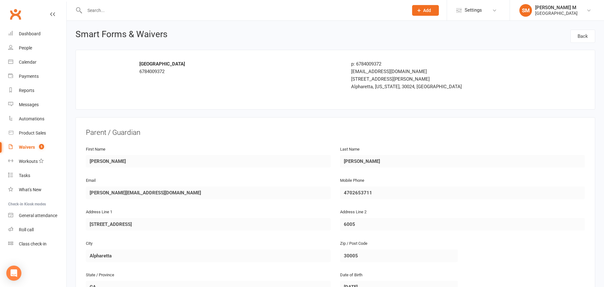
select select "100"
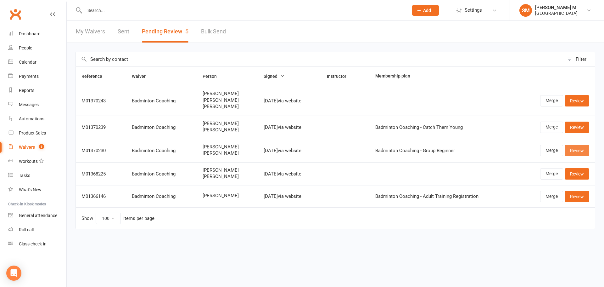
click at [580, 152] on link "Review" at bounding box center [577, 150] width 25 height 11
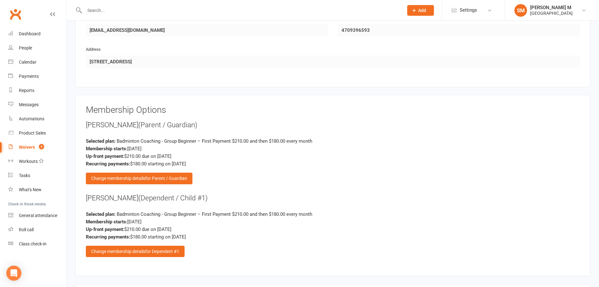
scroll to position [598, 0]
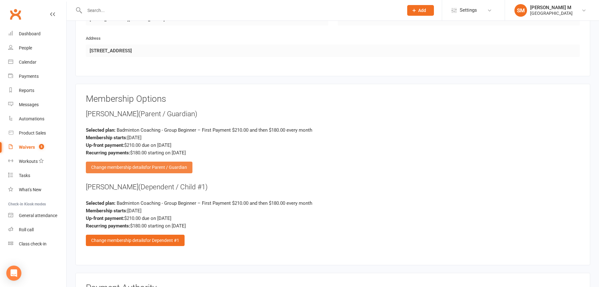
click at [177, 170] on span "for Parent / Guardian" at bounding box center [166, 167] width 42 height 5
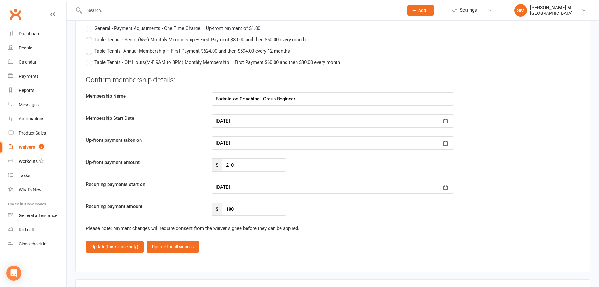
scroll to position [1416, 0]
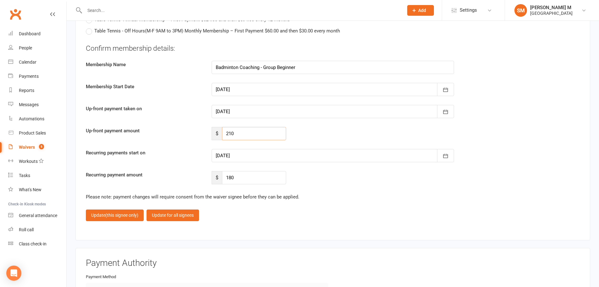
click at [246, 132] on input "210" at bounding box center [254, 133] width 64 height 13
type input "2"
type input "0"
click at [240, 176] on input "180" at bounding box center [254, 177] width 64 height 13
type input "1"
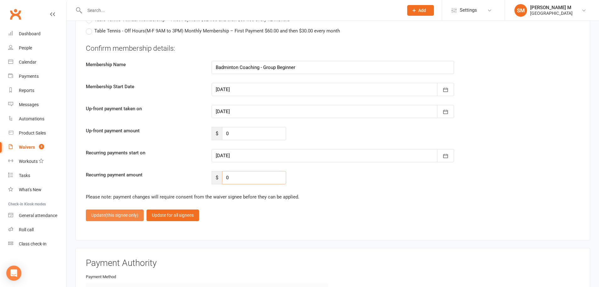
type input "0"
click at [113, 216] on span "(this signee only)" at bounding box center [121, 214] width 33 height 5
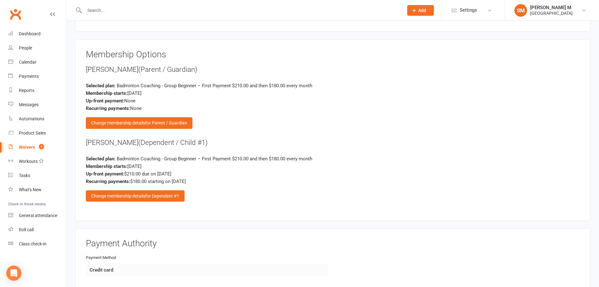
scroll to position [620, 0]
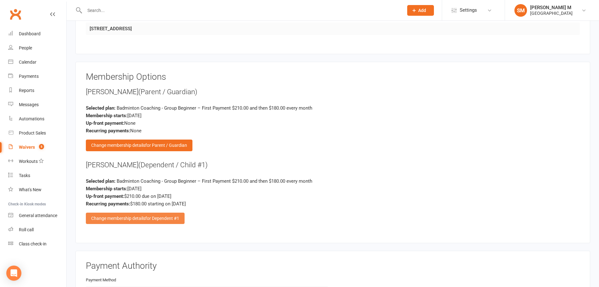
click at [143, 219] on div "Change membership details for Dependent #1" at bounding box center [135, 217] width 99 height 11
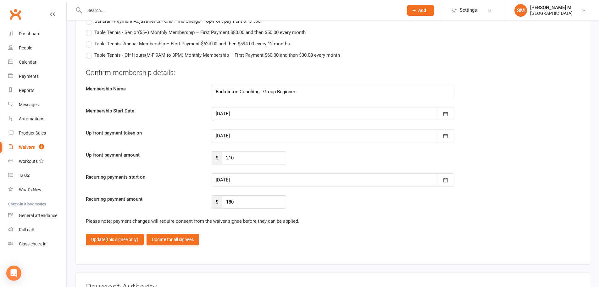
scroll to position [1407, 0]
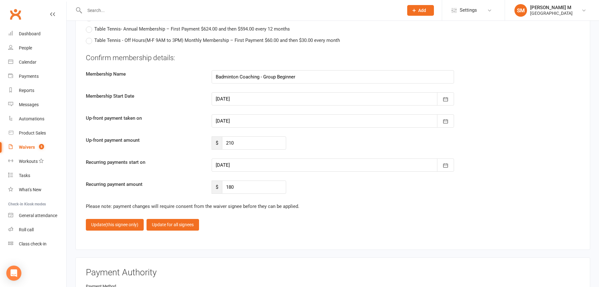
click at [310, 211] on fieldset "Confirm membership details: Membership Name Badminton Coaching - Group Beginner…" at bounding box center [333, 141] width 494 height 177
click at [241, 146] on input "210" at bounding box center [254, 142] width 64 height 13
type input "2"
type input "143"
click at [248, 167] on div at bounding box center [333, 164] width 243 height 13
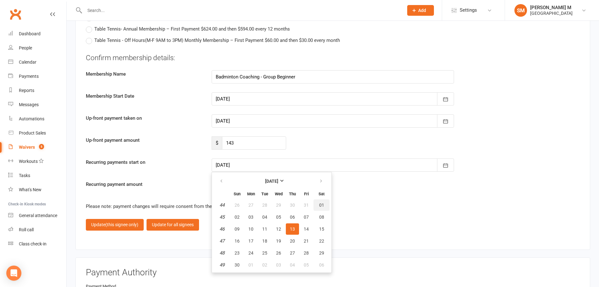
click at [324, 205] on span "01" at bounding box center [321, 204] width 5 height 5
type input "[DATE]"
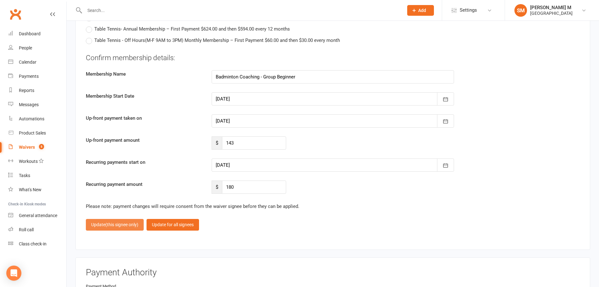
click at [114, 227] on span "(this signee only)" at bounding box center [121, 224] width 33 height 5
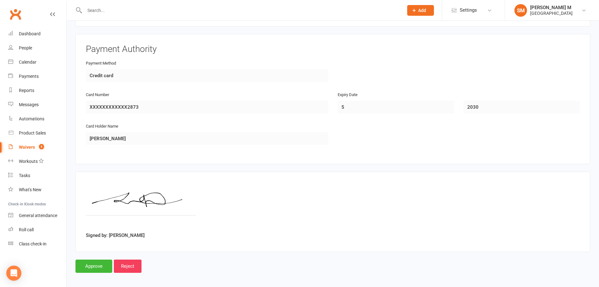
scroll to position [840, 0]
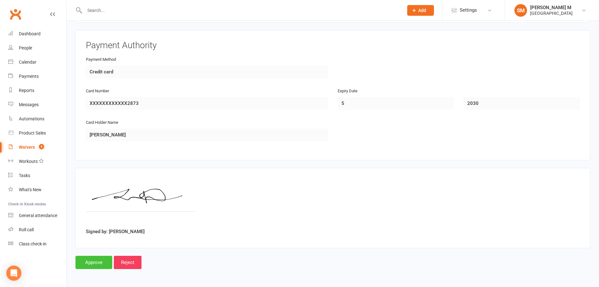
click at [91, 262] on input "Approve" at bounding box center [94, 262] width 37 height 13
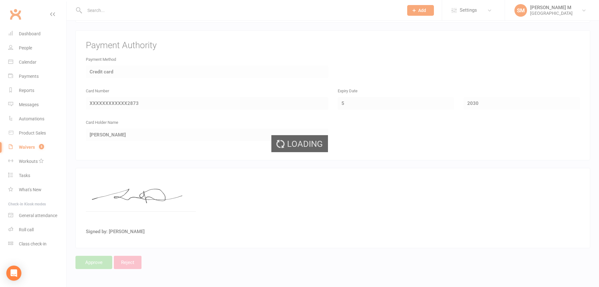
select select "100"
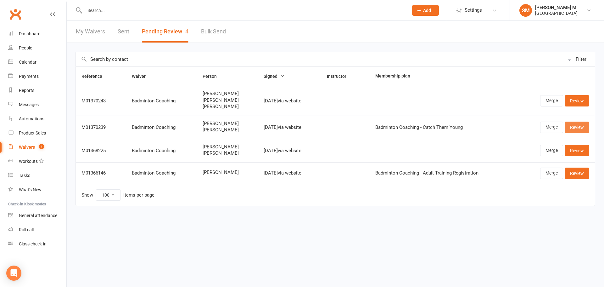
click at [574, 126] on link "Review" at bounding box center [577, 126] width 25 height 11
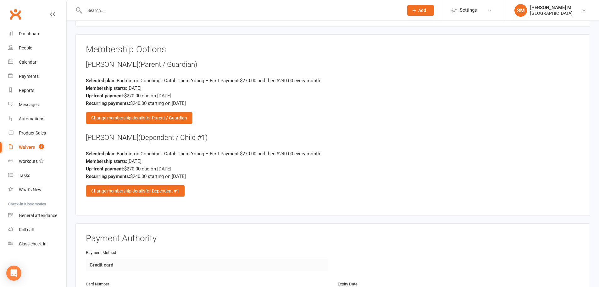
scroll to position [692, 0]
click at [159, 116] on span "for Parent / Guardian" at bounding box center [166, 117] width 42 height 5
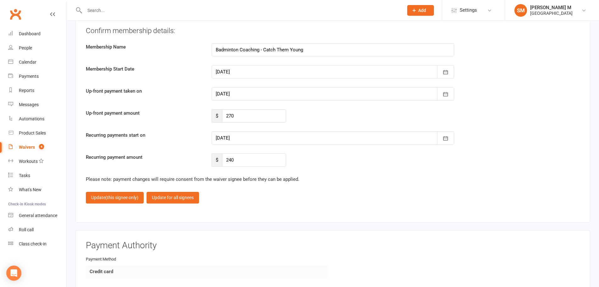
scroll to position [1510, 0]
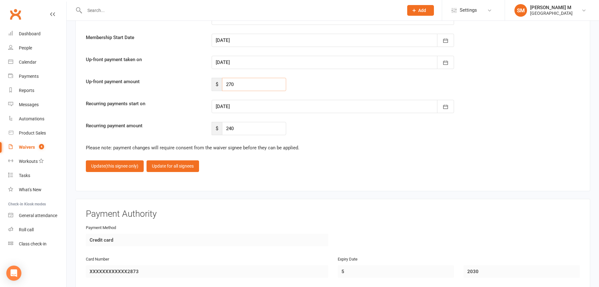
click at [245, 84] on input "270" at bounding box center [254, 84] width 64 height 13
type input "2"
type input "0"
click at [251, 127] on input "240" at bounding box center [254, 128] width 64 height 13
type input "2"
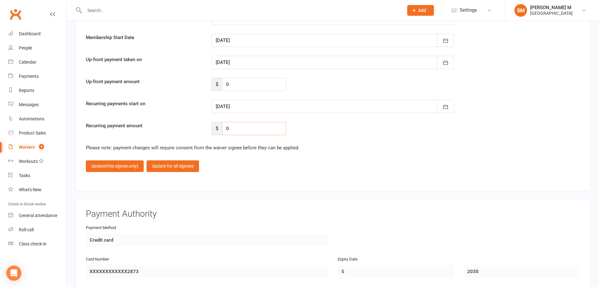
type input "0"
click at [323, 133] on div "Recurring payment amount $ 0" at bounding box center [333, 128] width 504 height 13
click at [314, 107] on div at bounding box center [333, 106] width 243 height 13
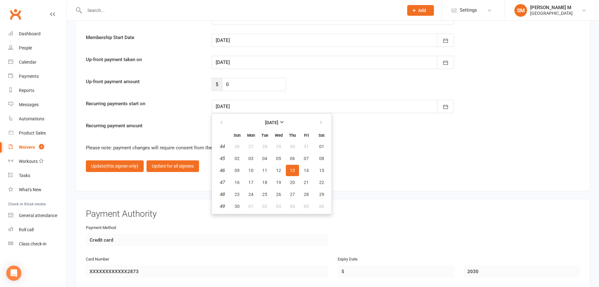
click at [345, 141] on fieldset "Confirm membership details: Membership Name Badminton Coaching - Catch Them You…" at bounding box center [333, 82] width 494 height 177
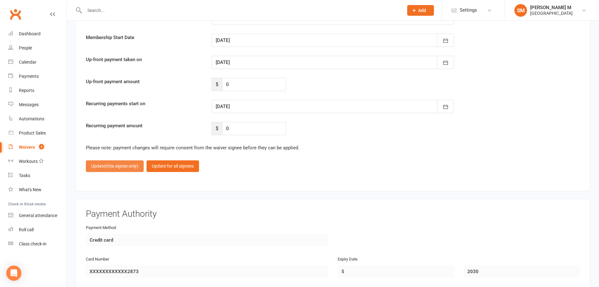
click at [123, 168] on span "(this signee only)" at bounding box center [121, 165] width 33 height 5
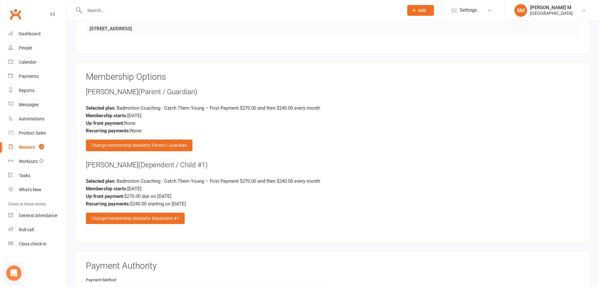
scroll to position [697, 0]
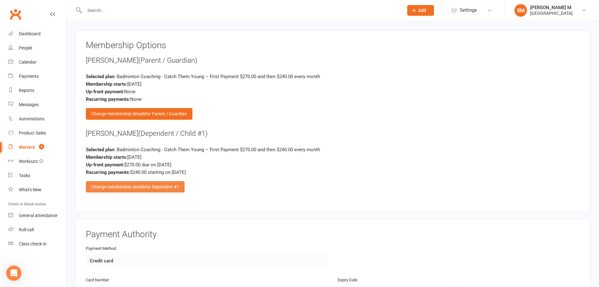
click at [171, 182] on div "Change membership details for Dependent #1" at bounding box center [135, 186] width 99 height 11
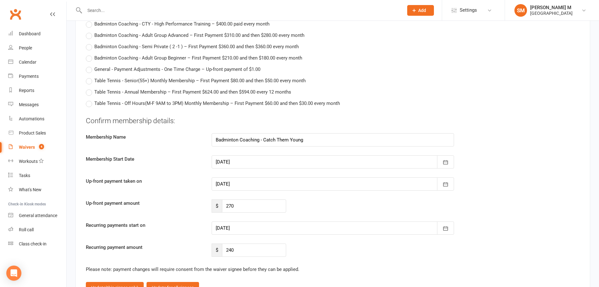
scroll to position [1452, 0]
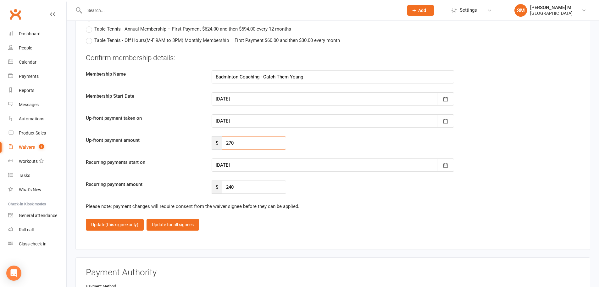
click at [270, 147] on input "270" at bounding box center [254, 142] width 64 height 13
type input "2"
type input "150"
click at [265, 165] on div at bounding box center [333, 164] width 243 height 13
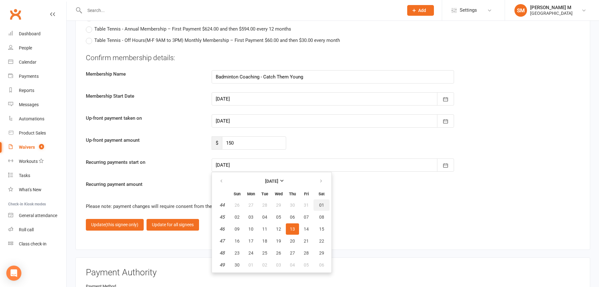
click at [316, 204] on button "01" at bounding box center [322, 204] width 16 height 11
type input "[DATE]"
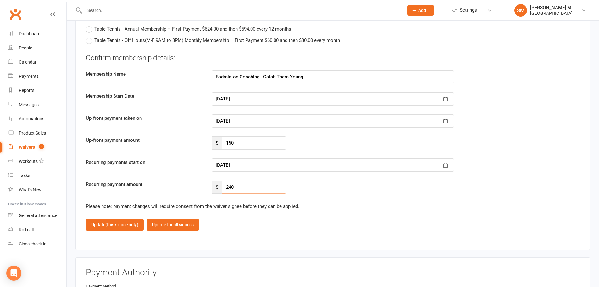
click at [235, 184] on input "240" at bounding box center [254, 186] width 64 height 13
type input "2"
type input "216"
click at [129, 225] on span "(this signee only)" at bounding box center [121, 224] width 33 height 5
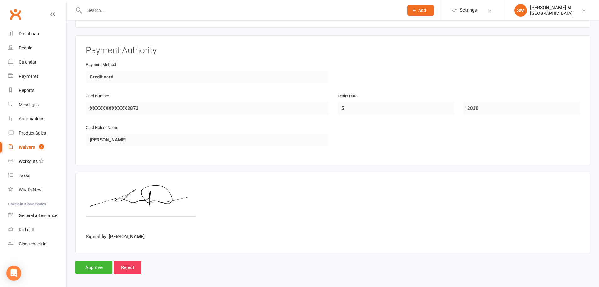
scroll to position [885, 0]
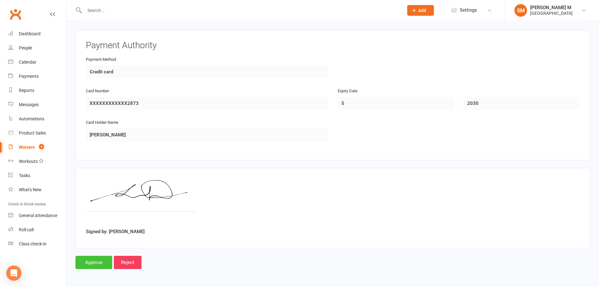
click at [93, 265] on input "Approve" at bounding box center [94, 262] width 37 height 13
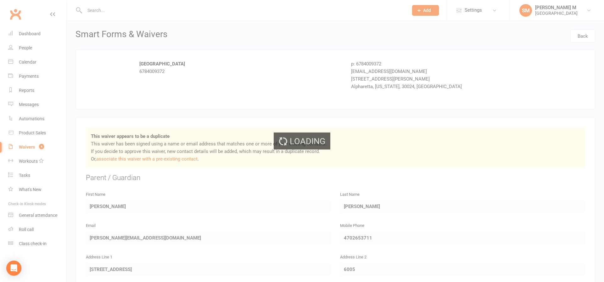
select select "100"
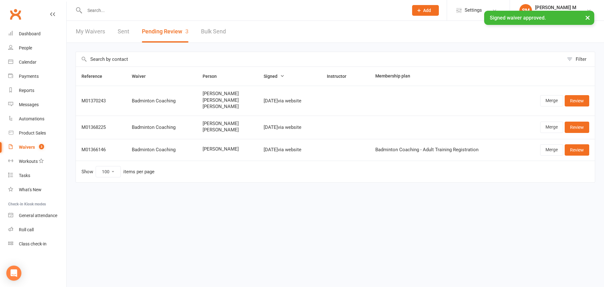
click at [119, 32] on link "Sent" at bounding box center [124, 32] width 12 height 22
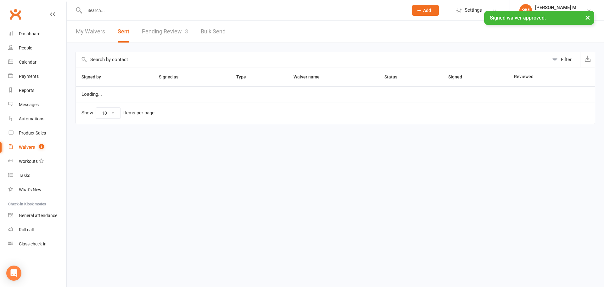
select select "50"
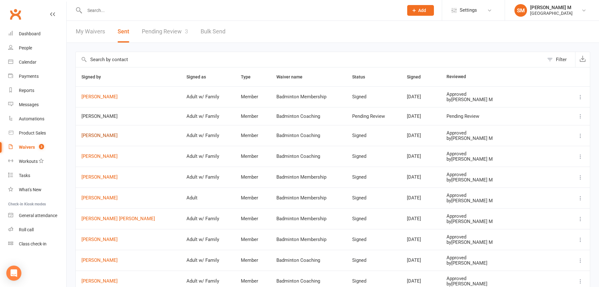
click at [105, 133] on link "MOHANDOSS SANKARALINGAM" at bounding box center [129, 135] width 94 height 5
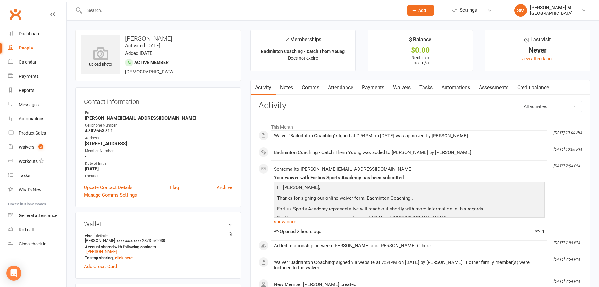
click at [366, 89] on link "Payments" at bounding box center [373, 87] width 31 height 14
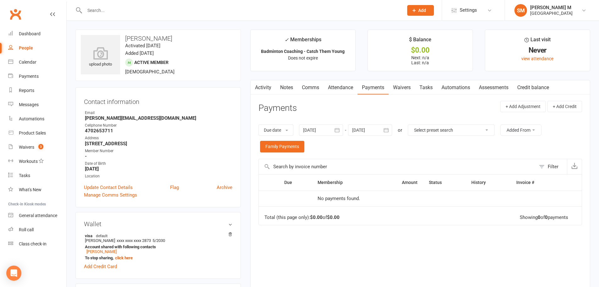
click at [339, 131] on icon "button" at bounding box center [337, 130] width 6 height 6
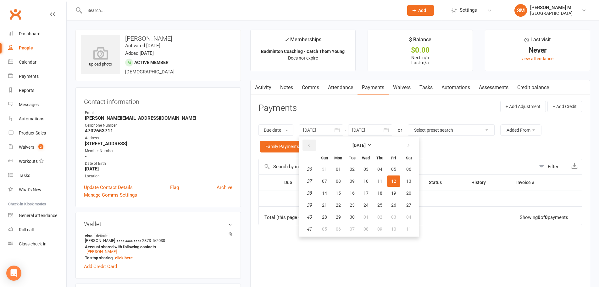
click at [313, 144] on button "button" at bounding box center [310, 144] width 14 height 11
click at [329, 170] on button "01" at bounding box center [324, 168] width 13 height 11
type input "[DATE]"
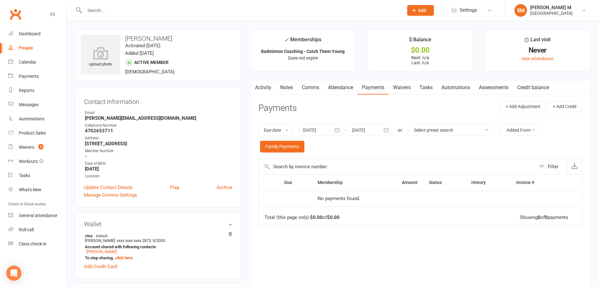
click at [386, 136] on div "Due date Due date Date paid Date failed [DATE] [DATE] Sun Mon Tue Wed Thu Fri S…" at bounding box center [421, 138] width 324 height 41
click at [389, 127] on icon "button" at bounding box center [386, 130] width 6 height 6
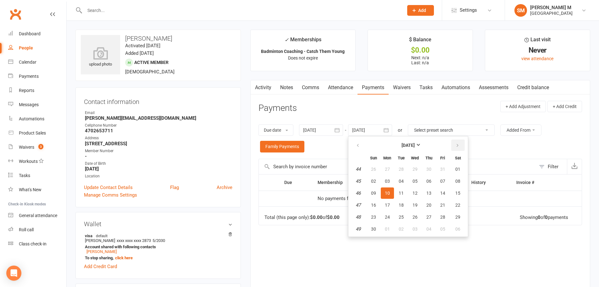
click at [460, 144] on icon "button" at bounding box center [458, 145] width 4 height 5
click at [459, 170] on button "06" at bounding box center [458, 168] width 16 height 11
type input "[DATE]"
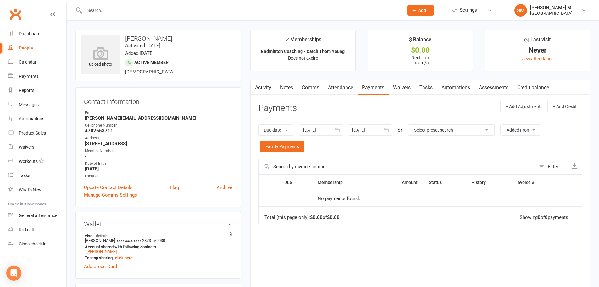
click at [383, 126] on button "button" at bounding box center [386, 129] width 11 height 11
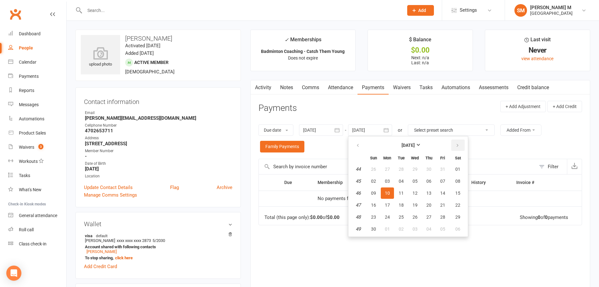
click at [458, 146] on icon "button" at bounding box center [458, 145] width 4 height 5
click at [458, 172] on button "03" at bounding box center [458, 168] width 16 height 11
type input "[DATE]"
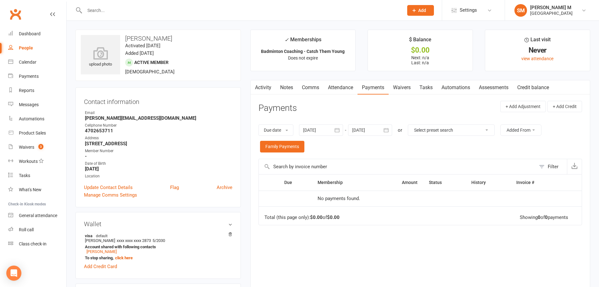
click at [257, 87] on button "button" at bounding box center [255, 87] width 8 height 14
click at [259, 88] on link "Activity" at bounding box center [263, 87] width 25 height 14
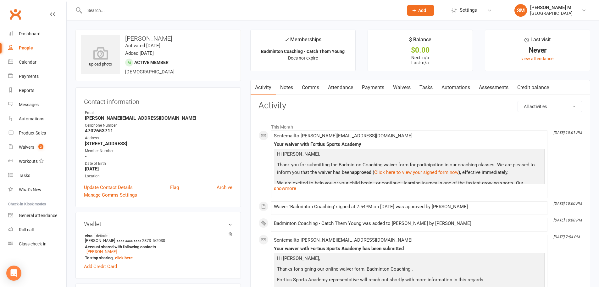
click at [373, 87] on link "Payments" at bounding box center [373, 87] width 31 height 14
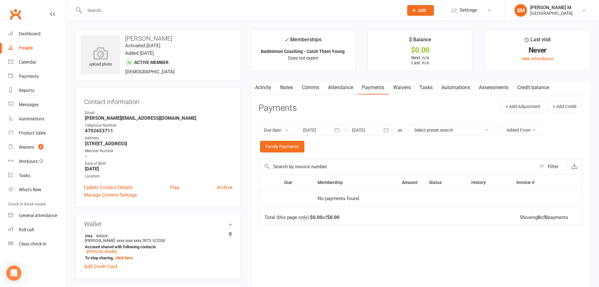
click at [388, 128] on icon "button" at bounding box center [386, 130] width 5 height 4
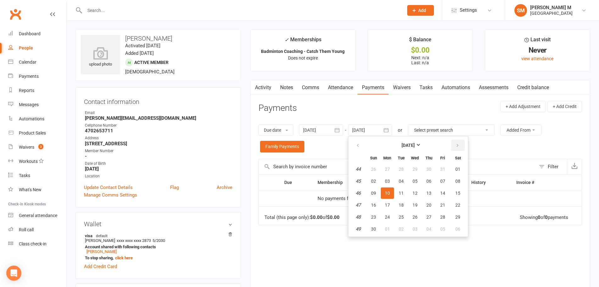
click at [462, 143] on button "button" at bounding box center [459, 144] width 14 height 11
click at [453, 175] on table "[DATE] Sun Mon Tue Wed Thu Fri Sat 1 28 29 30 31 01 02 03 2 04 05 06 07 08 09 1…" at bounding box center [408, 187] width 117 height 98
click at [456, 169] on button "03" at bounding box center [458, 168] width 16 height 11
type input "[DATE]"
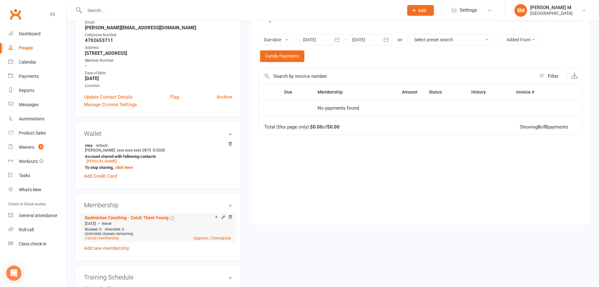
scroll to position [94, 0]
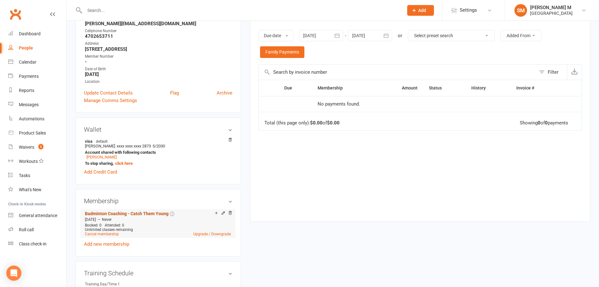
click at [149, 213] on link "Badminton Coaching - Catch Them Young" at bounding box center [127, 213] width 84 height 5
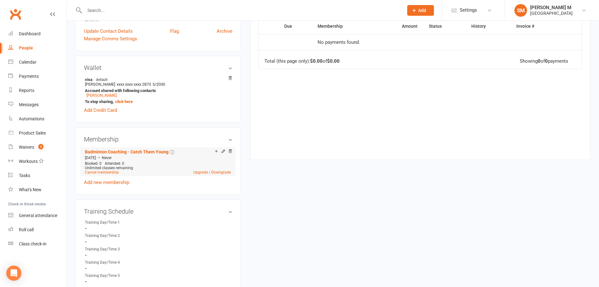
scroll to position [157, 0]
click at [109, 170] on link "Cancel membership" at bounding box center [102, 171] width 34 height 4
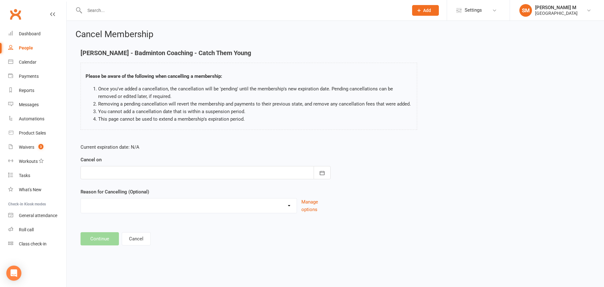
click at [184, 174] on div at bounding box center [206, 172] width 250 height 13
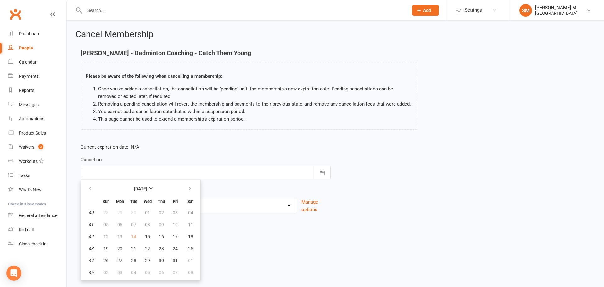
click at [225, 168] on div at bounding box center [206, 172] width 250 height 13
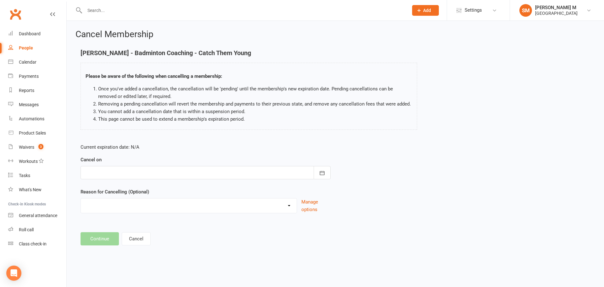
click at [185, 171] on div at bounding box center [206, 172] width 250 height 13
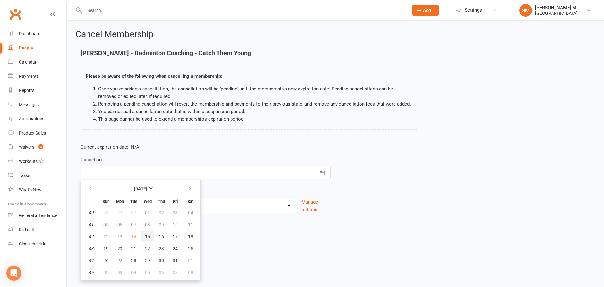
click at [149, 236] on span "15" at bounding box center [147, 236] width 5 height 5
type input "[DATE]"
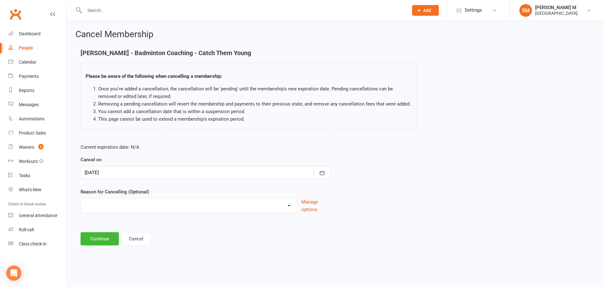
click at [140, 206] on select "Coaches Request Coaching is Complete Coach Request Customer requested via email…" at bounding box center [189, 204] width 216 height 13
select select "14"
click at [81, 205] on select "Coaches Request Coaching is Complete Coach Request Customer requested via email…" at bounding box center [189, 204] width 216 height 13
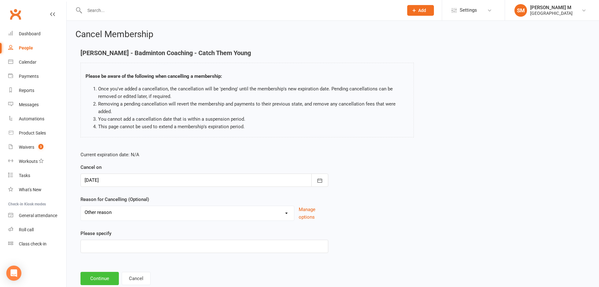
click at [100, 278] on button "Continue" at bounding box center [100, 278] width 38 height 13
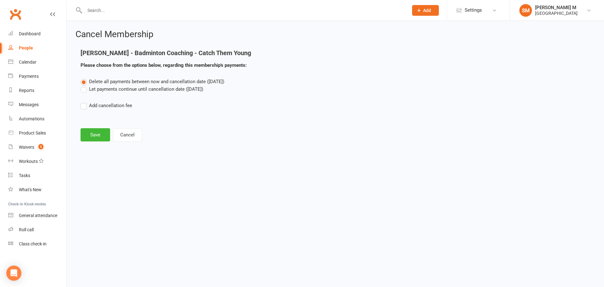
click at [104, 91] on label "Let payments continue until cancellation date ([DATE])" at bounding box center [142, 89] width 123 height 8
click at [85, 85] on input "Let payments continue until cancellation date ([DATE])" at bounding box center [83, 85] width 4 height 0
click at [97, 134] on button "Save" at bounding box center [96, 134] width 30 height 13
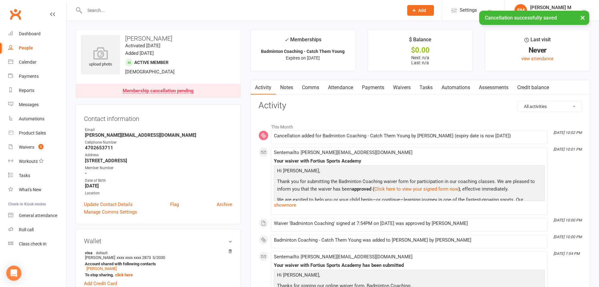
click at [373, 84] on link "Payments" at bounding box center [373, 87] width 31 height 14
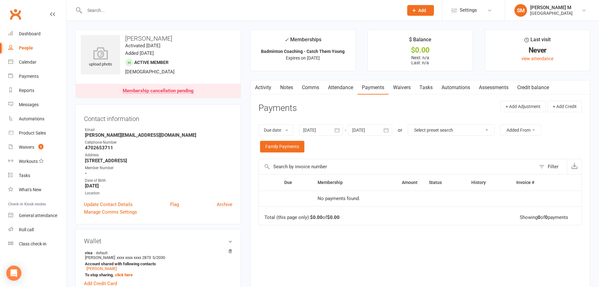
click at [340, 131] on icon "button" at bounding box center [337, 130] width 6 height 6
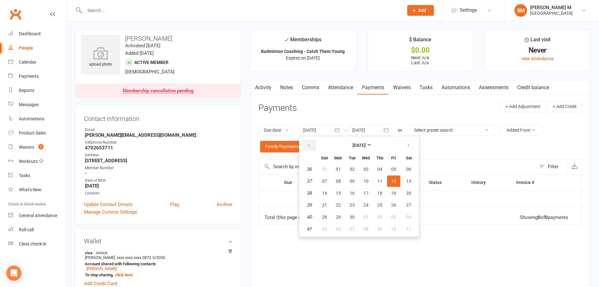
click at [309, 144] on icon "button" at bounding box center [309, 145] width 4 height 5
click at [326, 173] on button "29" at bounding box center [324, 168] width 13 height 11
type input "29 Jun 2025"
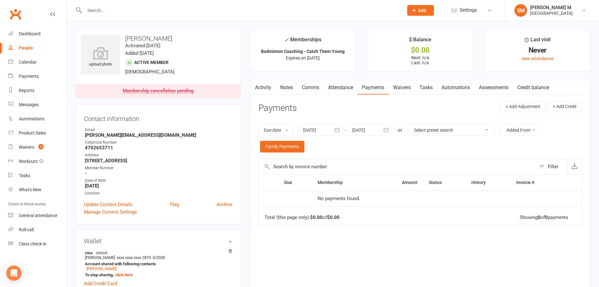
click at [385, 130] on icon "button" at bounding box center [386, 130] width 6 height 6
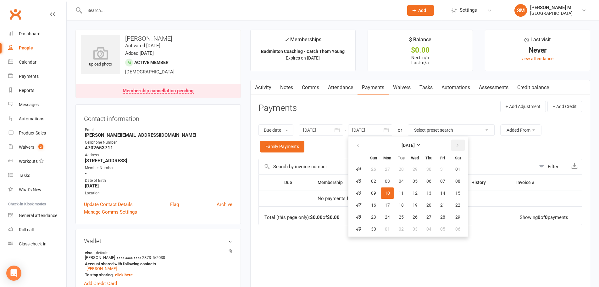
click at [462, 146] on button "button" at bounding box center [459, 144] width 14 height 11
click at [455, 169] on button "07" at bounding box center [458, 168] width 16 height 11
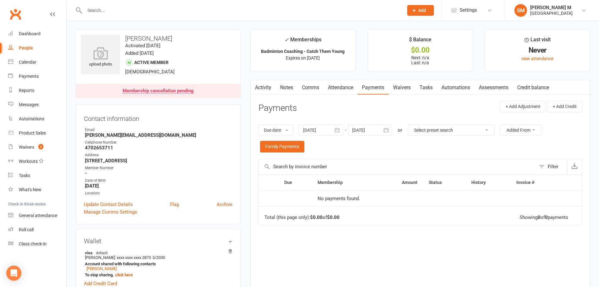
click at [388, 130] on icon "button" at bounding box center [386, 130] width 5 height 4
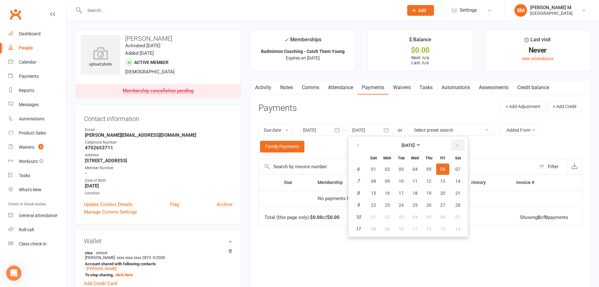
click at [455, 147] on button "button" at bounding box center [459, 144] width 14 height 11
click at [454, 169] on button "07" at bounding box center [458, 168] width 16 height 11
type input "07 Mar 2026"
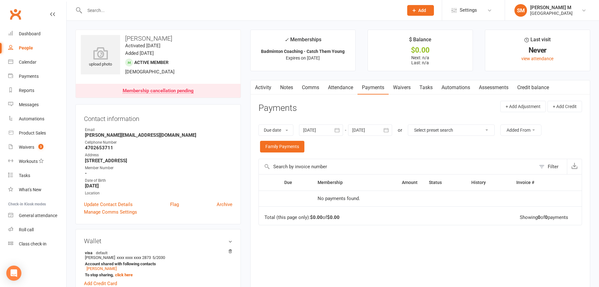
click at [382, 131] on button "button" at bounding box center [386, 129] width 11 height 11
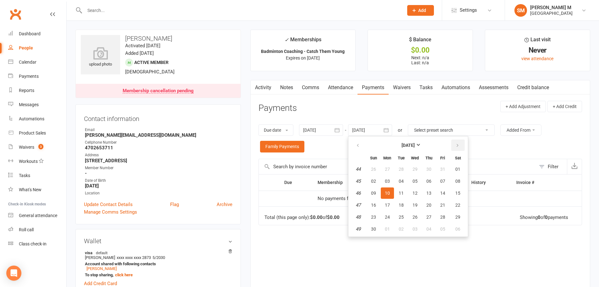
click at [454, 143] on button "button" at bounding box center [459, 144] width 14 height 11
click at [454, 166] on button "06" at bounding box center [458, 168] width 16 height 11
type input "[DATE]"
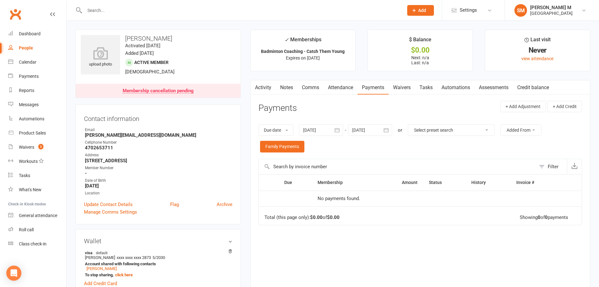
click at [334, 127] on button "button" at bounding box center [337, 129] width 11 height 11
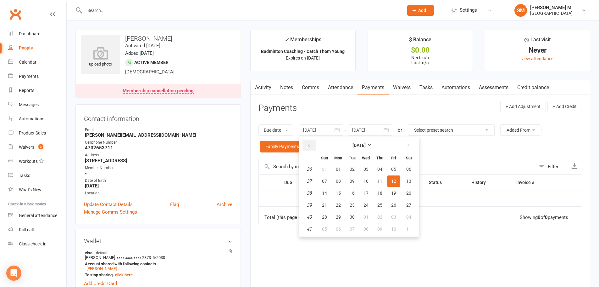
click at [312, 149] on button "button" at bounding box center [310, 144] width 14 height 11
click at [337, 177] on button "09" at bounding box center [338, 180] width 13 height 11
type input "09 Jun 2025"
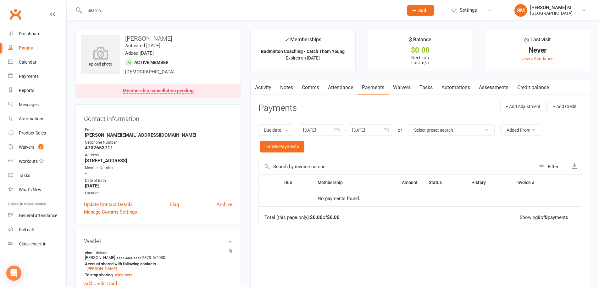
scroll to position [94, 0]
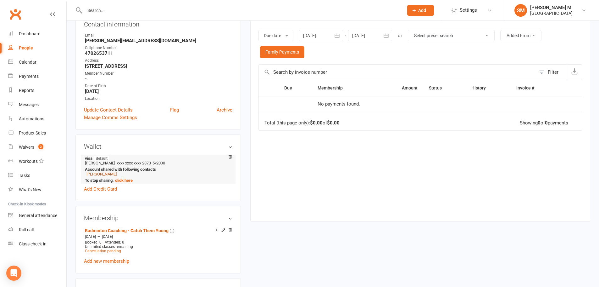
click at [117, 174] on link "[PERSON_NAME]" at bounding box center [102, 173] width 30 height 5
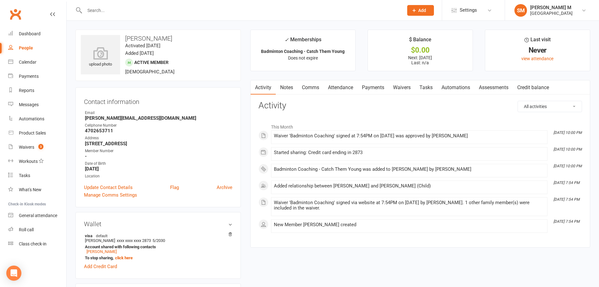
click at [374, 89] on link "Payments" at bounding box center [373, 87] width 31 height 14
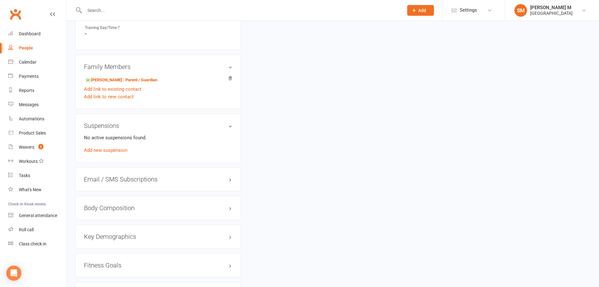
scroll to position [409, 0]
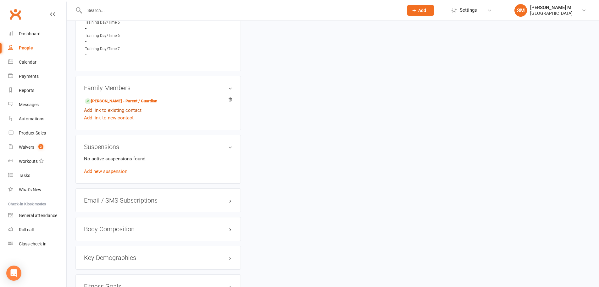
click at [109, 110] on link "Add link to existing contact" at bounding box center [113, 110] width 58 height 8
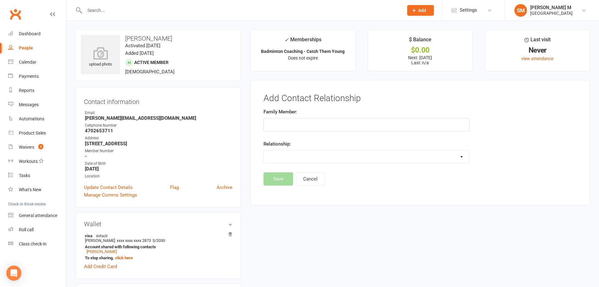
click at [296, 122] on input "text" at bounding box center [367, 124] width 206 height 13
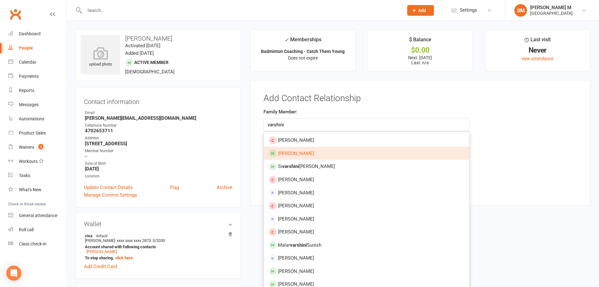
type input "varshini"
click at [312, 159] on link "[PERSON_NAME]" at bounding box center [366, 153] width 205 height 13
type input "[PERSON_NAME]"
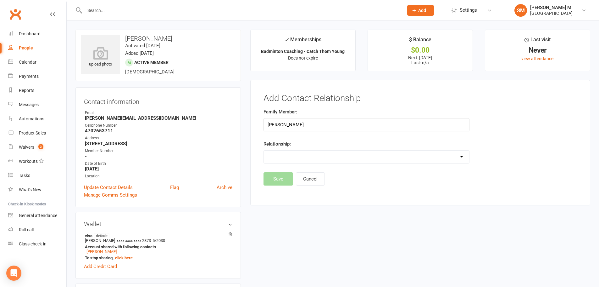
click at [300, 155] on select "Parent / Guardian Child Sibling (parent not in system) Spouse / Partner Cousin …" at bounding box center [366, 156] width 205 height 13
select select "1"
click at [264, 150] on select "Parent / Guardian Child Sibling (parent not in system) Spouse / Partner Cousin …" at bounding box center [366, 156] width 205 height 13
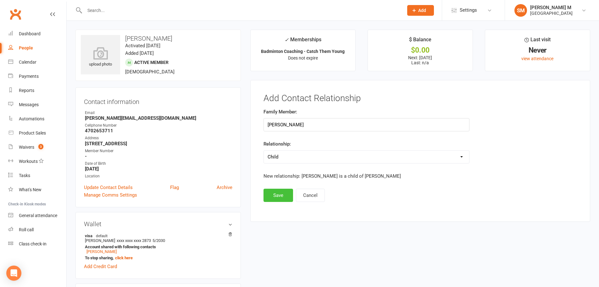
click at [277, 193] on button "Save" at bounding box center [279, 194] width 30 height 13
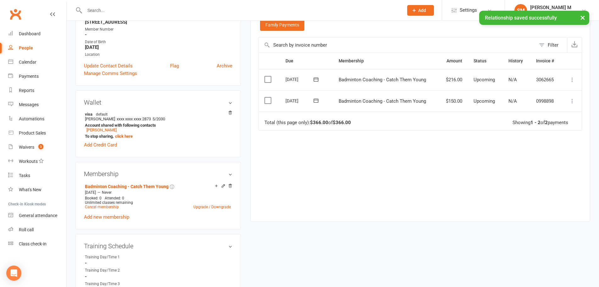
scroll to position [126, 0]
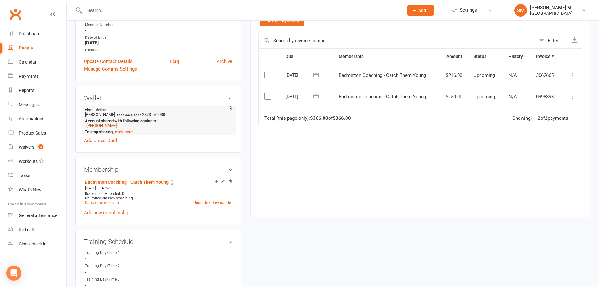
click at [117, 126] on link "[PERSON_NAME]" at bounding box center [102, 125] width 30 height 5
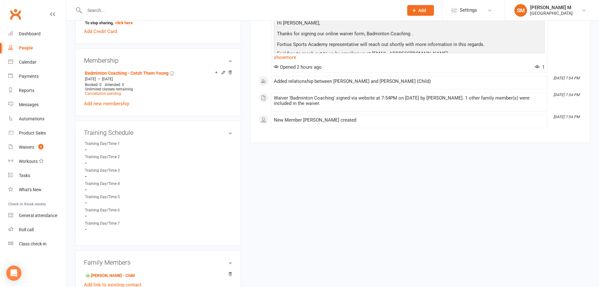
scroll to position [409, 0]
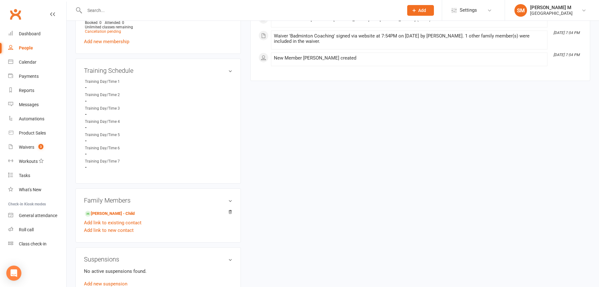
scroll to position [315, 0]
click at [135, 216] on link "[PERSON_NAME] - Child" at bounding box center [110, 212] width 50 height 7
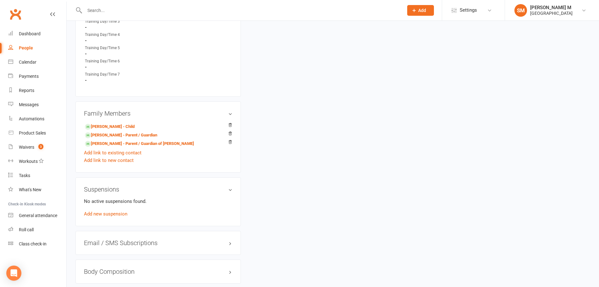
scroll to position [441, 0]
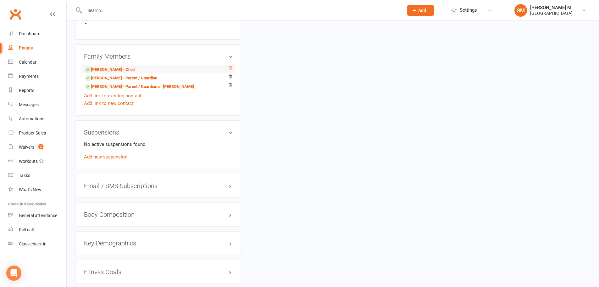
click at [230, 68] on icon at bounding box center [230, 67] width 3 height 3
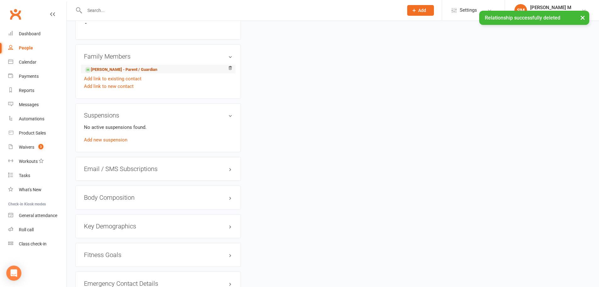
click at [157, 70] on link "[PERSON_NAME] - Parent / Guardian" at bounding box center [121, 69] width 72 height 7
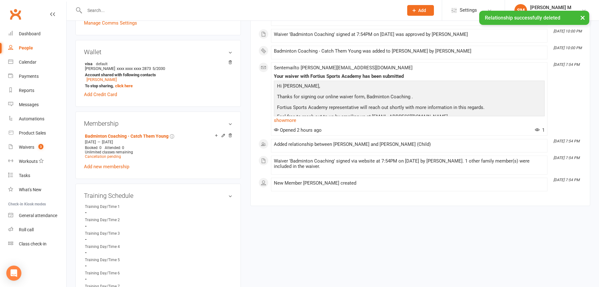
scroll to position [378, 0]
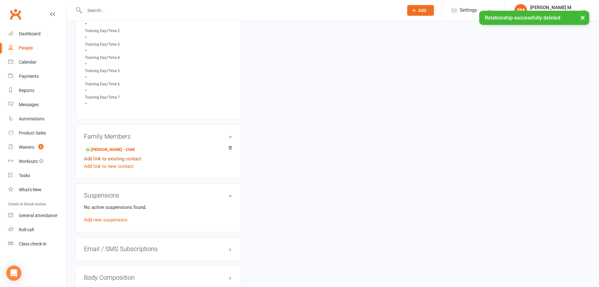
click at [136, 157] on link "Add link to existing contact" at bounding box center [113, 159] width 58 height 8
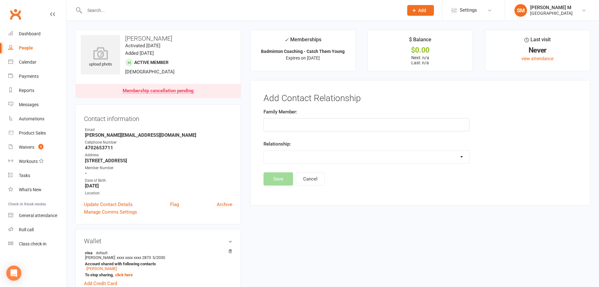
click at [304, 129] on input "text" at bounding box center [367, 124] width 206 height 13
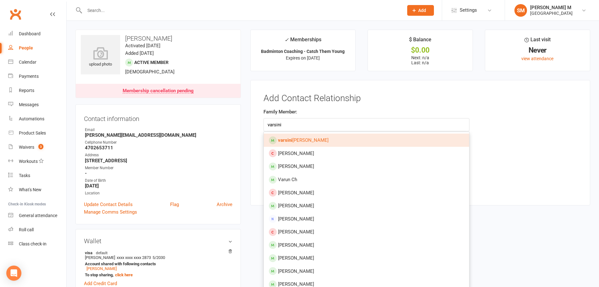
type input "varsini"
click at [304, 143] on span "varsini mohandoss" at bounding box center [303, 140] width 51 height 6
type input "[PERSON_NAME]"
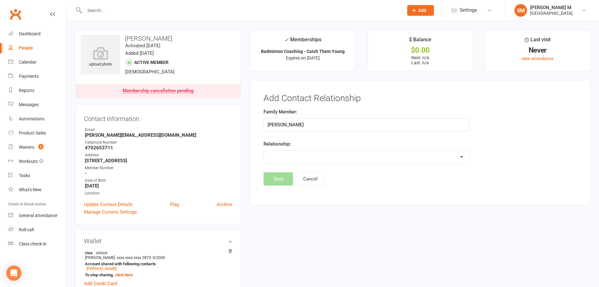
click at [295, 153] on select "Parent / Guardian Child Sibling (parent not in system) Spouse / Partner Cousin …" at bounding box center [366, 156] width 205 height 13
select select "1"
click at [264, 150] on select "Parent / Guardian Child Sibling (parent not in system) Spouse / Partner Cousin …" at bounding box center [366, 156] width 205 height 13
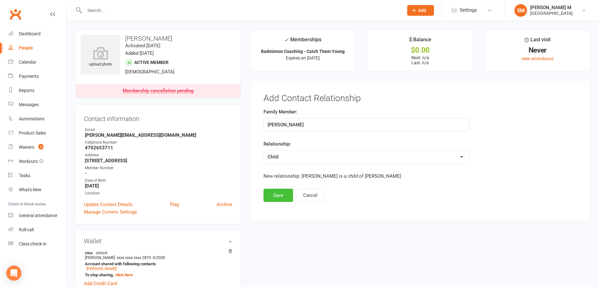
click at [286, 193] on button "Save" at bounding box center [279, 194] width 30 height 13
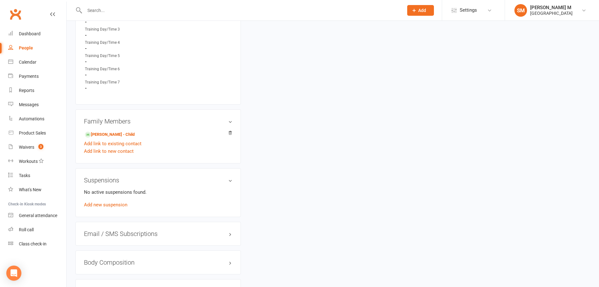
scroll to position [441, 0]
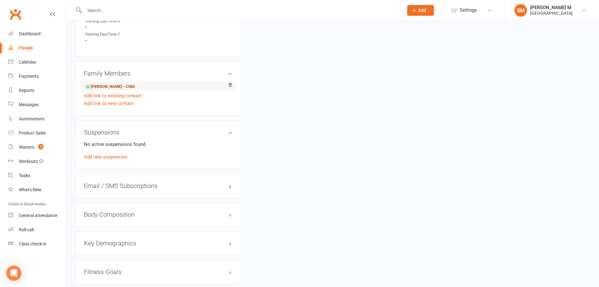
click at [135, 89] on link "[PERSON_NAME] - Child" at bounding box center [110, 86] width 50 height 7
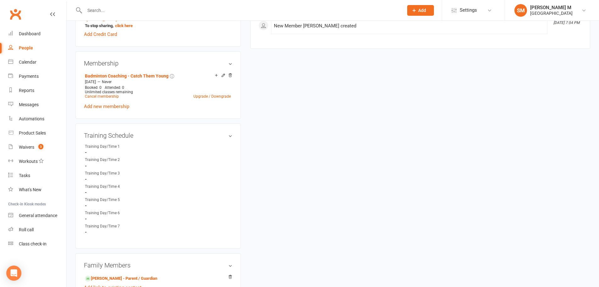
scroll to position [409, 0]
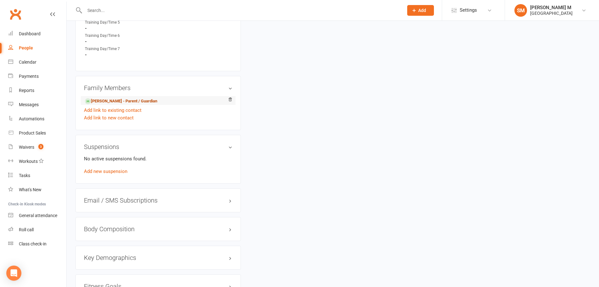
click at [157, 104] on link "[PERSON_NAME] - Parent / Guardian" at bounding box center [121, 101] width 72 height 7
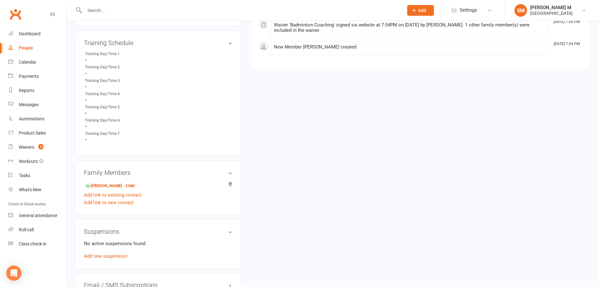
scroll to position [346, 0]
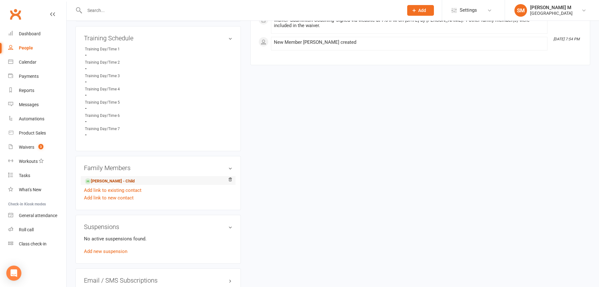
click at [114, 179] on link "[PERSON_NAME] - Child" at bounding box center [110, 181] width 50 height 7
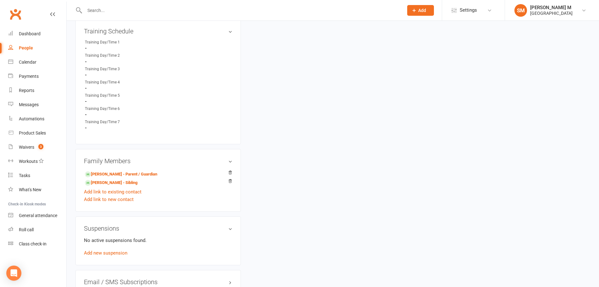
scroll to position [346, 0]
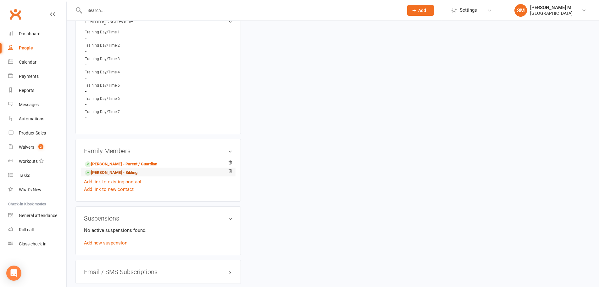
click at [137, 169] on link "[PERSON_NAME] - Sibling" at bounding box center [111, 172] width 53 height 7
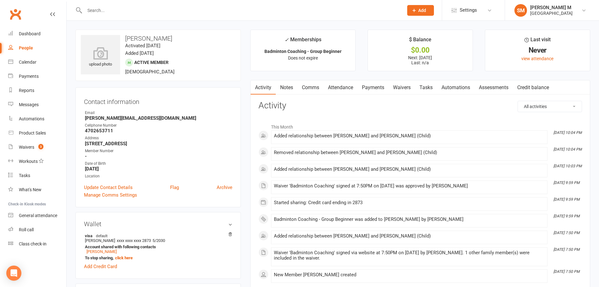
click at [369, 85] on link "Payments" at bounding box center [373, 87] width 31 height 14
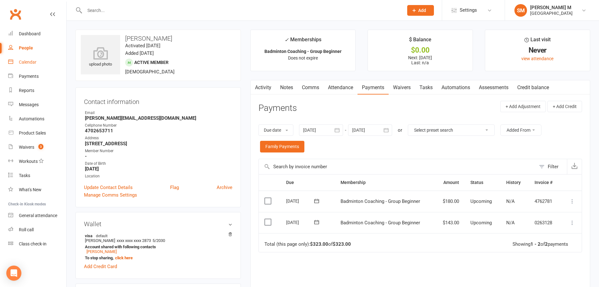
click at [23, 63] on div "Calendar" at bounding box center [28, 61] width 18 height 5
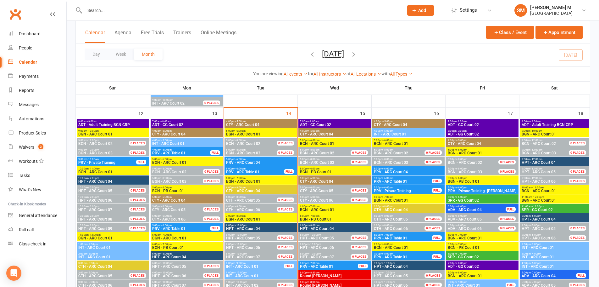
scroll to position [566, 0]
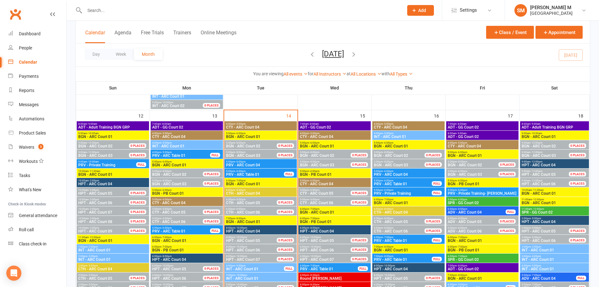
click at [407, 124] on span "4:00pm - 5:00pm" at bounding box center [409, 123] width 70 height 3
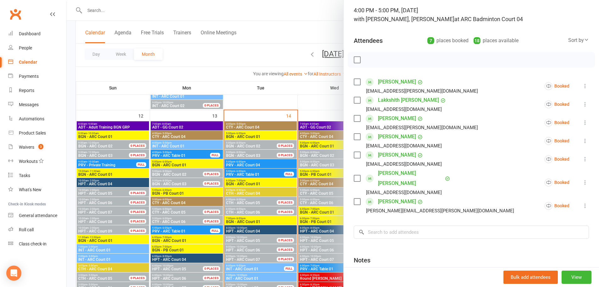
scroll to position [91, 0]
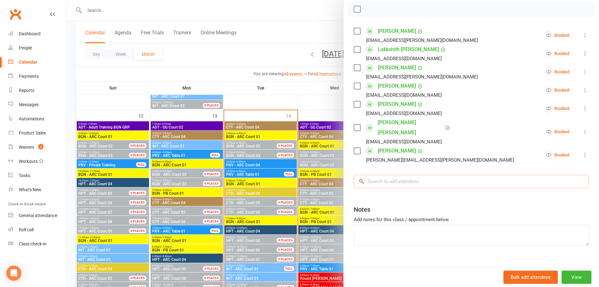
click at [403, 175] on input "search" at bounding box center [471, 181] width 235 height 13
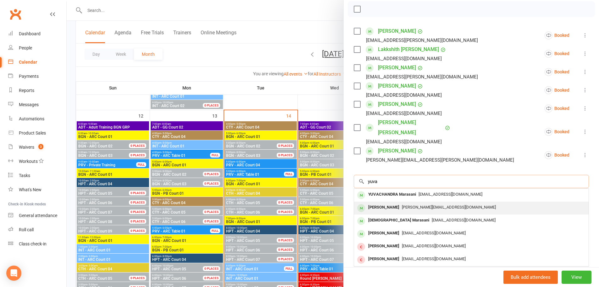
type input "yuva"
click at [398, 203] on div "[PERSON_NAME]" at bounding box center [384, 207] width 36 height 9
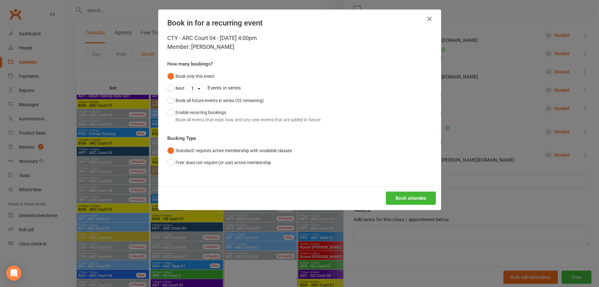
scroll to position [692, 0]
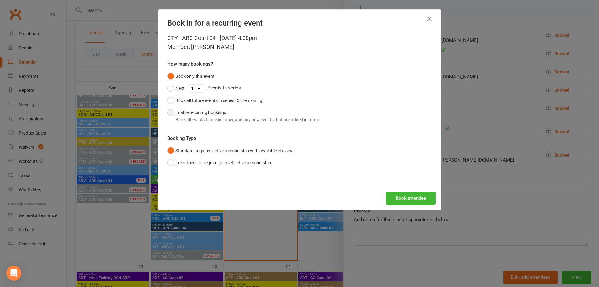
click at [260, 121] on div "Book all events that exist now, and any new events that are added in future" at bounding box center [248, 119] width 145 height 7
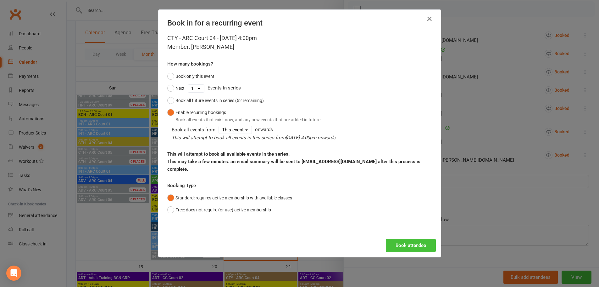
click at [398, 239] on button "Book attendee" at bounding box center [411, 245] width 50 height 13
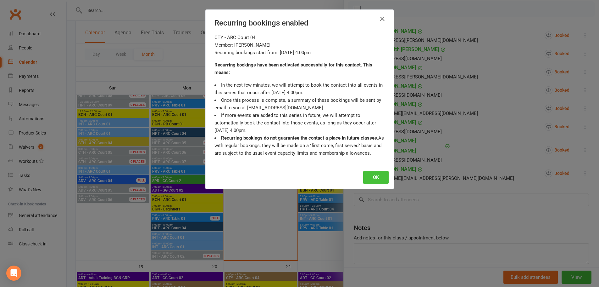
click at [381, 177] on button "OK" at bounding box center [375, 177] width 25 height 13
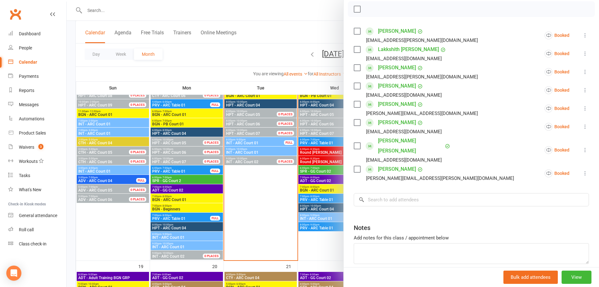
click at [289, 48] on div at bounding box center [333, 143] width 533 height 287
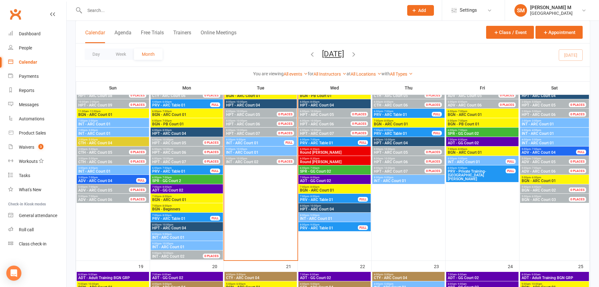
click at [342, 57] on button "[DATE]" at bounding box center [333, 53] width 22 height 9
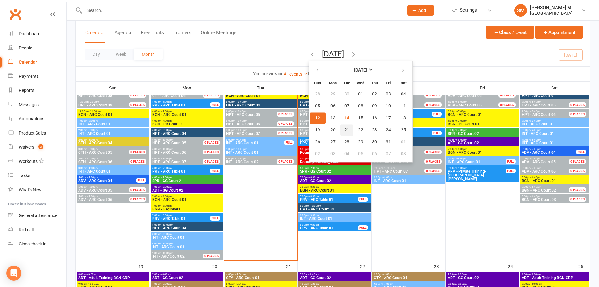
click at [345, 128] on span "21" at bounding box center [347, 129] width 5 height 5
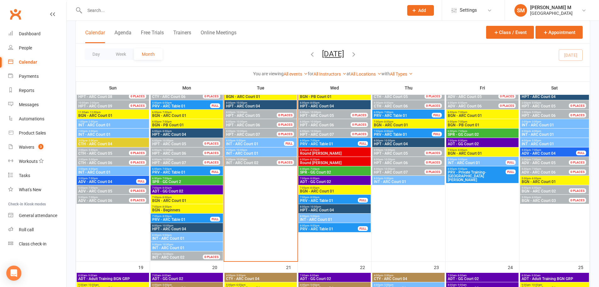
scroll to position [661, 0]
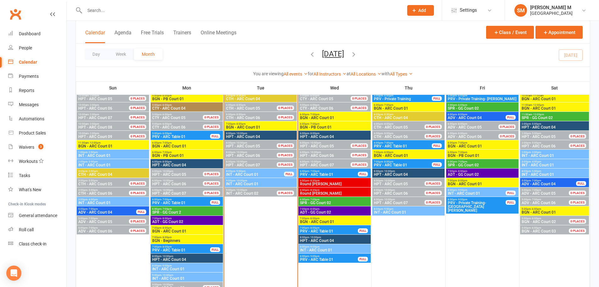
click at [337, 49] on button "[DATE]" at bounding box center [333, 53] width 22 height 9
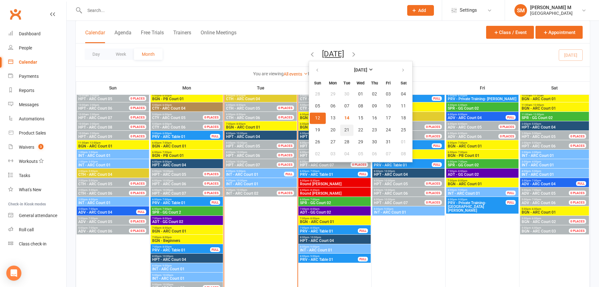
click at [345, 131] on span "21" at bounding box center [347, 129] width 5 height 5
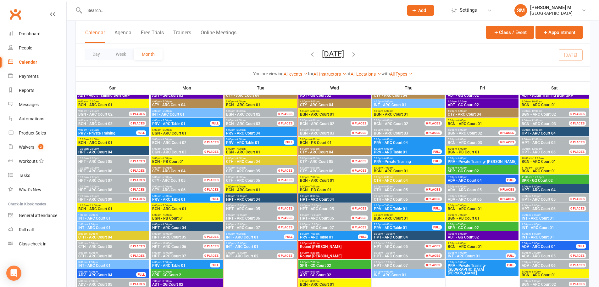
scroll to position [598, 0]
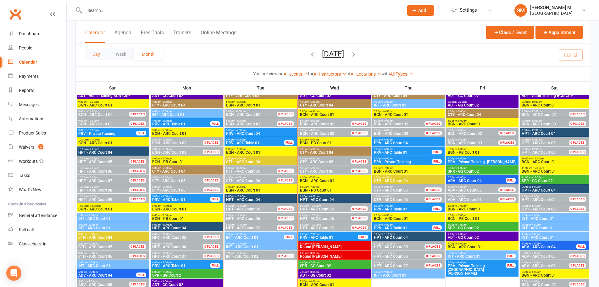
click at [102, 54] on button "Day" at bounding box center [96, 53] width 23 height 11
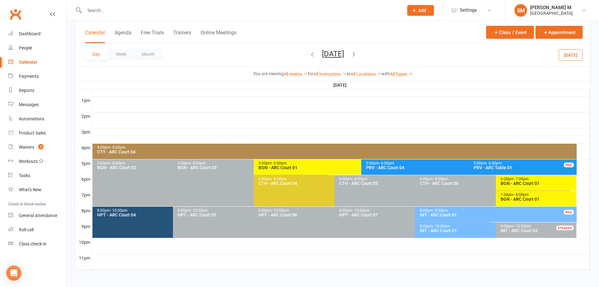
scroll to position [237, 0]
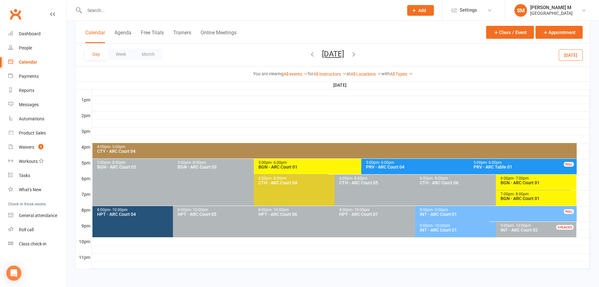
click at [346, 48] on div "Day Week Month [DATE] [DATE] Sun Mon Tue Wed Thu Fri Sat 28 29 30 01 02 03 04 0…" at bounding box center [333, 54] width 514 height 23
click at [239, 147] on div "4:00pm - 5:00pm" at bounding box center [336, 147] width 479 height 4
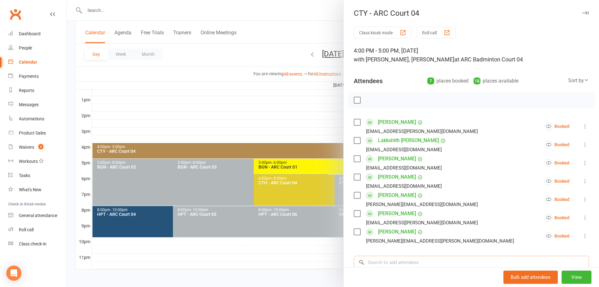
click at [407, 260] on input "search" at bounding box center [471, 262] width 235 height 13
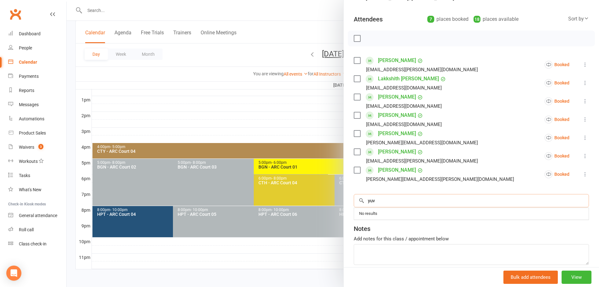
scroll to position [63, 0]
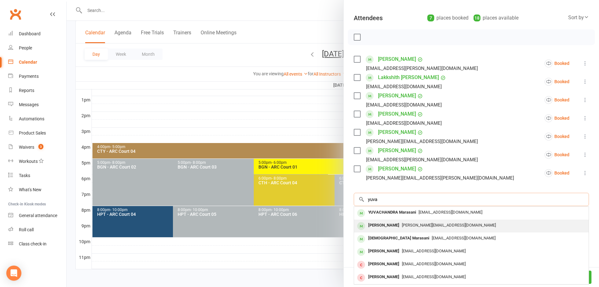
type input "yuva"
click at [394, 228] on div "[PERSON_NAME]" at bounding box center [384, 225] width 36 height 9
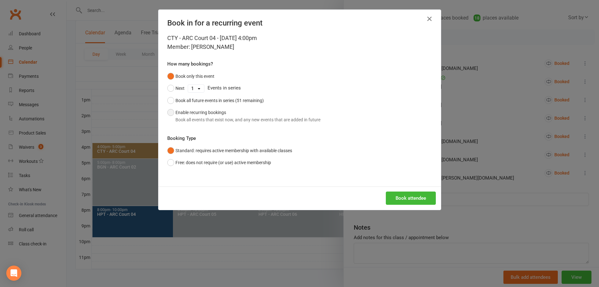
click at [268, 124] on button "Enable recurring bookings Book all events that exist now, and any new events th…" at bounding box center [243, 115] width 153 height 19
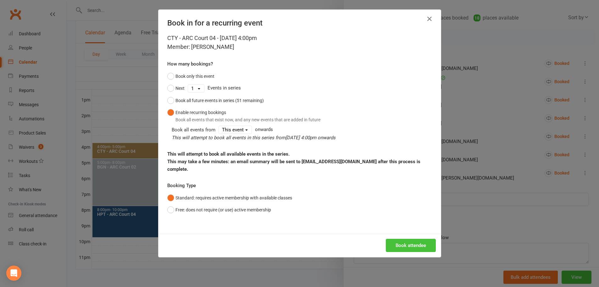
click at [407, 239] on button "Book attendee" at bounding box center [411, 245] width 50 height 13
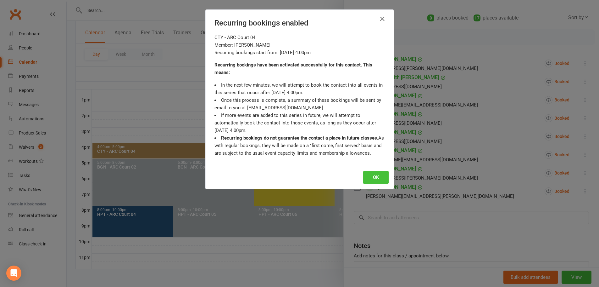
click at [379, 177] on button "OK" at bounding box center [375, 177] width 25 height 13
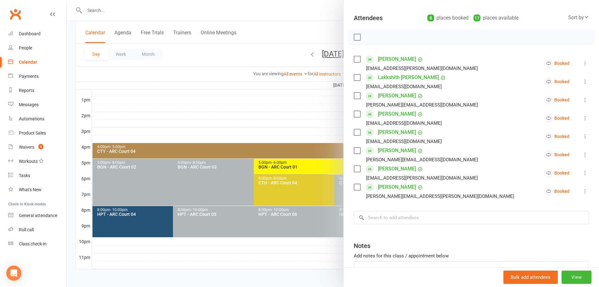
click at [247, 46] on div at bounding box center [333, 143] width 533 height 287
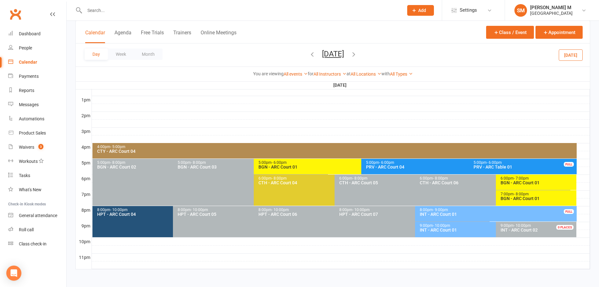
click at [322, 54] on button "[DATE]" at bounding box center [333, 53] width 22 height 9
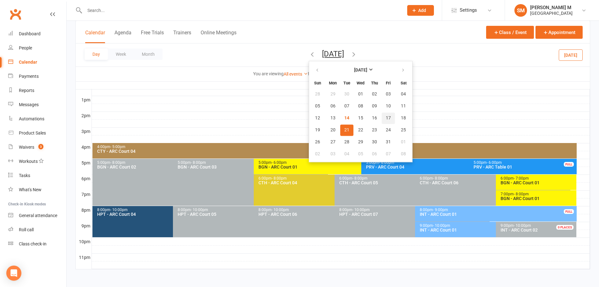
click at [386, 116] on span "17" at bounding box center [388, 117] width 5 height 5
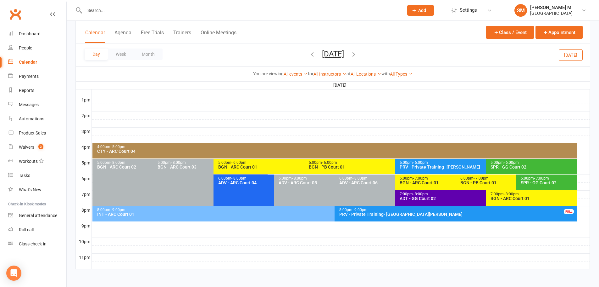
click at [510, 195] on span "- 8:00pm" at bounding box center [511, 194] width 15 height 4
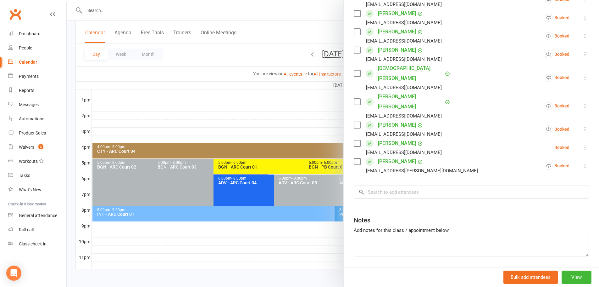
scroll to position [146, 0]
click at [409, 185] on input "search" at bounding box center [471, 191] width 235 height 13
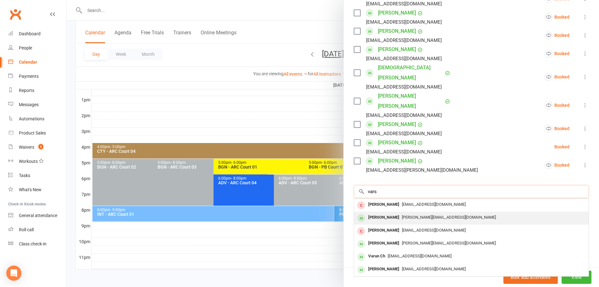
type input "vars"
click at [397, 213] on div "[PERSON_NAME]" at bounding box center [384, 217] width 36 height 9
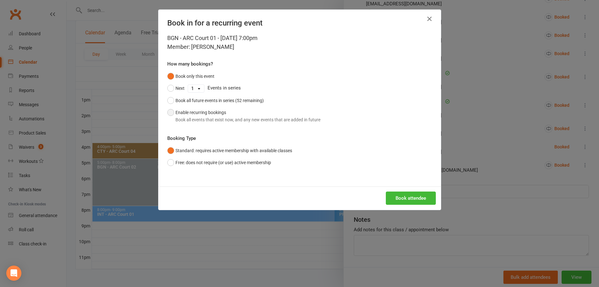
click at [261, 115] on button "Enable recurring bookings Book all events that exist now, and any new events th…" at bounding box center [243, 115] width 153 height 19
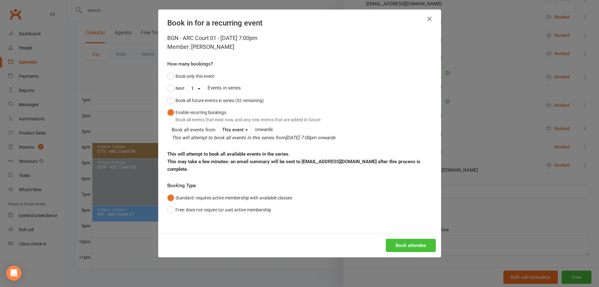
click at [409, 239] on button "Book attendee" at bounding box center [411, 245] width 50 height 13
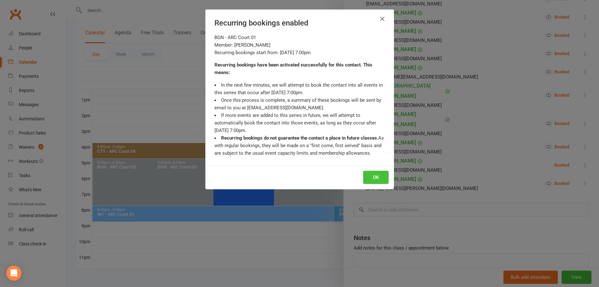
click at [384, 179] on button "OK" at bounding box center [375, 177] width 25 height 13
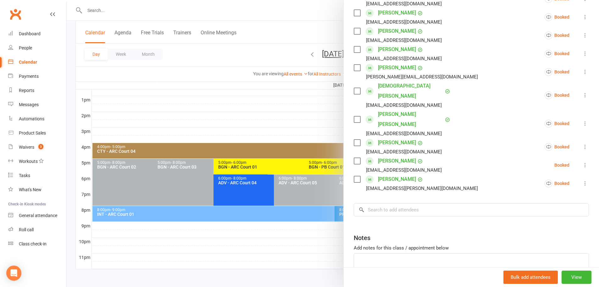
click at [269, 52] on div at bounding box center [333, 143] width 533 height 287
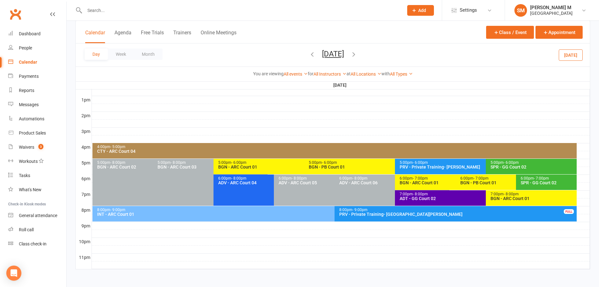
click at [357, 52] on icon "button" at bounding box center [354, 54] width 7 height 7
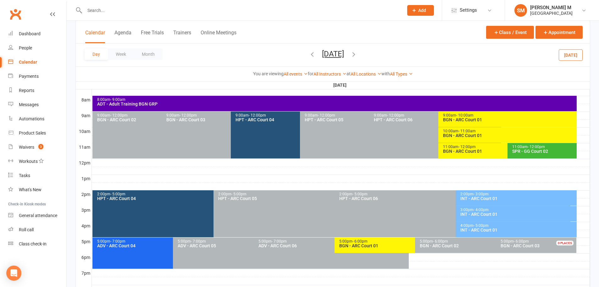
scroll to position [174, 0]
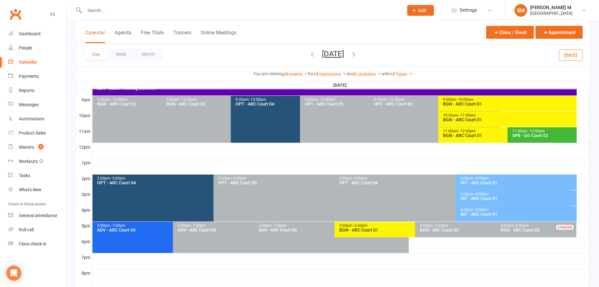
click at [387, 228] on div "BGN - ARC Court 01" at bounding box center [413, 230] width 149 height 4
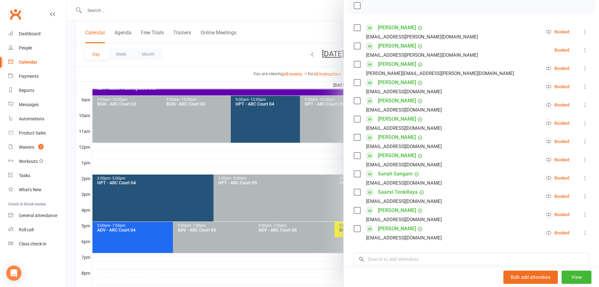
scroll to position [157, 0]
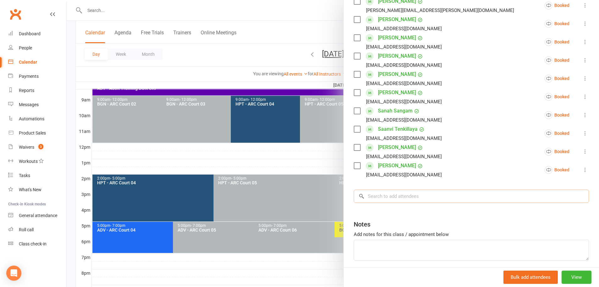
click at [394, 194] on input "search" at bounding box center [471, 195] width 235 height 13
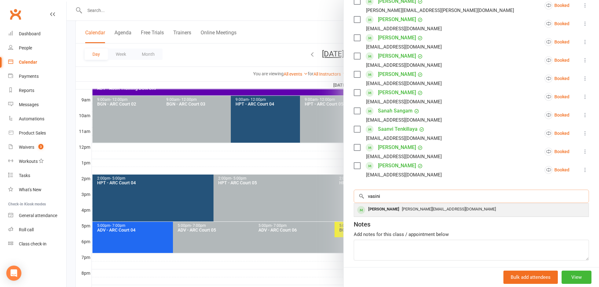
type input "vasini"
click at [389, 208] on div "[PERSON_NAME]" at bounding box center [384, 209] width 36 height 9
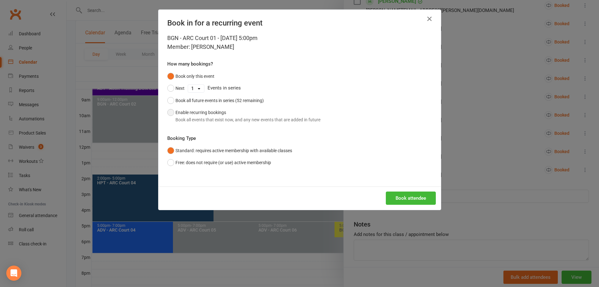
click at [300, 118] on div "Book all events that exist now, and any new events that are added in future" at bounding box center [248, 119] width 145 height 7
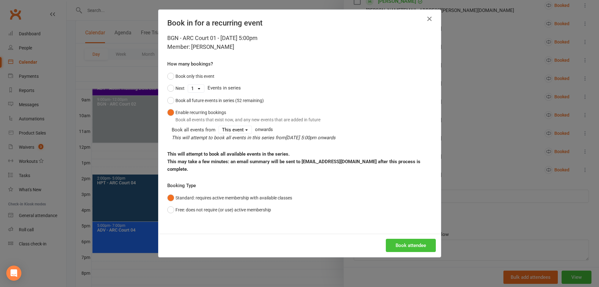
click at [400, 241] on button "Book attendee" at bounding box center [411, 245] width 50 height 13
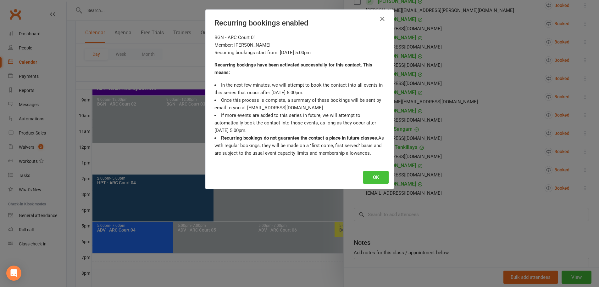
drag, startPoint x: 379, startPoint y: 180, endPoint x: 374, endPoint y: 184, distance: 5.8
click at [374, 184] on div "OK" at bounding box center [300, 177] width 188 height 23
click at [378, 177] on button "OK" at bounding box center [375, 177] width 25 height 13
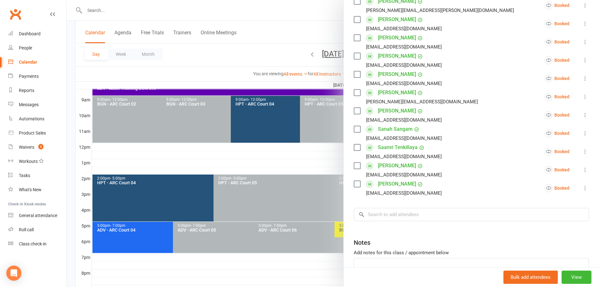
click at [267, 42] on div at bounding box center [333, 143] width 533 height 287
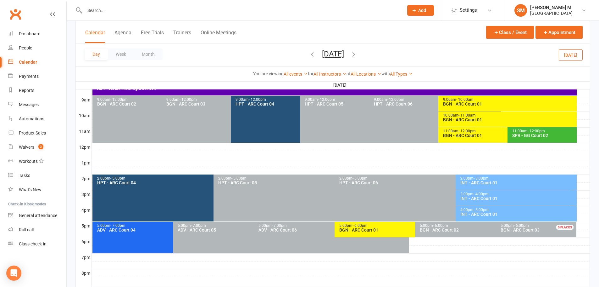
click at [322, 53] on button "[DATE]" at bounding box center [333, 53] width 22 height 9
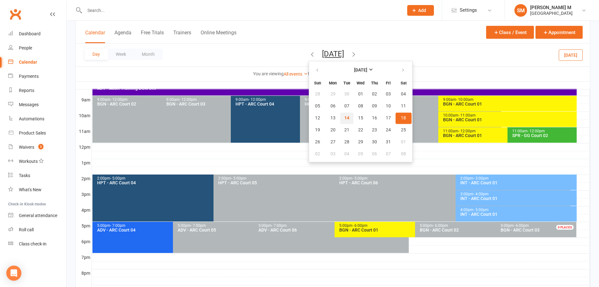
click at [345, 121] on span "14" at bounding box center [347, 117] width 5 height 5
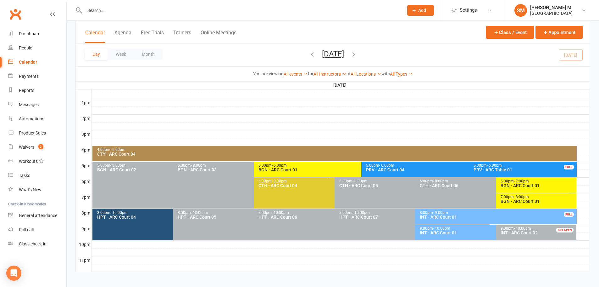
scroll to position [237, 0]
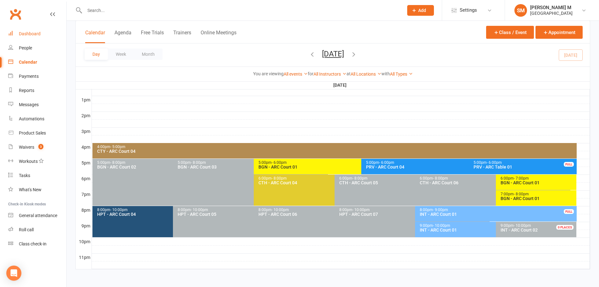
click at [33, 37] on link "Dashboard" at bounding box center [37, 34] width 58 height 14
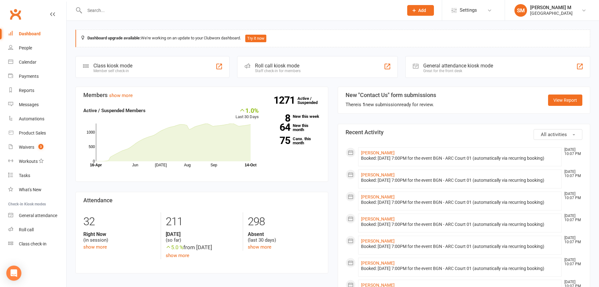
click at [131, 10] on input "text" at bounding box center [241, 10] width 317 height 9
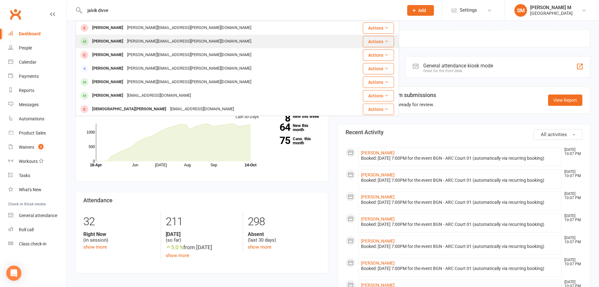
type input "jaivik divve"
click at [141, 42] on div "[PERSON_NAME][EMAIL_ADDRESS][PERSON_NAME][DOMAIN_NAME]" at bounding box center [189, 41] width 128 height 9
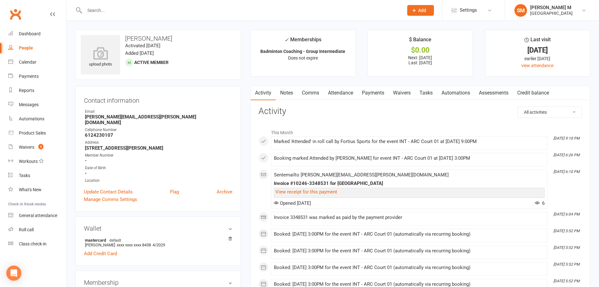
click at [370, 93] on link "Payments" at bounding box center [373, 93] width 31 height 14
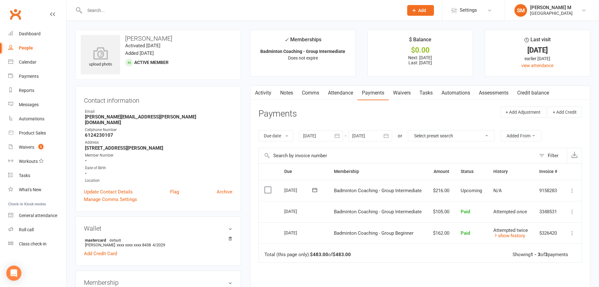
click at [258, 95] on button "button" at bounding box center [255, 93] width 8 height 14
click at [262, 88] on link "Activity" at bounding box center [263, 93] width 25 height 14
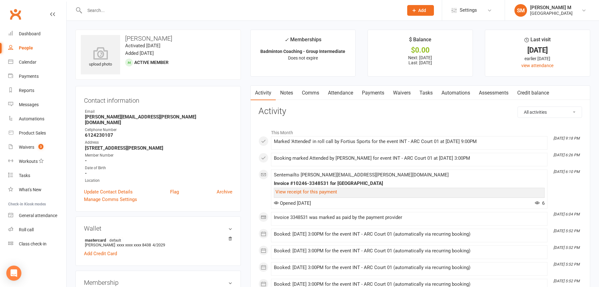
click at [377, 94] on link "Payments" at bounding box center [373, 93] width 31 height 14
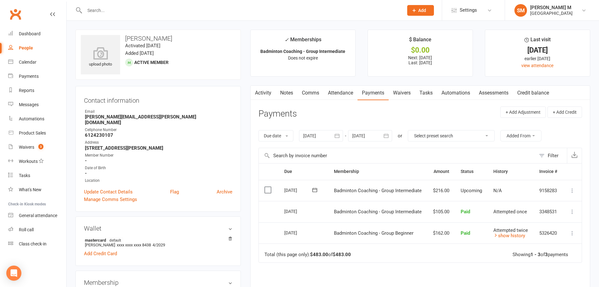
click at [387, 139] on icon "button" at bounding box center [386, 135] width 6 height 6
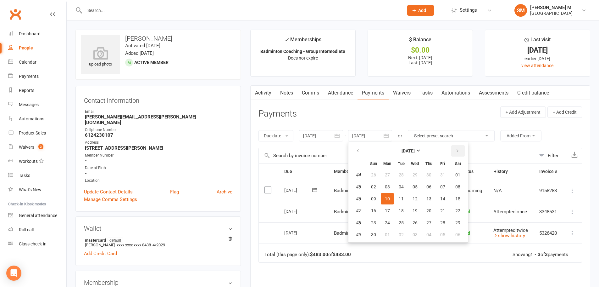
click at [463, 150] on button "button" at bounding box center [459, 150] width 14 height 11
click at [461, 172] on span "06" at bounding box center [458, 174] width 5 height 5
type input "[DATE]"
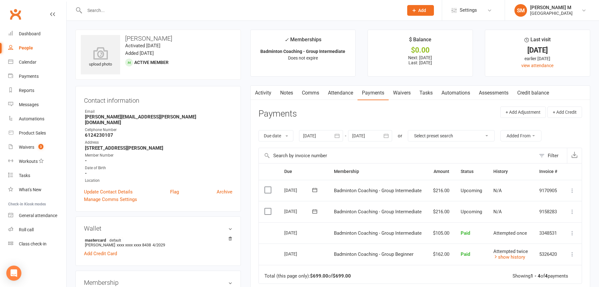
scroll to position [31, 0]
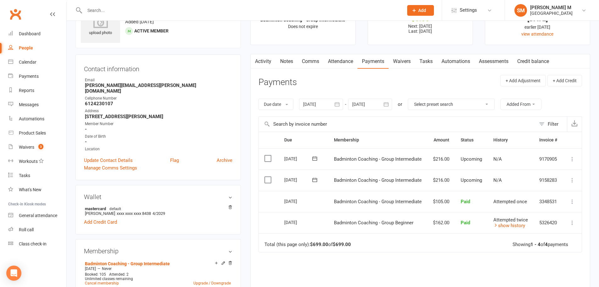
click at [334, 106] on button "button" at bounding box center [337, 103] width 11 height 11
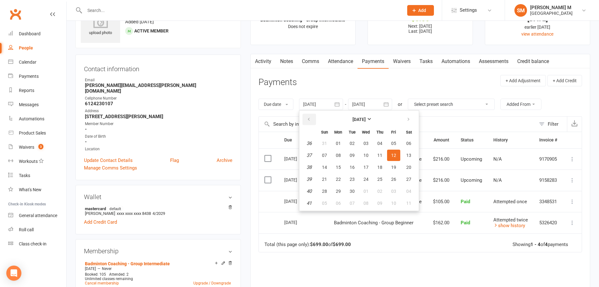
click at [311, 121] on icon "button" at bounding box center [309, 119] width 4 height 5
click at [349, 158] on button "08" at bounding box center [352, 154] width 13 height 11
type input "[DATE]"
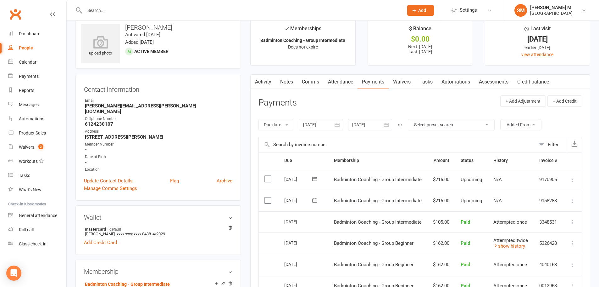
scroll to position [0, 0]
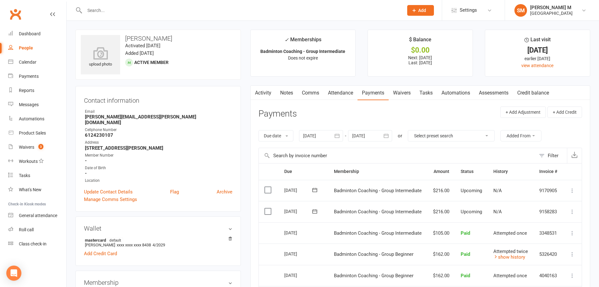
click at [290, 93] on link "Notes" at bounding box center [287, 93] width 22 height 14
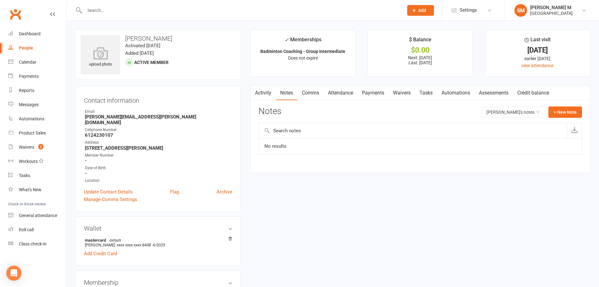
click at [259, 89] on link "Activity" at bounding box center [263, 93] width 25 height 14
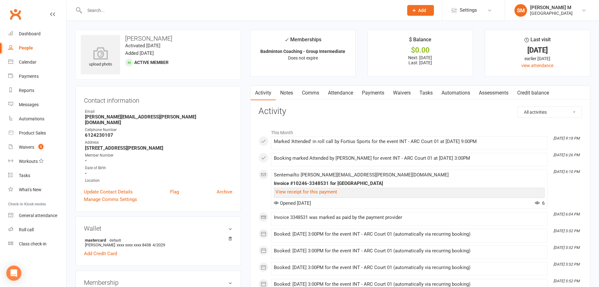
click at [282, 93] on link "Notes" at bounding box center [287, 93] width 22 height 14
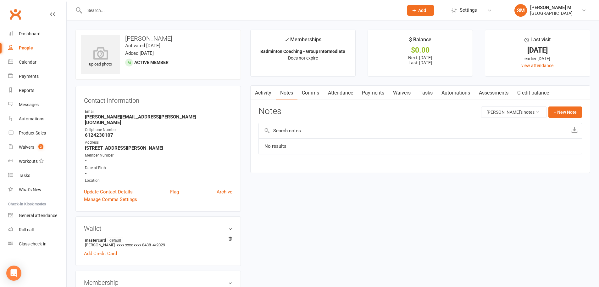
click at [262, 93] on link "Activity" at bounding box center [263, 93] width 25 height 14
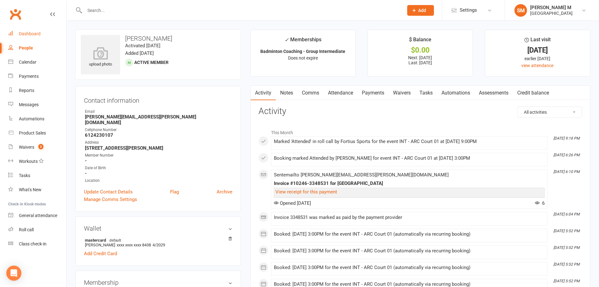
click at [32, 37] on link "Dashboard" at bounding box center [37, 34] width 58 height 14
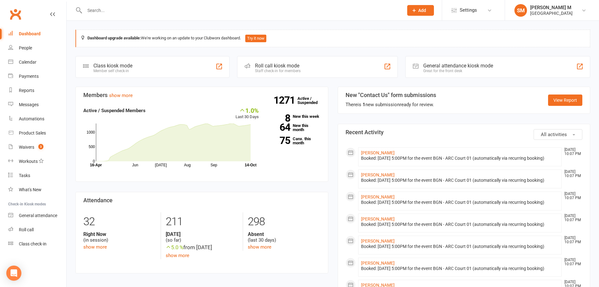
click at [106, 7] on input "text" at bounding box center [241, 10] width 317 height 9
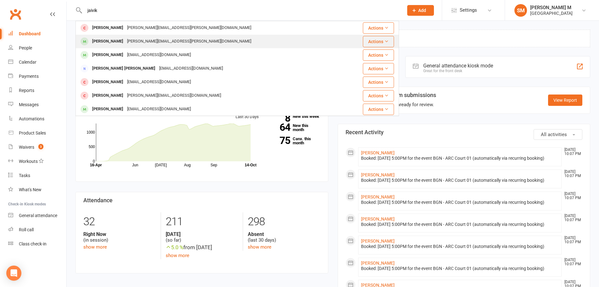
type input "jaivik"
click at [137, 44] on div "[PERSON_NAME][EMAIL_ADDRESS][PERSON_NAME][DOMAIN_NAME]" at bounding box center [189, 41] width 128 height 9
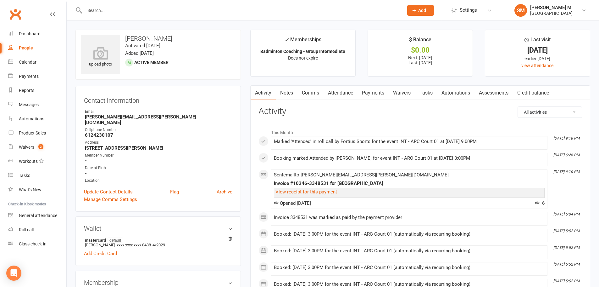
click at [375, 89] on link "Payments" at bounding box center [373, 93] width 31 height 14
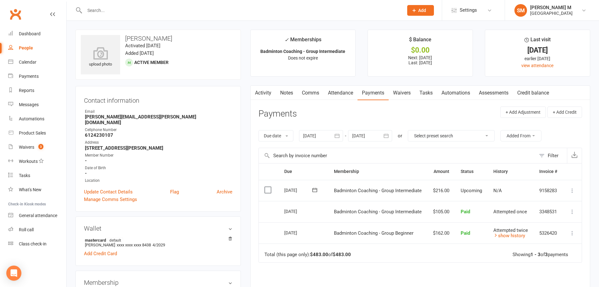
click at [339, 135] on icon "button" at bounding box center [337, 135] width 6 height 6
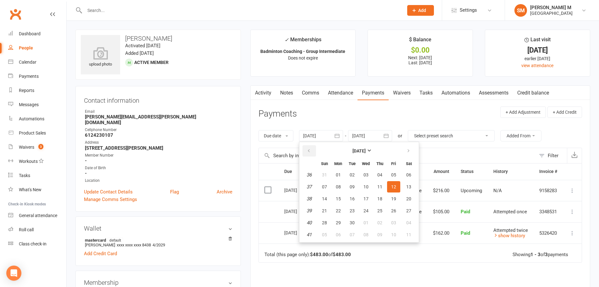
click at [311, 151] on icon "button" at bounding box center [309, 150] width 4 height 5
click at [323, 176] on span "29" at bounding box center [324, 174] width 5 height 5
type input "29 Jun 2025"
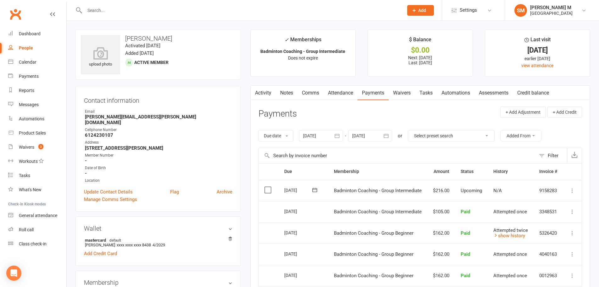
click at [282, 93] on link "Notes" at bounding box center [287, 93] width 22 height 14
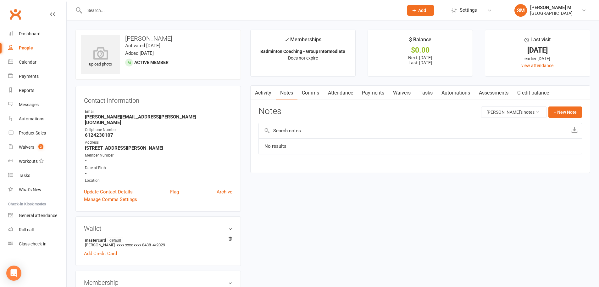
click at [364, 94] on link "Payments" at bounding box center [373, 93] width 31 height 14
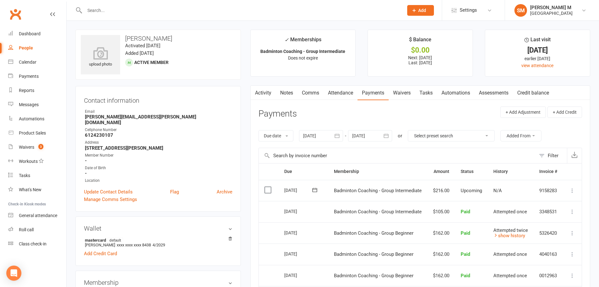
click at [262, 96] on link "Activity" at bounding box center [263, 93] width 25 height 14
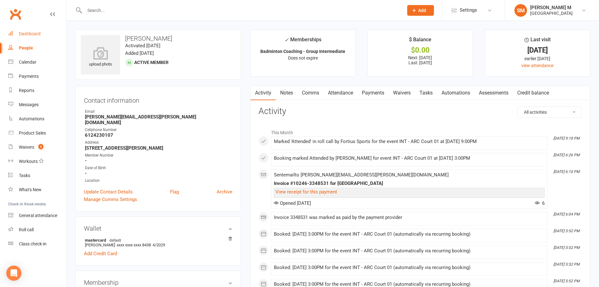
click at [32, 35] on div "Dashboard" at bounding box center [30, 33] width 22 height 5
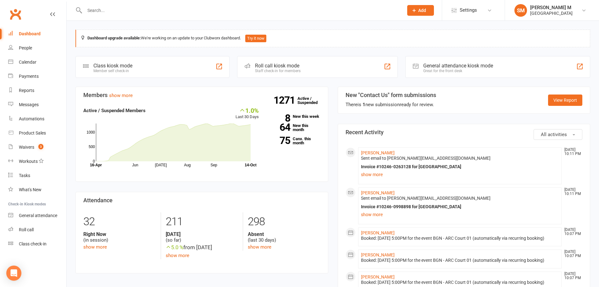
click at [118, 13] on input "text" at bounding box center [241, 10] width 317 height 9
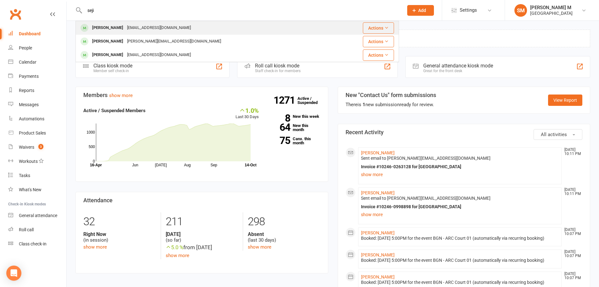
type input "seji"
click at [125, 30] on div "[EMAIL_ADDRESS][DOMAIN_NAME]" at bounding box center [159, 27] width 68 height 9
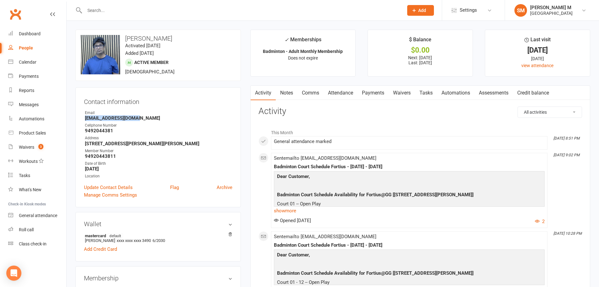
drag, startPoint x: 138, startPoint y: 116, endPoint x: 86, endPoint y: 117, distance: 51.9
click at [86, 117] on strong "[EMAIL_ADDRESS][DOMAIN_NAME]" at bounding box center [159, 118] width 148 height 6
copy strong "[EMAIL_ADDRESS][DOMAIN_NAME]"
click at [111, 13] on input "text" at bounding box center [241, 10] width 317 height 9
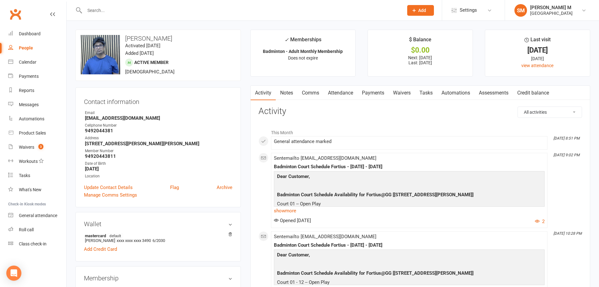
paste input "Nareshkar [PERSON_NAME]"
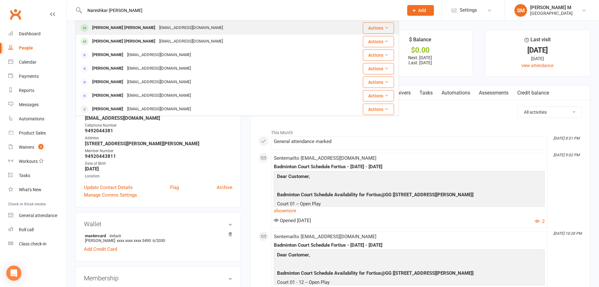
type input "Nareshkar [PERSON_NAME]"
click at [115, 28] on div "[PERSON_NAME] [PERSON_NAME]" at bounding box center [123, 27] width 67 height 9
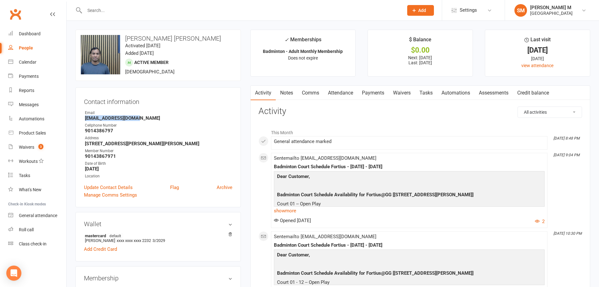
drag, startPoint x: 142, startPoint y: 118, endPoint x: 85, endPoint y: 117, distance: 57.6
click at [85, 117] on li "Email [EMAIL_ADDRESS][DOMAIN_NAME]" at bounding box center [158, 115] width 149 height 11
copy strong "[EMAIL_ADDRESS][DOMAIN_NAME]"
click at [98, 9] on input "text" at bounding box center [241, 10] width 317 height 9
paste input "[EMAIL_ADDRESS][DOMAIN_NAME]"
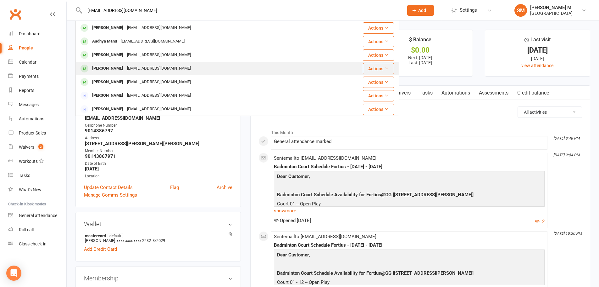
type input "[EMAIL_ADDRESS][DOMAIN_NAME]"
click at [137, 62] on div "[PERSON_NAME] [EMAIL_ADDRESS][DOMAIN_NAME]" at bounding box center [210, 68] width 268 height 13
